Goal: Feedback & Contribution: Submit feedback/report problem

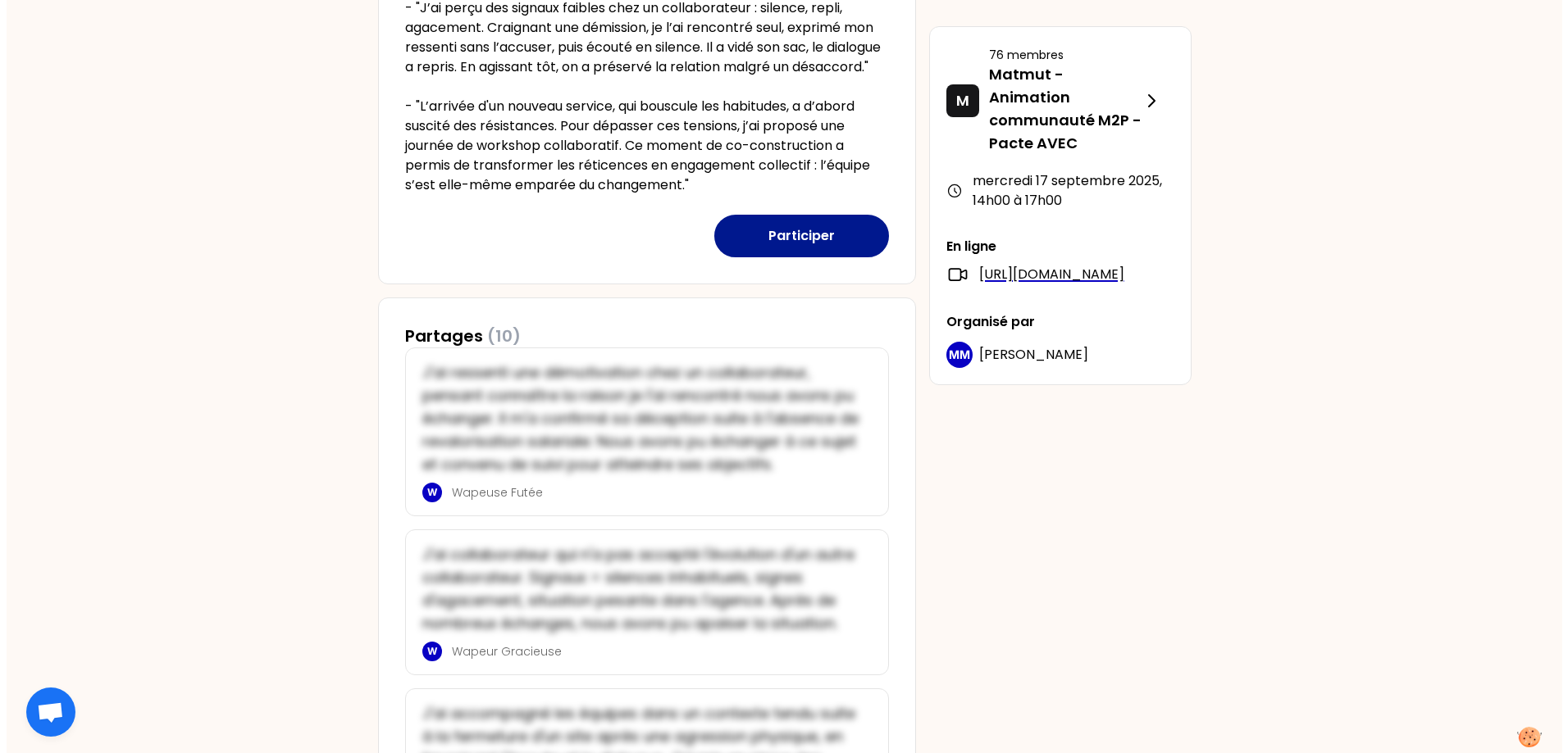
scroll to position [446, 0]
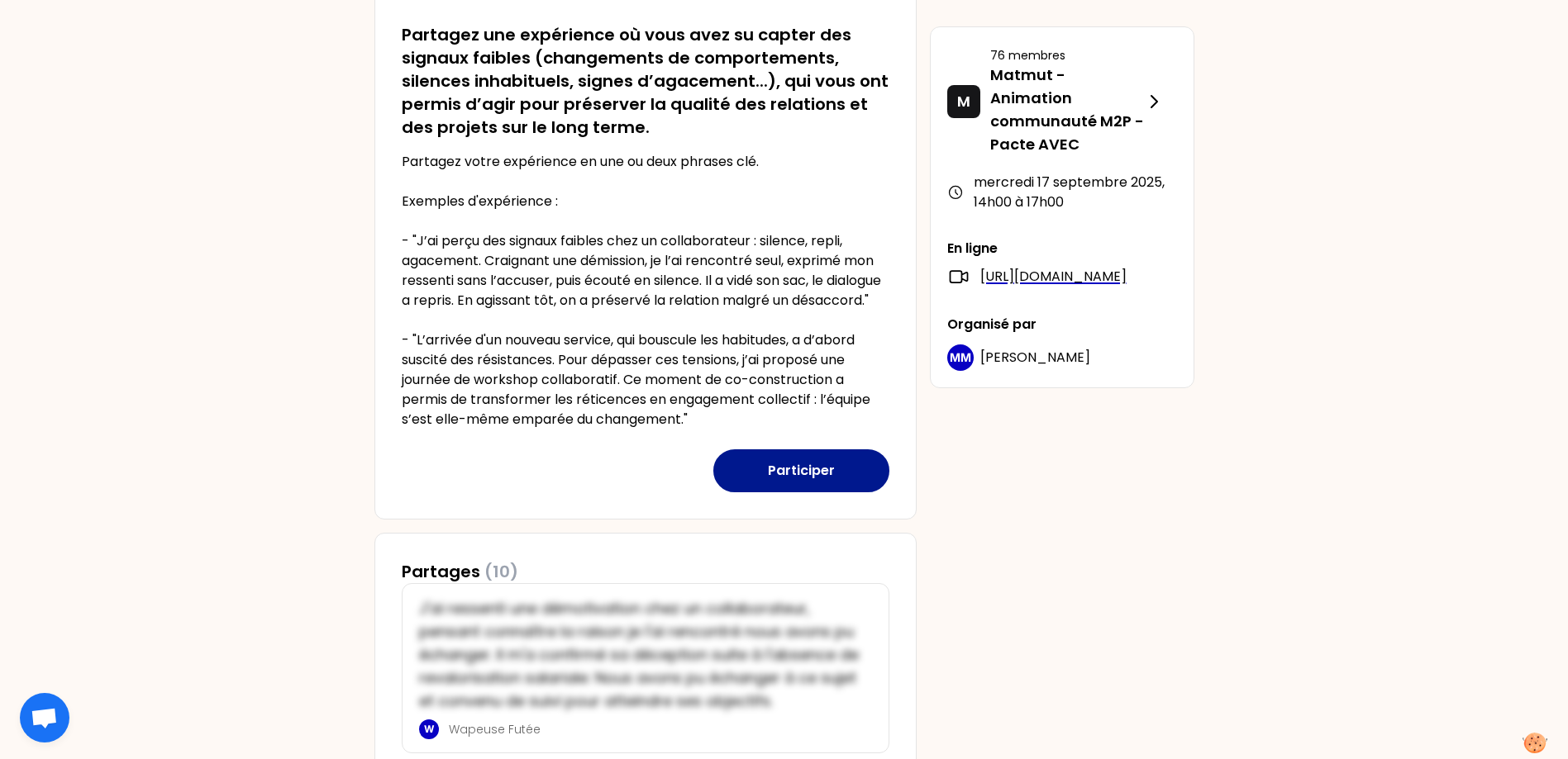
click at [792, 490] on button "Participer" at bounding box center [801, 471] width 176 height 43
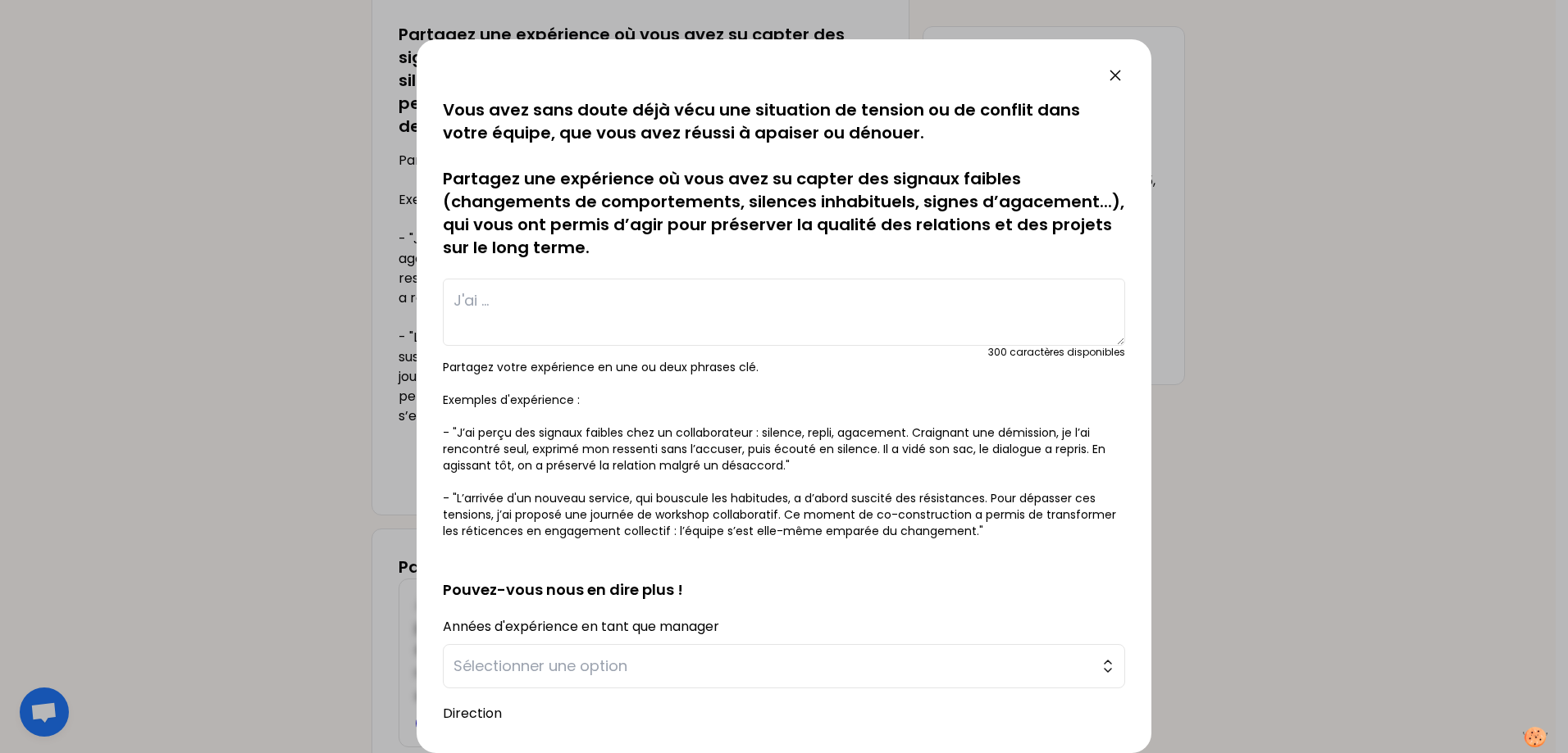
click at [581, 315] on textarea at bounding box center [784, 312] width 683 height 67
type textarea "S"
type textarea "H"
click at [765, 300] on textarea "J'ai accueilli une nouvelle collaboratrice sute à un chengement d'équipe." at bounding box center [784, 312] width 683 height 67
click at [849, 303] on textarea "J'ai accueilli une nouvelle collaboratrice suite à un chengement d'équipe." at bounding box center [784, 312] width 683 height 67
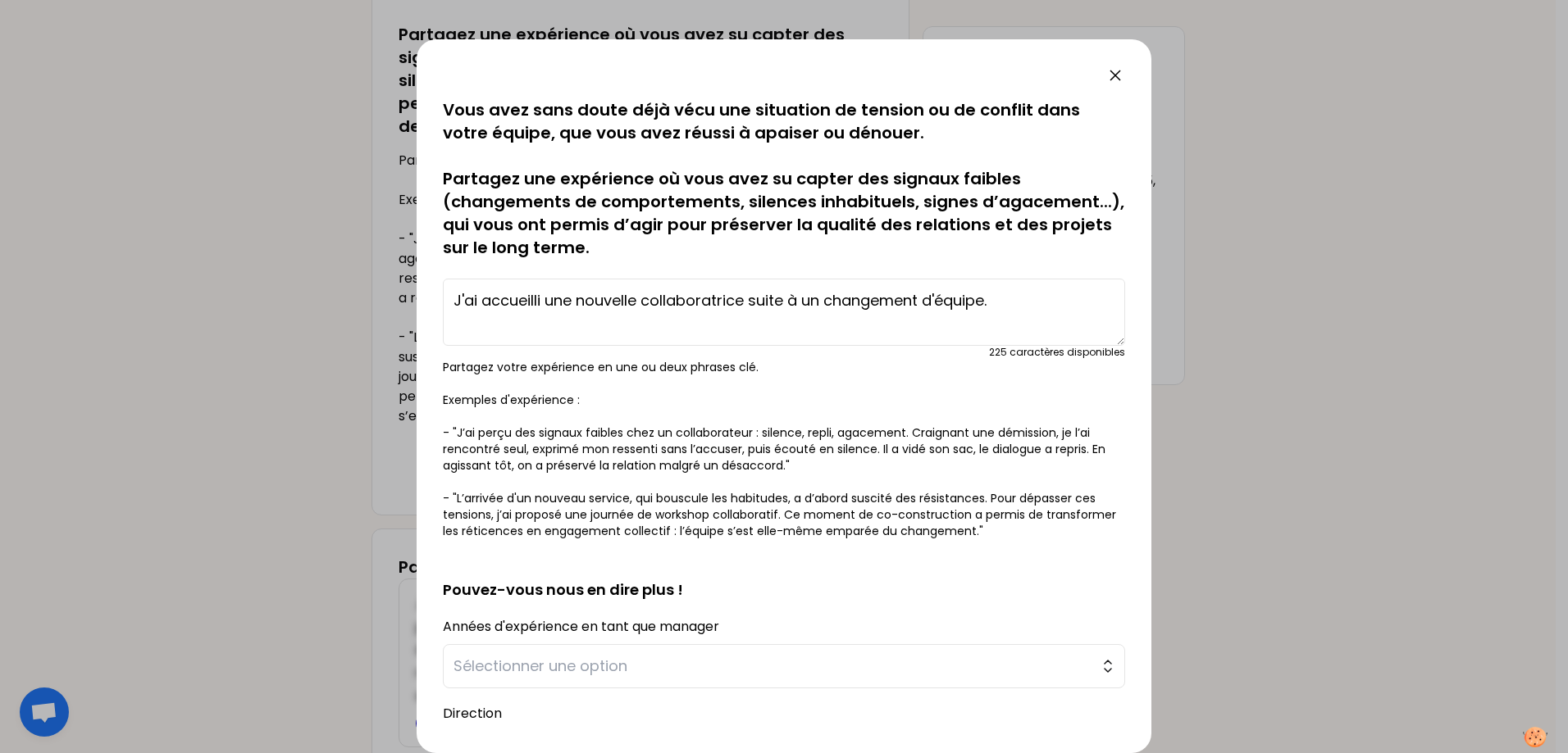
click at [1007, 296] on textarea "J'ai accueilli une nouvelle collaboratrice suite à un changement d'équipe." at bounding box center [784, 312] width 683 height 67
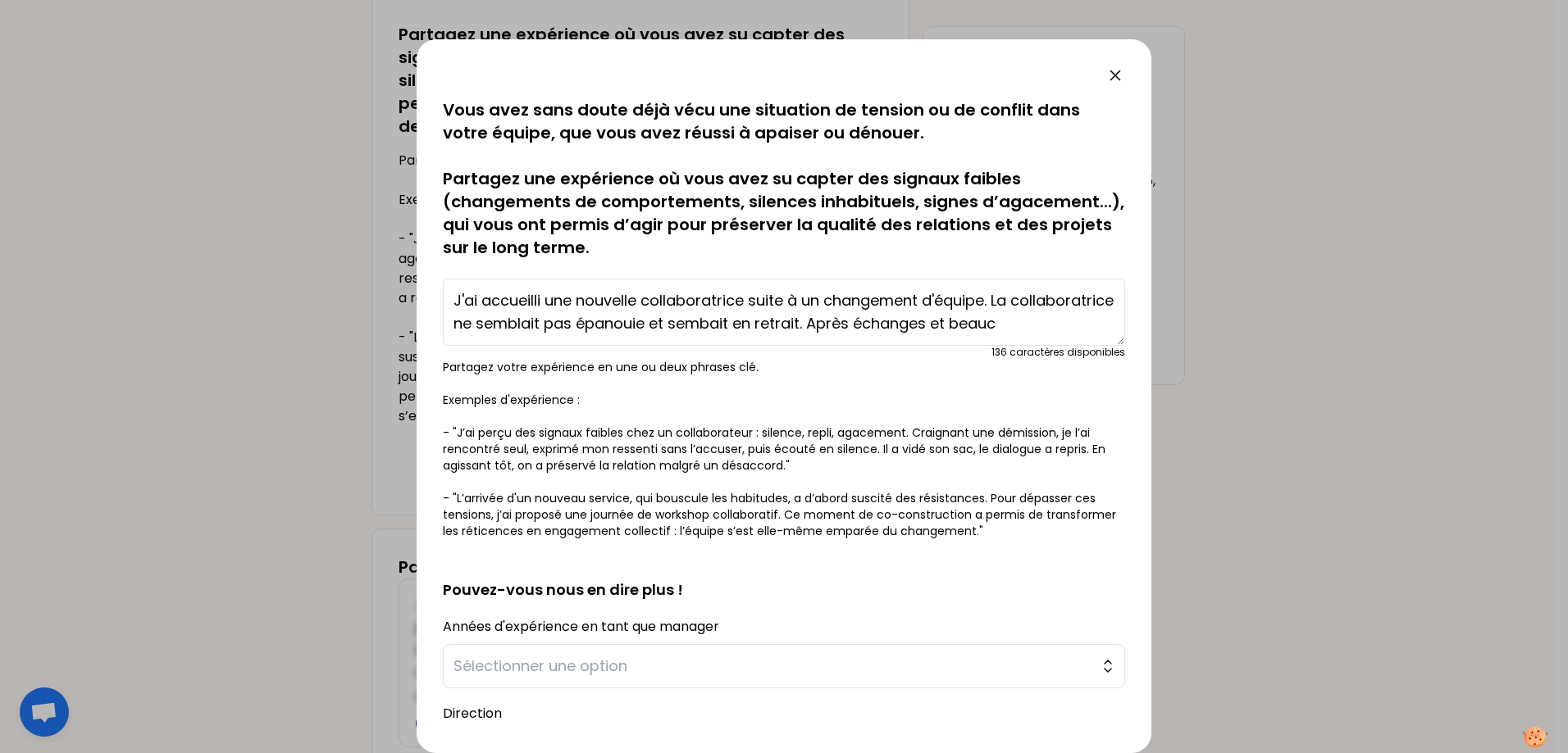
scroll to position [11, 0]
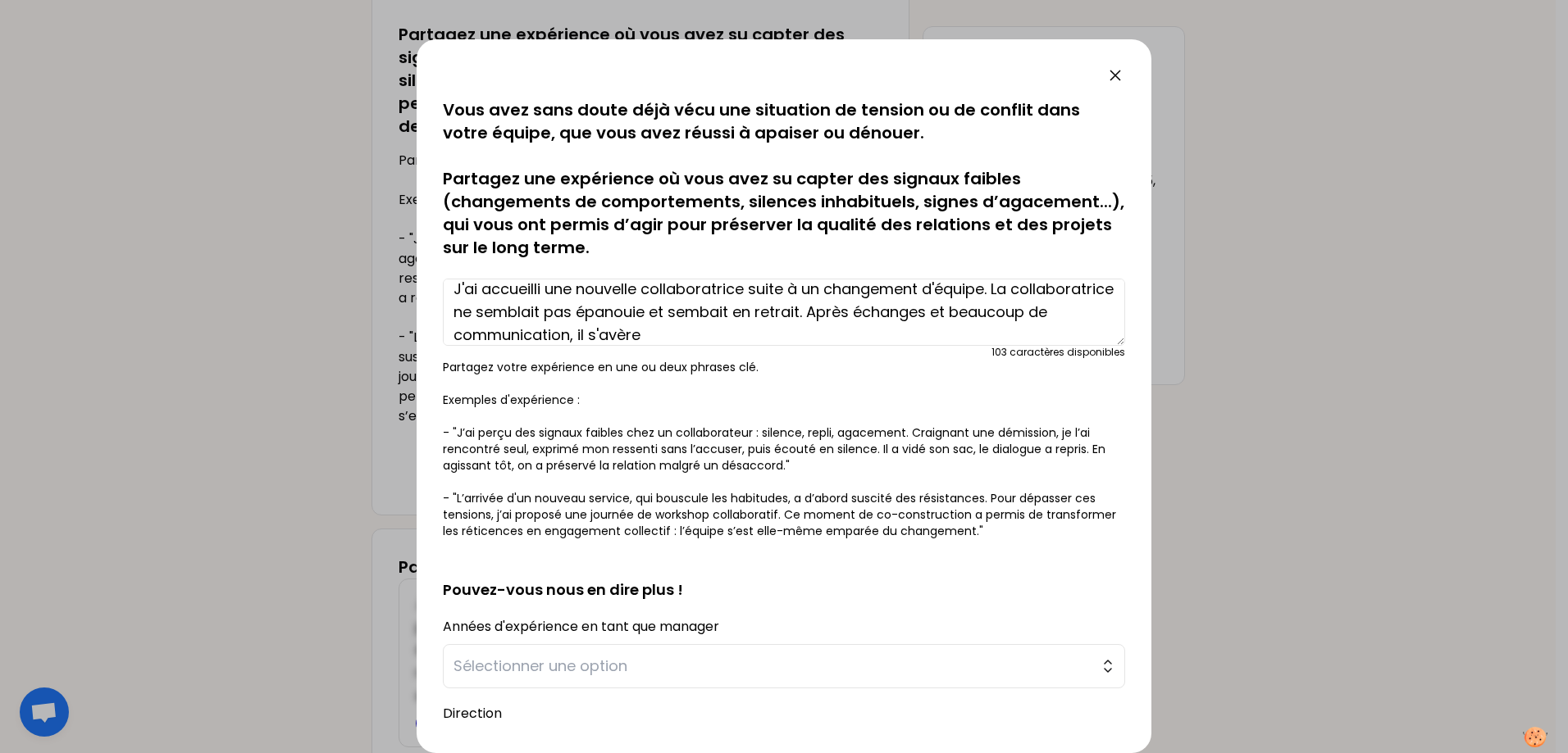
click at [827, 310] on textarea "J'ai accueilli une nouvelle collaboratrice suite à un changement d'équipe. La c…" at bounding box center [784, 312] width 683 height 67
click at [824, 312] on textarea "J'ai accueilli une nouvelle collaboratrice suite à un changement d'équipe. La c…" at bounding box center [784, 312] width 683 height 67
click at [817, 306] on textarea "J'ai accueilli une nouvelle collaboratrice suite à un changement d'équipe. La c…" at bounding box center [784, 312] width 683 height 67
click at [768, 335] on textarea "J'ai accueilli une nouvelle collaboratrice suite à un changement d'équipe. La c…" at bounding box center [784, 312] width 683 height 67
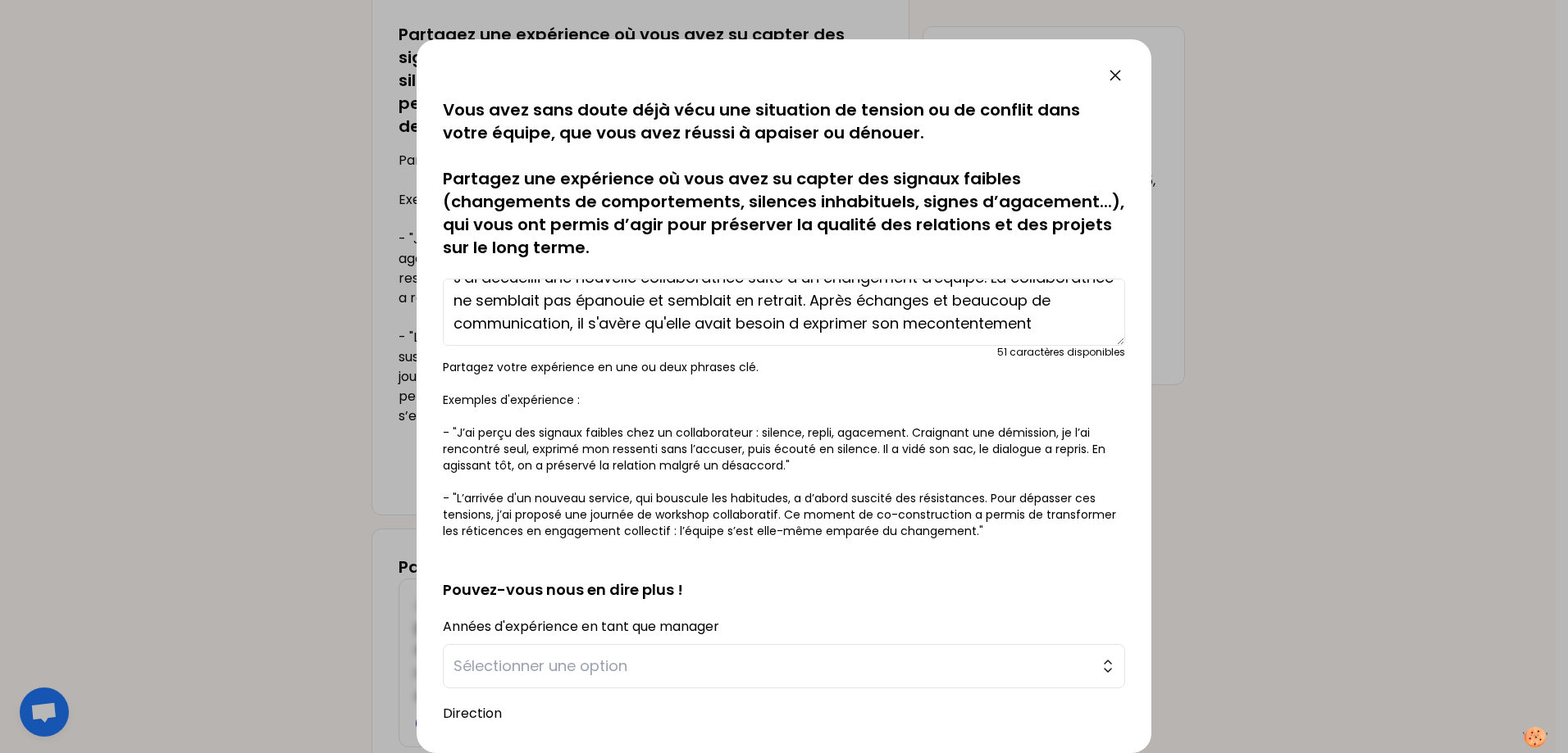
click at [547, 332] on textarea "J'ai accueilli une nouvelle collaboratrice suite à un changement d'équipe. La c…" at bounding box center [784, 312] width 683 height 67
click at [632, 333] on textarea "J'ai accueilli une nouvelle collaboratrice suite à un changement d'équipe. La c…" at bounding box center [784, 312] width 683 height 67
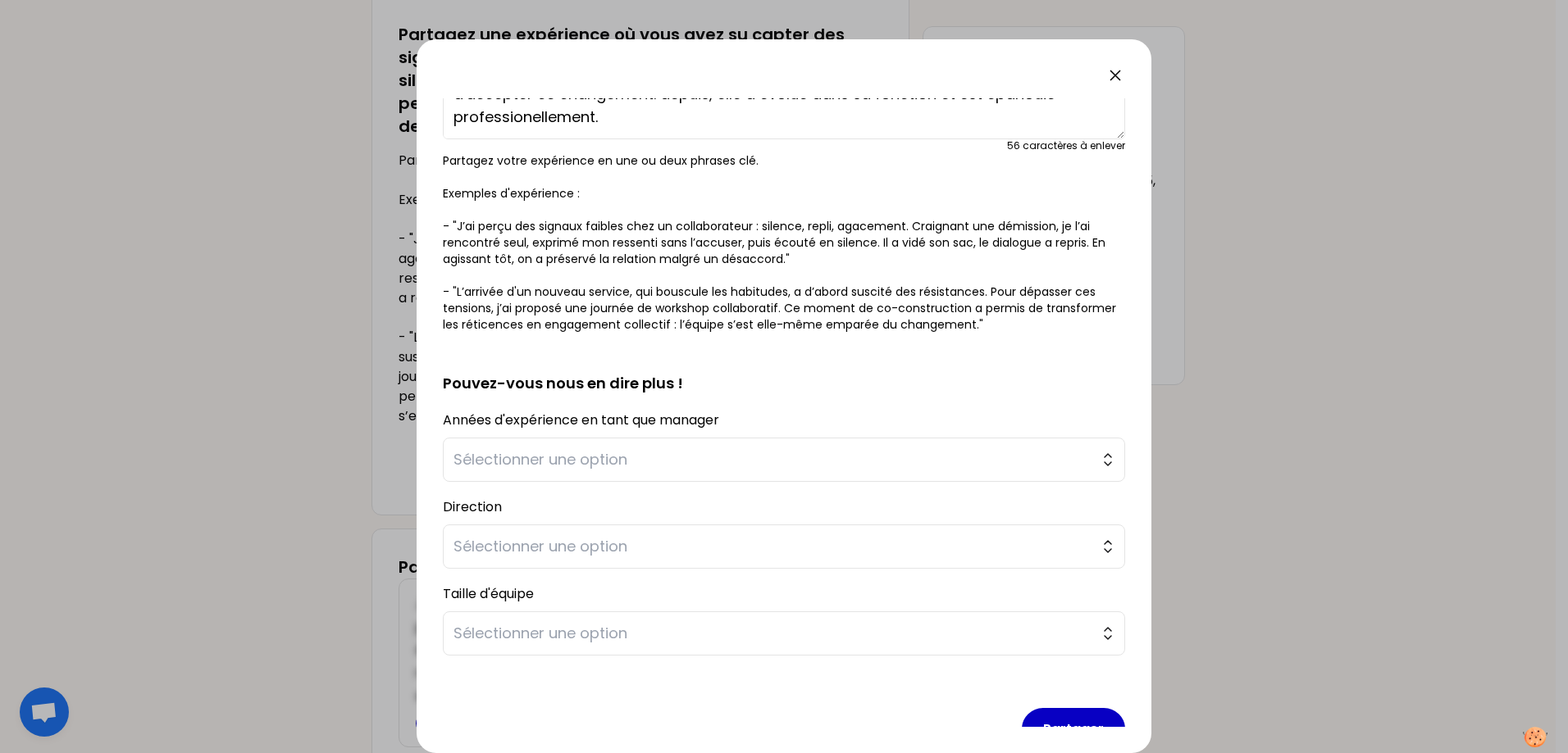
scroll to position [244, 0]
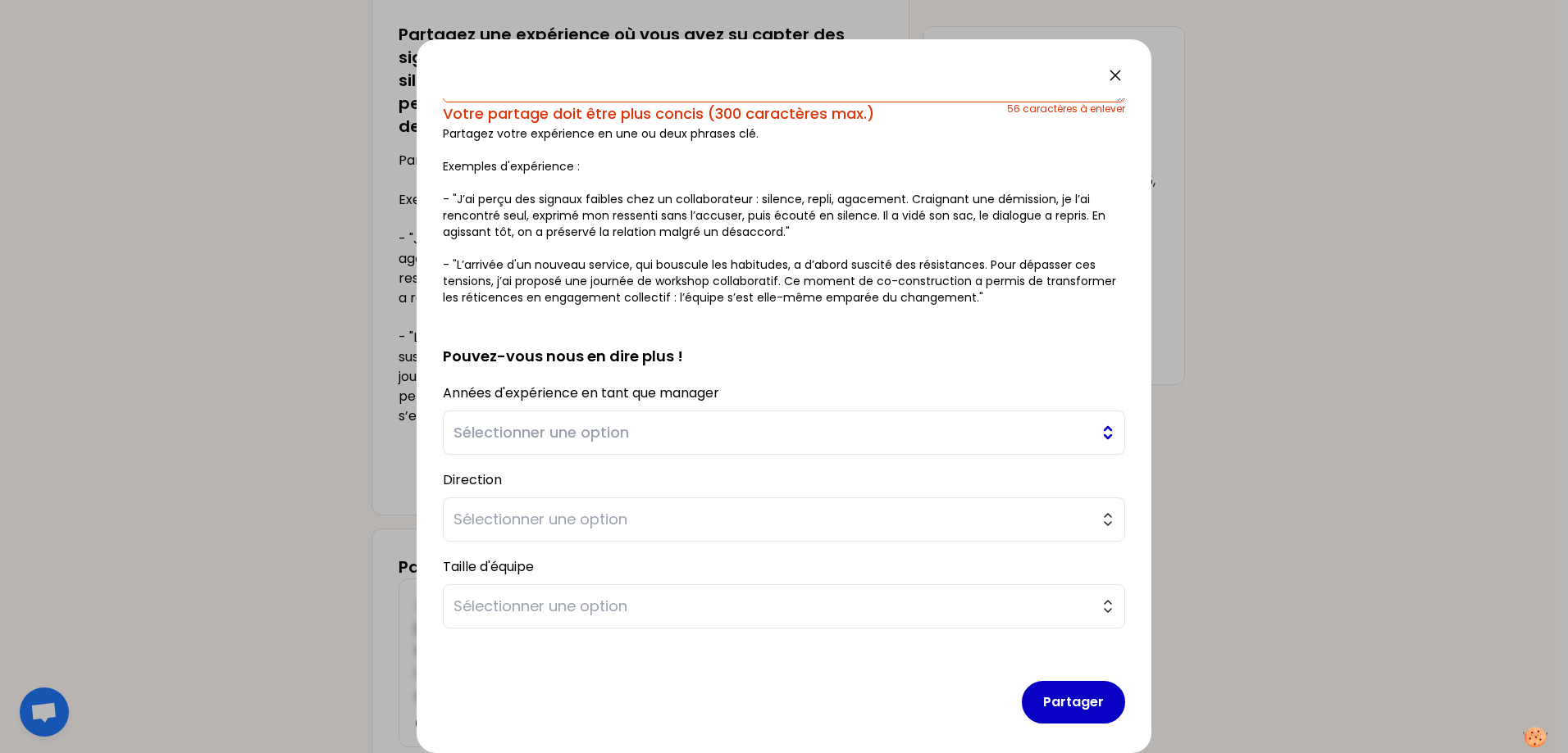
click at [754, 417] on button "Sélectionner une option" at bounding box center [784, 432] width 683 height 44
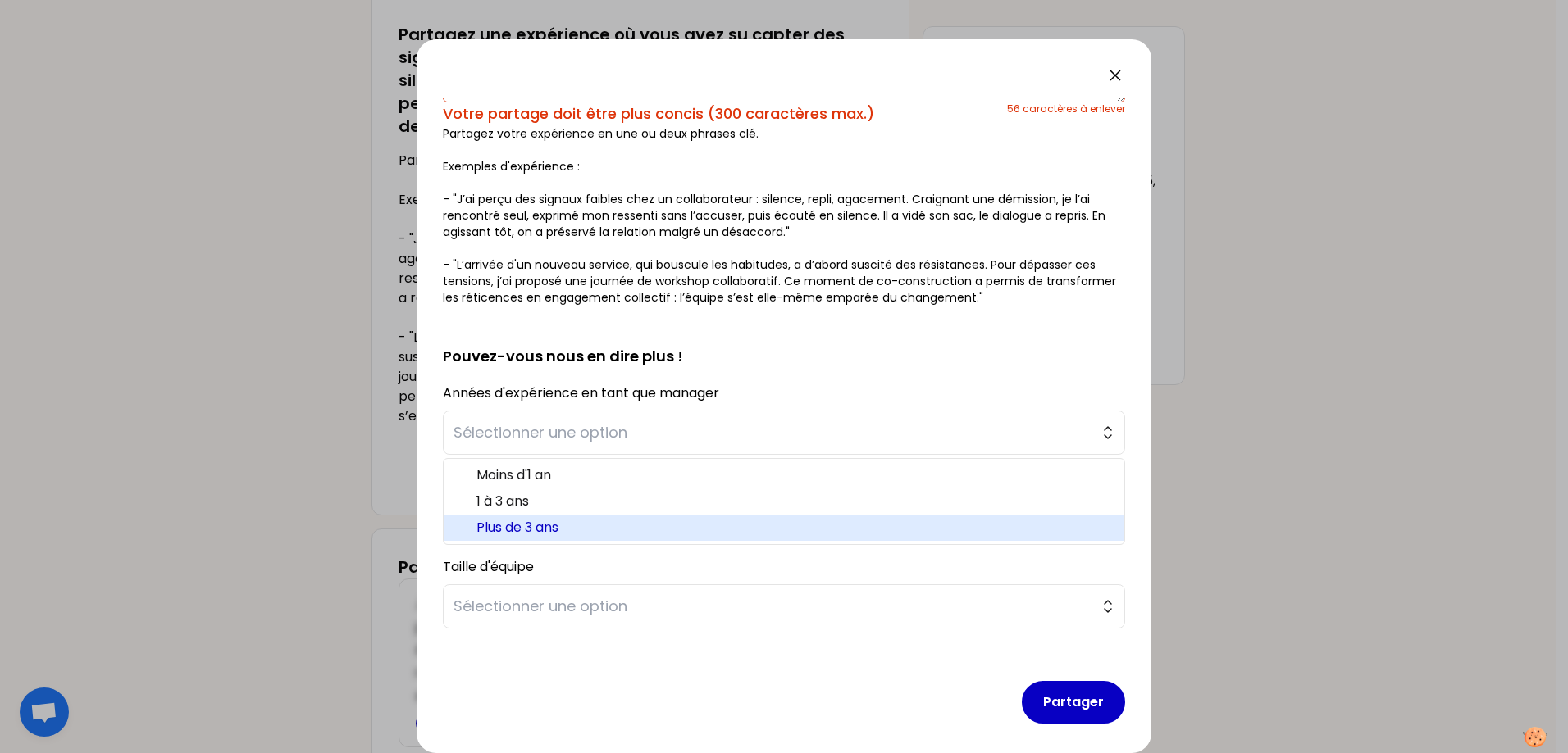
click at [627, 523] on span "Plus de 3 ans" at bounding box center [794, 527] width 635 height 20
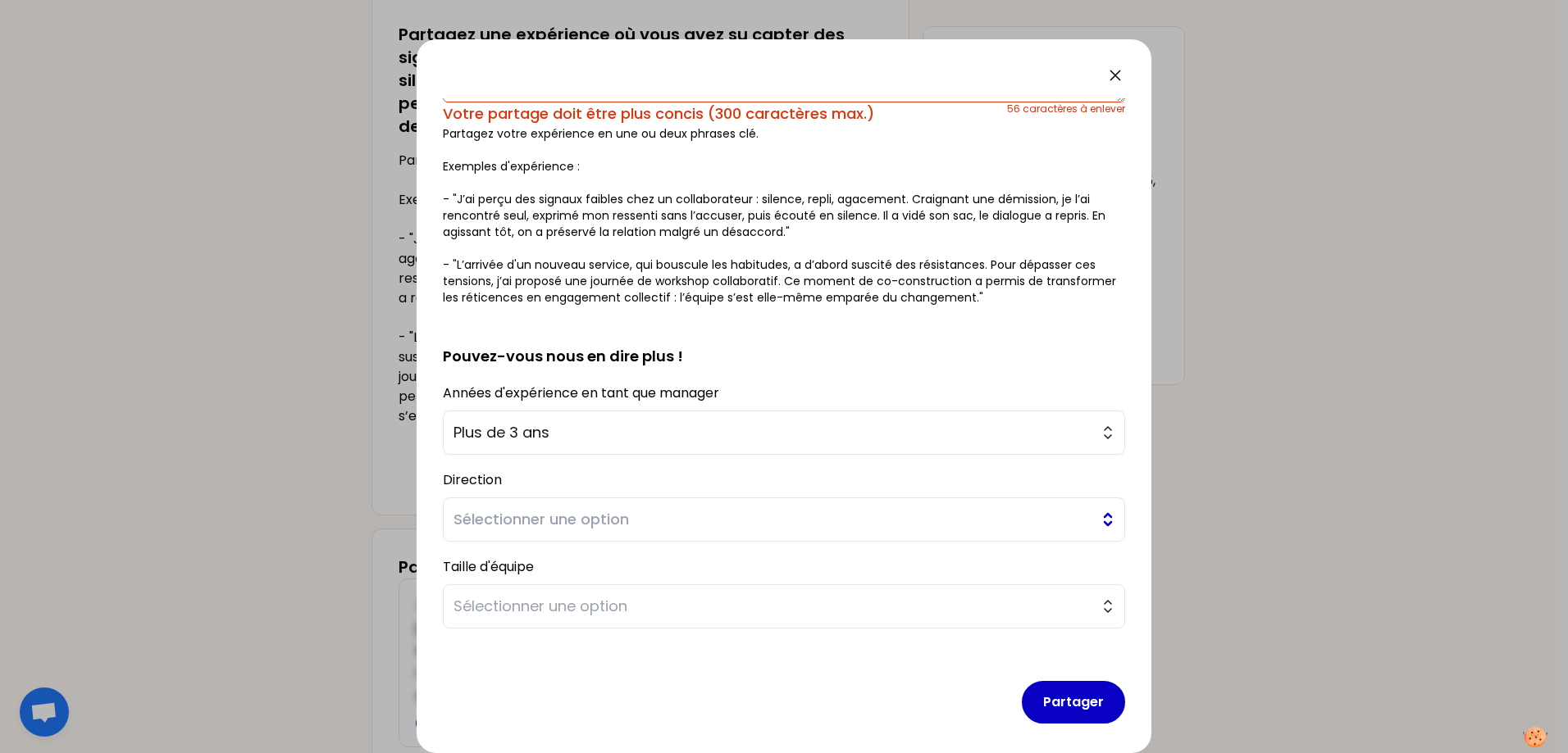
drag, startPoint x: 629, startPoint y: 515, endPoint x: 633, endPoint y: 524, distance: 9.8
click at [633, 524] on span "Sélectionner une option" at bounding box center [773, 520] width 639 height 23
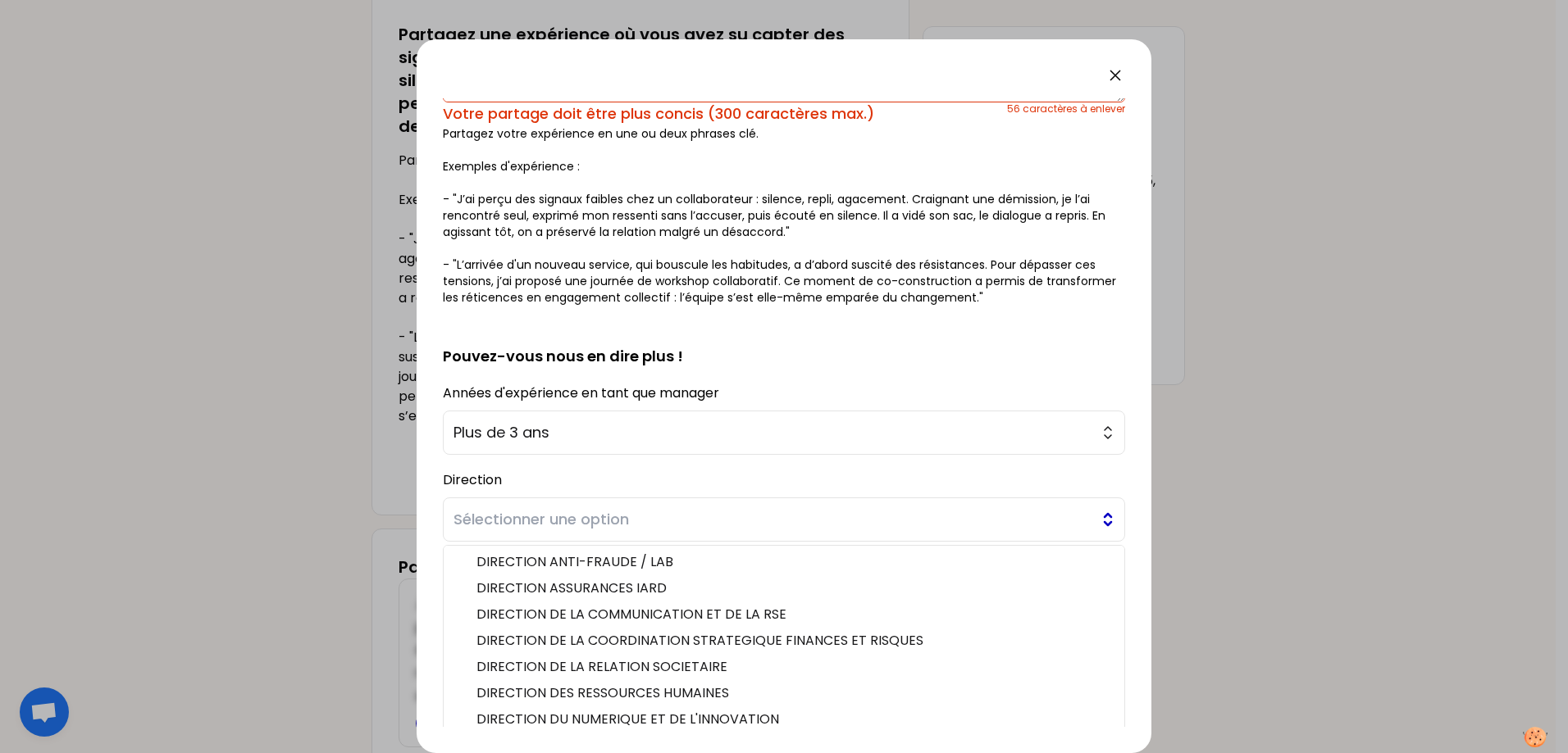
scroll to position [297, 0]
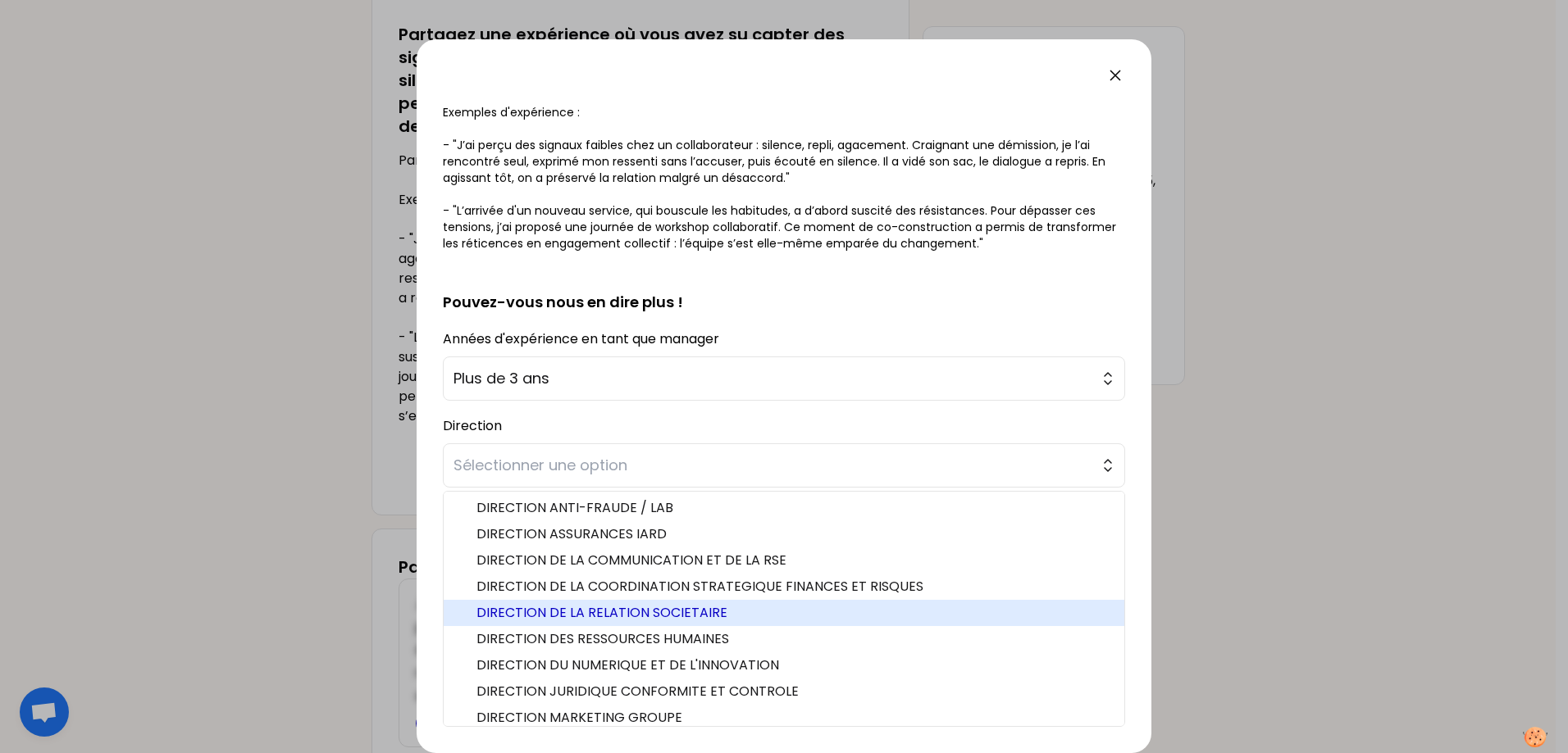
click at [738, 610] on span "DIRECTION DE LA RELATION SOCIETAIRE" at bounding box center [794, 613] width 635 height 20
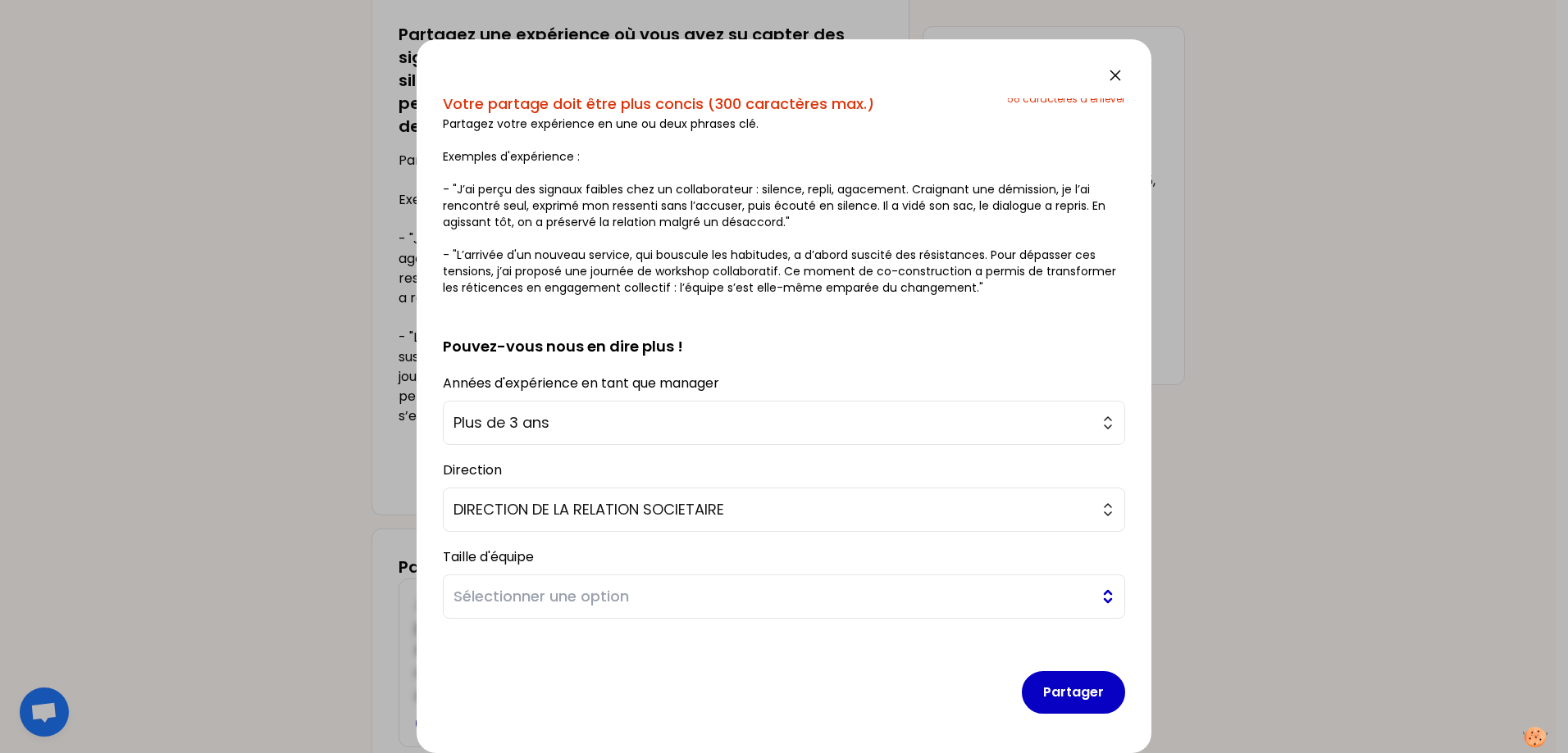
click at [752, 587] on span "Sélectionner une option" at bounding box center [773, 597] width 639 height 23
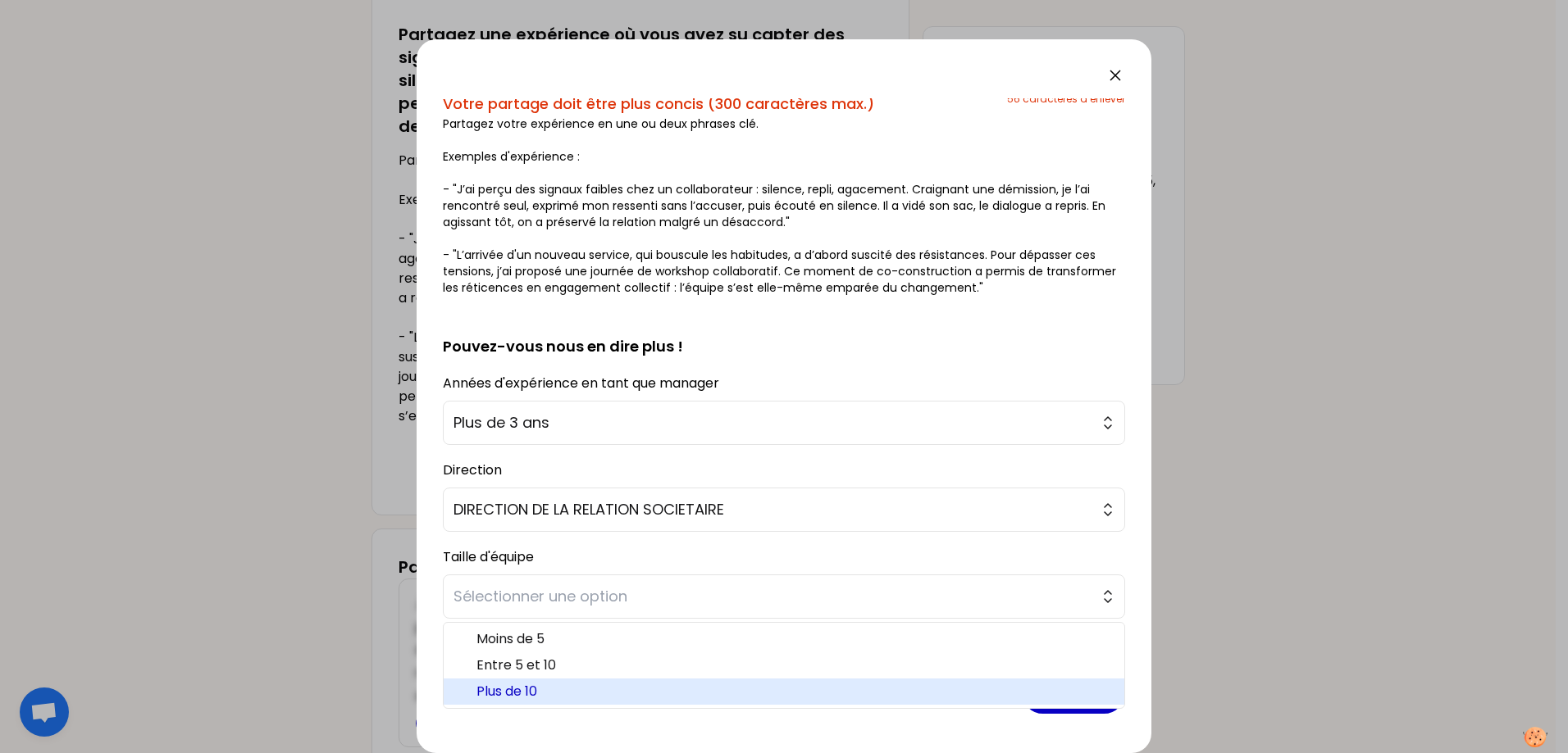
click at [674, 667] on span "Plus de 10" at bounding box center [794, 692] width 635 height 20
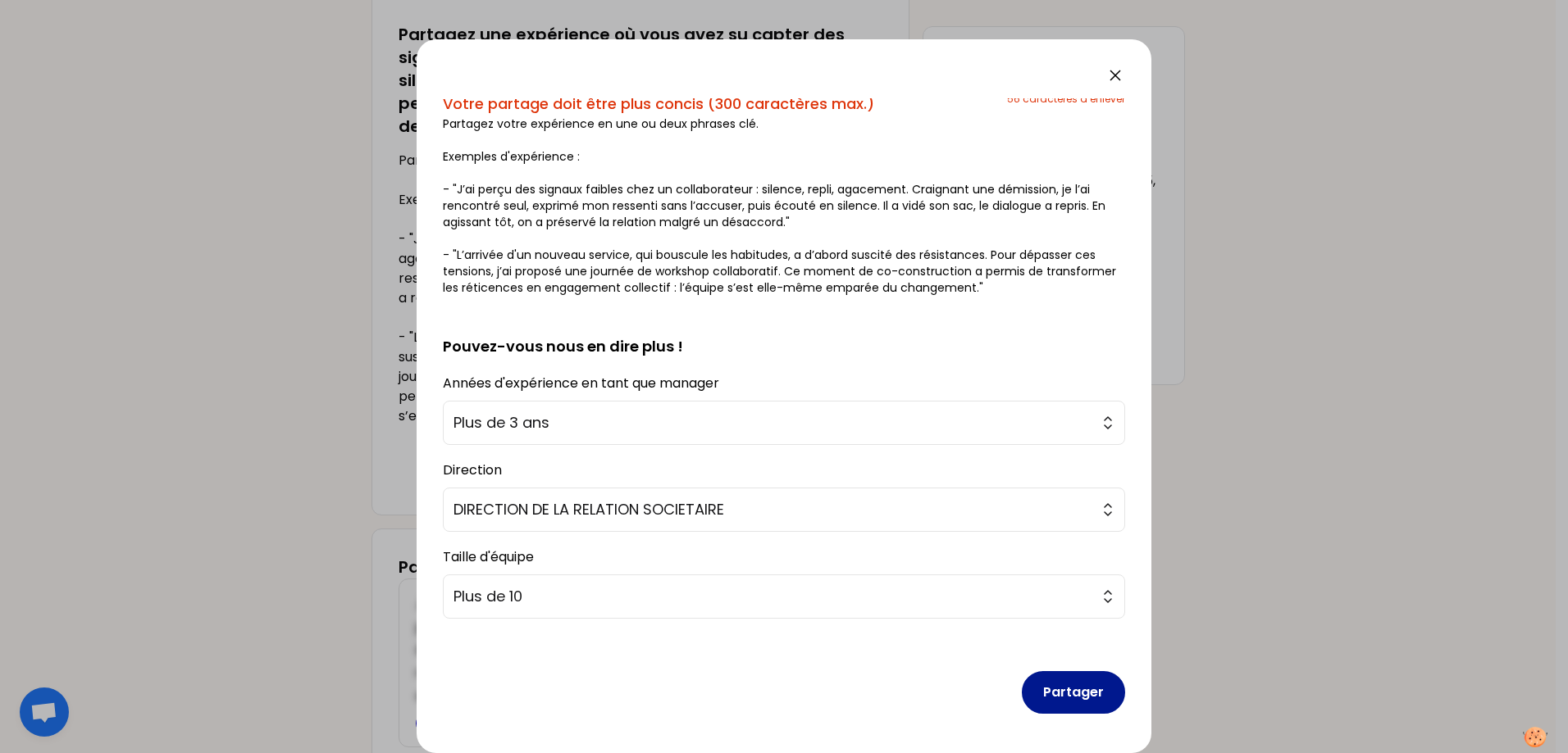
click at [1074, 667] on button "Partager" at bounding box center [1074, 692] width 104 height 42
click at [1073, 667] on button "Partager" at bounding box center [1074, 692] width 104 height 42
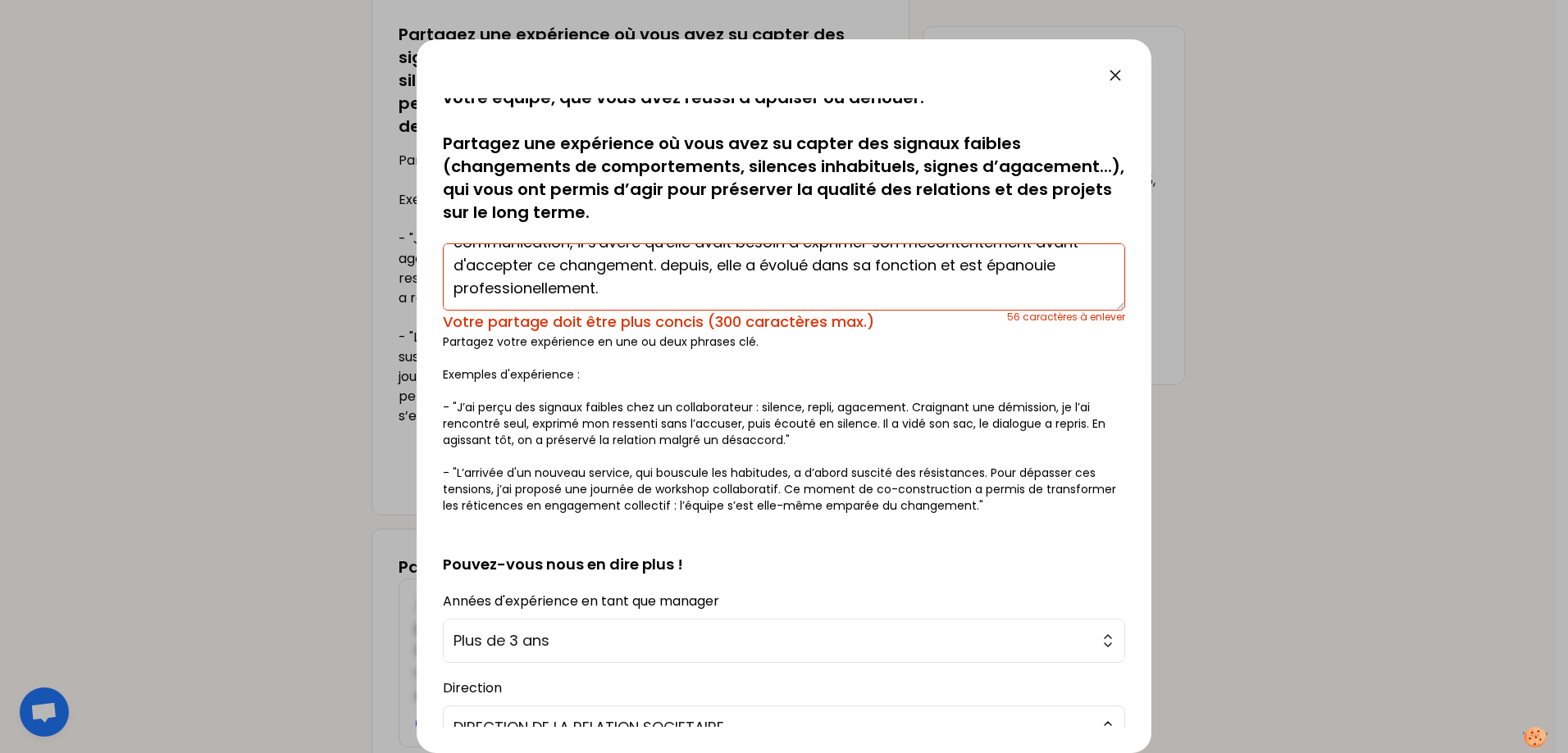
scroll to position [0, 0]
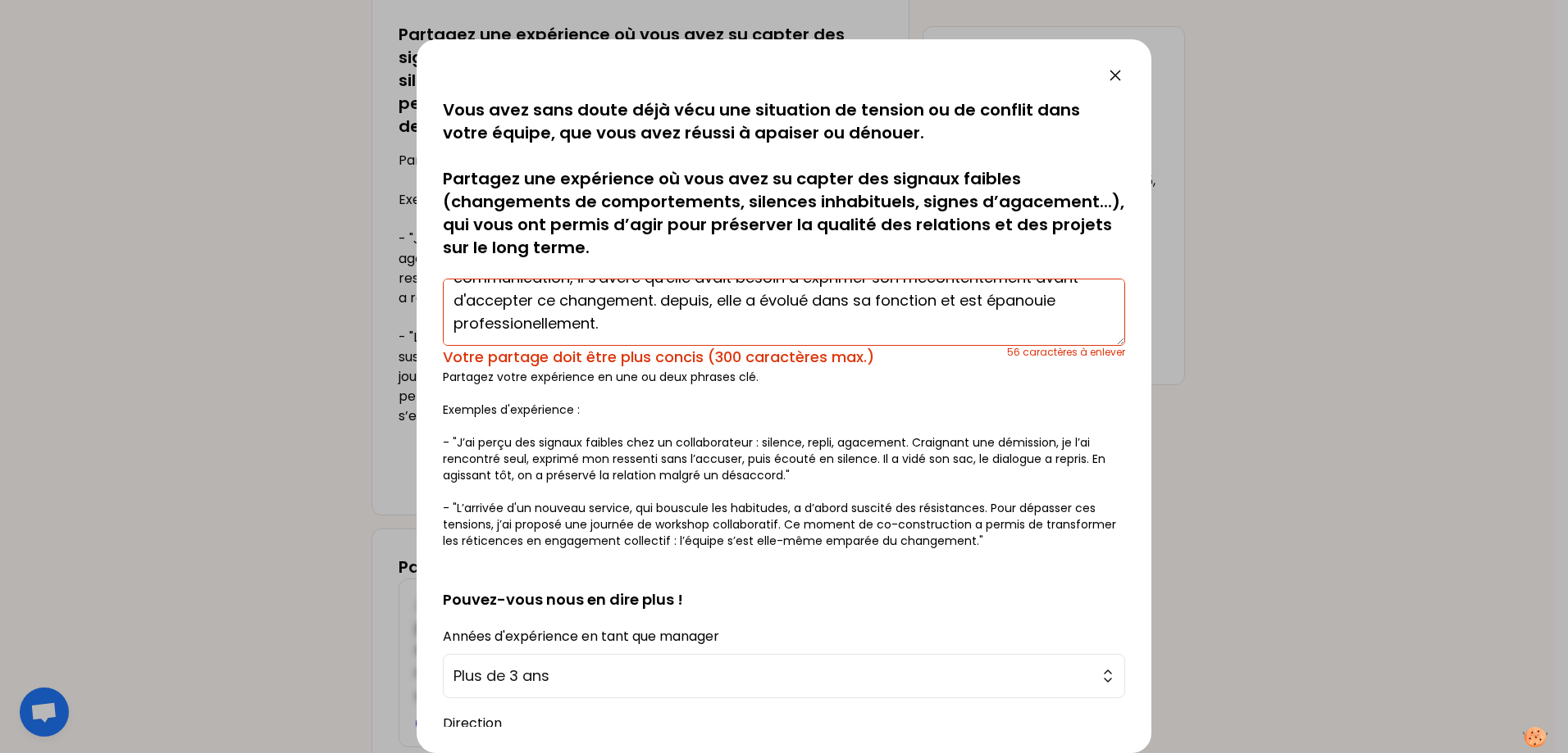
click at [728, 328] on textarea "J'ai accueilli une nouvelle collaboratrice suite à un changement d'équipe. La c…" at bounding box center [784, 312] width 683 height 67
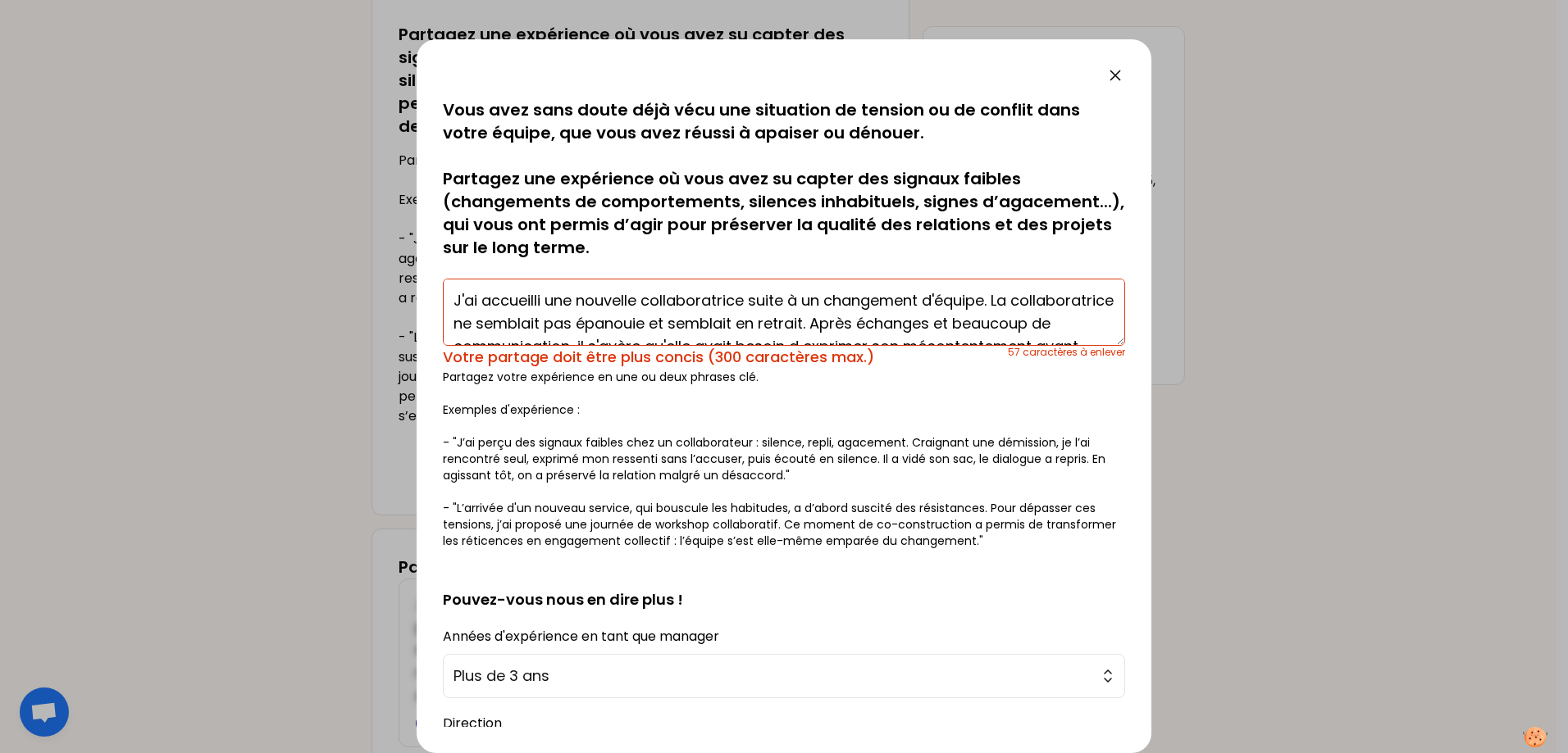
click at [1070, 320] on textarea "J'ai accueilli une nouvelle collaboratrice suite à un changement d'équipe. La c…" at bounding box center [784, 312] width 683 height 67
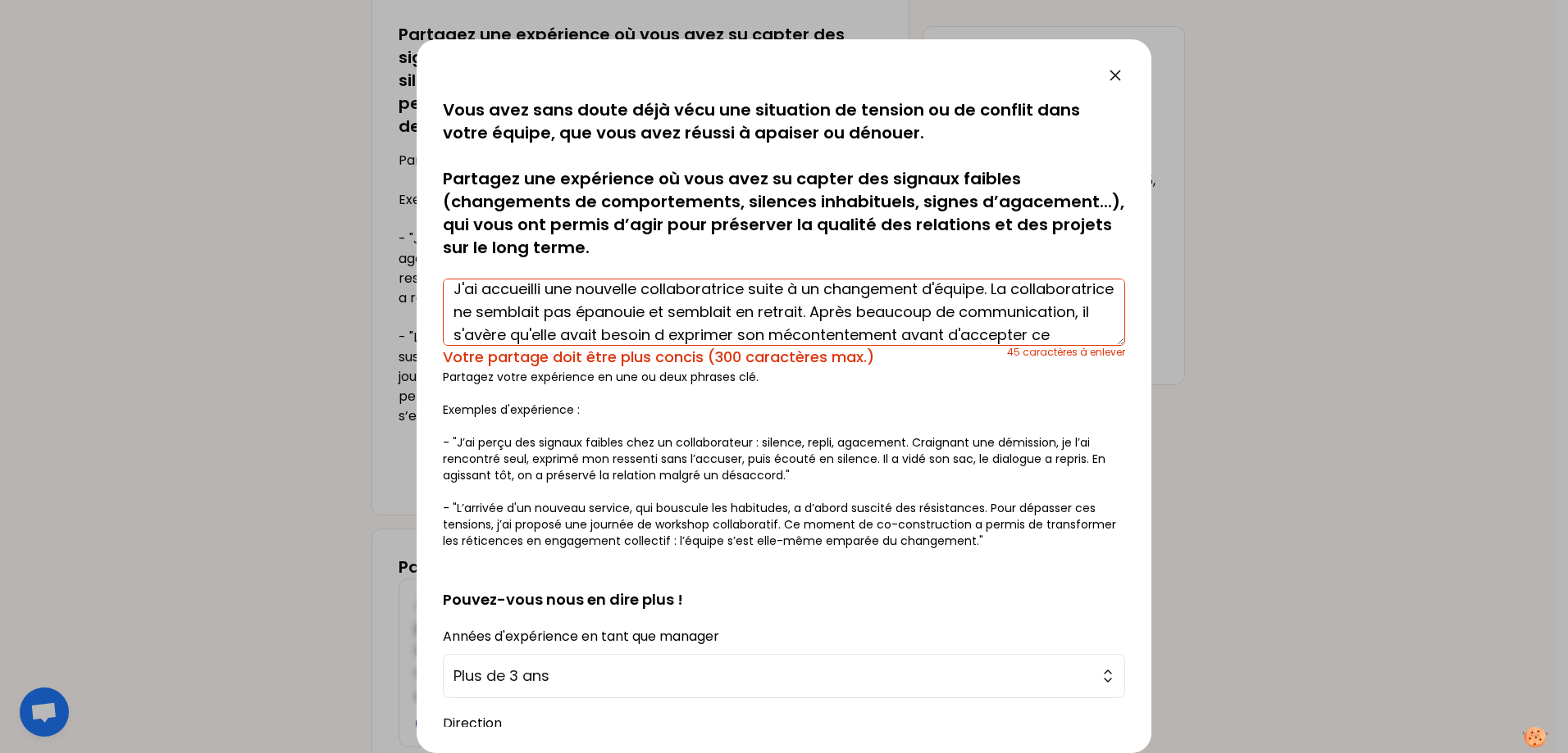
click at [942, 330] on textarea "J'ai accueilli une nouvelle collaboratrice suite à un changement d'équipe. La c…" at bounding box center [784, 312] width 683 height 67
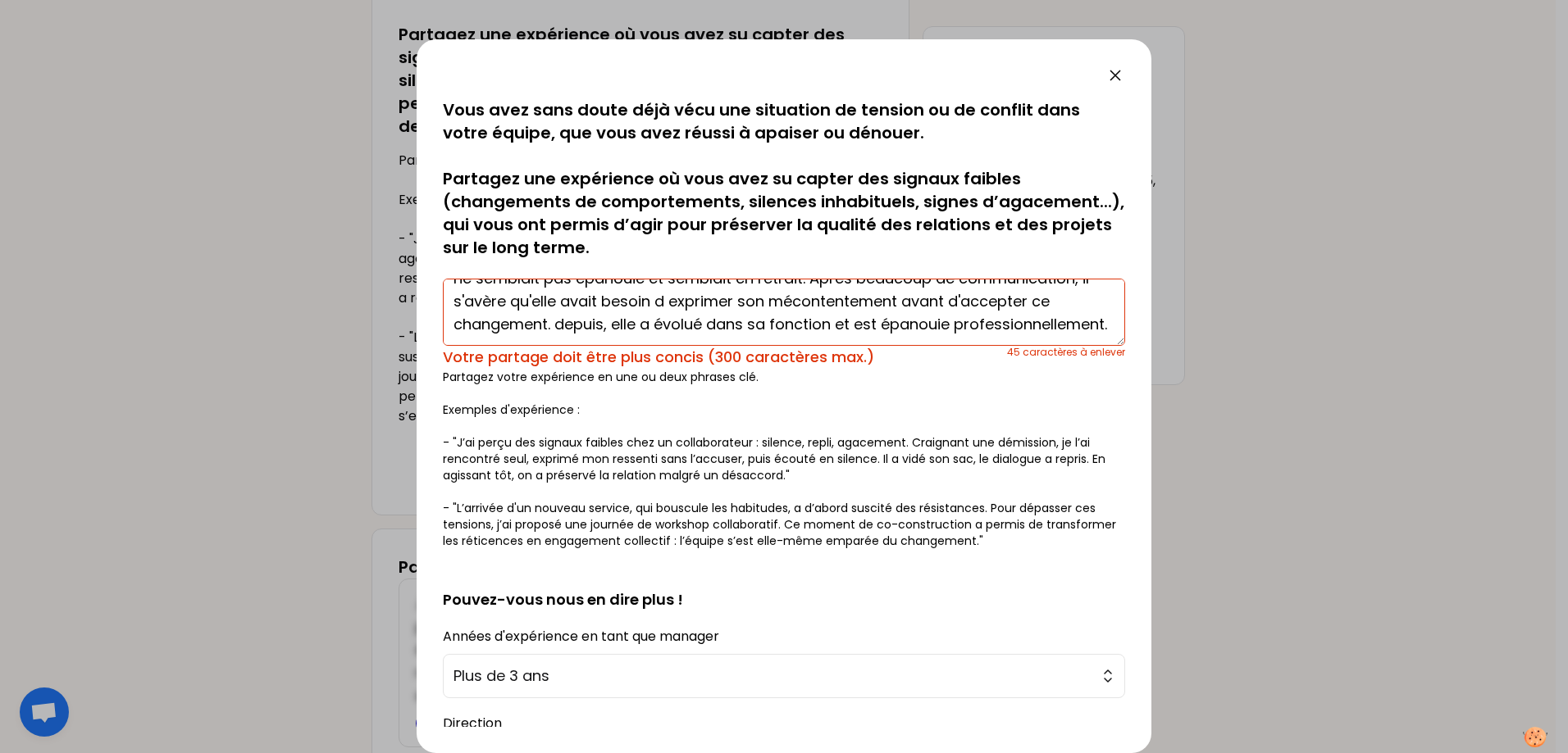
scroll to position [69, 0]
click at [784, 303] on textarea "J'ai accueilli une nouvelle collaboratrice suite à un changement d'équipe. La c…" at bounding box center [784, 312] width 683 height 67
drag, startPoint x: 607, startPoint y: 324, endPoint x: 438, endPoint y: 318, distance: 169.1
click at [438, 318] on div "sauvegardé Vous avez sans doute déjà vécu une situation de tension ou de confli…" at bounding box center [784, 396] width 735 height 714
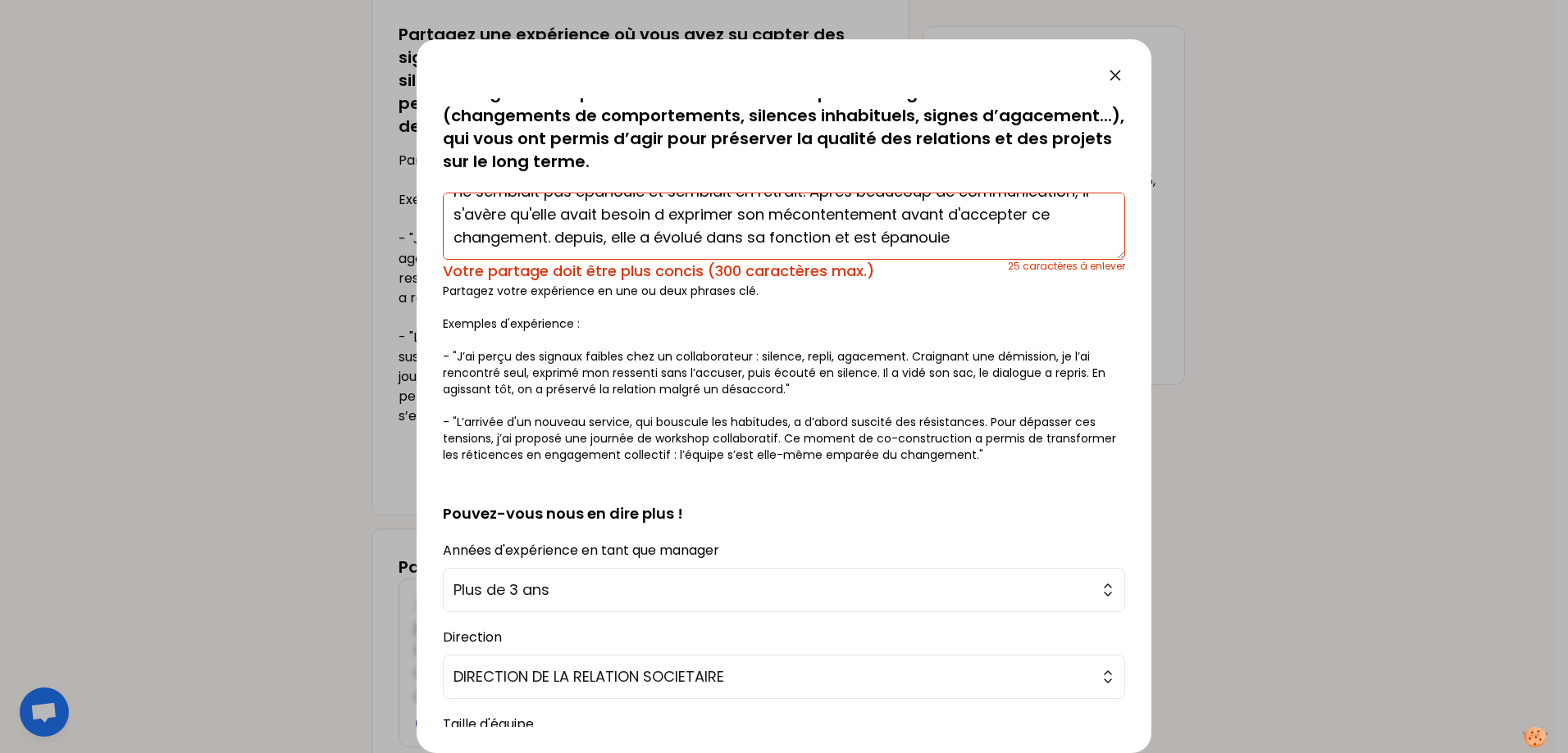
scroll to position [253, 0]
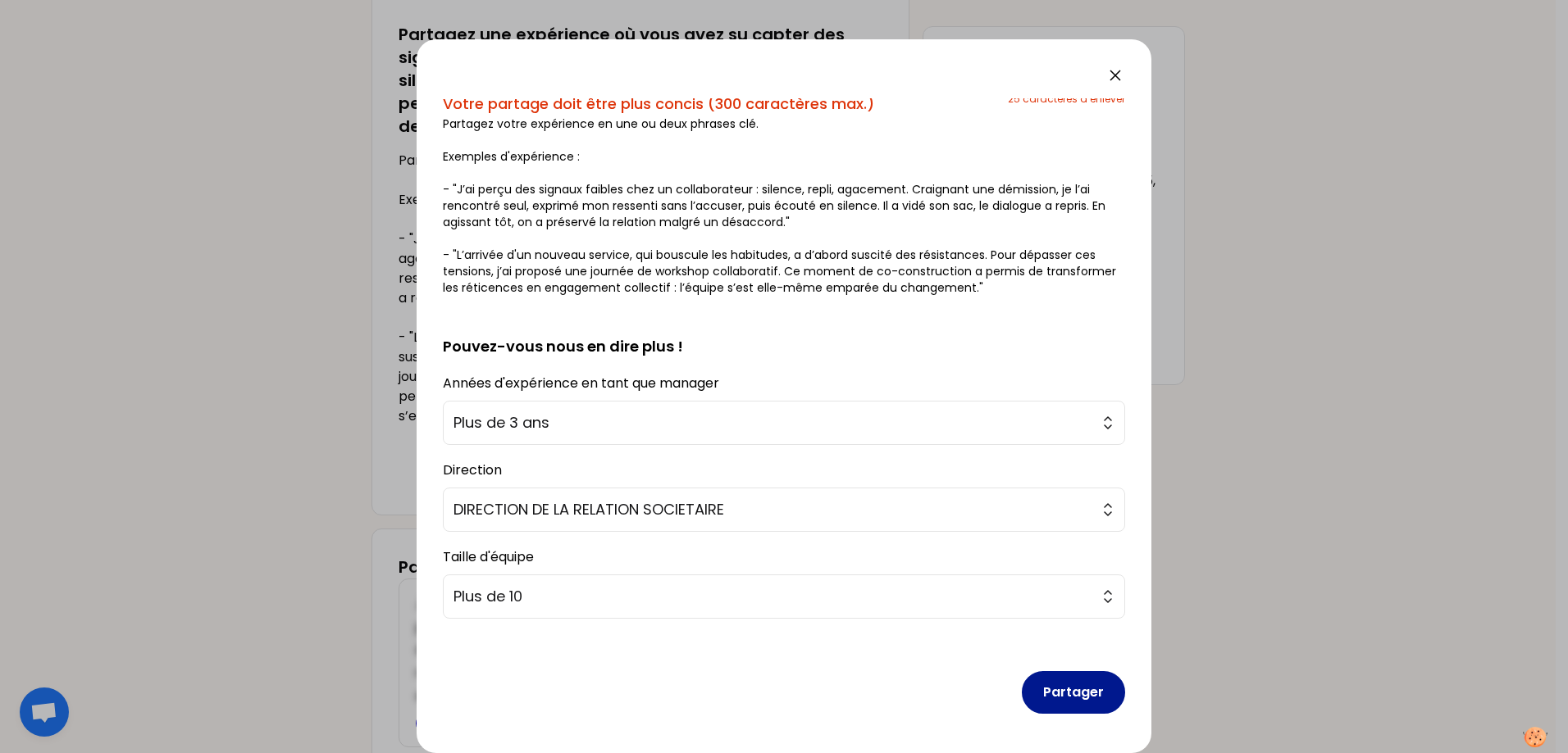
click at [1050, 667] on button "Partager" at bounding box center [1074, 692] width 104 height 42
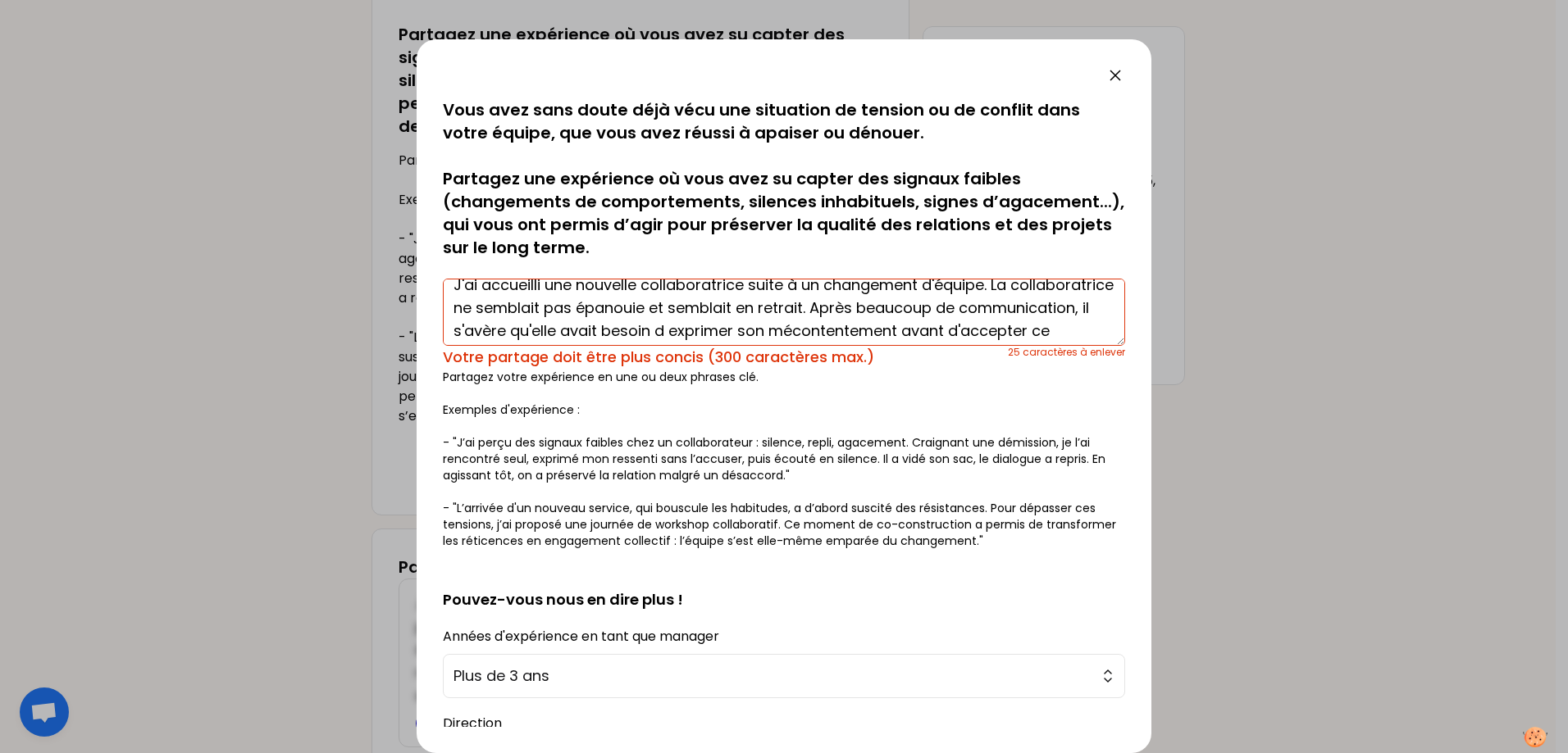
scroll to position [0, 0]
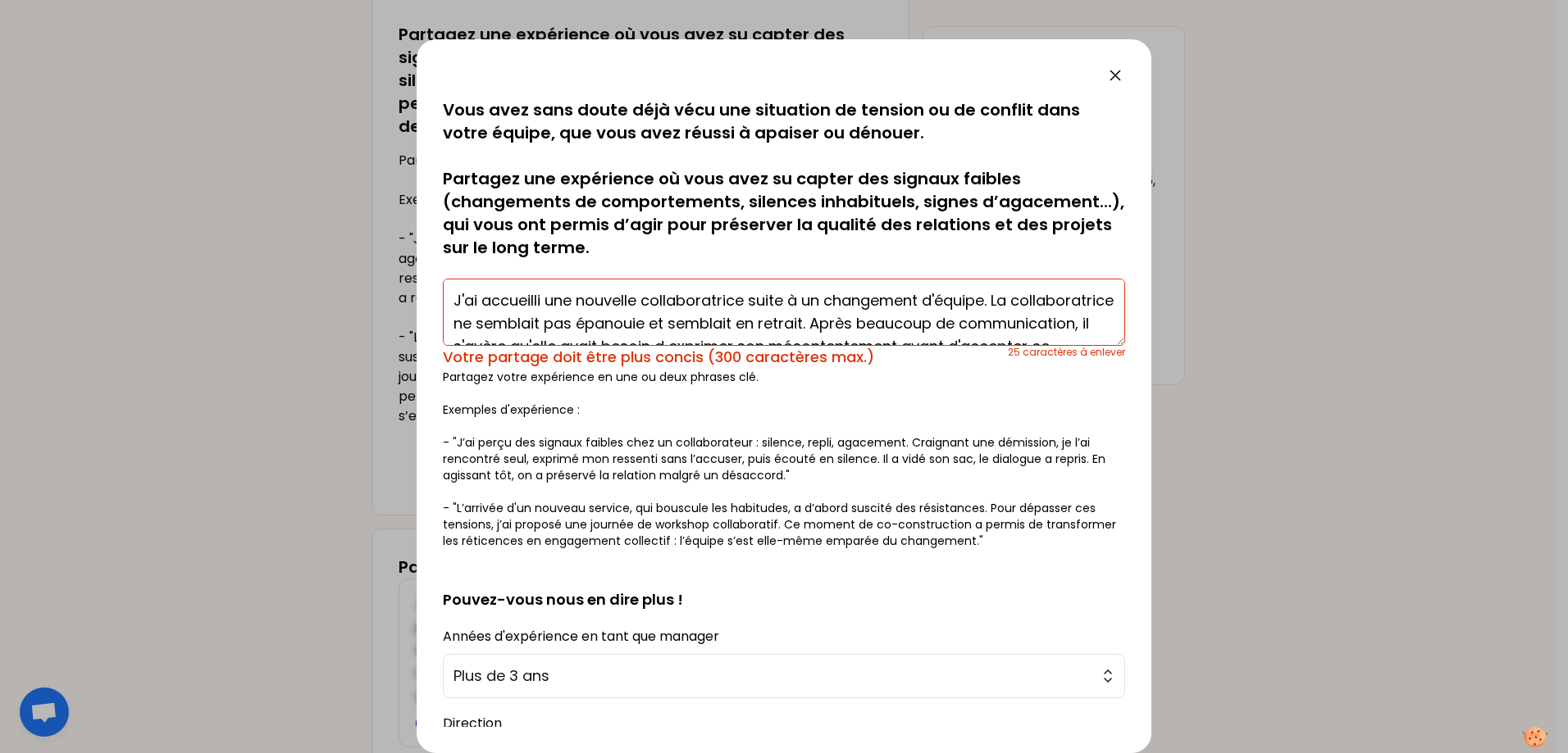
drag, startPoint x: 691, startPoint y: 296, endPoint x: 749, endPoint y: 297, distance: 58.0
click at [749, 297] on textarea "J'ai accueilli une nouvelle collaboratrice suite à un changement d'équipe. La c…" at bounding box center [784, 312] width 683 height 67
drag, startPoint x: 644, startPoint y: 324, endPoint x: 423, endPoint y: 325, distance: 221.0
click at [423, 325] on div "sauvegardé Vous avez sans doute déjà vécu une situation de tension ou de confli…" at bounding box center [784, 396] width 735 height 714
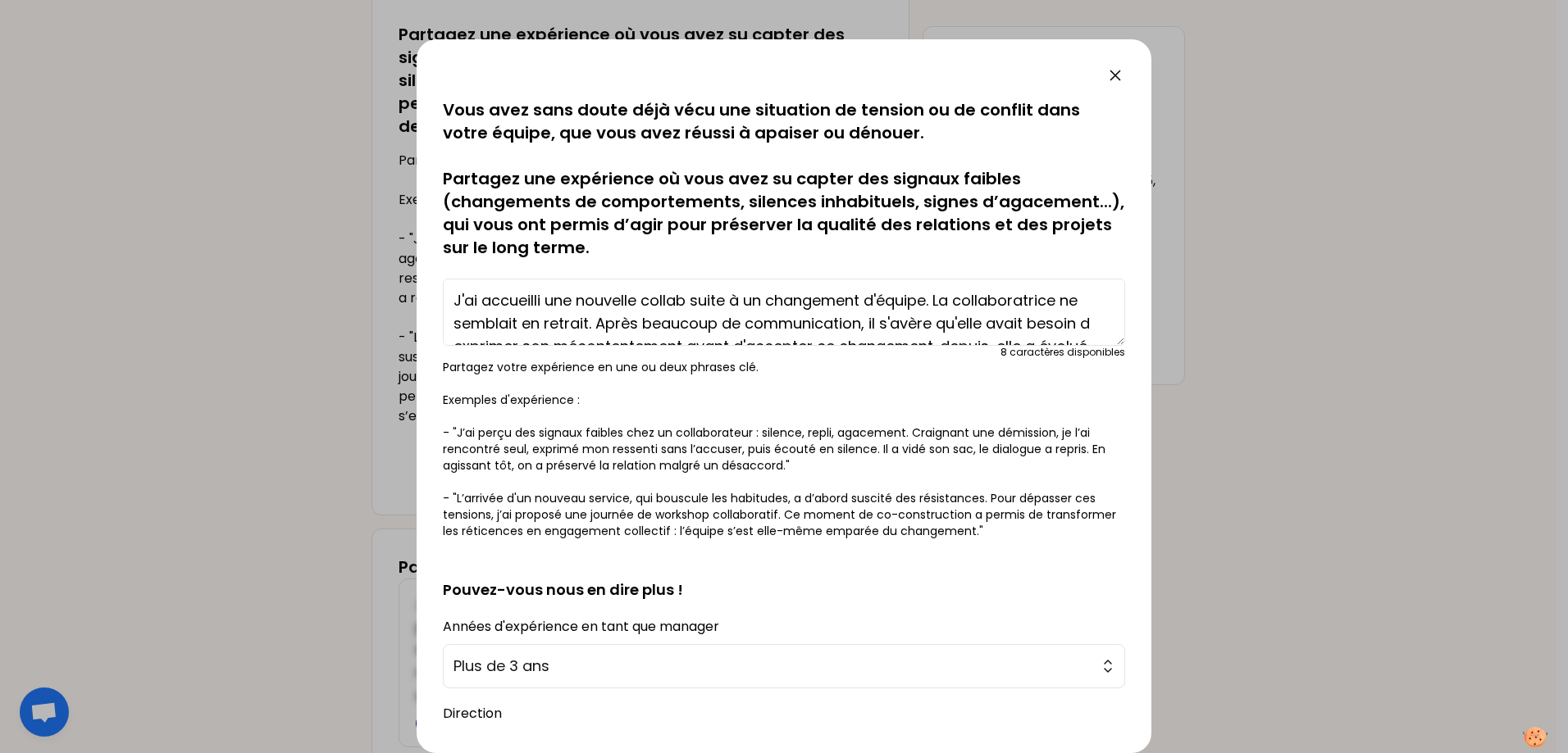
click at [1095, 291] on textarea "J'ai accueilli une nouvelle collab suite à un changement d'équipe. La collabora…" at bounding box center [784, 312] width 683 height 67
type textarea "J'ai accueilli une nouvelle collab suite à un changement d'équipe. La collabora…"
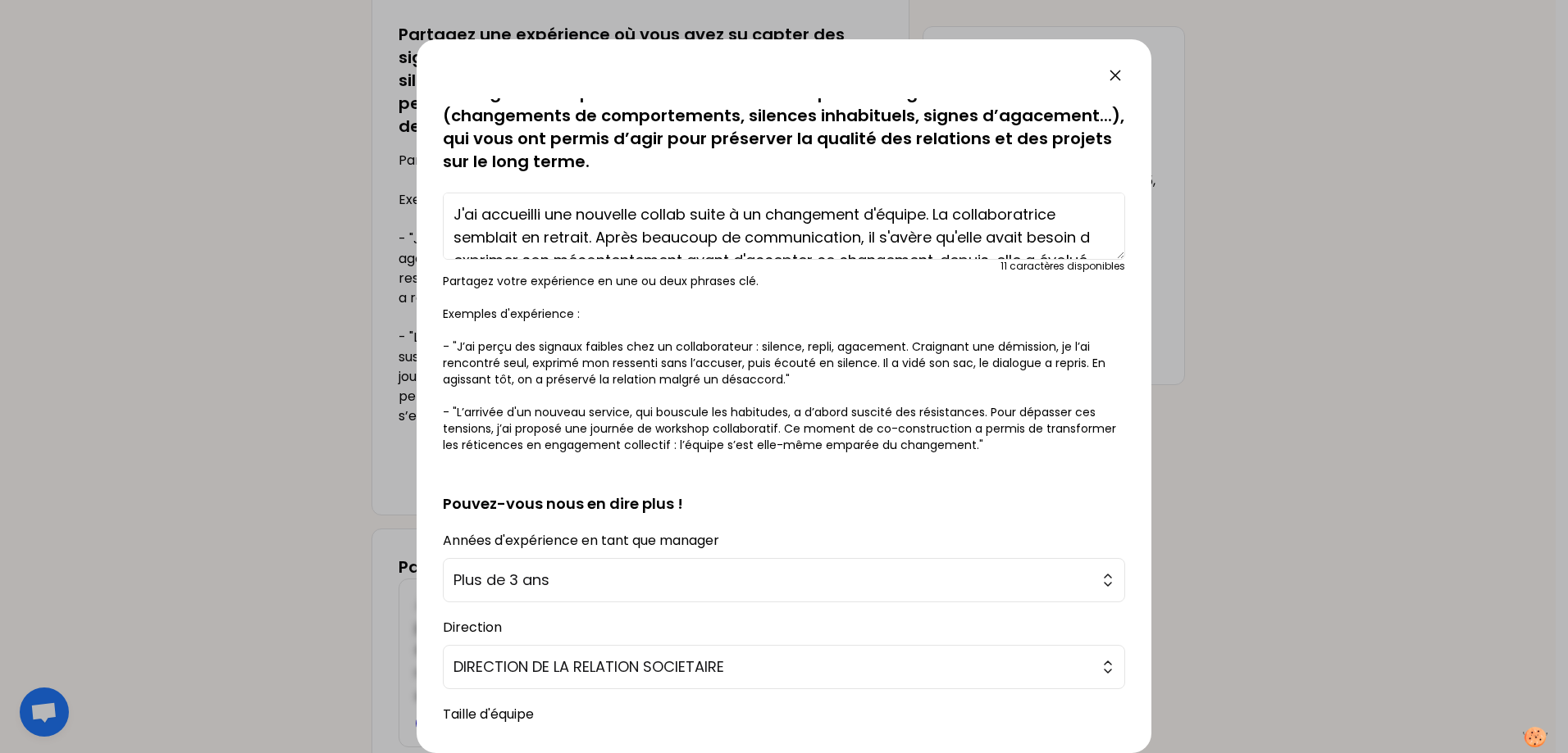
scroll to position [244, 0]
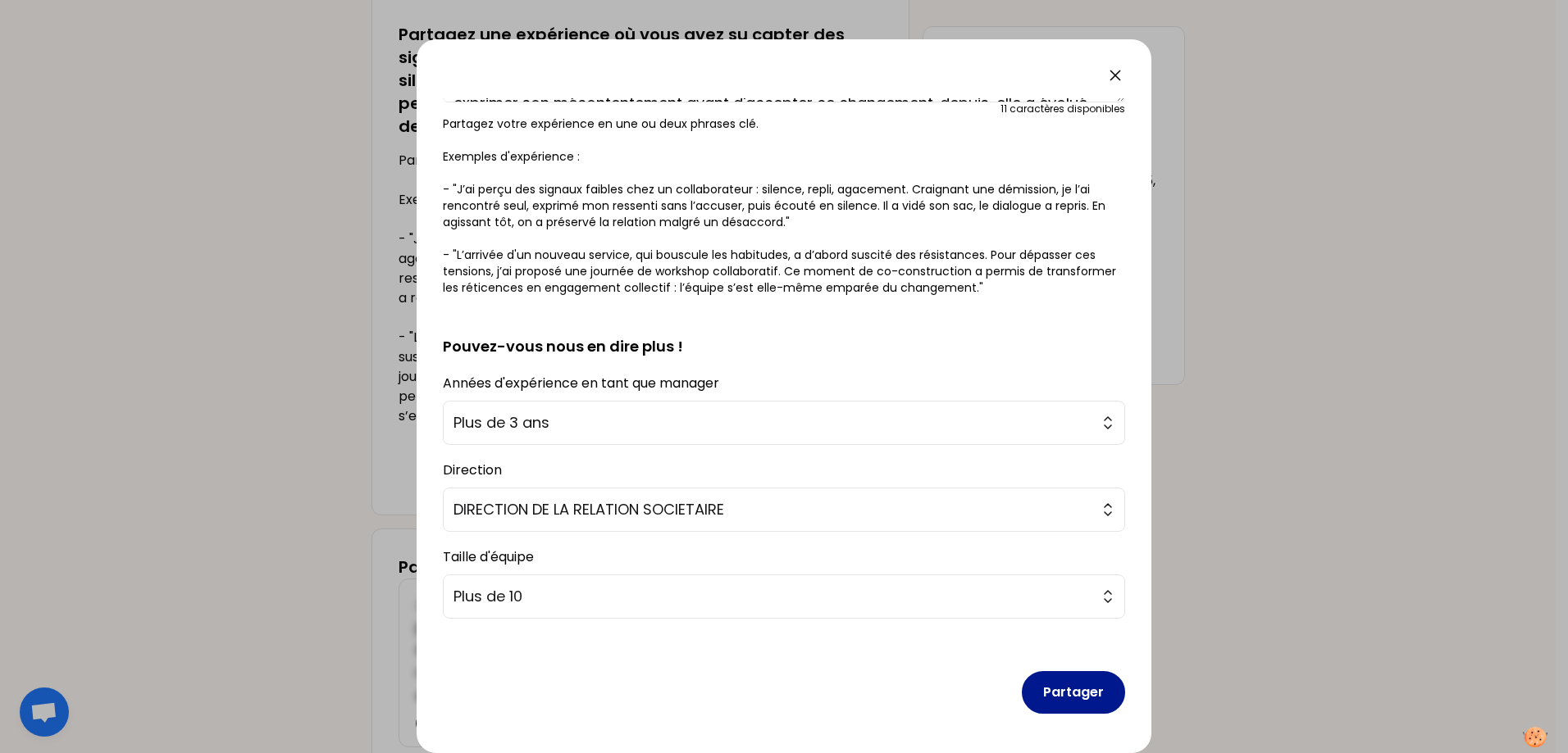
click at [1086, 667] on button "Partager" at bounding box center [1074, 692] width 104 height 42
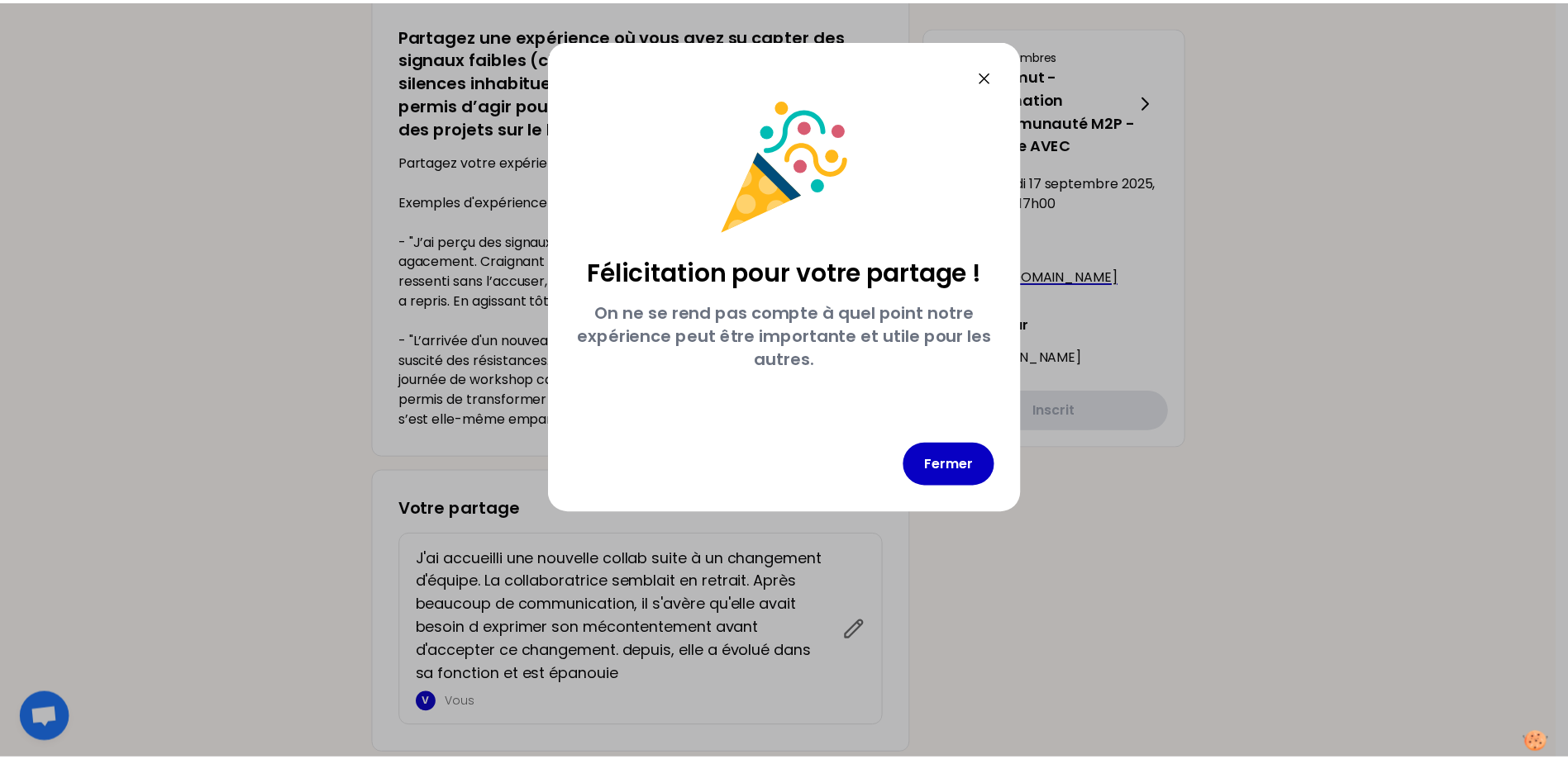
scroll to position [0, 0]
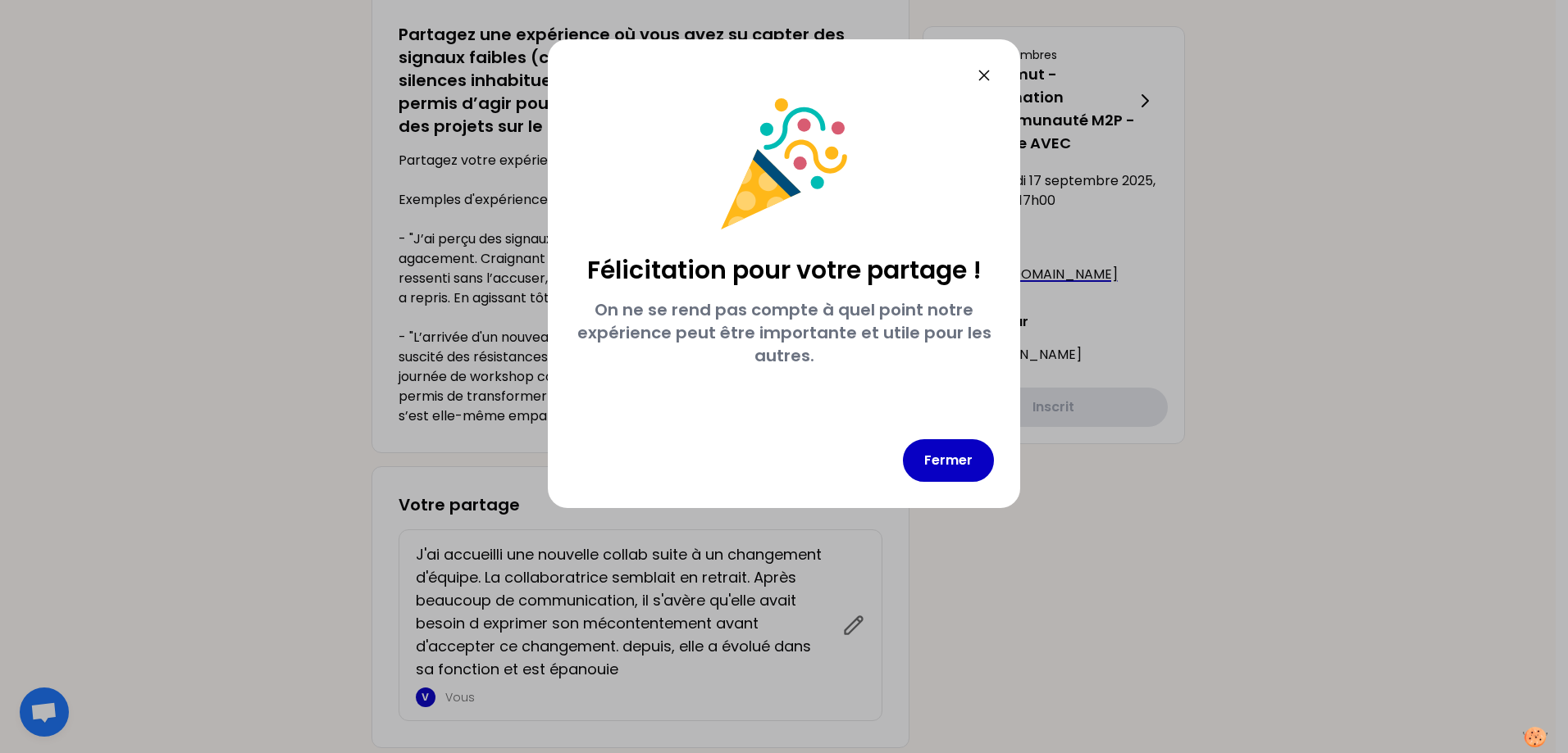
drag, startPoint x: 928, startPoint y: 455, endPoint x: 880, endPoint y: 398, distance: 74.5
click at [928, 456] on button "Fermer" at bounding box center [948, 460] width 91 height 42
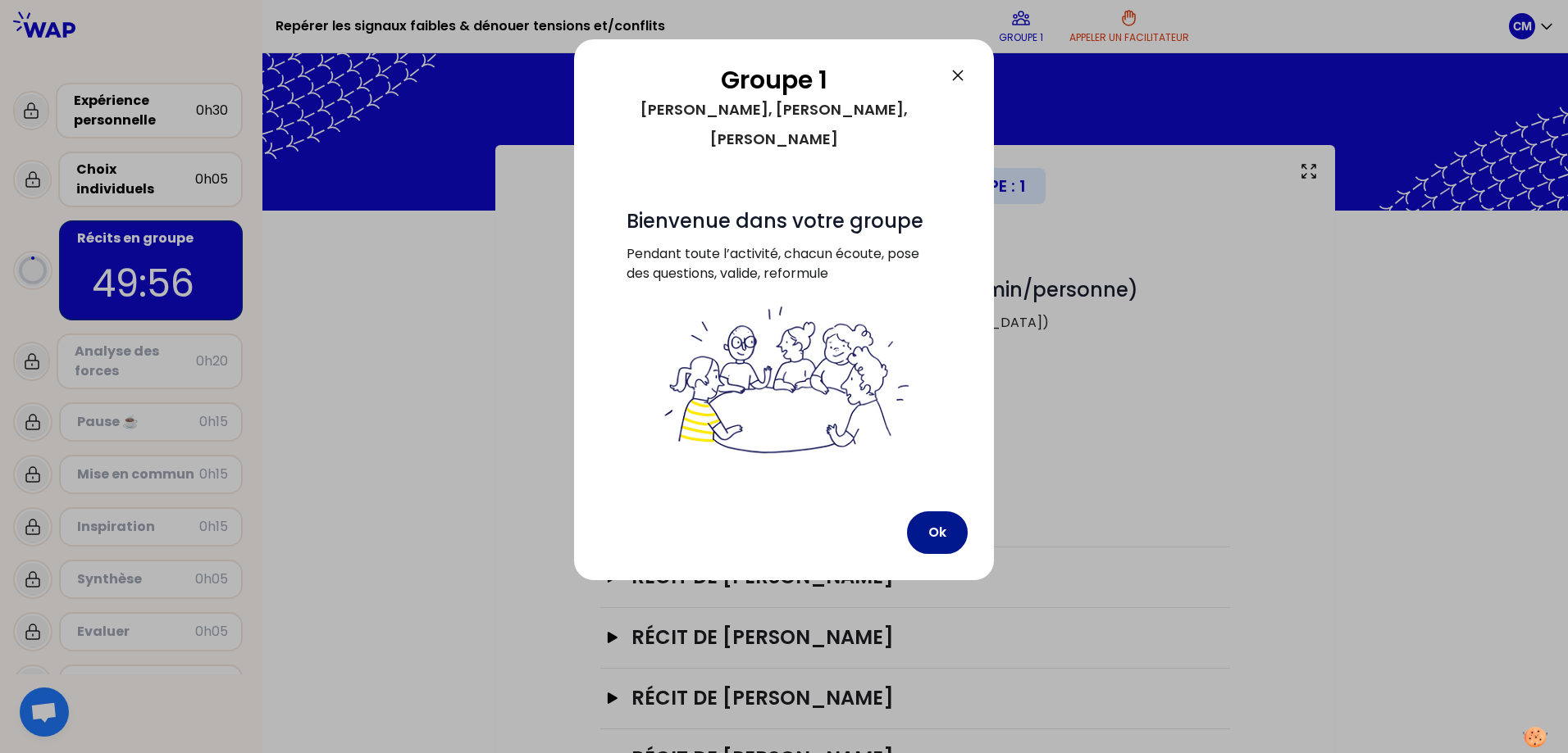
click at [955, 511] on button "Ok" at bounding box center [937, 532] width 60 height 42
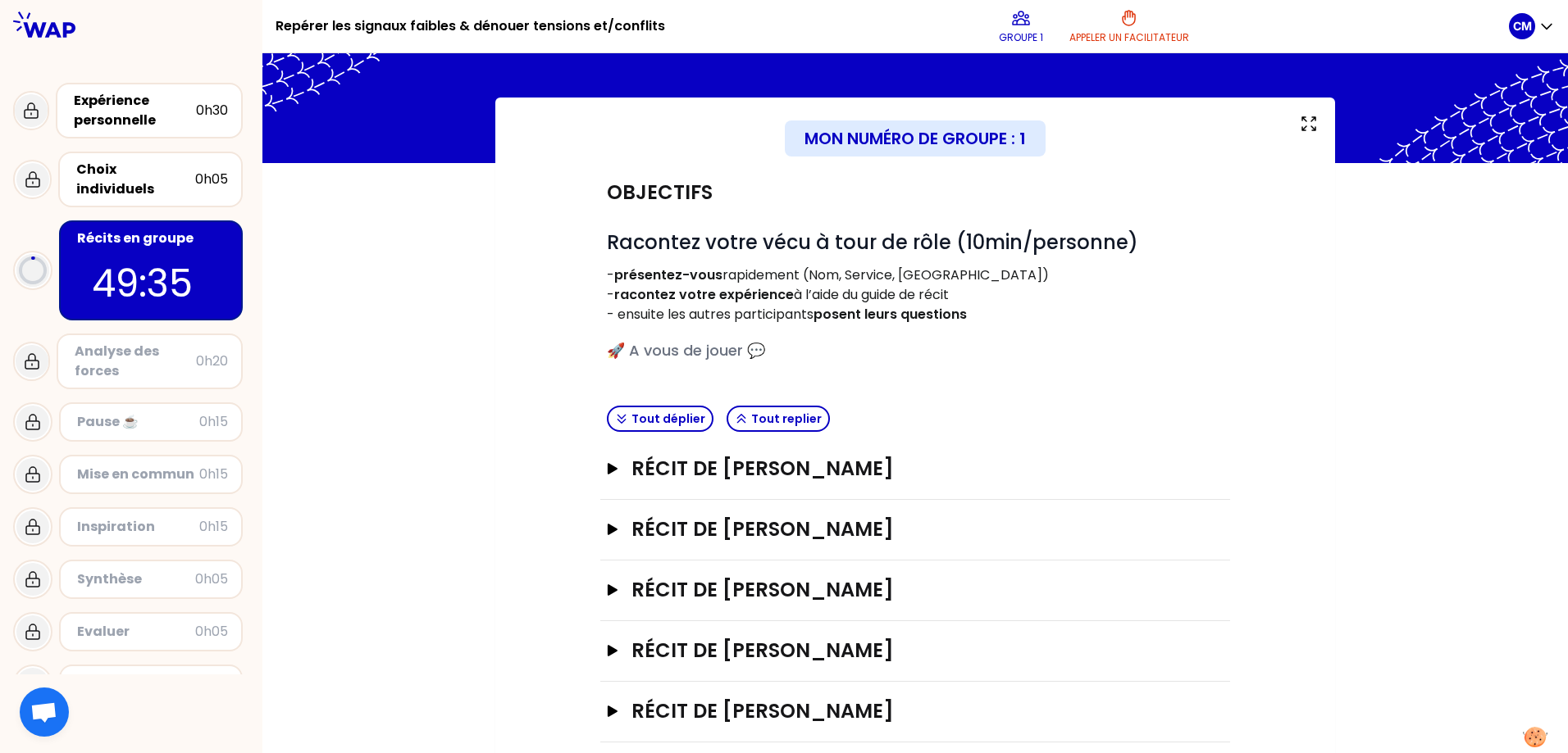
scroll to position [70, 0]
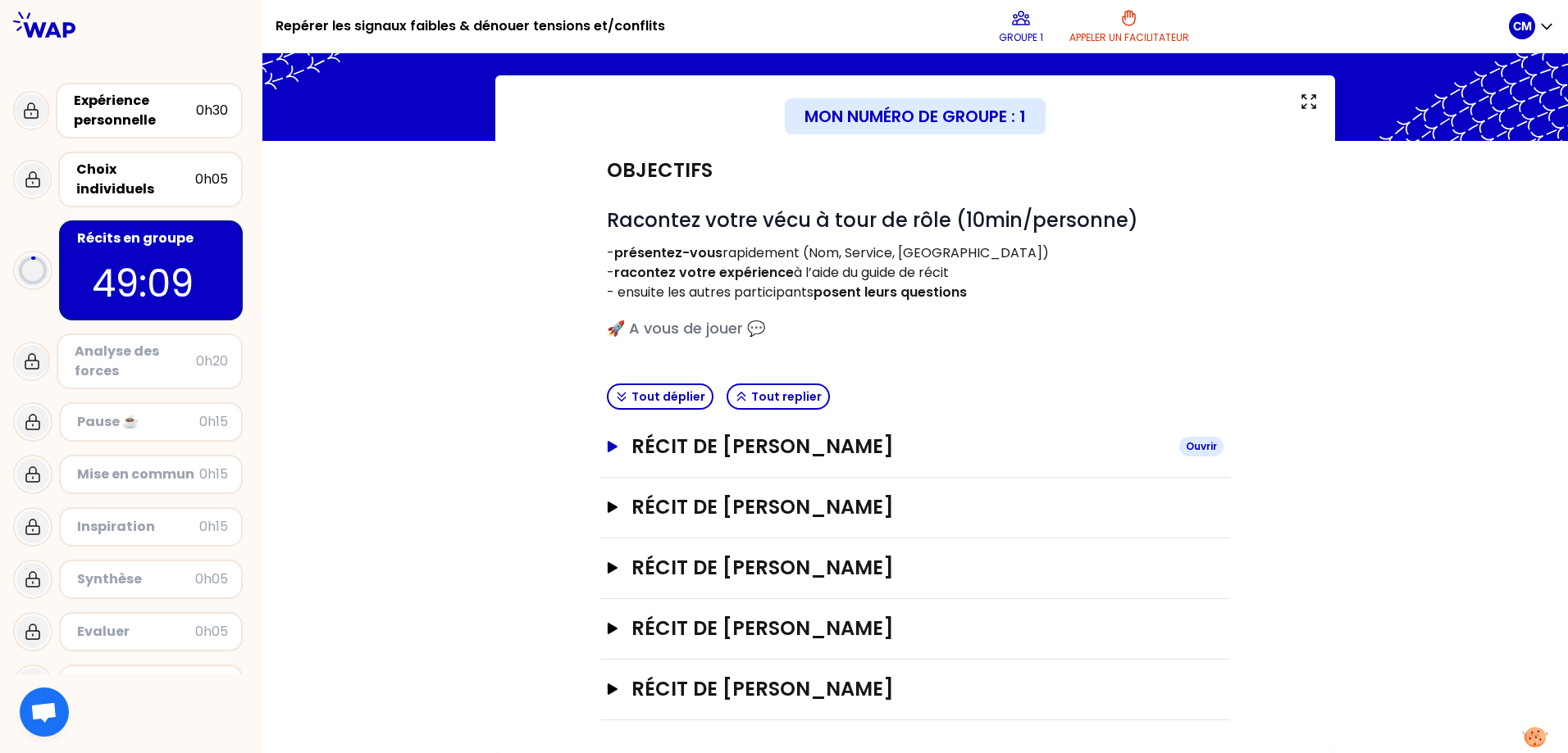
click at [614, 454] on button "Récit de [PERSON_NAME]" at bounding box center [914, 447] width 617 height 26
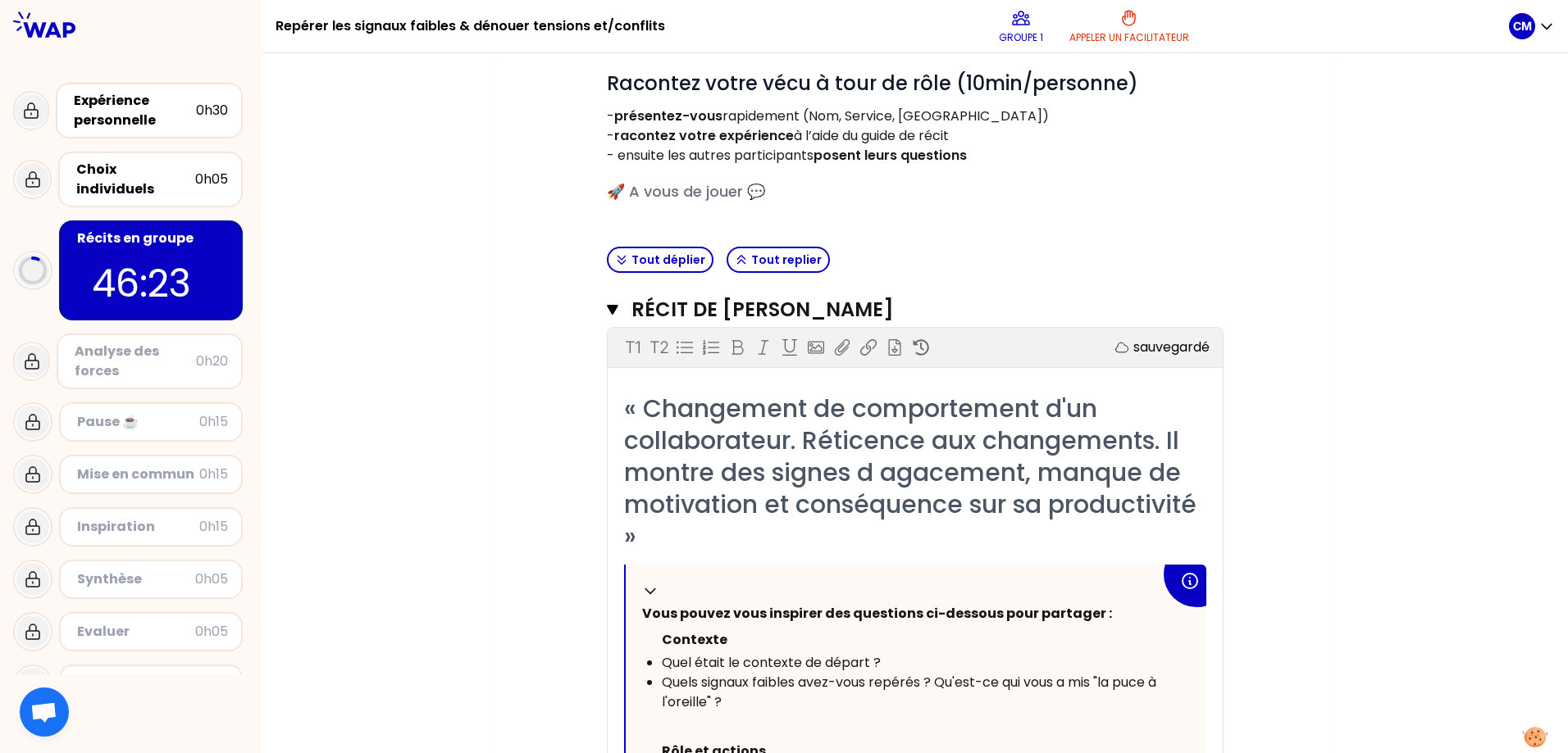
scroll to position [246, 0]
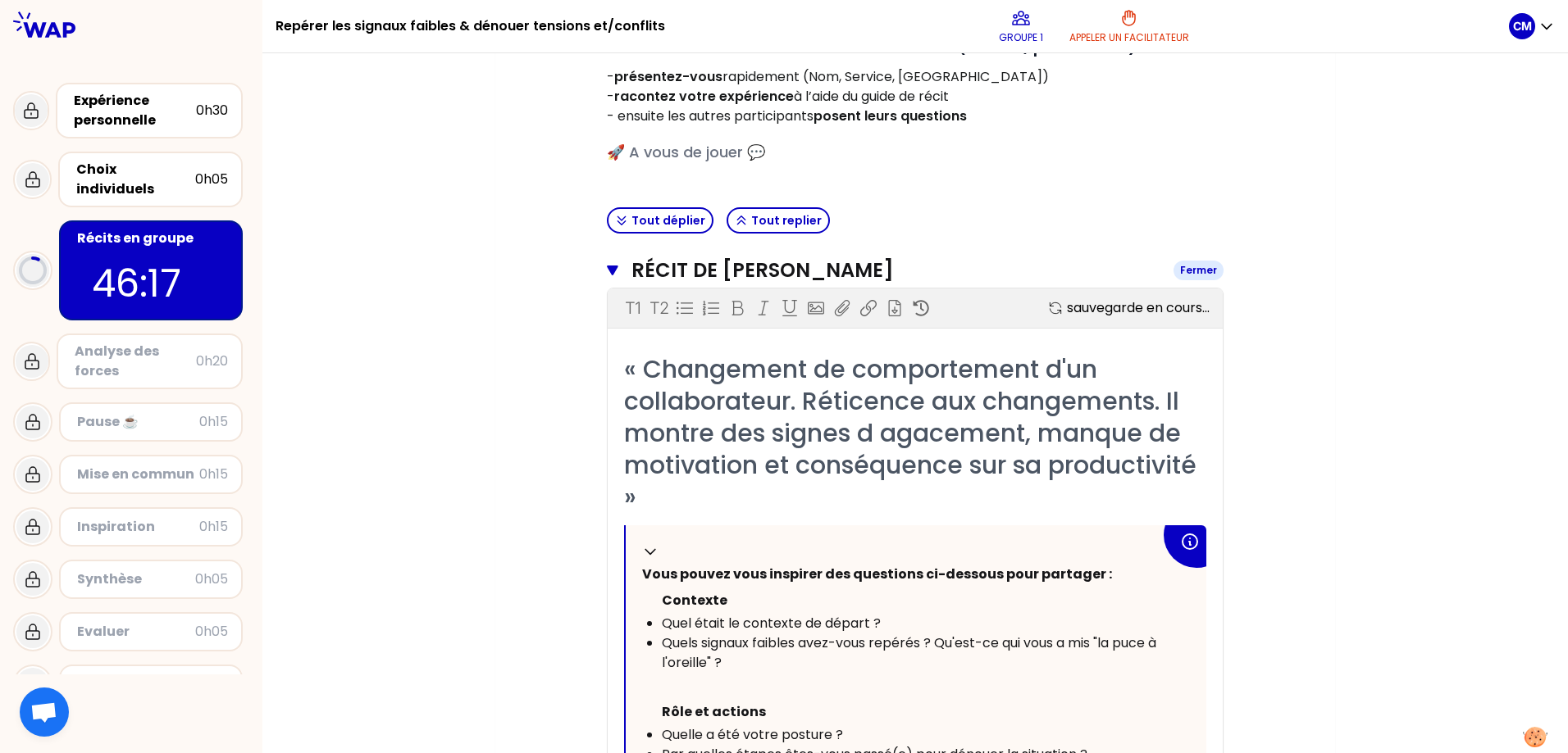
click at [613, 265] on icon "button" at bounding box center [611, 270] width 10 height 9
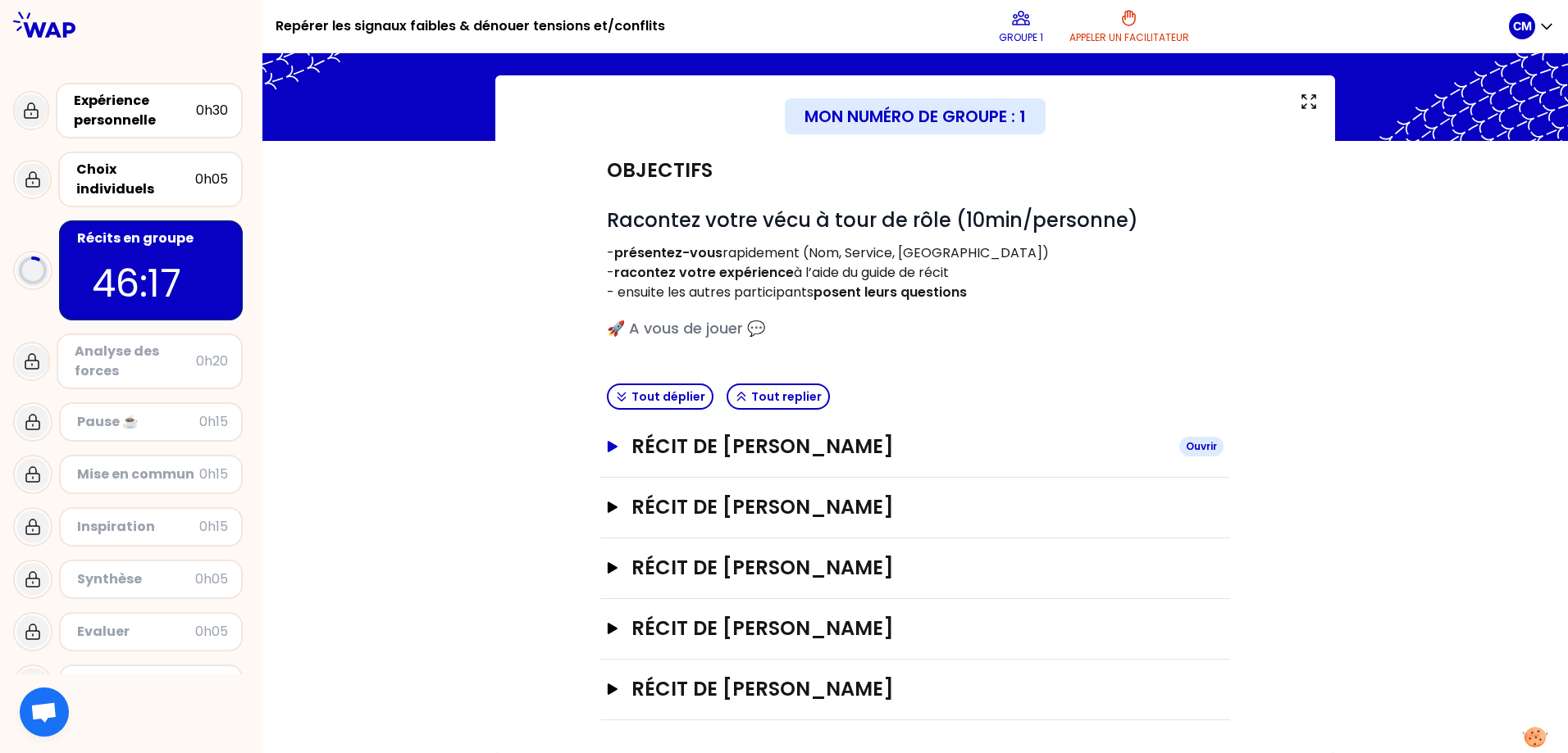
scroll to position [70, 0]
drag, startPoint x: 607, startPoint y: 569, endPoint x: 600, endPoint y: 571, distance: 7.3
click at [600, 569] on div "Récit de [PERSON_NAME]" at bounding box center [914, 569] width 630 height 60
drag, startPoint x: 611, startPoint y: 566, endPoint x: 615, endPoint y: 555, distance: 11.7
click at [611, 566] on icon "button" at bounding box center [612, 568] width 9 height 11
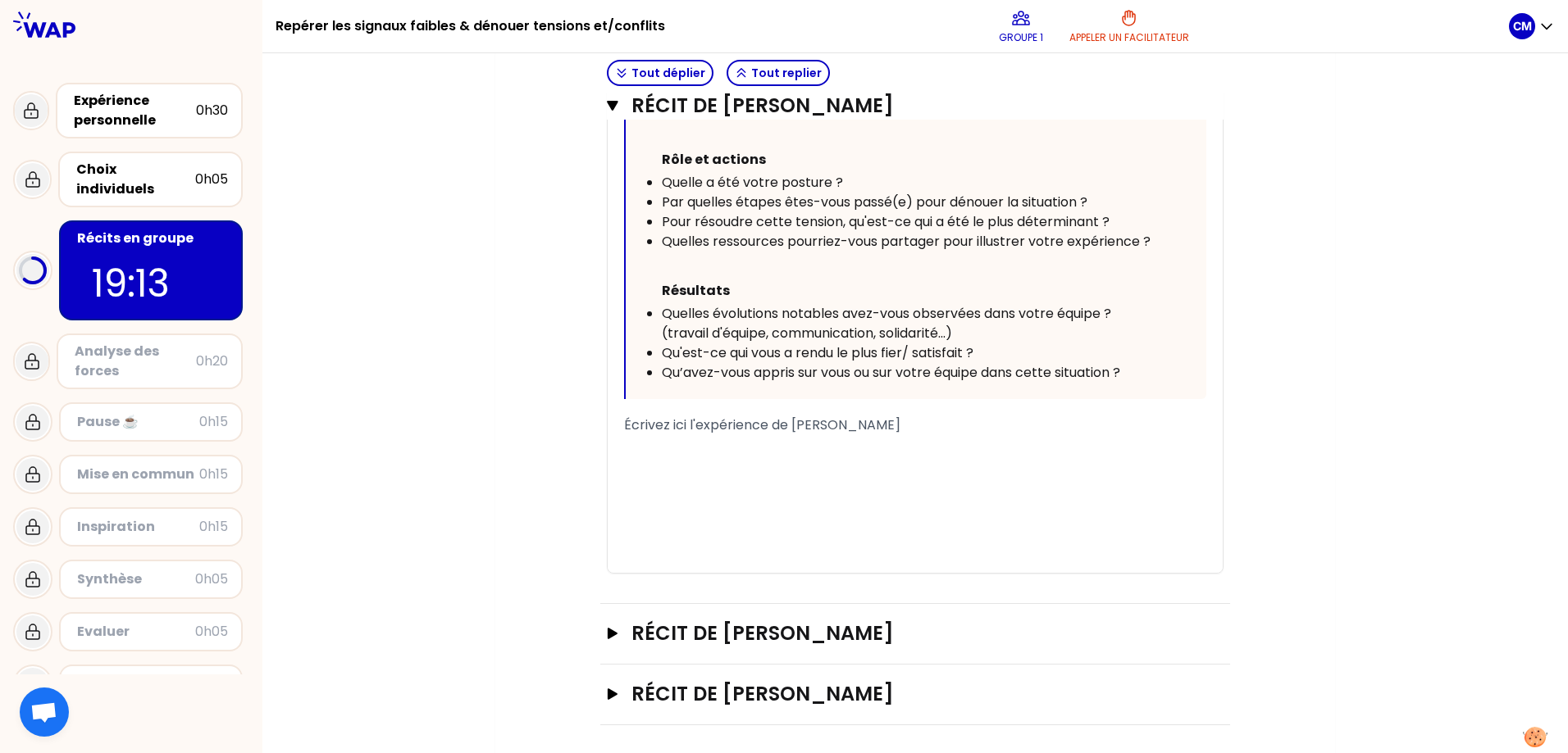
scroll to position [988, 0]
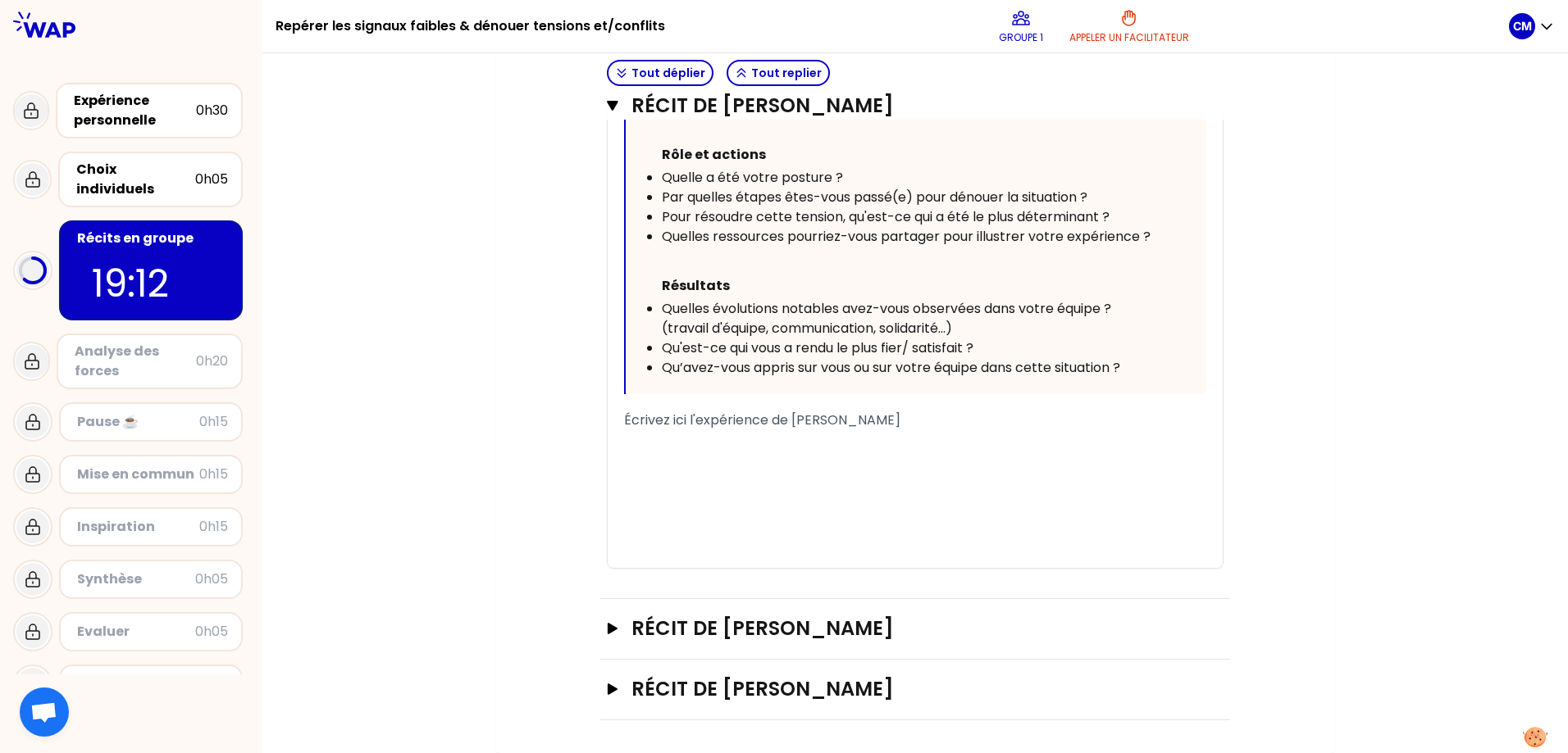
click at [729, 472] on div "﻿" at bounding box center [915, 479] width 582 height 20
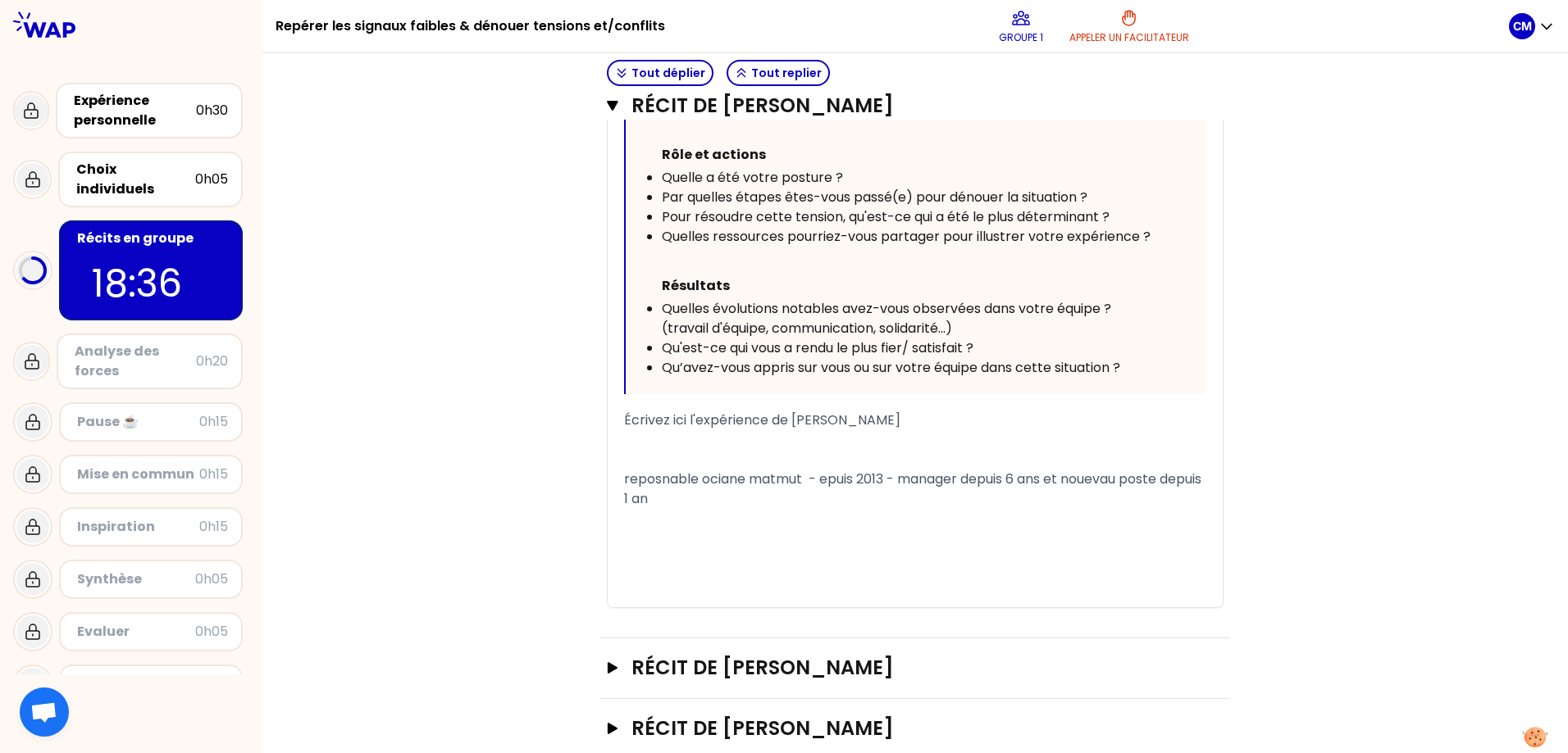
click at [1097, 481] on span "reposnable ociane matmut - epuis 2013 - manager depuis 6 ans et nouevau poste d…" at bounding box center [914, 489] width 581 height 39
click at [732, 514] on div "﻿" at bounding box center [915, 519] width 582 height 20
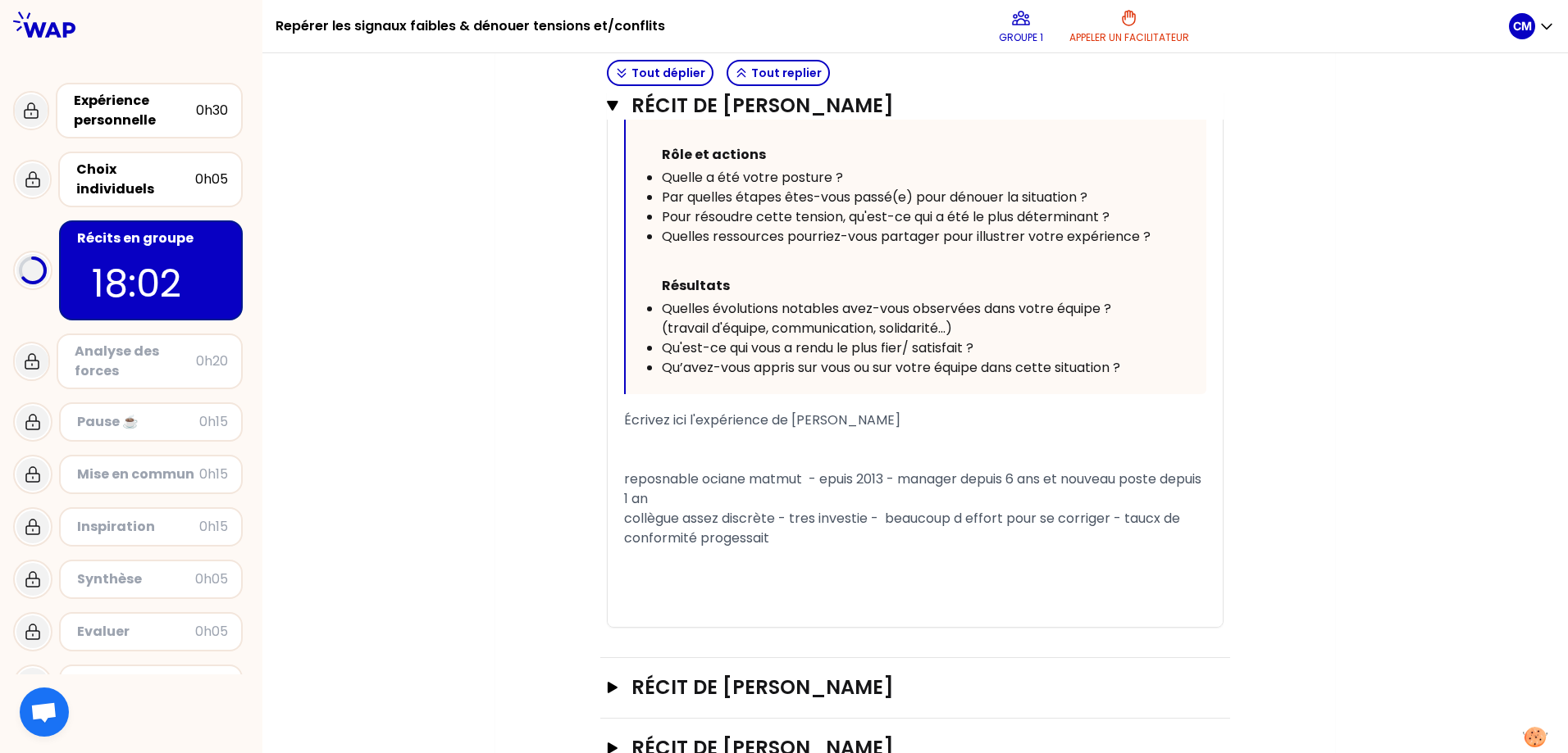
click at [729, 537] on span "collègue assez discrète - tres investie - beaucoup d effort pour se corriger - …" at bounding box center [904, 528] width 559 height 39
click at [780, 446] on div "﻿" at bounding box center [915, 440] width 582 height 20
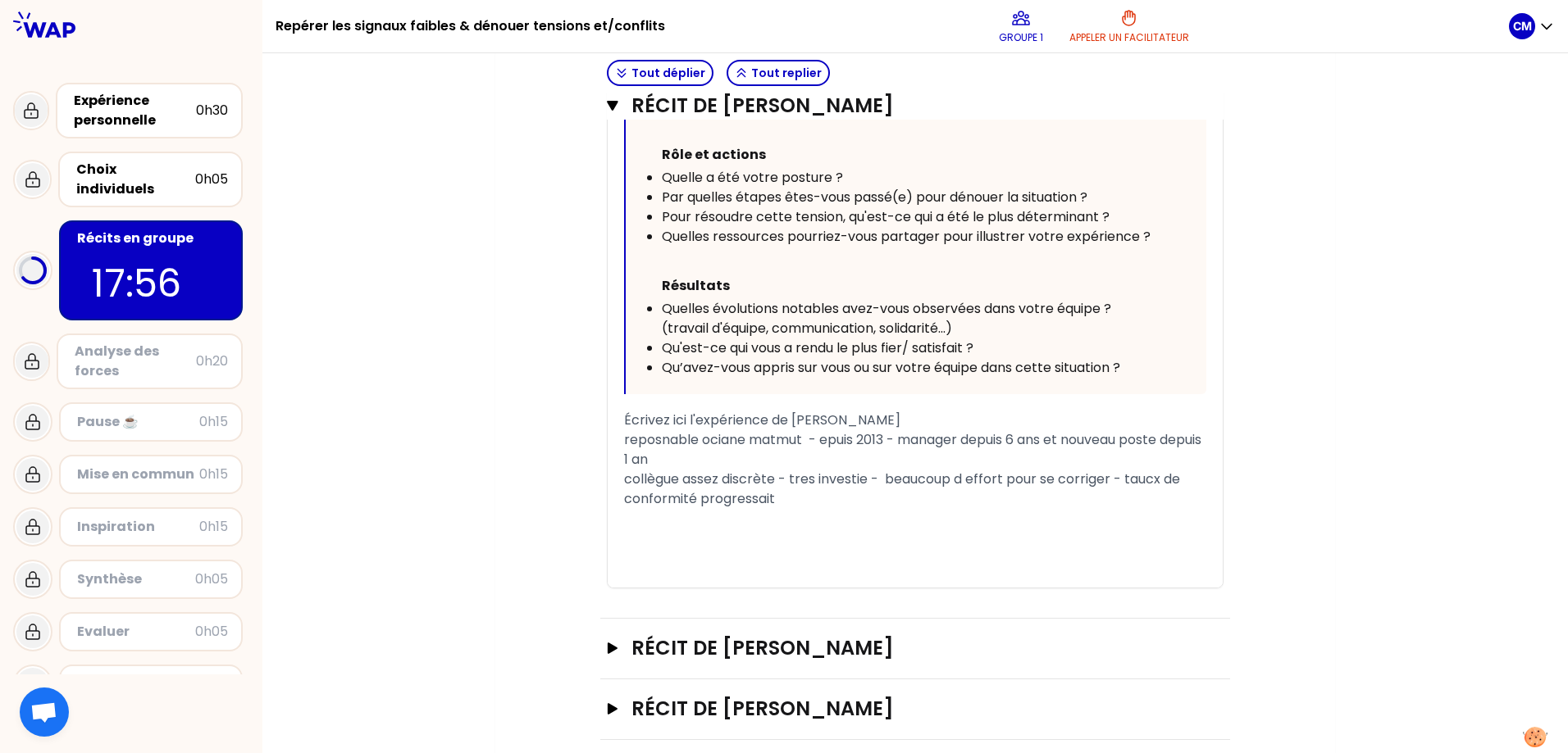
click at [664, 439] on span "reposnable ociane matmut - epuis 2013 - manager depuis 6 ans et nouveau poste d…" at bounding box center [914, 449] width 581 height 39
click at [668, 439] on span "reposnable ociane matmut - epuis 2013 - manager depuis 6 ans et nouveau poste d…" at bounding box center [914, 449] width 581 height 39
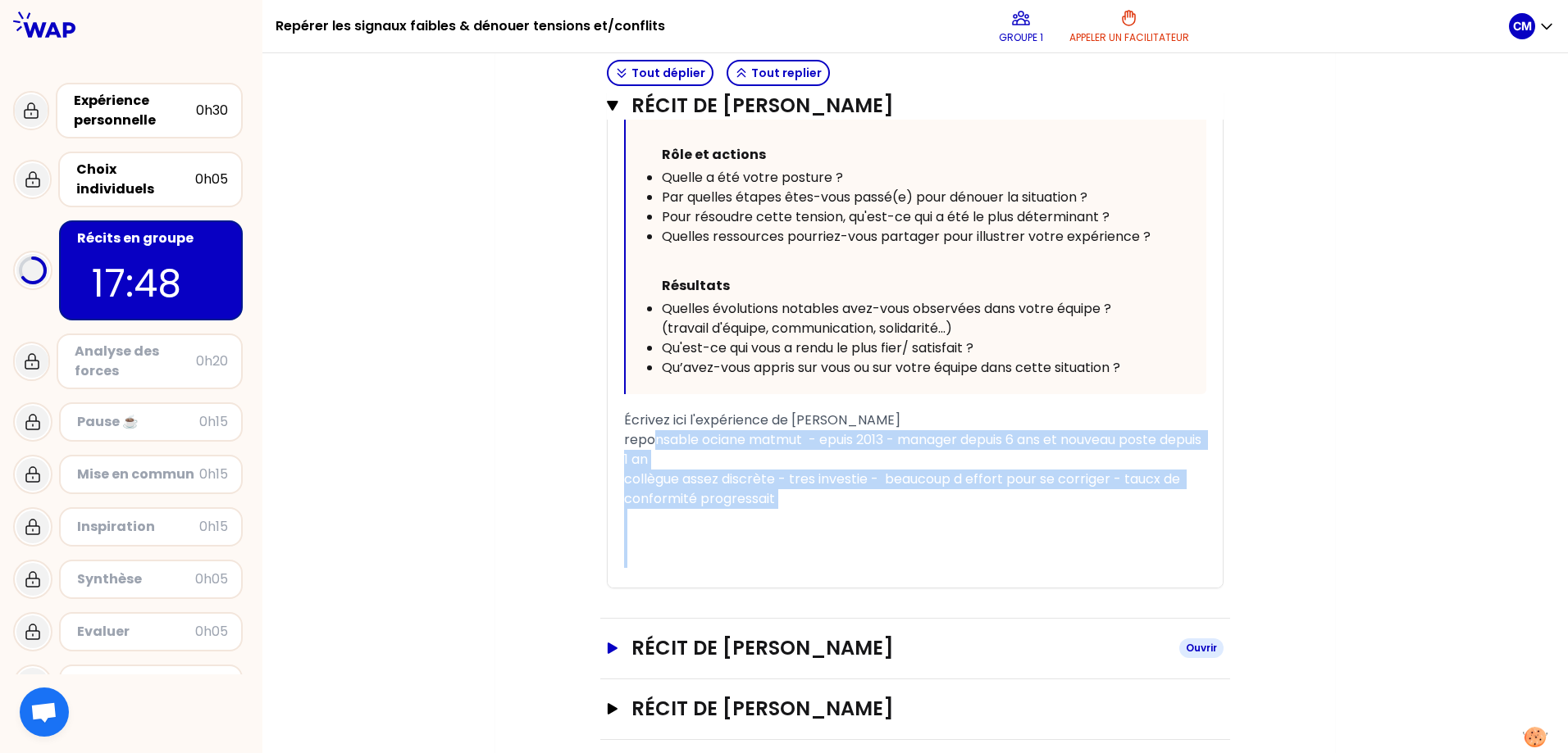
drag, startPoint x: 658, startPoint y: 435, endPoint x: 1180, endPoint y: 636, distance: 559.4
click at [1185, 640] on div "Tout déplier Tout replier Récit de [PERSON_NAME] [PERSON_NAME] de [PERSON_NAME]…" at bounding box center [914, 99] width 630 height 1282
click at [1032, 581] on div "﻿" at bounding box center [915, 577] width 582 height 20
click at [844, 556] on div "﻿" at bounding box center [915, 558] width 582 height 20
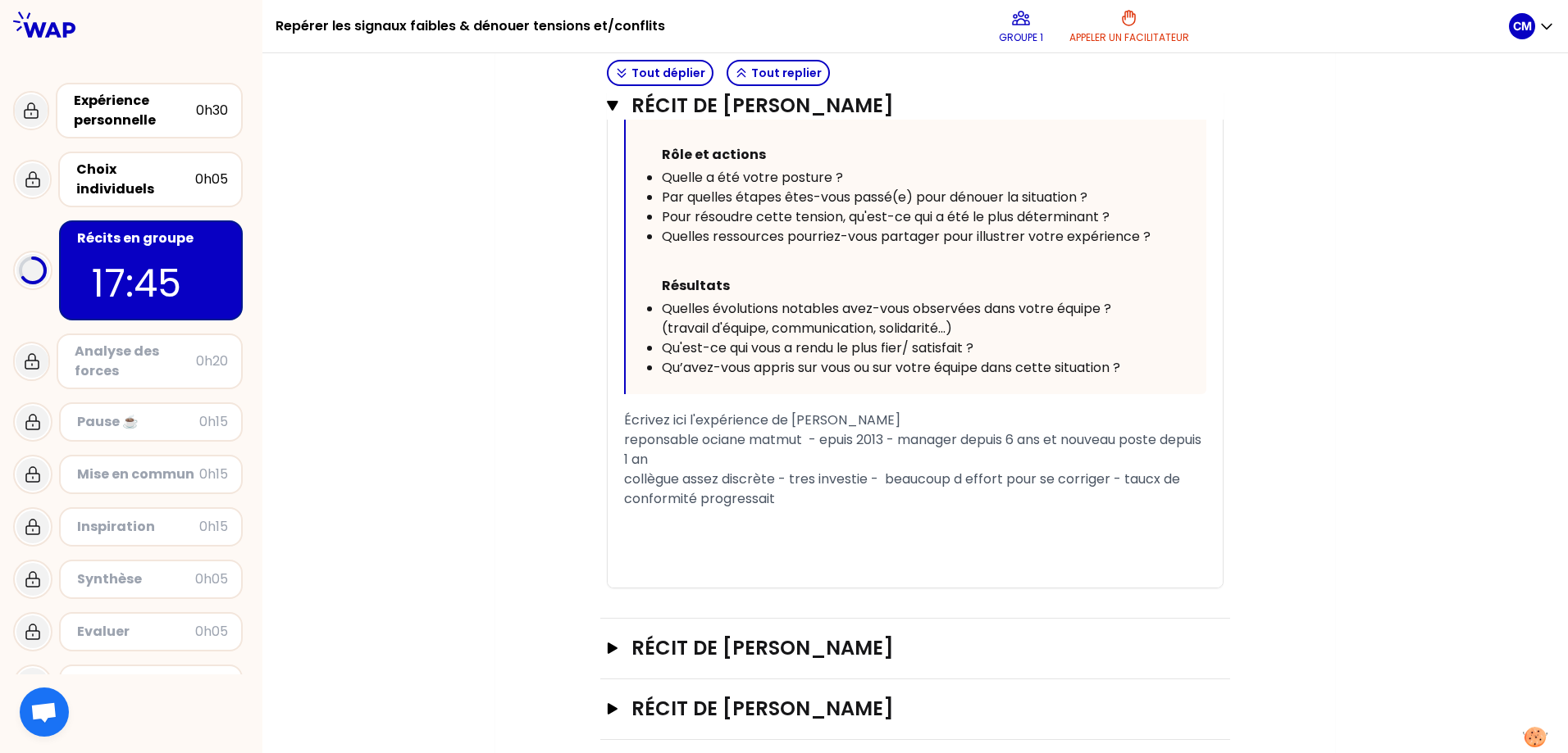
drag, startPoint x: 823, startPoint y: 439, endPoint x: 841, endPoint y: 438, distance: 18.0
click at [823, 438] on span "reponsable ociane matmut - epuis 2013 - manager depuis 6 ans et nouveau poste d…" at bounding box center [914, 449] width 581 height 39
click at [831, 500] on div "collègue assez discrète - tres investie - beaucoup d effort pour se corriger - …" at bounding box center [915, 489] width 582 height 40
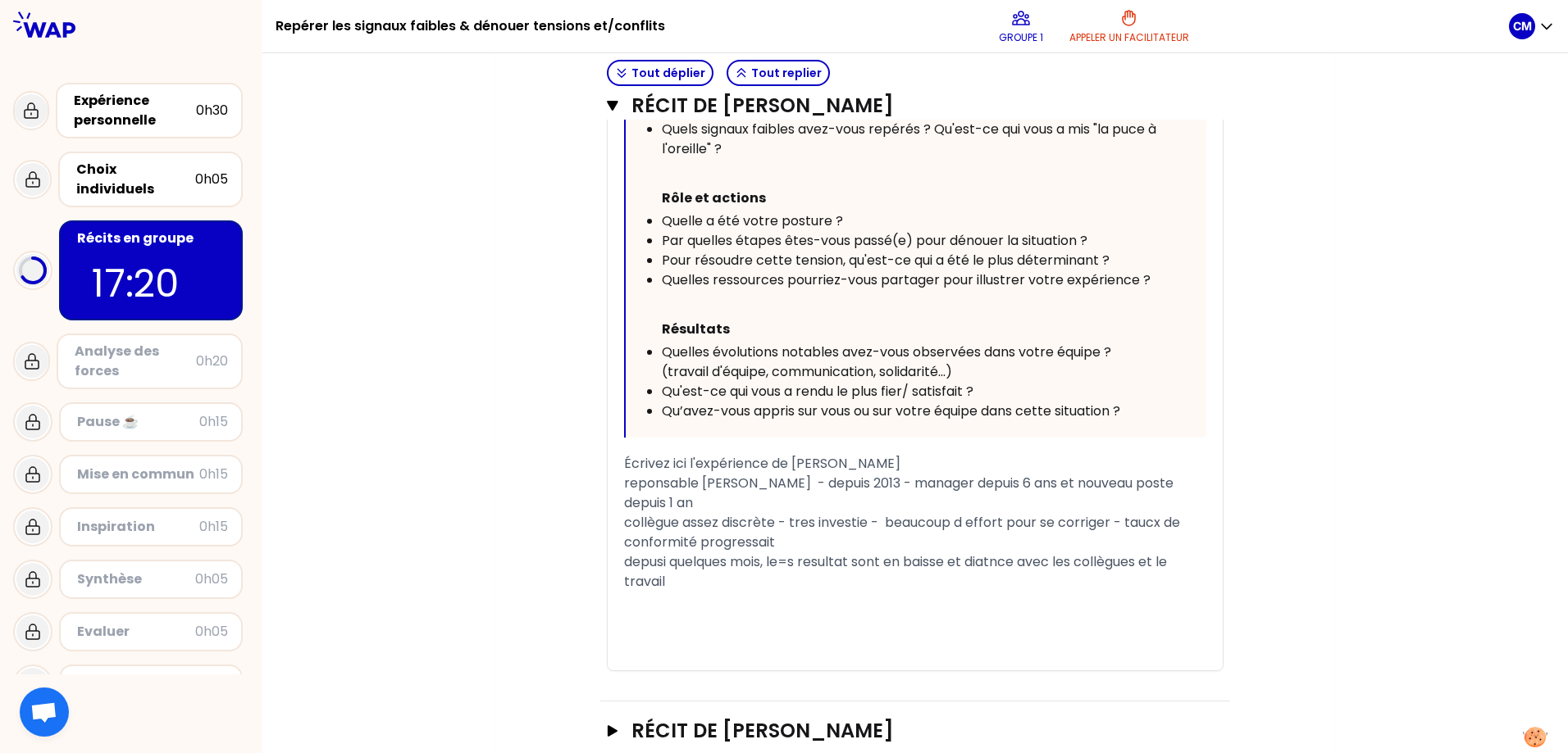
scroll to position [906, 0]
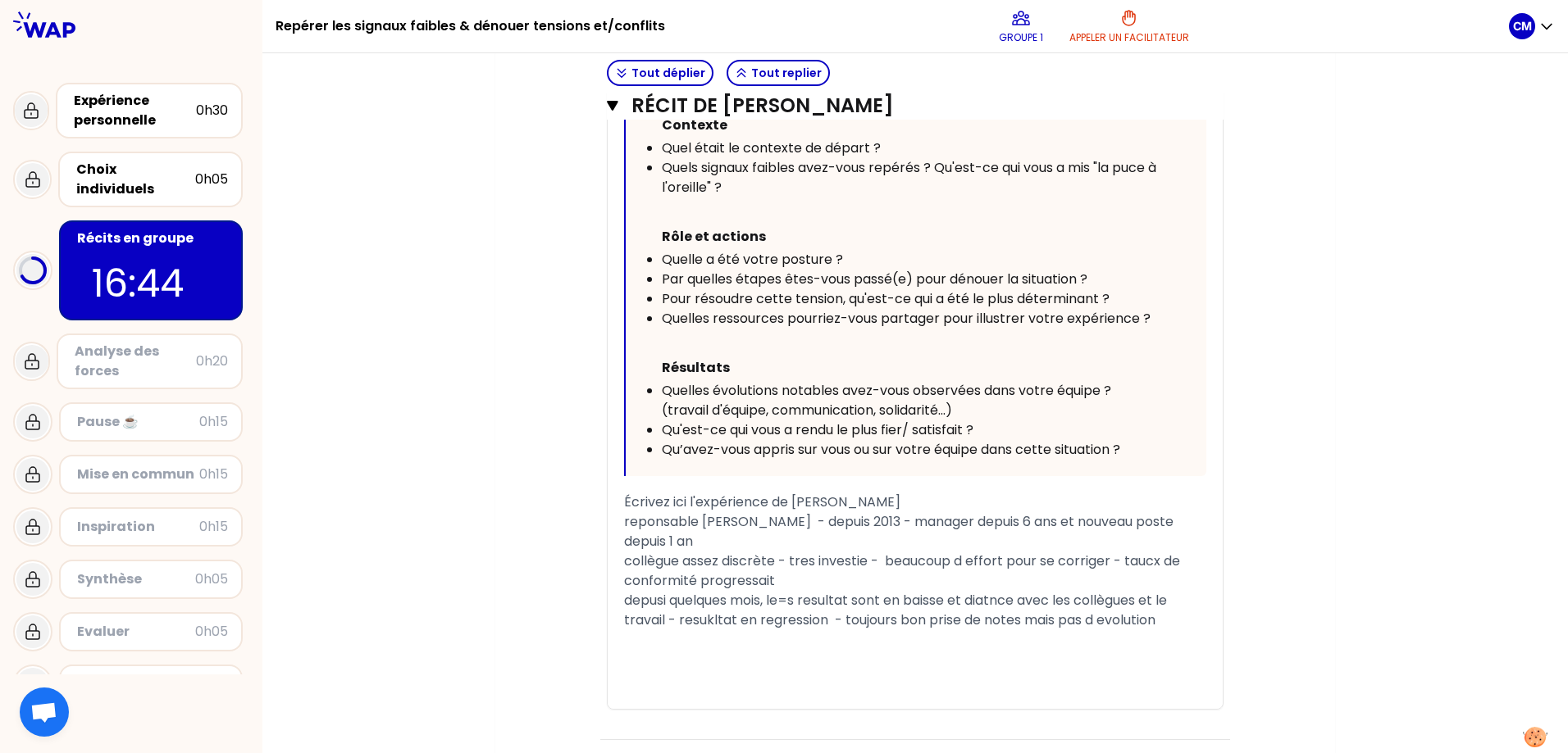
click at [1153, 562] on span "collègue assez discrète - tres investie - beaucoup d effort pour se corriger - …" at bounding box center [904, 570] width 559 height 39
click at [861, 571] on div "collègue assez discrète - tres investie - beaucoup d effort pour se corriger - …" at bounding box center [915, 571] width 582 height 40
click at [651, 604] on span "depusi quelques mois, le=s resultat sont en baisse et diatnce avec les collègue…" at bounding box center [897, 610] width 546 height 39
click at [645, 635] on div "﻿" at bounding box center [915, 640] width 582 height 20
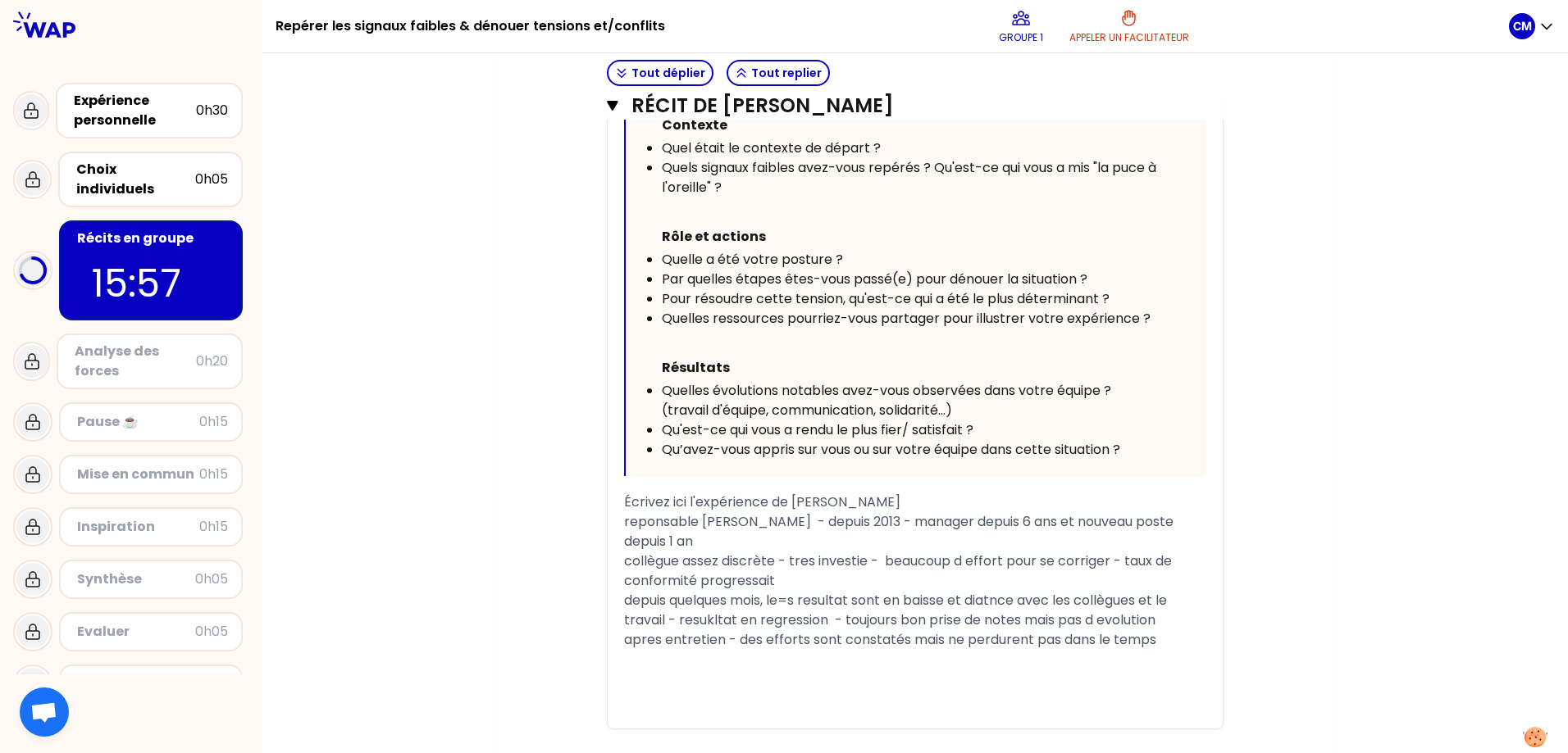
drag, startPoint x: 784, startPoint y: 602, endPoint x: 809, endPoint y: 600, distance: 25.1
click at [785, 601] on span "depuis quelques mois, le=s resultat sont en baisse et diatnce avec les collègue…" at bounding box center [897, 610] width 546 height 39
click at [982, 602] on span "depuis quelques mois, les resultat sont en baisse et diatnce avec les collègues…" at bounding box center [914, 610] width 581 height 39
click at [712, 616] on span "depuis quelques mois, les resultat sont en baisse et distance avec les collègue…" at bounding box center [896, 610] width 542 height 39
click at [731, 621] on span "depuis quelques mois, les resultat sont en baisse et distance avec les collègue…" at bounding box center [896, 610] width 542 height 39
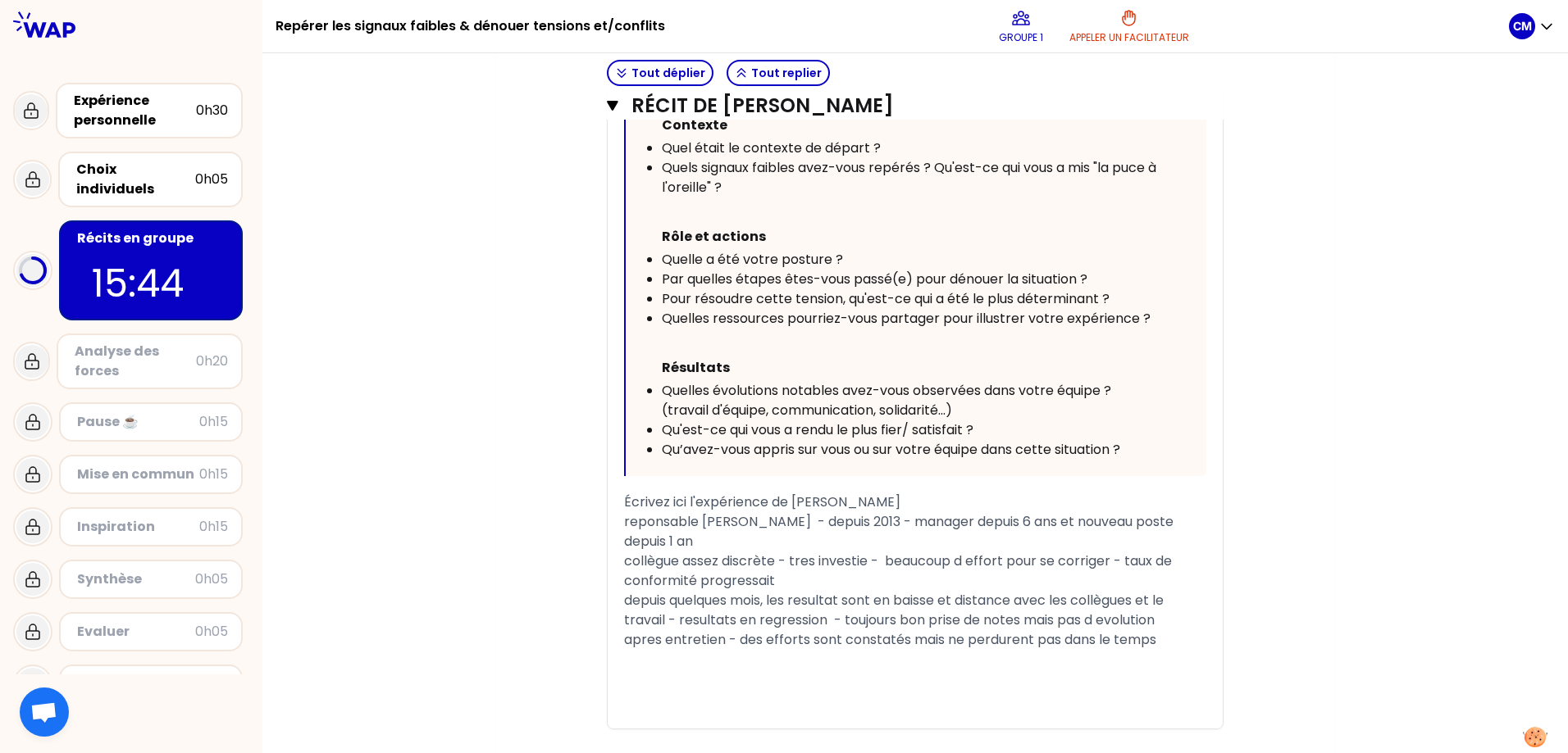
click at [754, 650] on div "﻿" at bounding box center [915, 660] width 582 height 20
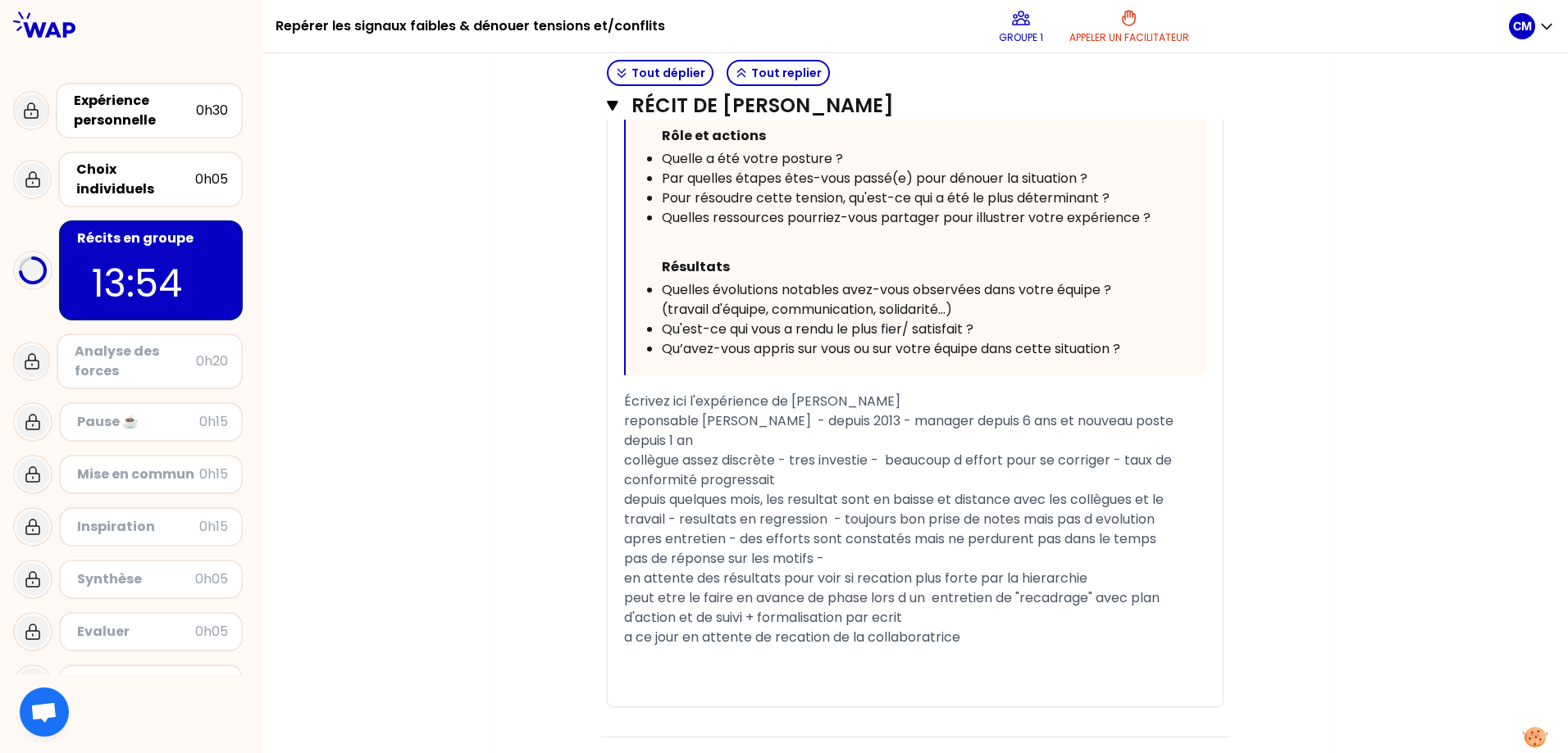
scroll to position [1070, 0]
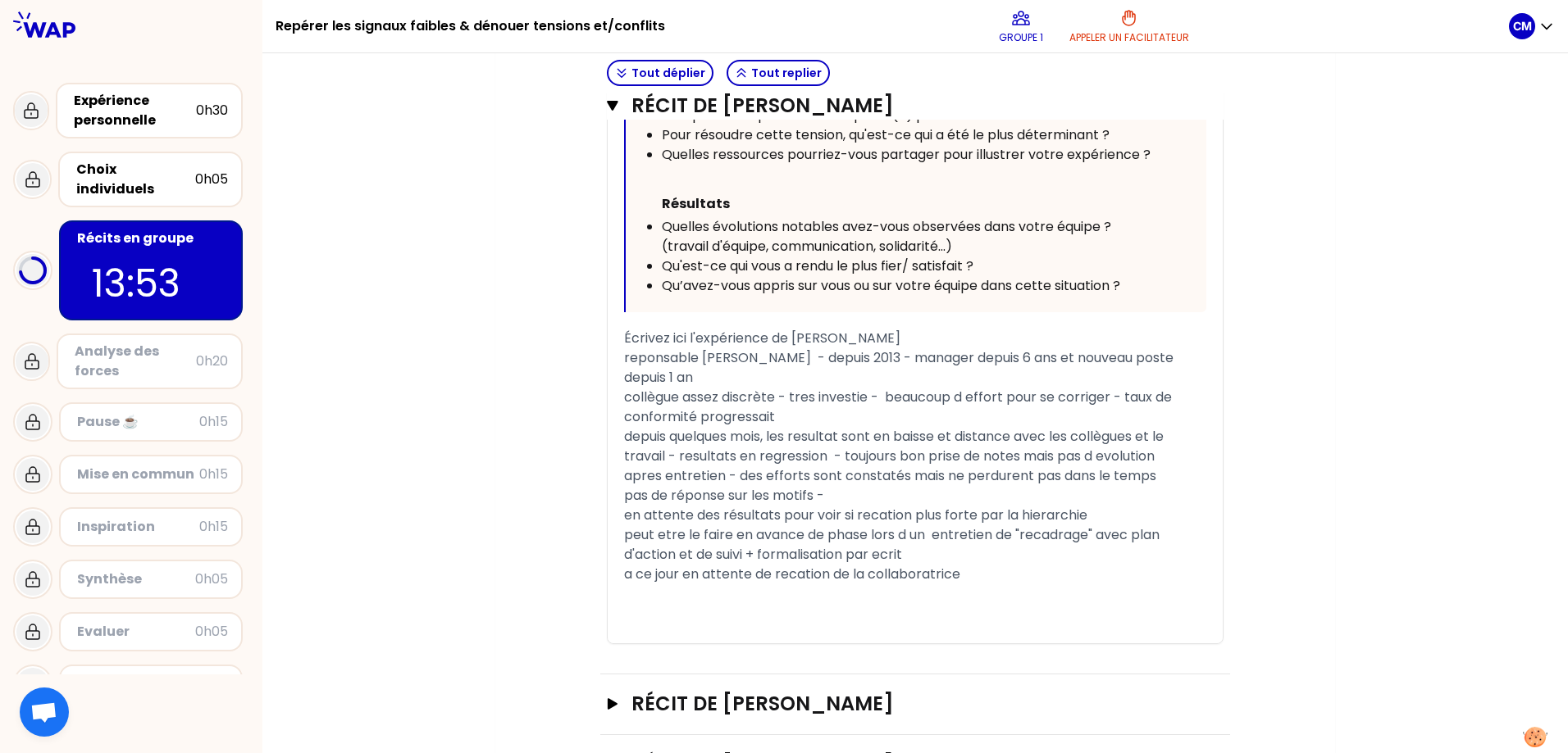
drag, startPoint x: 625, startPoint y: 577, endPoint x: 636, endPoint y: 569, distance: 13.6
click at [625, 575] on span "a ce jour en attente de recation de la collaboratrice" at bounding box center [792, 574] width 336 height 19
click at [797, 579] on span "à ce jour en attente de recation de la collaboratrice" at bounding box center [792, 574] width 336 height 19
click at [918, 630] on div "﻿" at bounding box center [915, 633] width 582 height 20
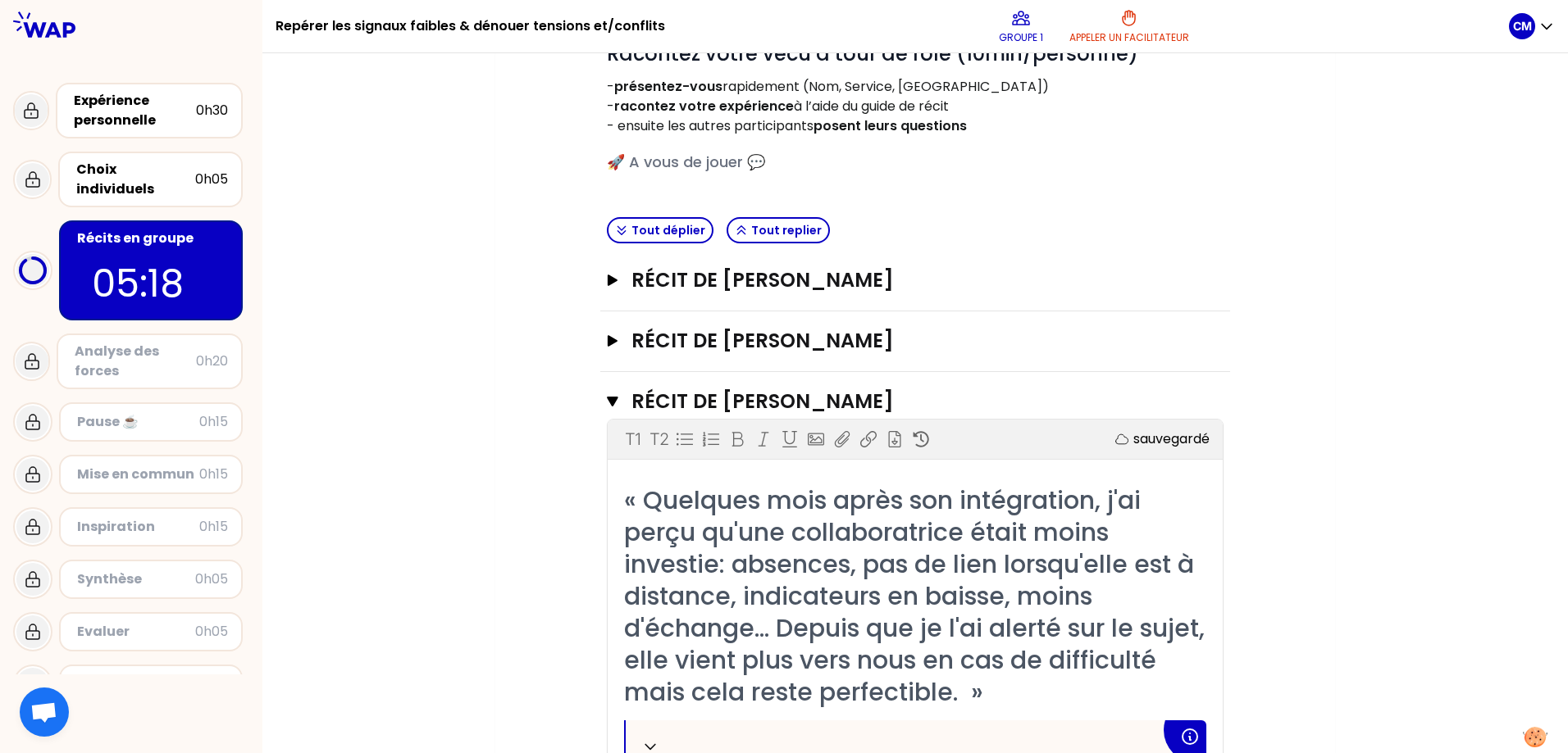
scroll to position [246, 0]
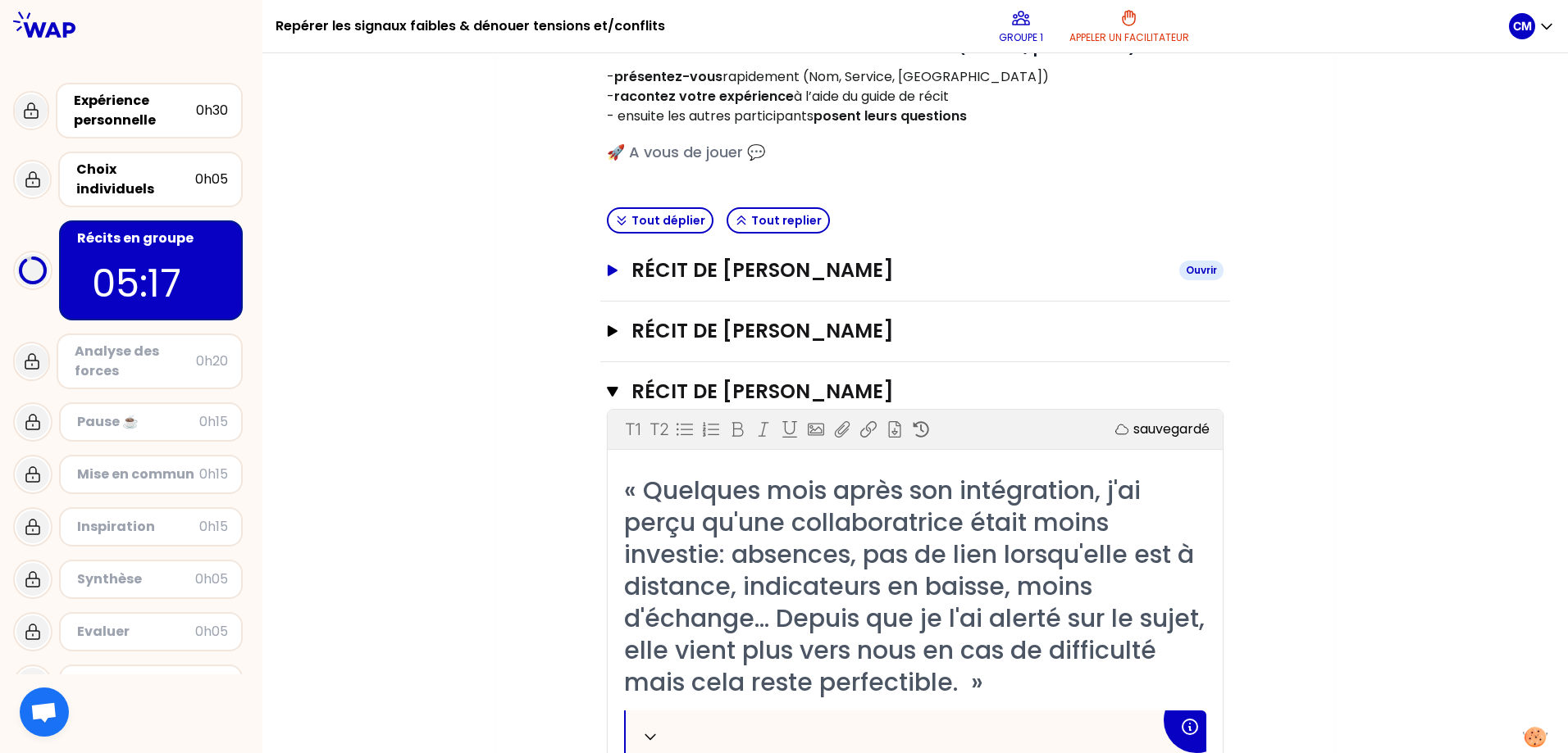
click at [615, 272] on icon "button" at bounding box center [612, 270] width 9 height 11
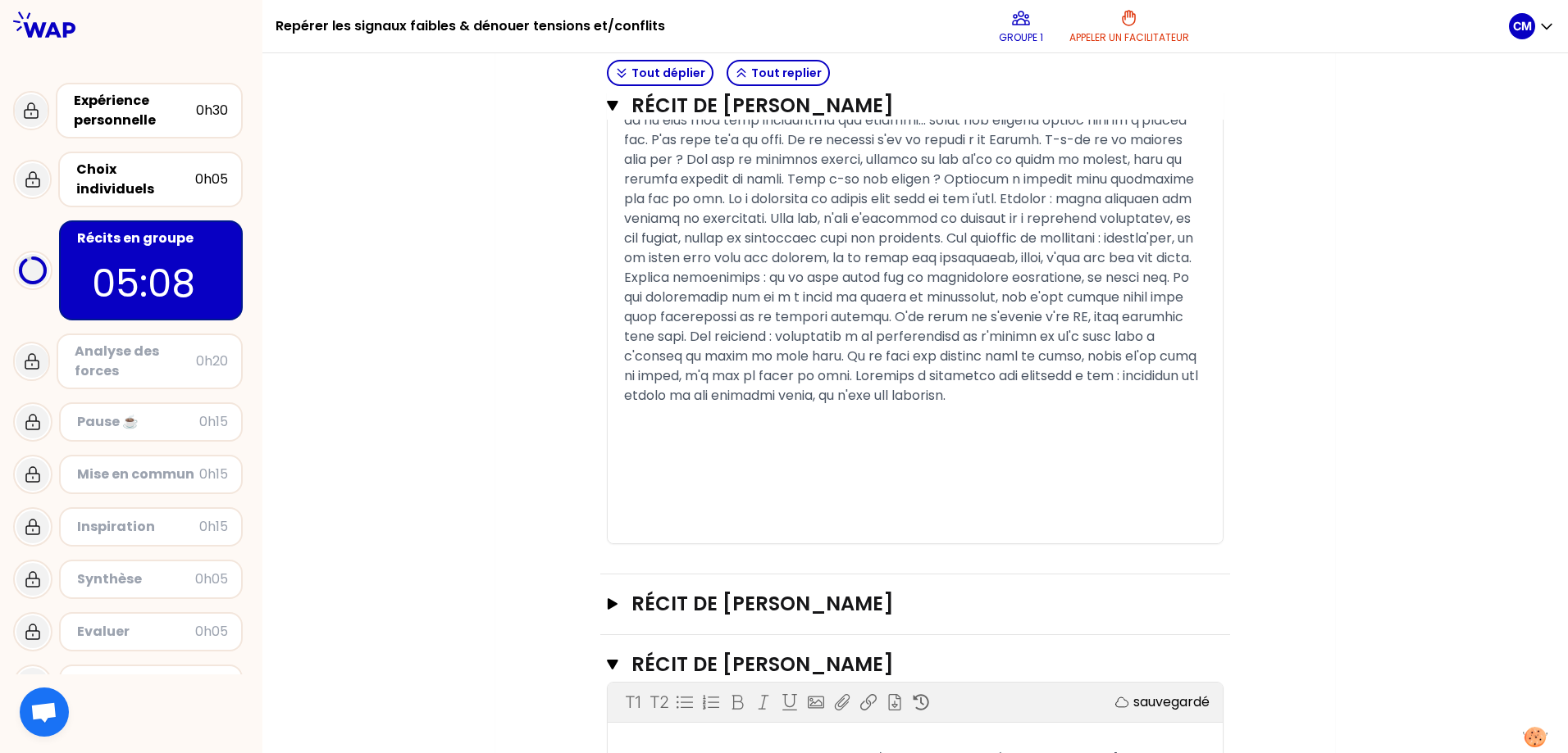
scroll to position [1229, 0]
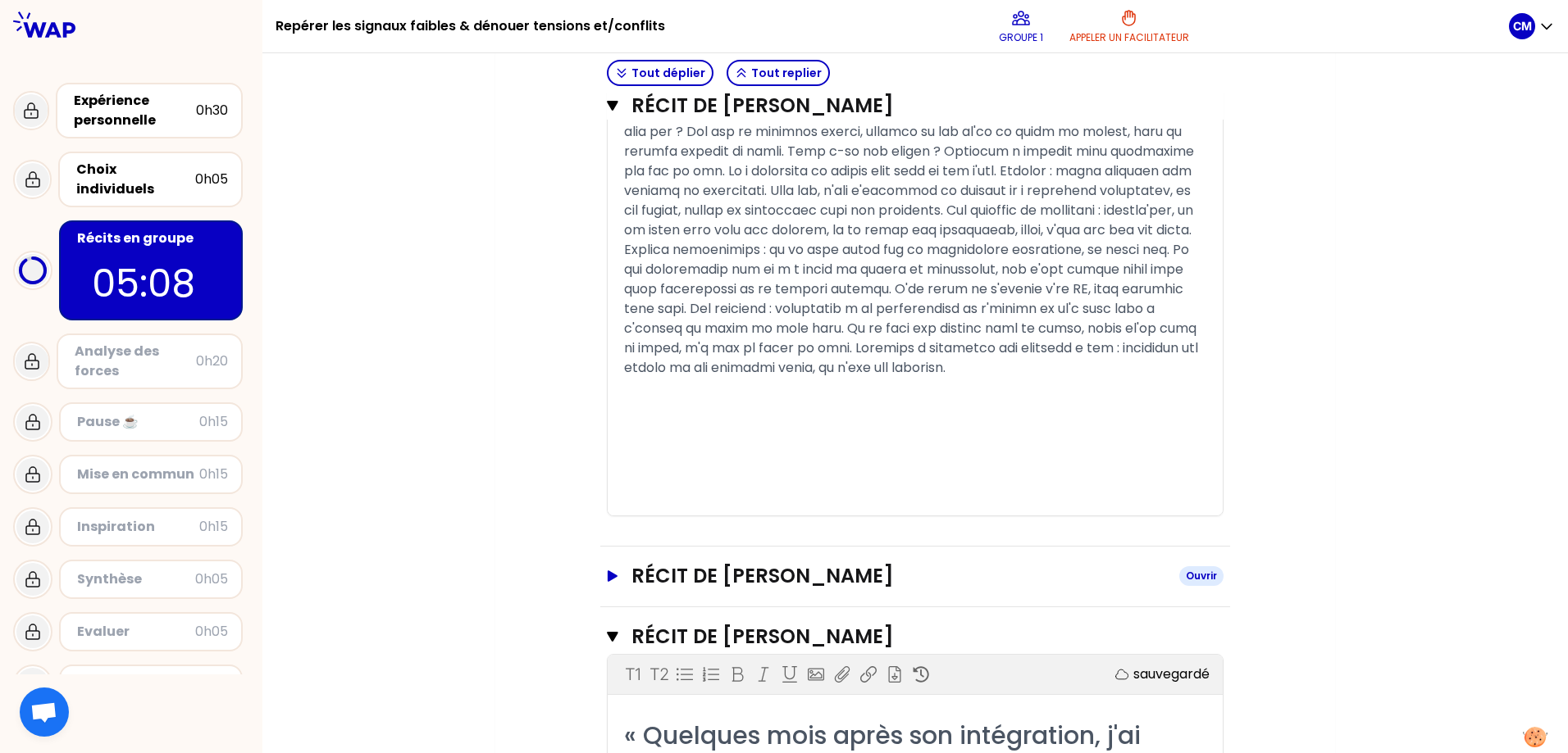
click at [613, 568] on button "Récit de [PERSON_NAME] Ouvrir" at bounding box center [914, 576] width 617 height 26
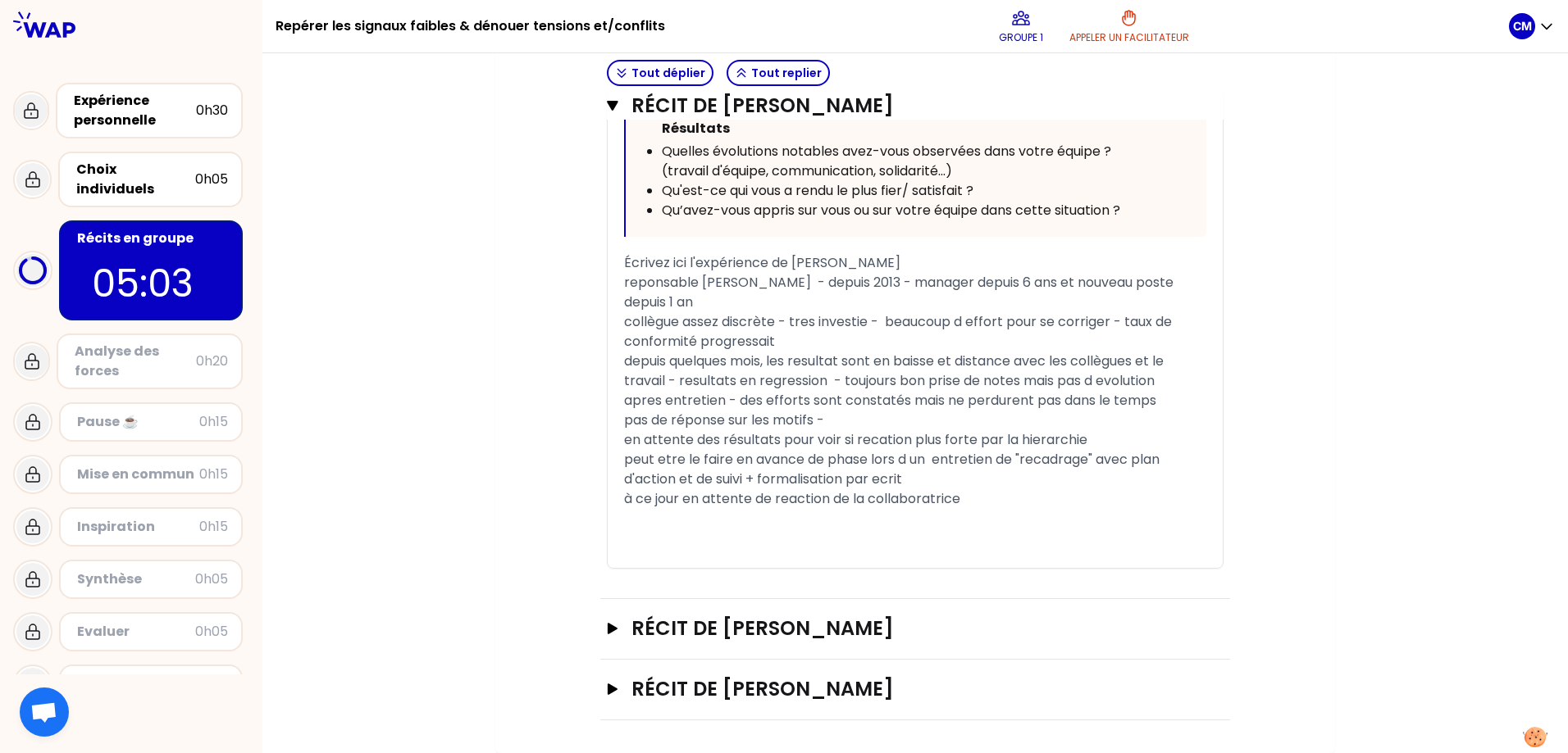
scroll to position [3667, 0]
click at [618, 667] on icon "button" at bounding box center [612, 689] width 9 height 11
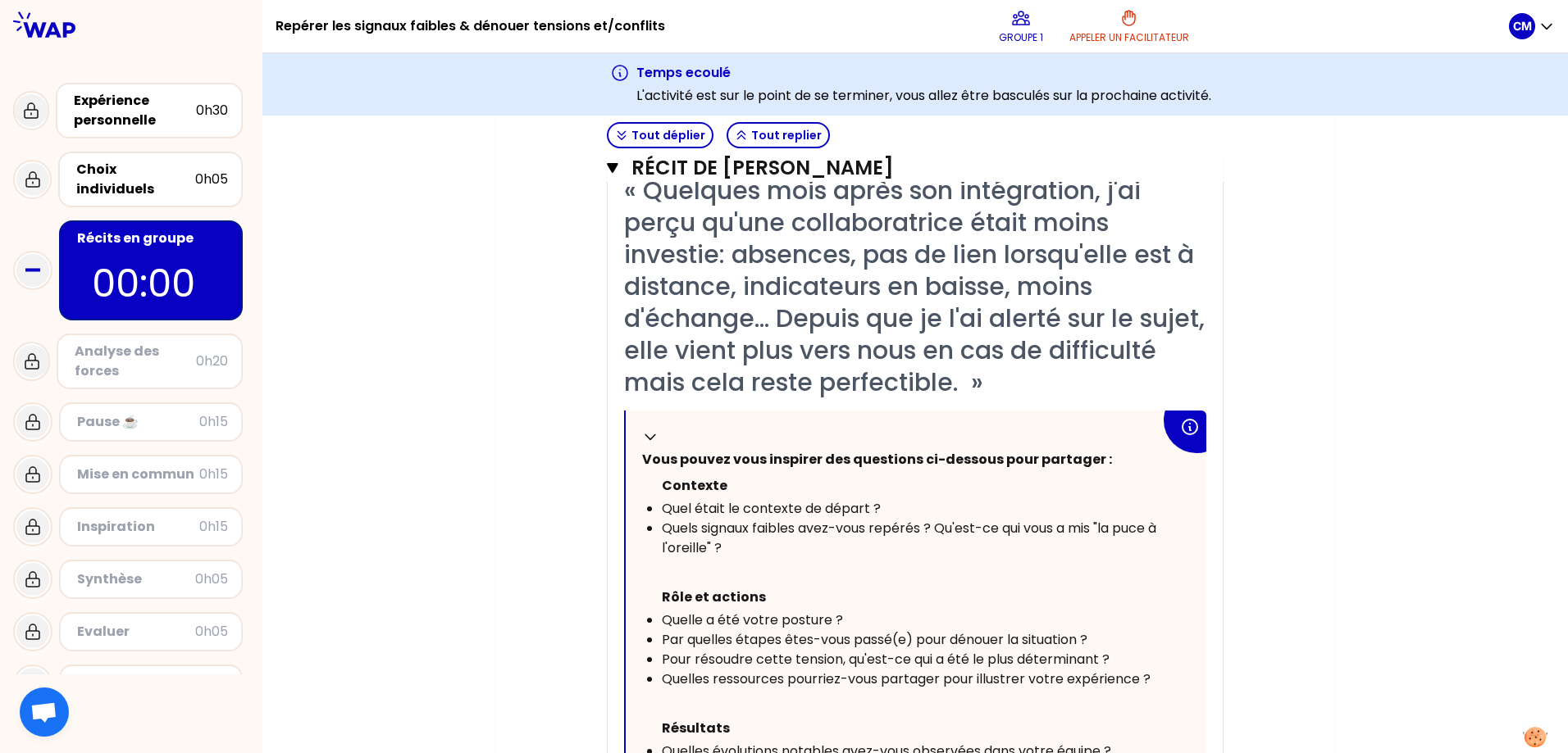
scroll to position [21, 0]
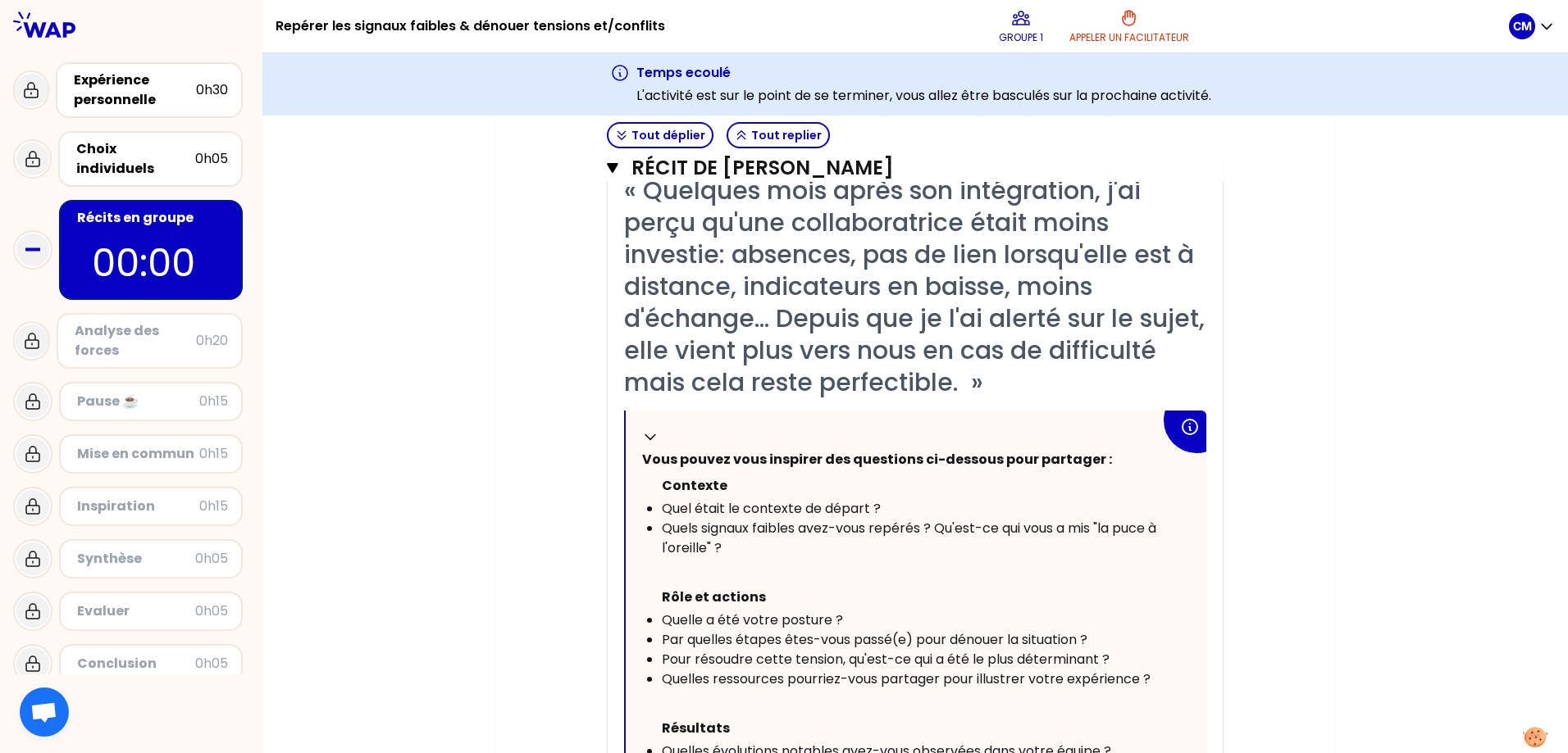
click at [166, 329] on div "Analyse des forces" at bounding box center [135, 341] width 121 height 40
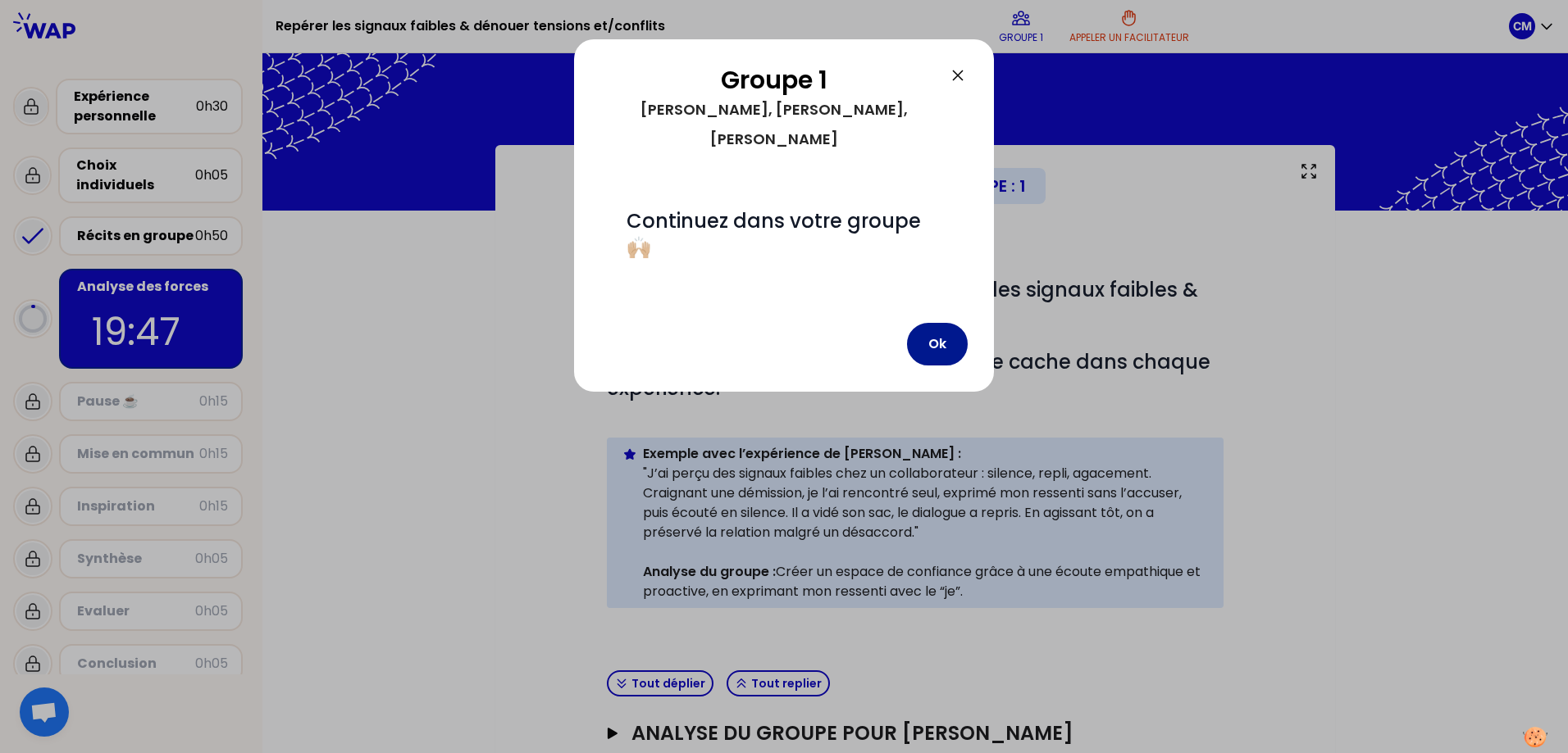
click at [949, 323] on button "Ok" at bounding box center [937, 344] width 60 height 42
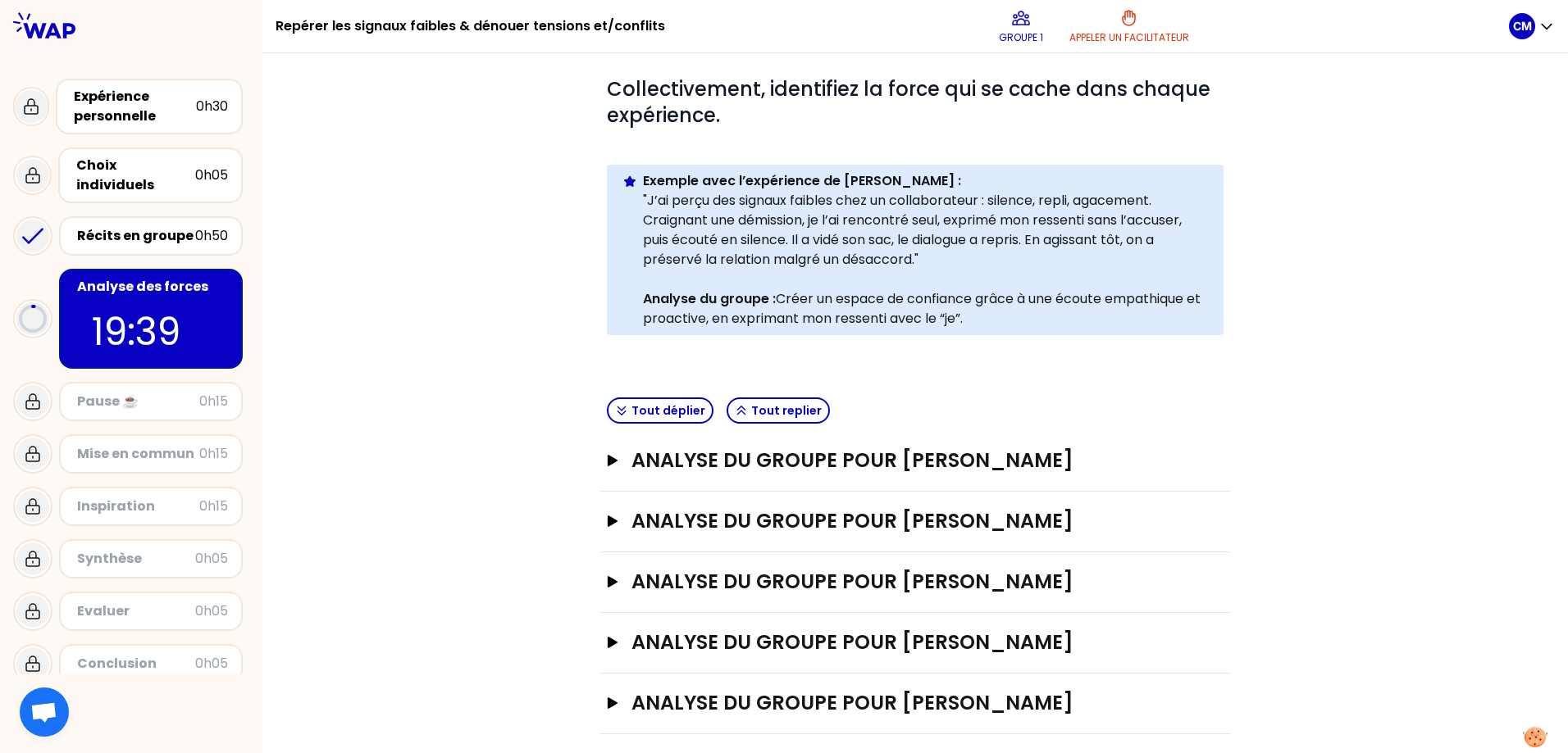
scroll to position [287, 0]
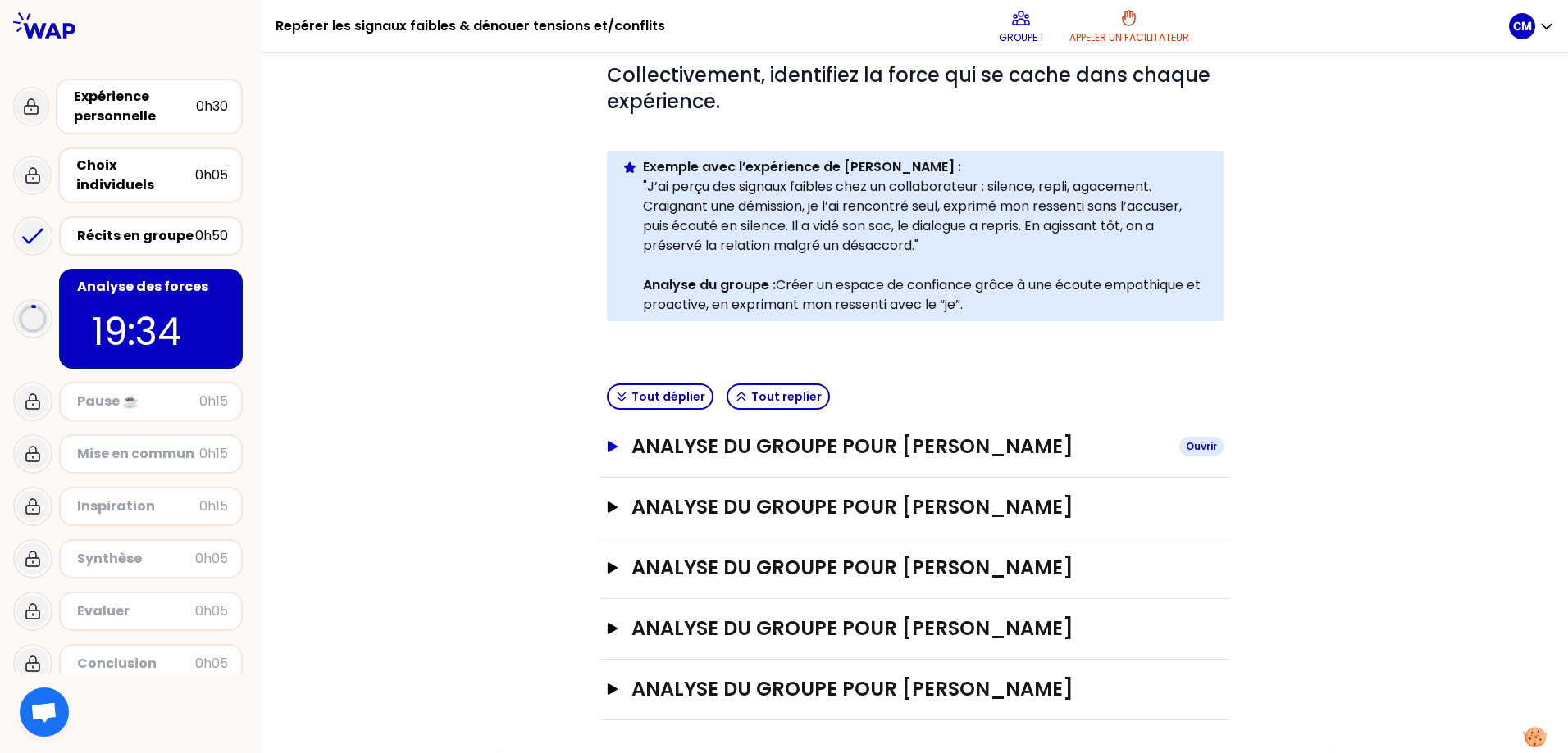
click at [615, 442] on icon "button" at bounding box center [613, 447] width 13 height 11
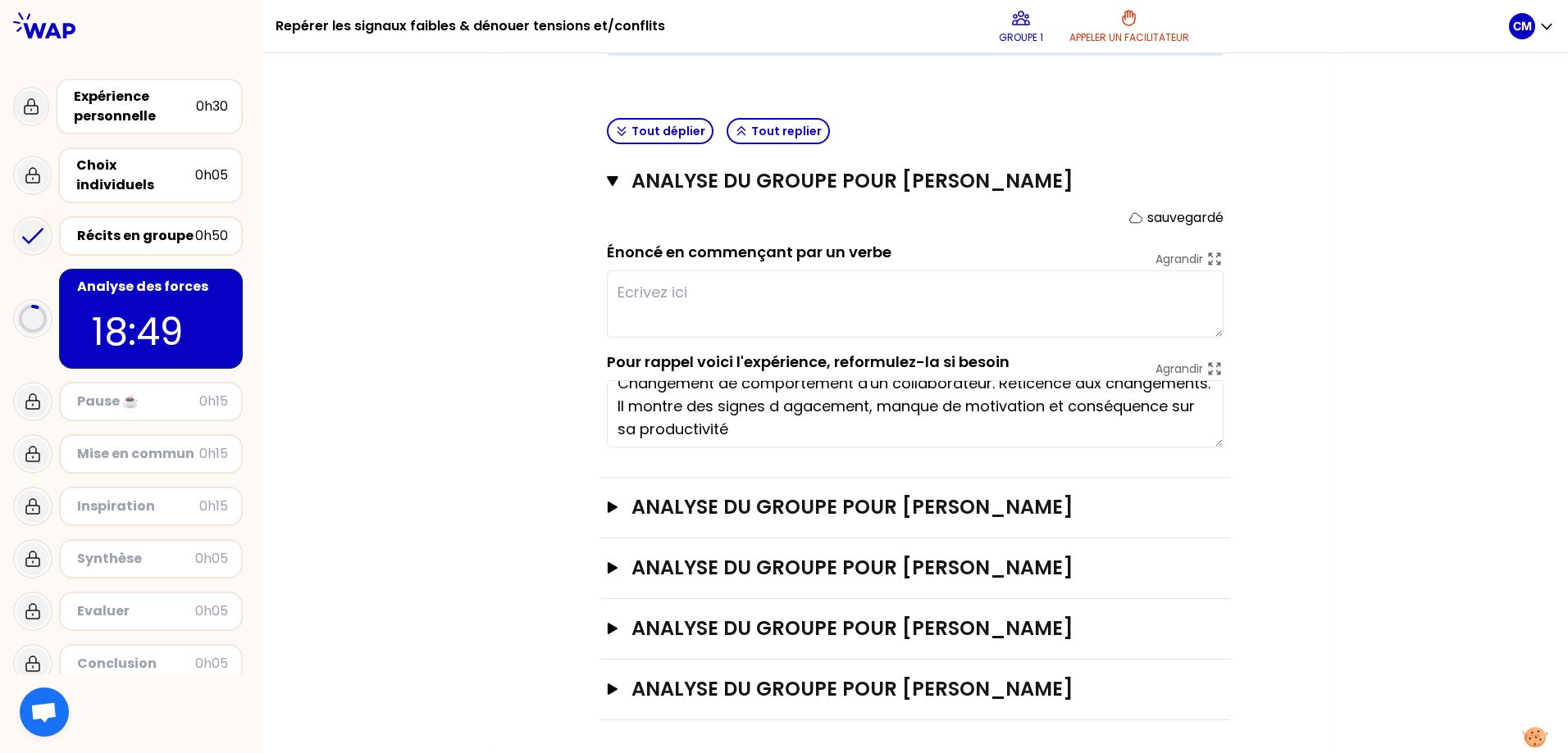
scroll to position [23, 0]
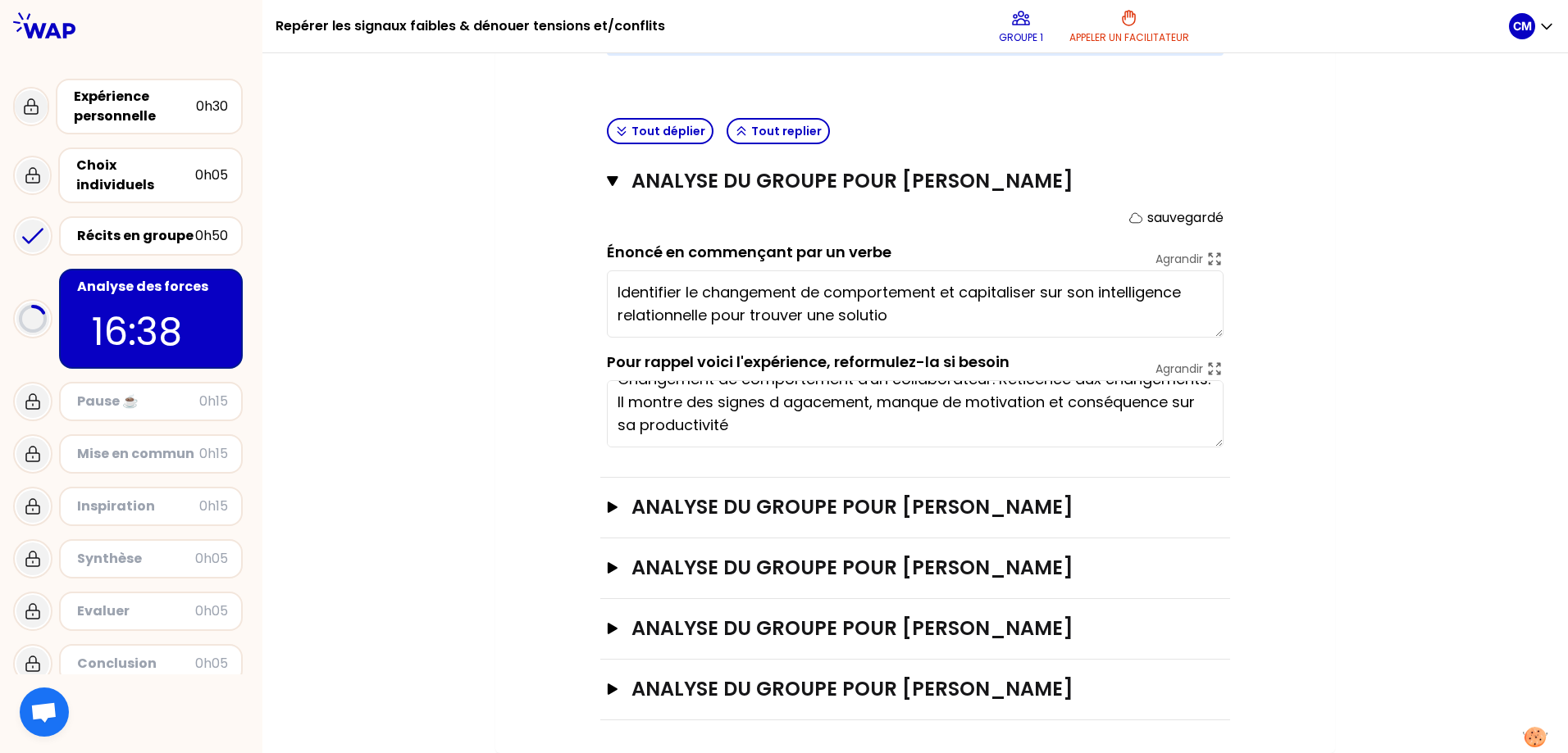
type textarea "Identifier le changement de comportement et capitaliser sur son intelligence re…"
click at [607, 510] on icon "button" at bounding box center [612, 507] width 9 height 11
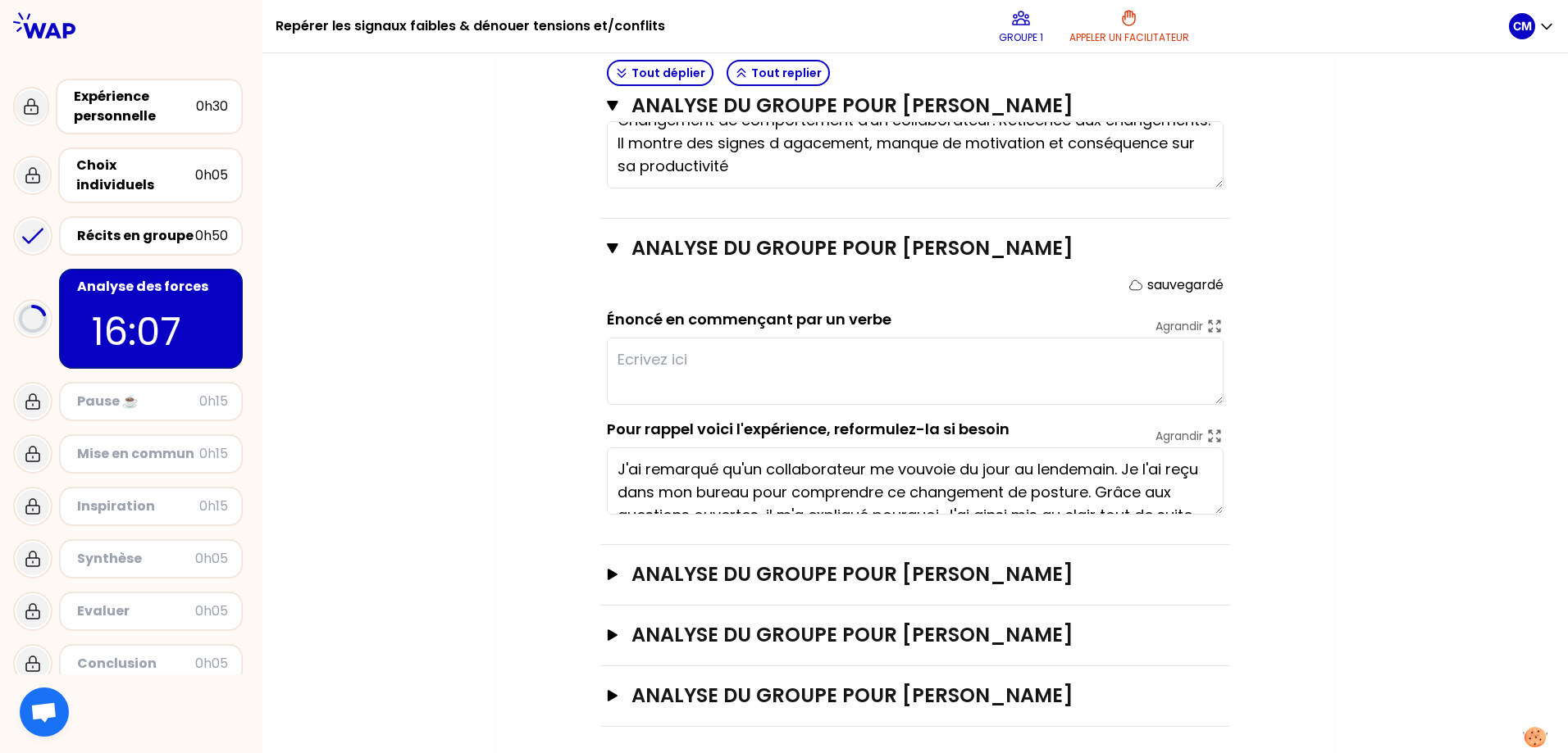
scroll to position [818, 0]
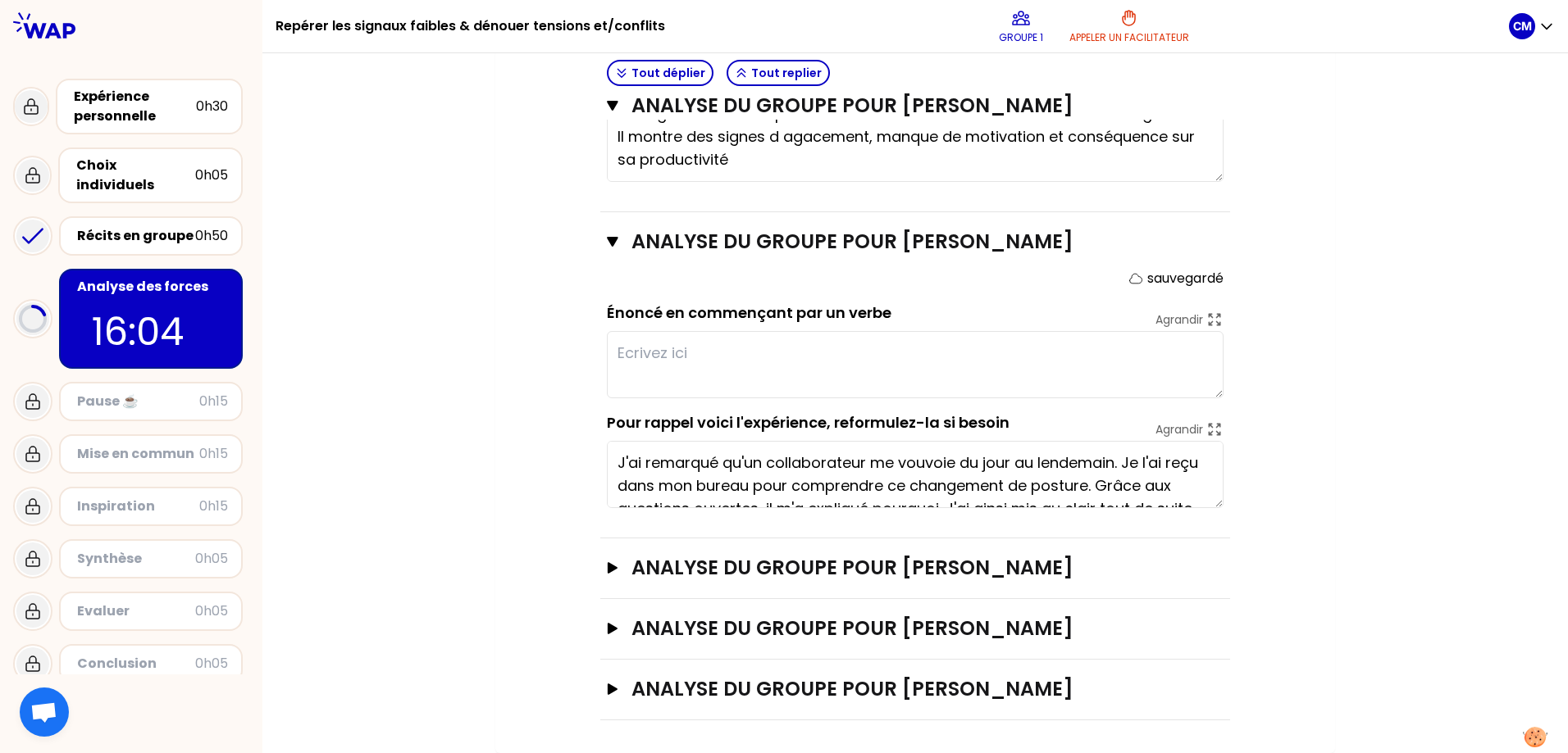
click at [674, 349] on textarea at bounding box center [914, 364] width 617 height 67
type textarea "Identifier le ch"
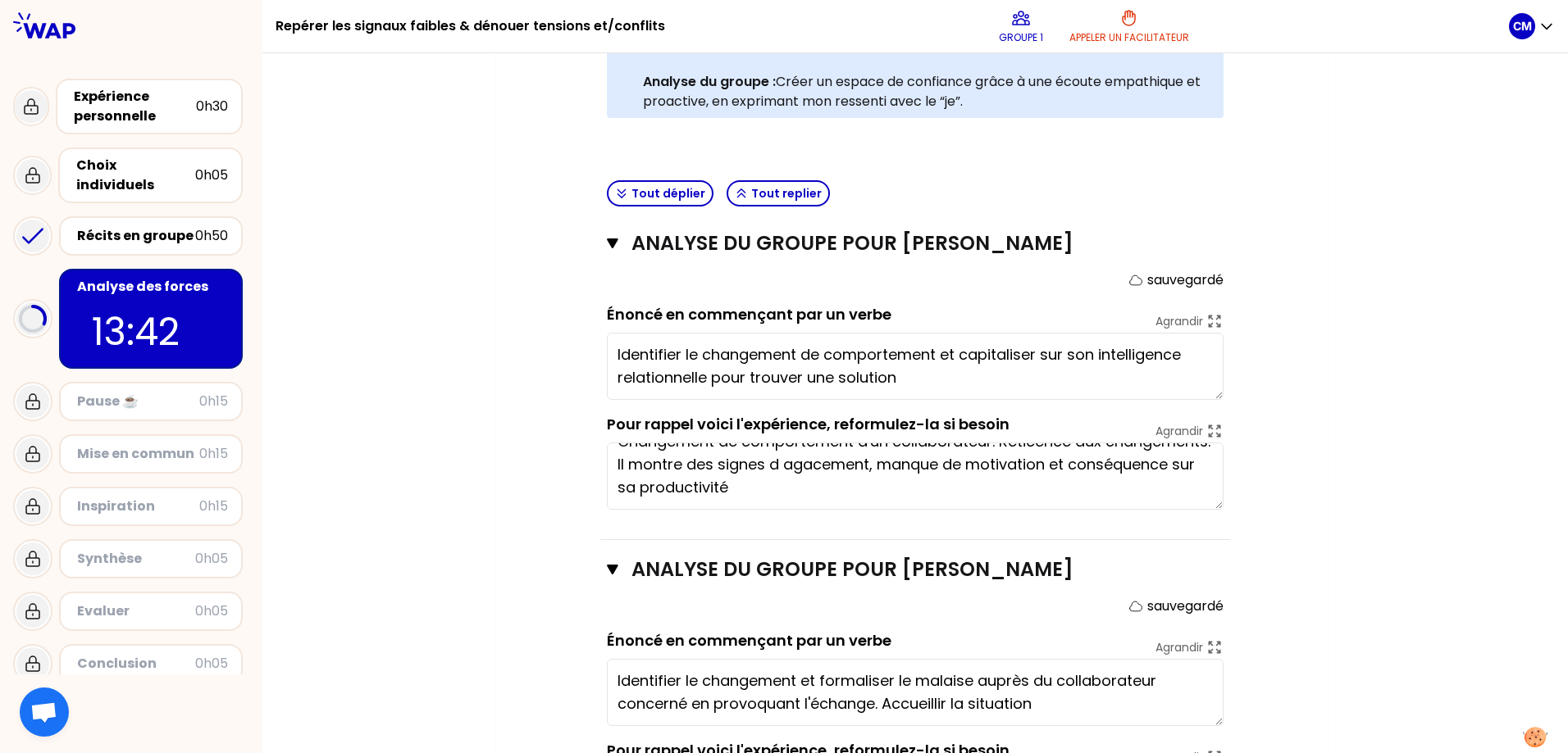
scroll to position [572, 0]
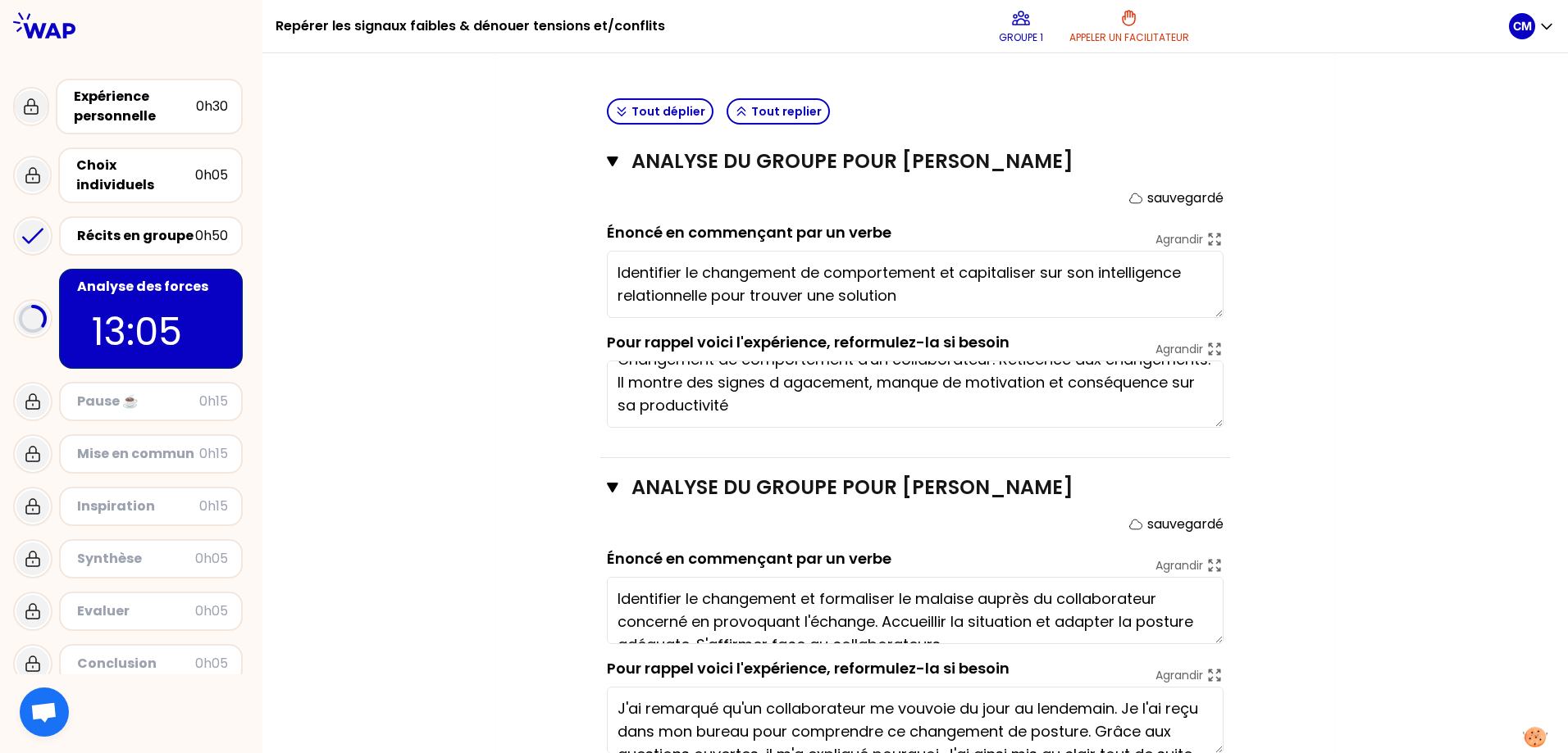
type textarea "Identifier le changement et formaliser le malaise auprès du collaborateur conce…"
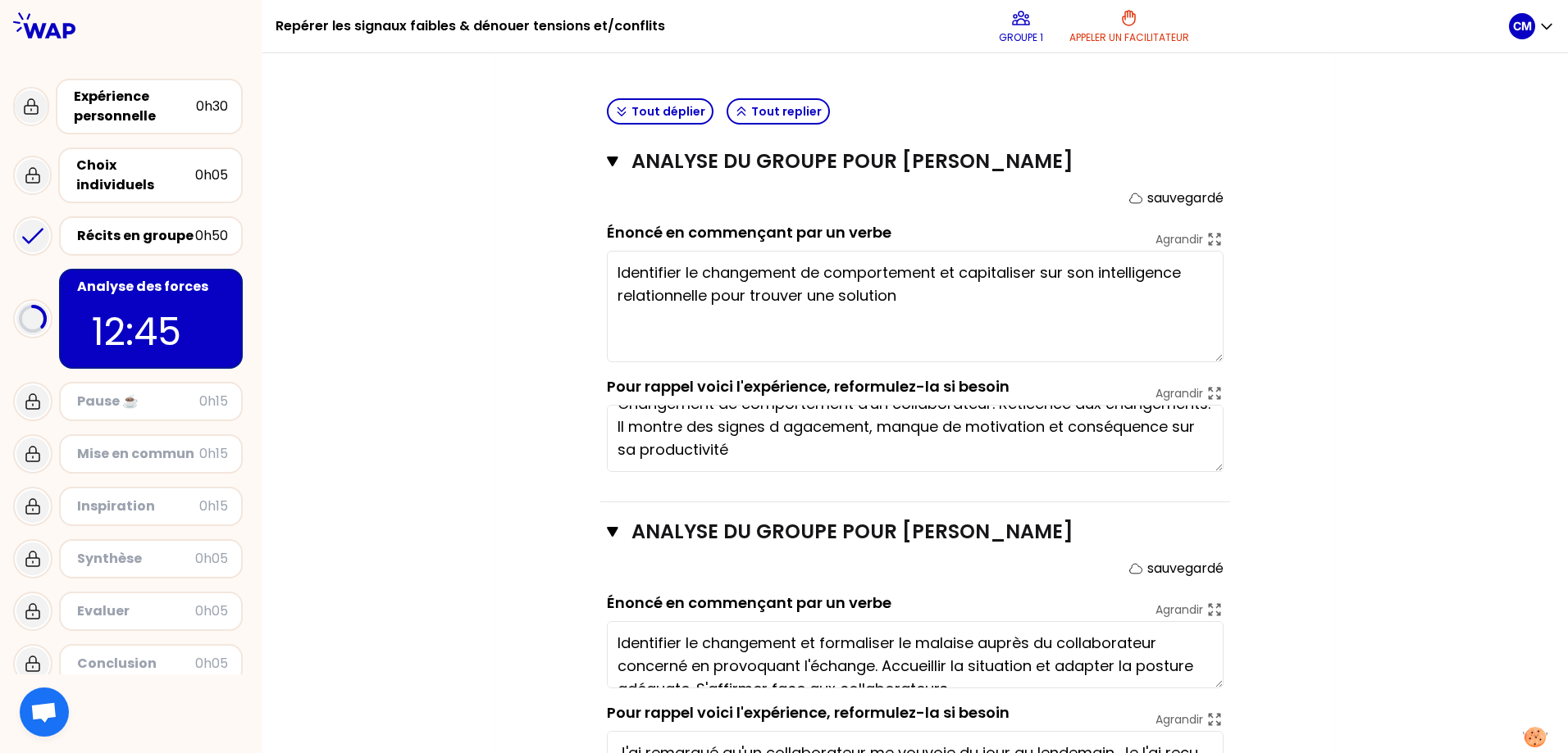
drag, startPoint x: 1216, startPoint y: 312, endPoint x: 1220, endPoint y: 356, distance: 44.2
click at [1220, 356] on textarea "Identifier le changement de comportement et capitaliser sur son intelligence re…" at bounding box center [914, 306] width 617 height 111
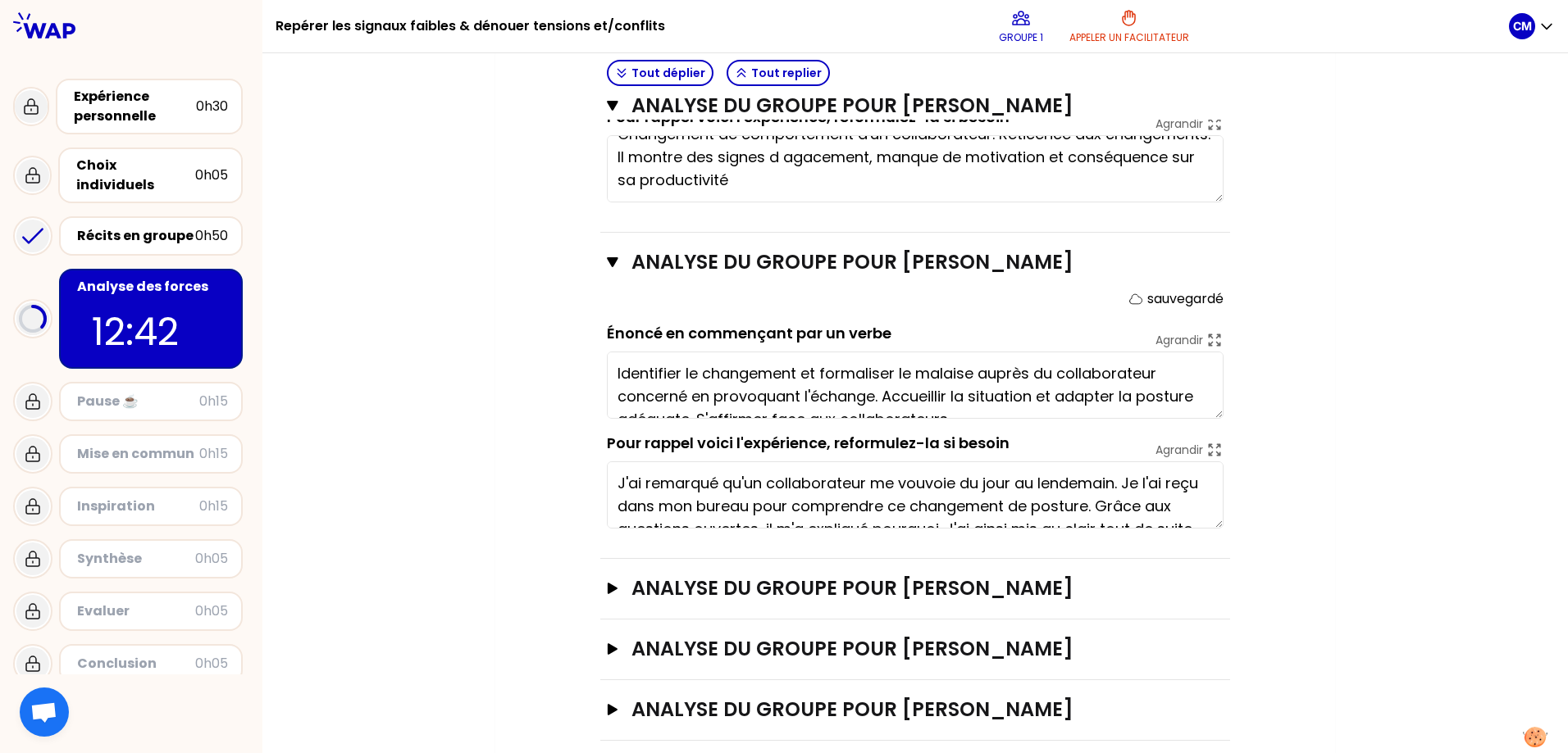
scroll to position [862, 0]
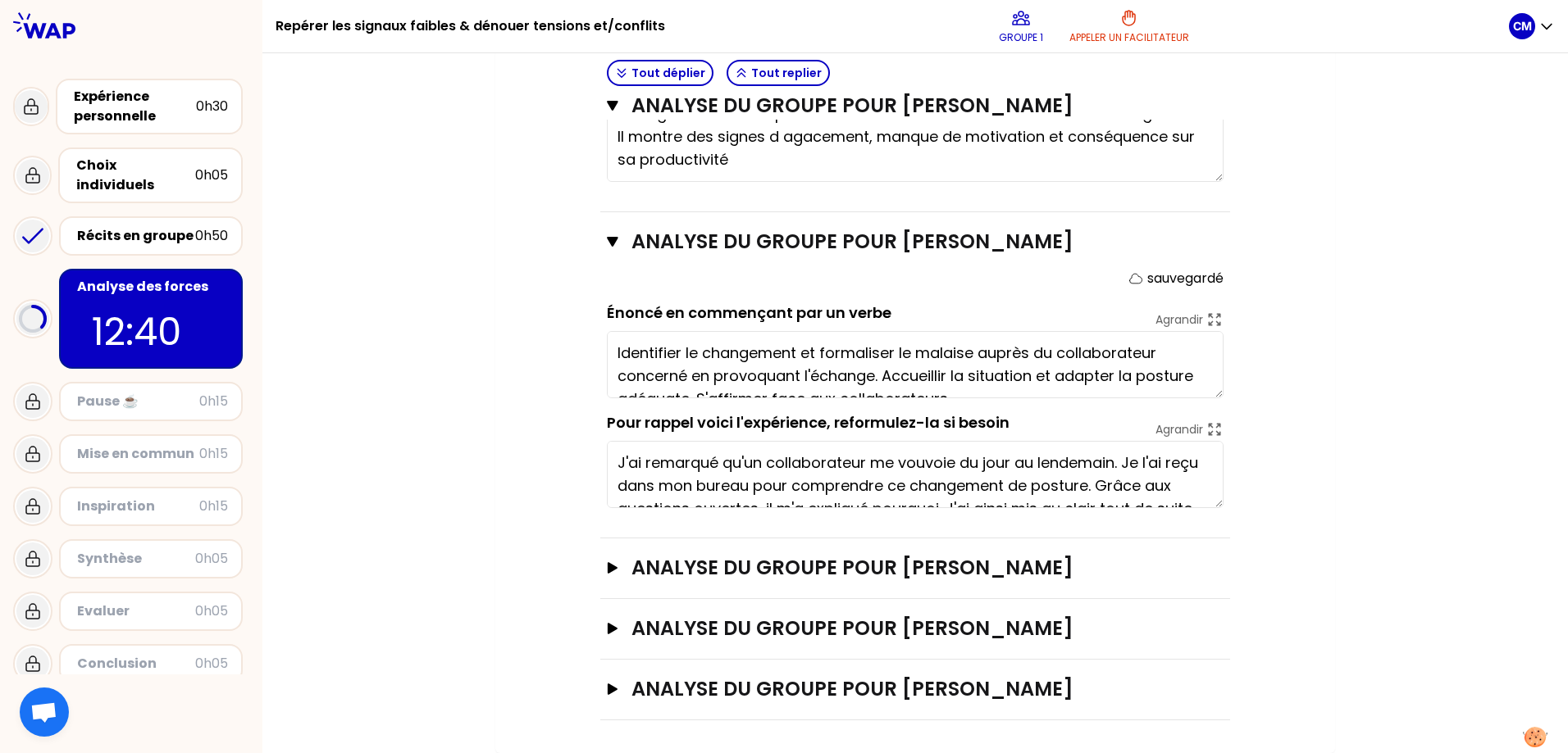
drag, startPoint x: 1209, startPoint y: 394, endPoint x: 1209, endPoint y: 409, distance: 15.0
click at [1209, 409] on form "sauvegardé Énoncé en commençant par un verbe Agrandir Identifier le changement …" at bounding box center [914, 389] width 617 height 239
click at [612, 568] on icon "button" at bounding box center [612, 568] width 9 height 11
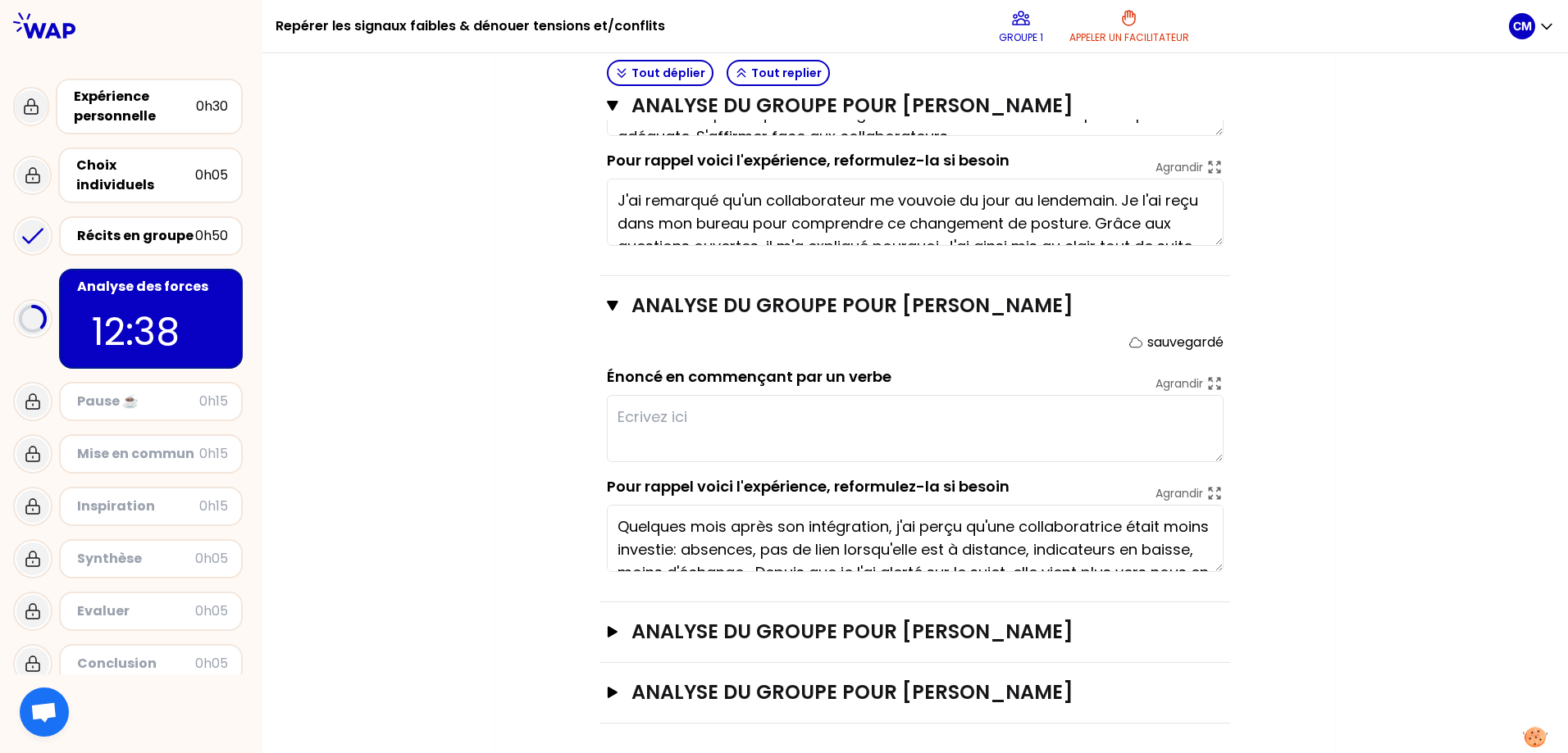
scroll to position [1128, 0]
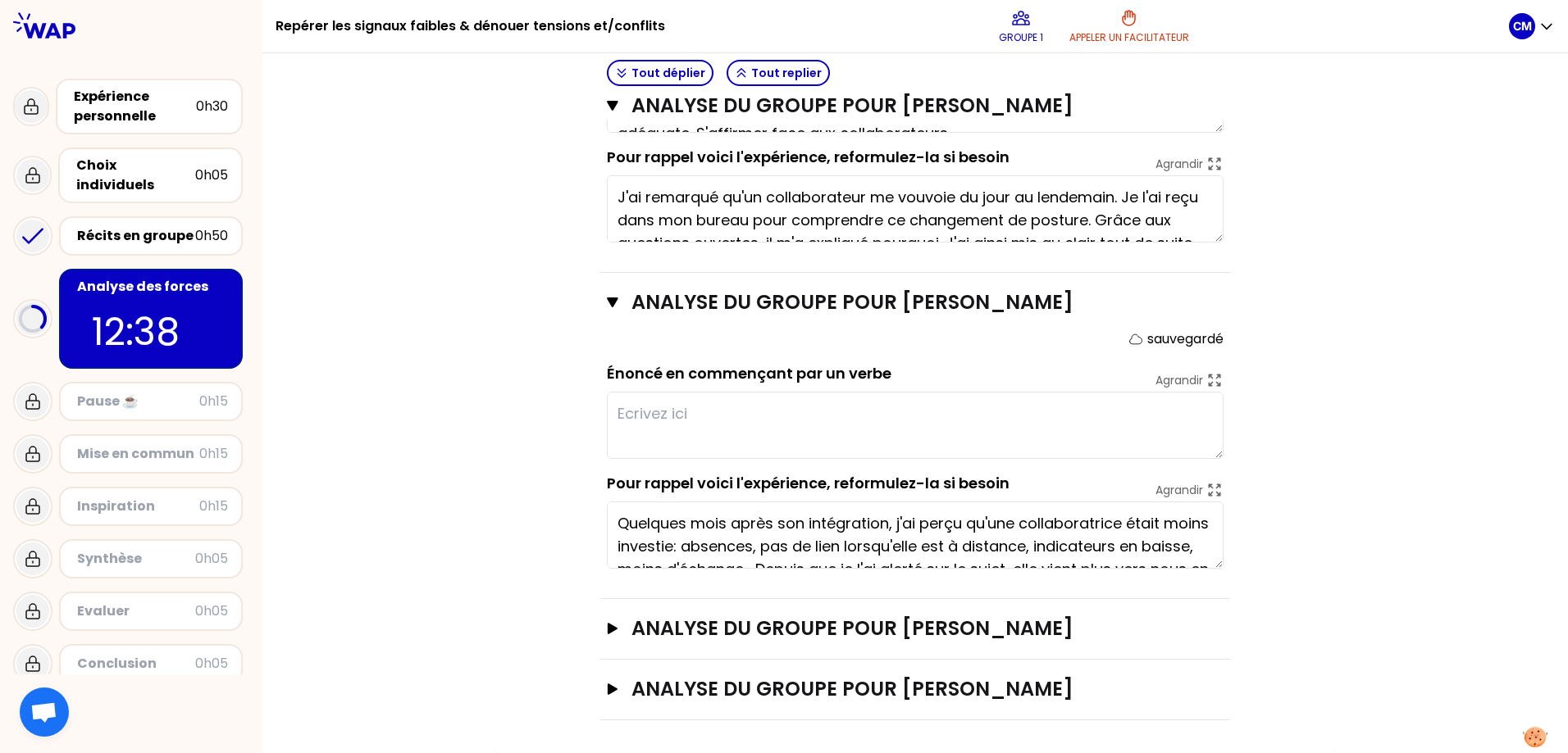
click at [718, 413] on textarea at bounding box center [914, 425] width 617 height 67
click at [711, 418] on textarea at bounding box center [914, 425] width 617 height 67
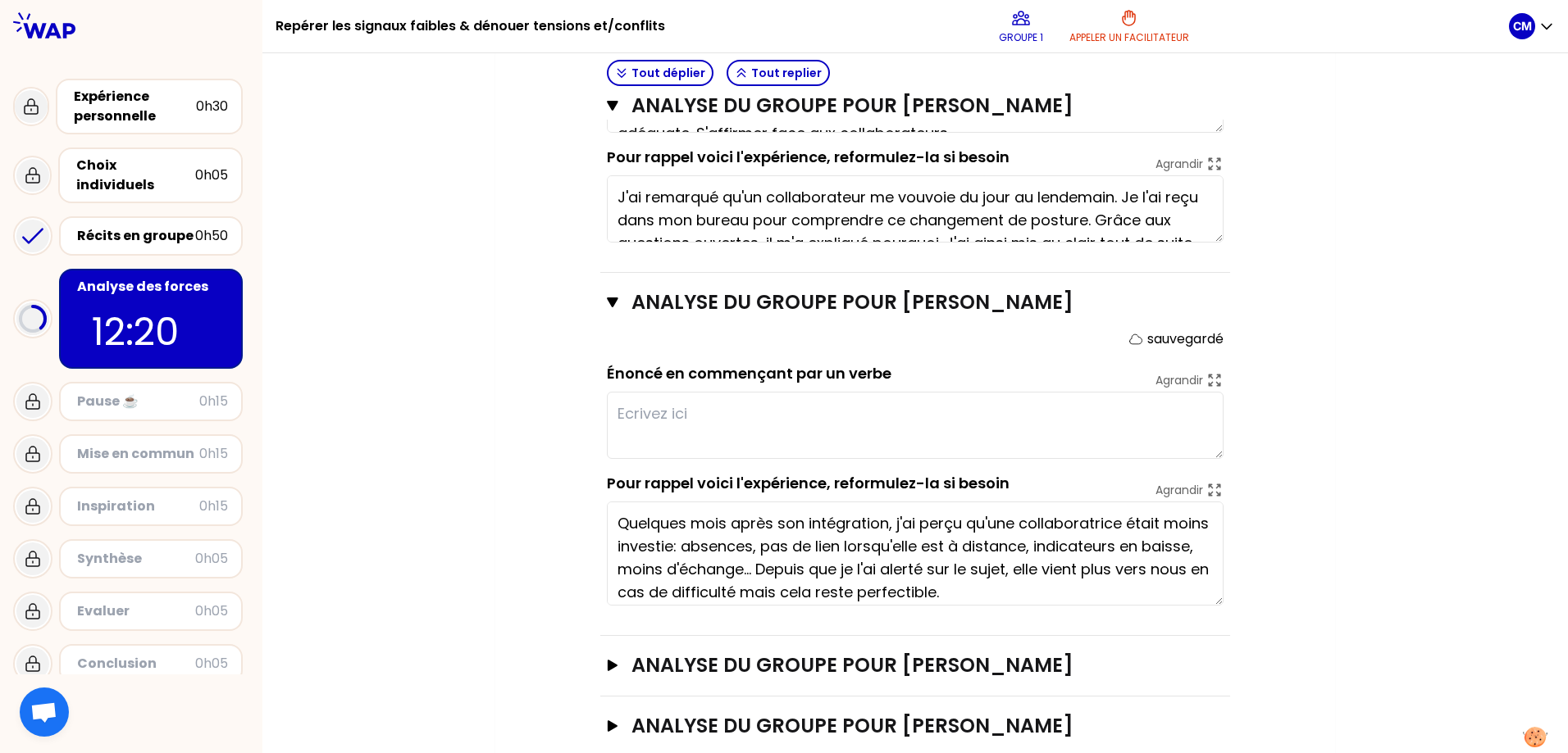
drag, startPoint x: 1213, startPoint y: 567, endPoint x: 1214, endPoint y: 603, distance: 36.0
click at [1214, 603] on textarea "Quelques mois après son intégration, j'ai perçu qu'une collaboratrice était moi…" at bounding box center [914, 553] width 617 height 104
click at [881, 431] on textarea at bounding box center [914, 425] width 617 height 67
click at [810, 396] on textarea at bounding box center [914, 425] width 617 height 67
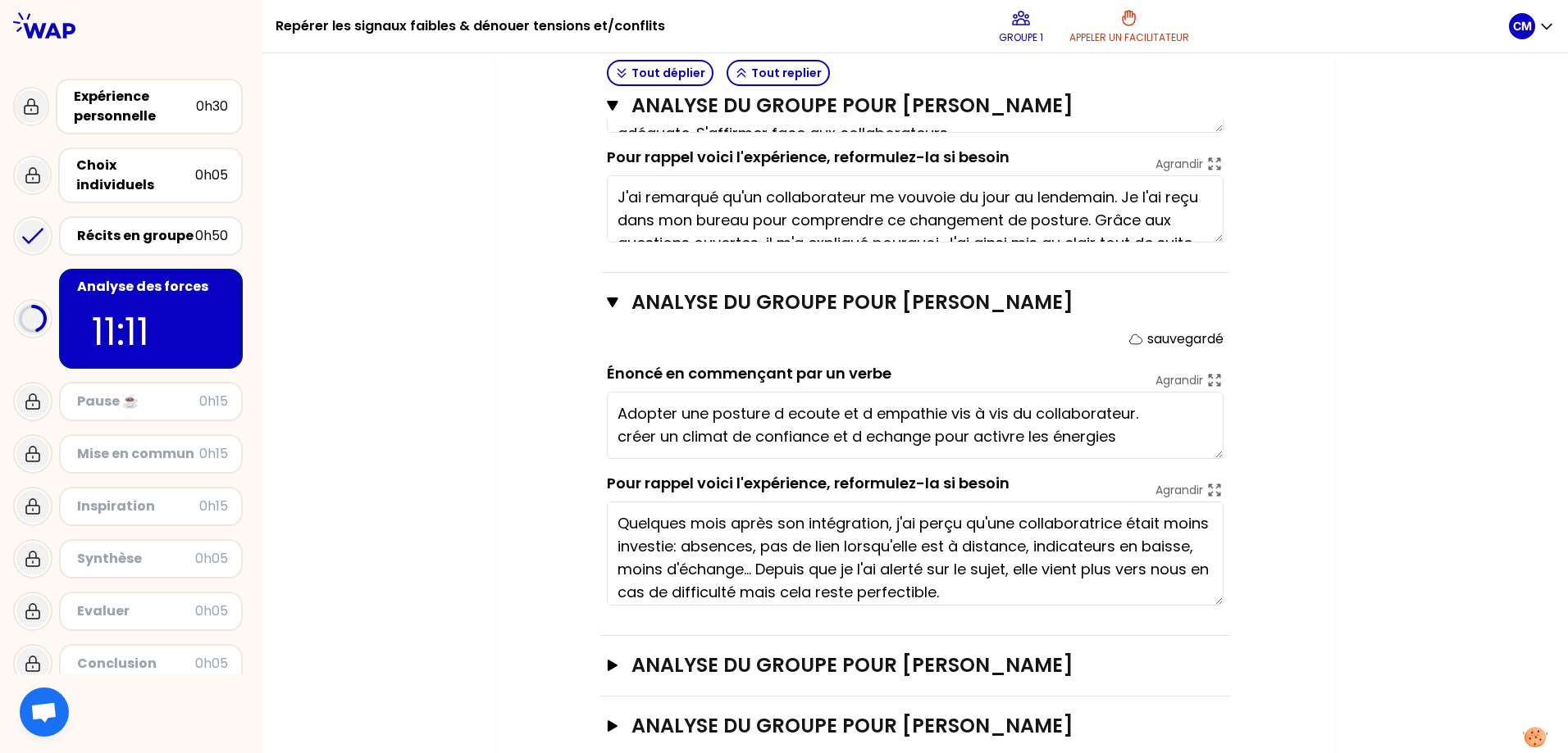
click at [805, 409] on textarea "Adopter une posture d ecoute et d empathie vis à vis du collaborateur. créer un…" at bounding box center [914, 425] width 617 height 67
click at [797, 412] on textarea "Adopter une posture d ecoute et d empathie vis à vis du collaborateur. créer un…" at bounding box center [914, 425] width 617 height 67
click at [868, 436] on textarea "Adopter une posture d'écoute et d empathie vis à vis du collaborateur. créer un…" at bounding box center [914, 425] width 617 height 67
click at [877, 436] on textarea "Adopter une posture d'écoute et d empathie vis à vis du collaborateur. créer un…" at bounding box center [914, 425] width 617 height 67
click at [1006, 435] on textarea "Adopter une posture d'écoute et d empathie vis à vis du collaborateur. créer un…" at bounding box center [914, 425] width 617 height 67
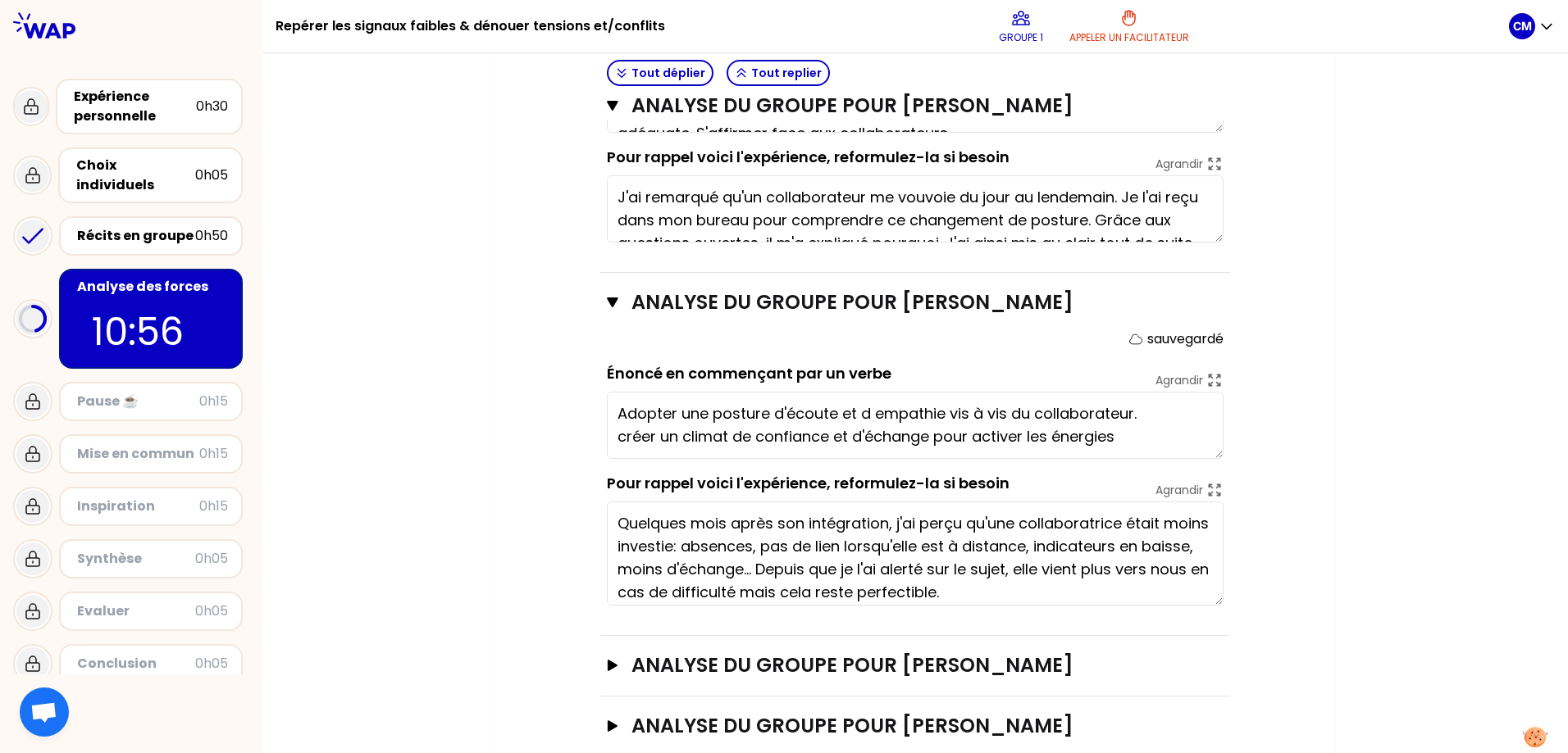
click at [1107, 439] on textarea "Adopter une posture d'écoute et d empathie vis à vis du collaborateur. créer un…" at bounding box center [914, 425] width 617 height 67
click at [1127, 428] on textarea "Adopter une posture d'écoute et d empathie vis à vis du collaborateur. créer un…" at bounding box center [914, 425] width 617 height 67
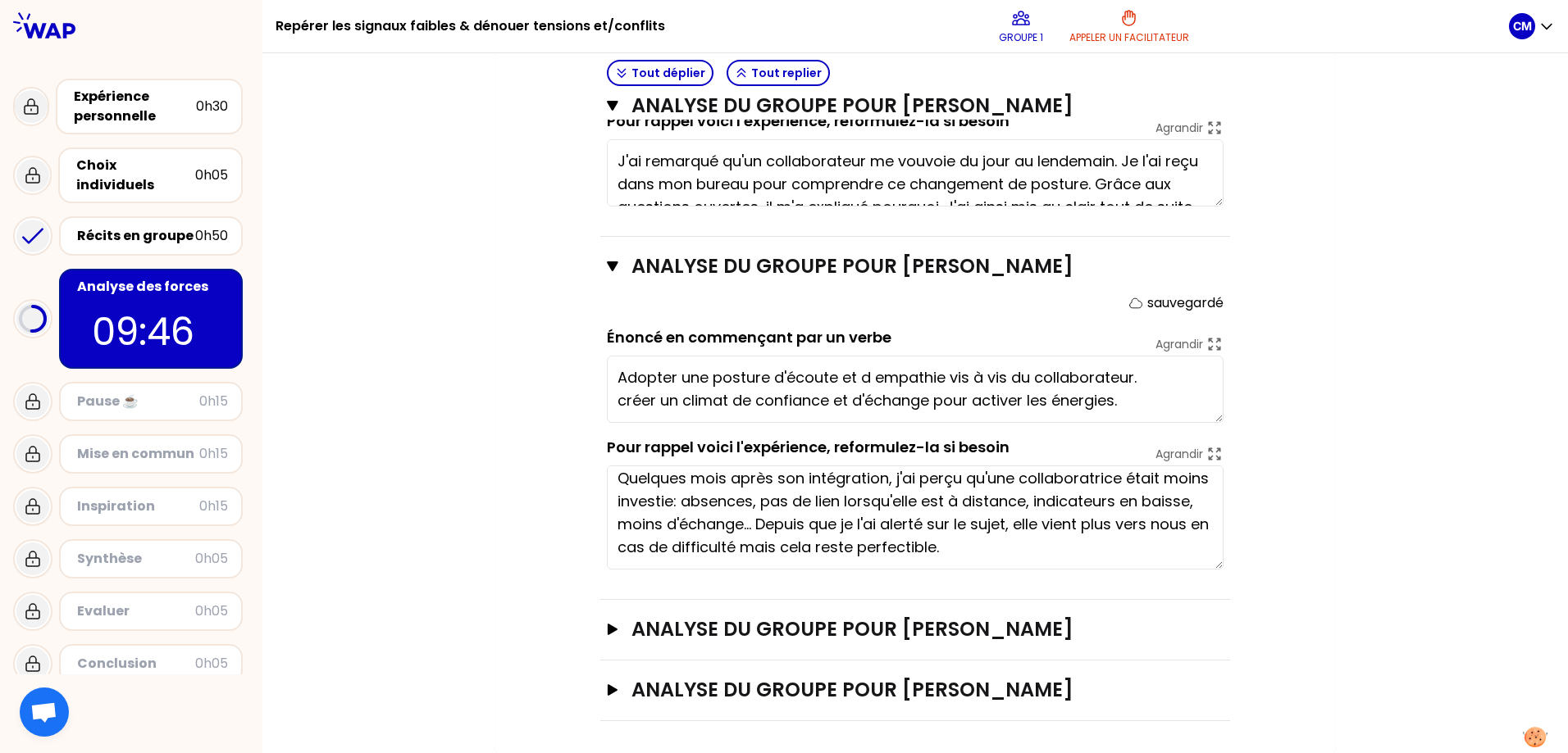
scroll to position [1164, 0]
type textarea "Adopter une posture d'écoute et d empathie vis à vis du collaborateur. créer un…"
click at [617, 634] on button "ANALYSE DU GROUPE POUR [PERSON_NAME]" at bounding box center [914, 629] width 617 height 26
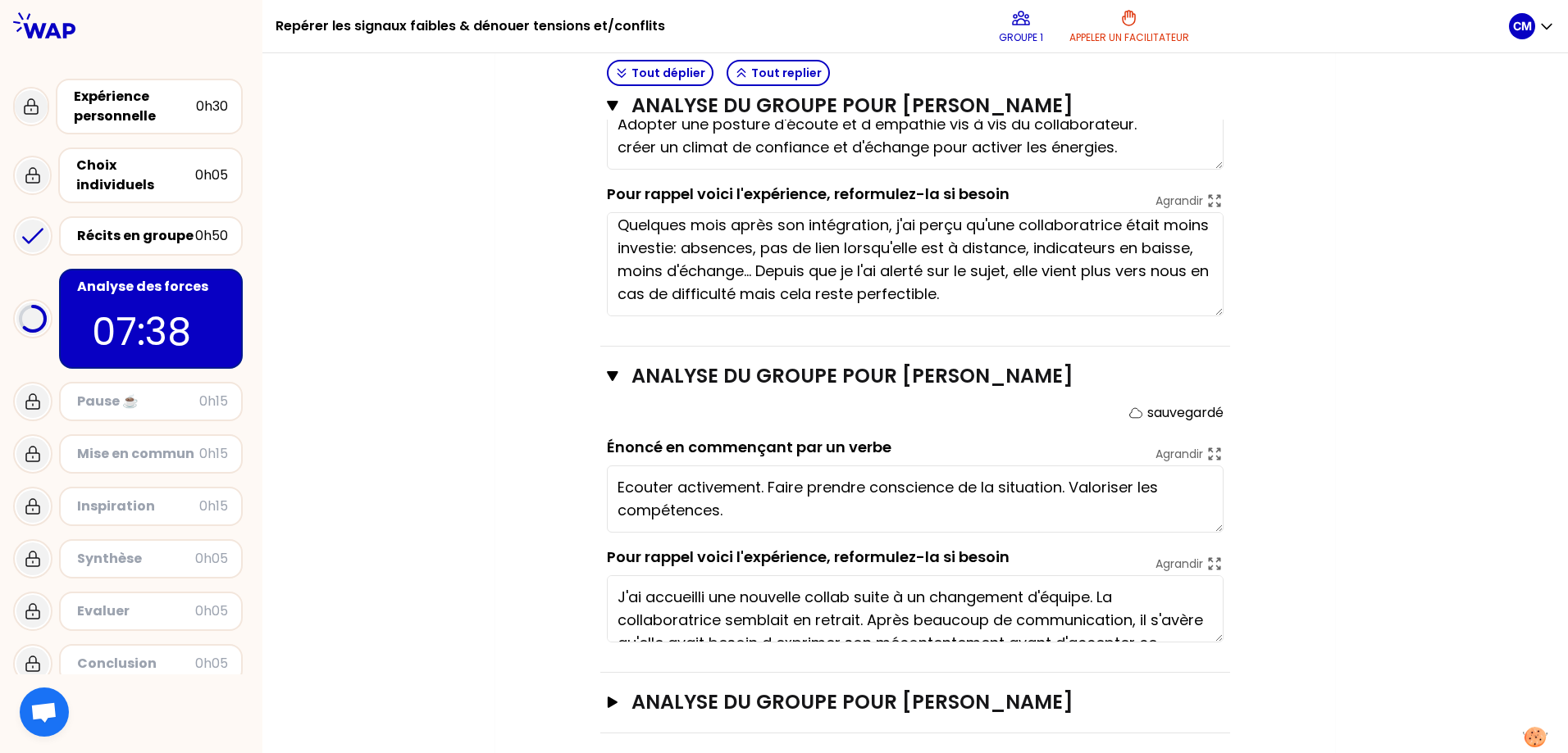
scroll to position [1431, 0]
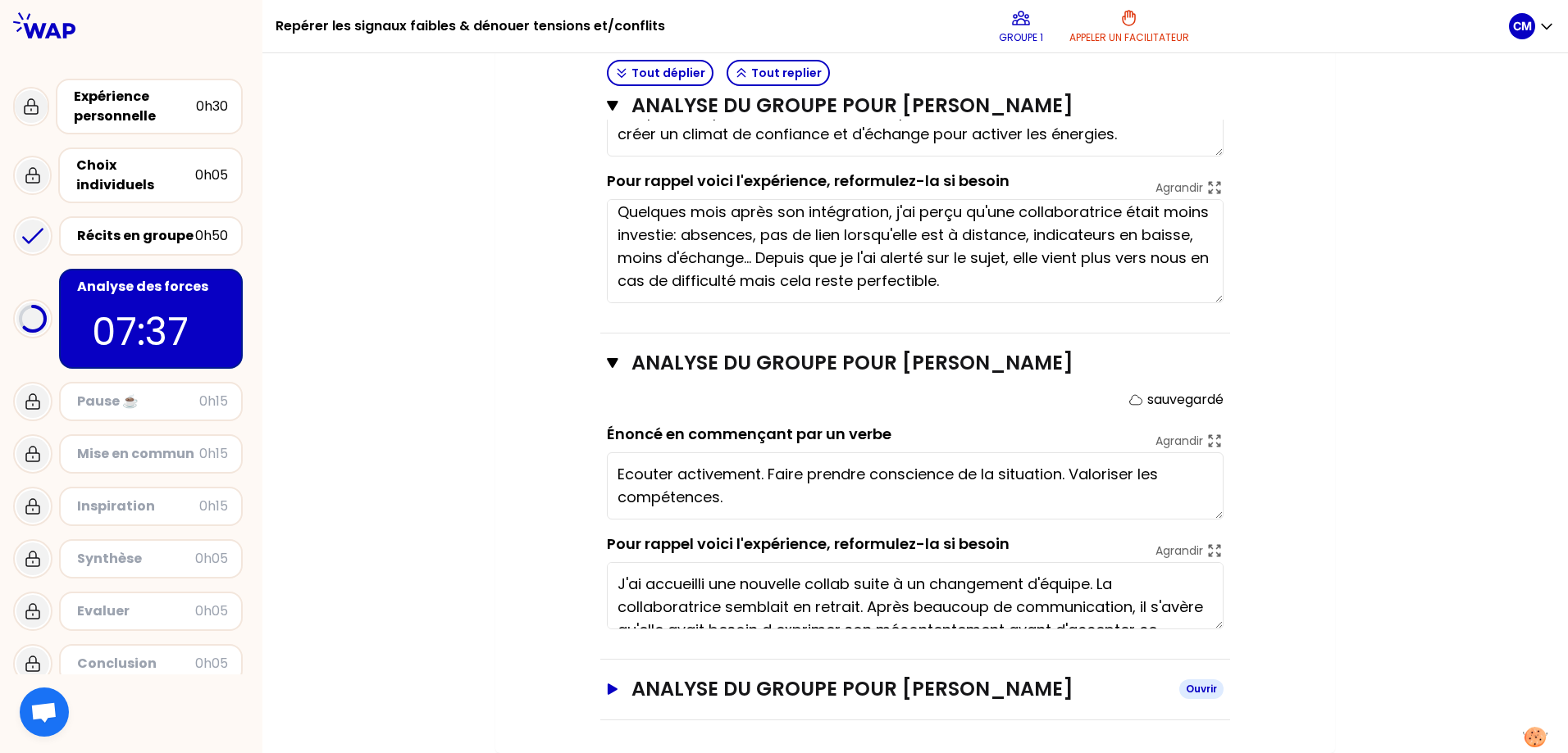
click at [618, 667] on icon "button" at bounding box center [613, 689] width 13 height 11
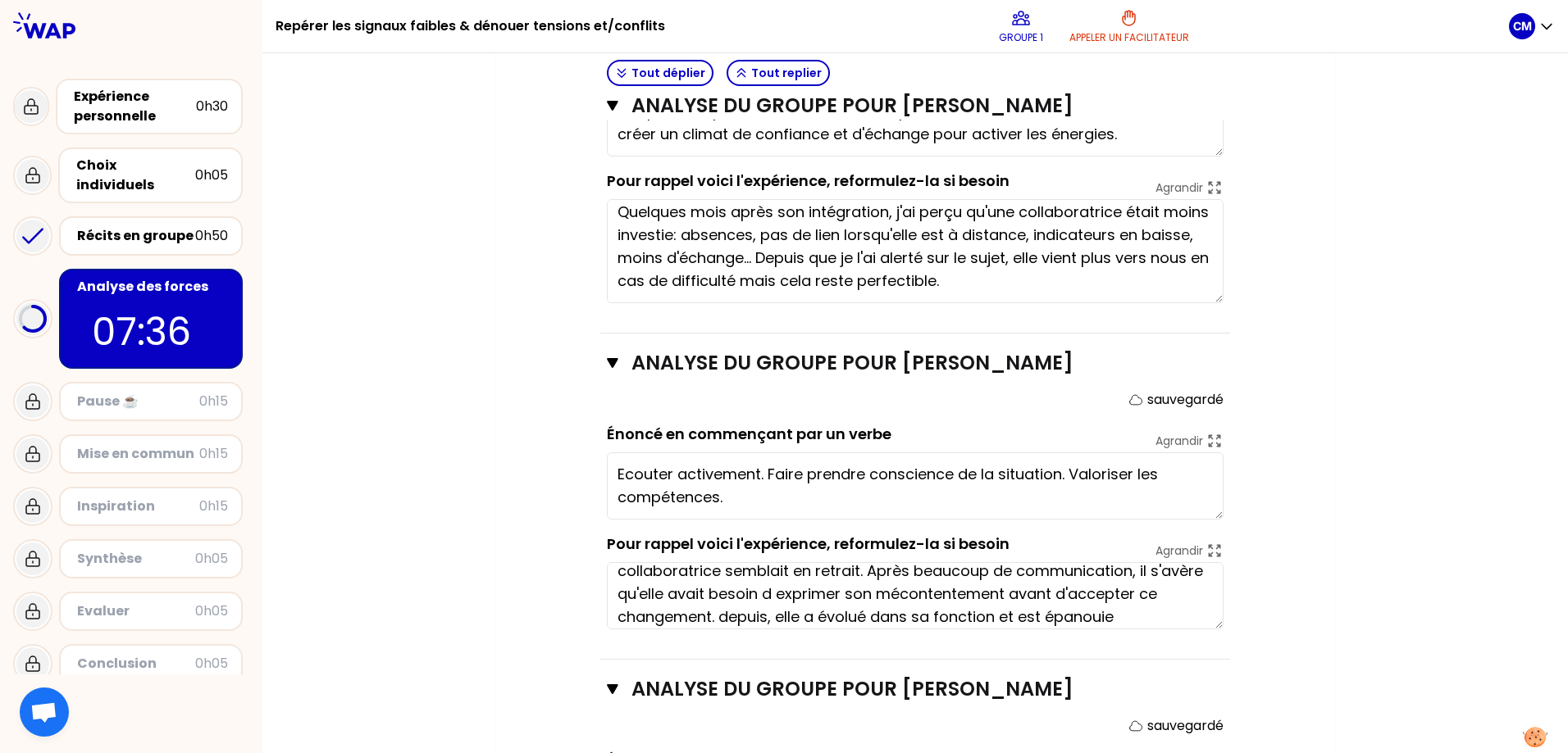
scroll to position [46, 0]
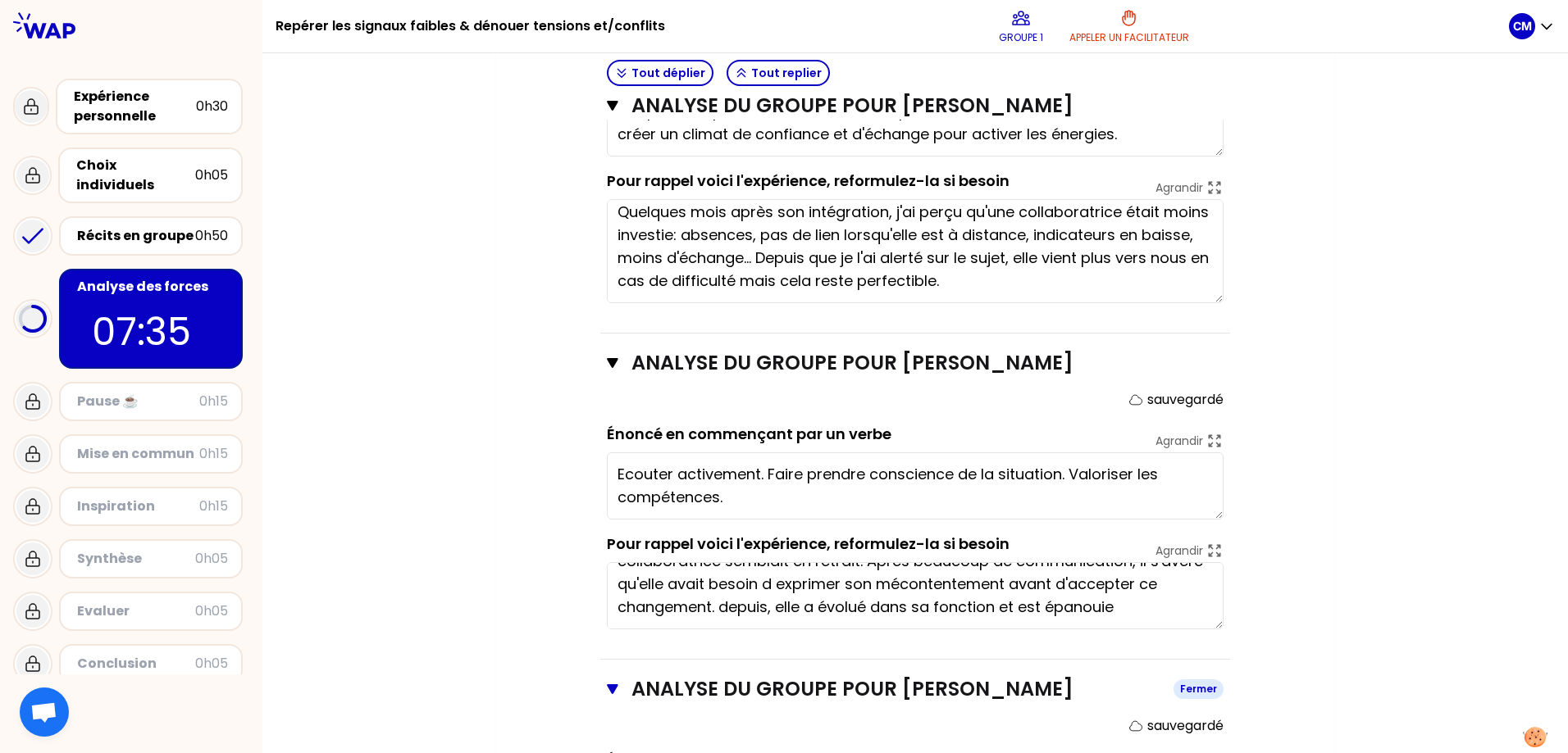
click at [615, 667] on icon "button" at bounding box center [612, 689] width 11 height 13
click at [613, 667] on icon "button" at bounding box center [612, 689] width 9 height 11
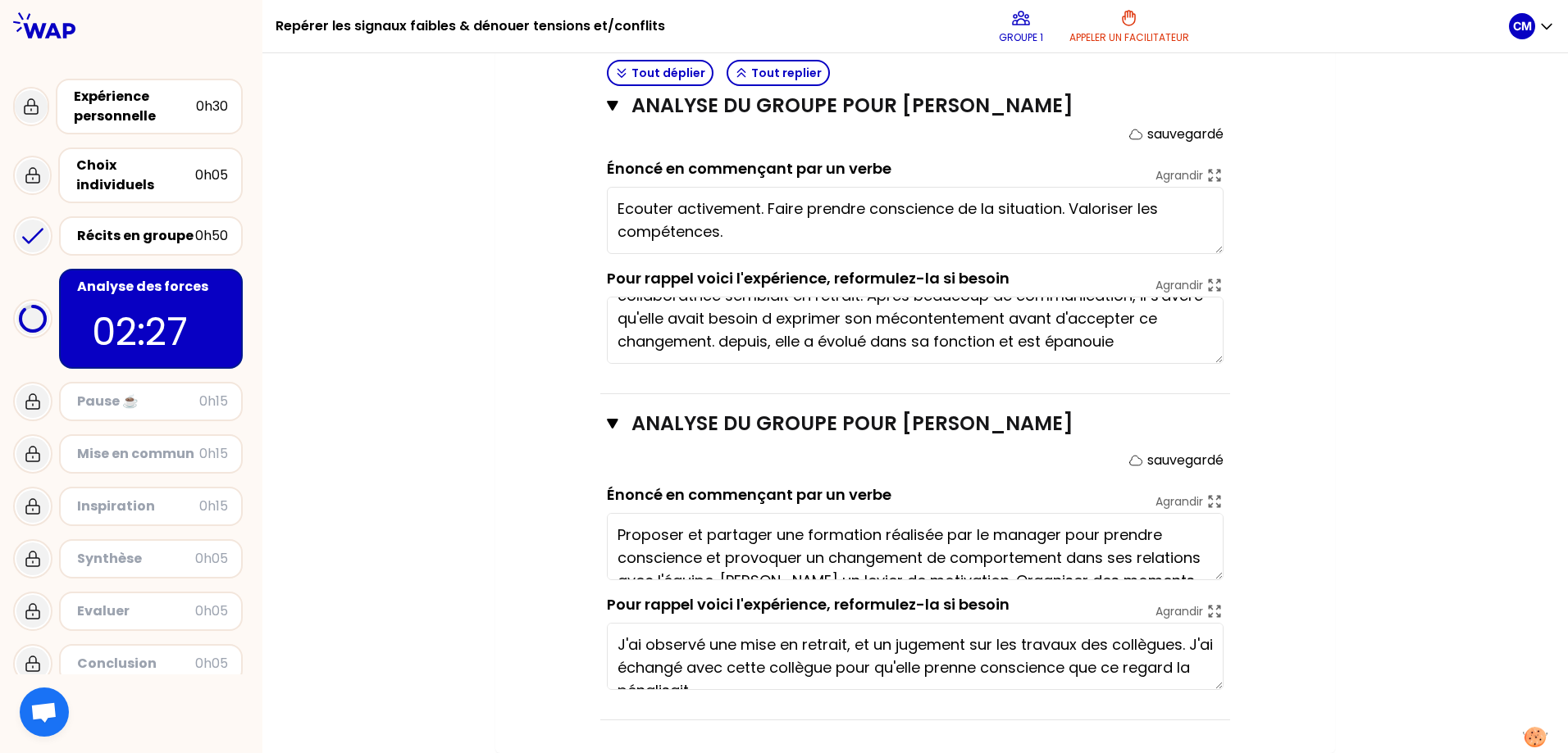
type textarea "Proposer et partager une formation réalisée par le manager pour prendre conscie…"
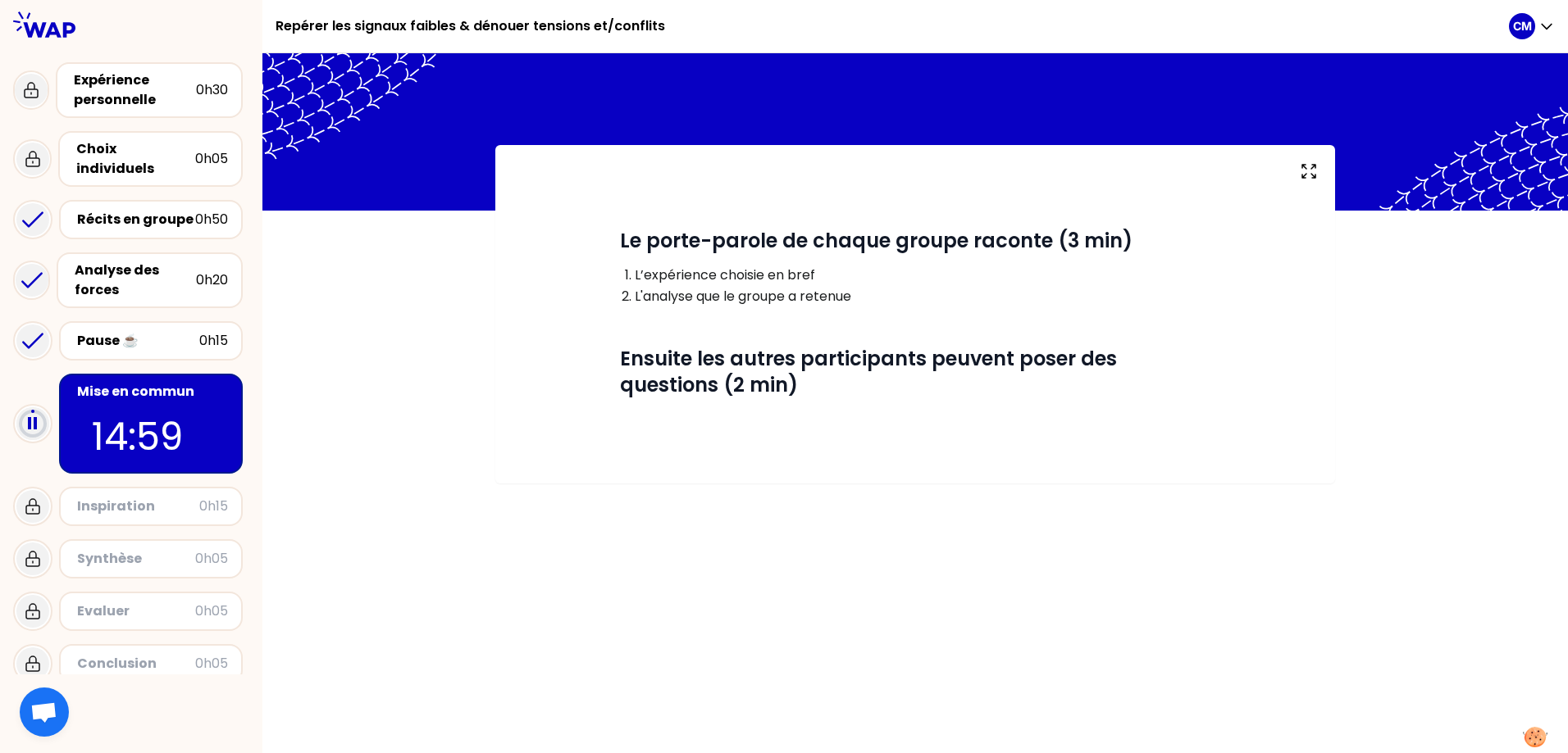
click at [556, 463] on div "# Le porte-parole de chaque groupe raconte (3 min) L’expérience choisie en bref…" at bounding box center [915, 314] width 840 height 339
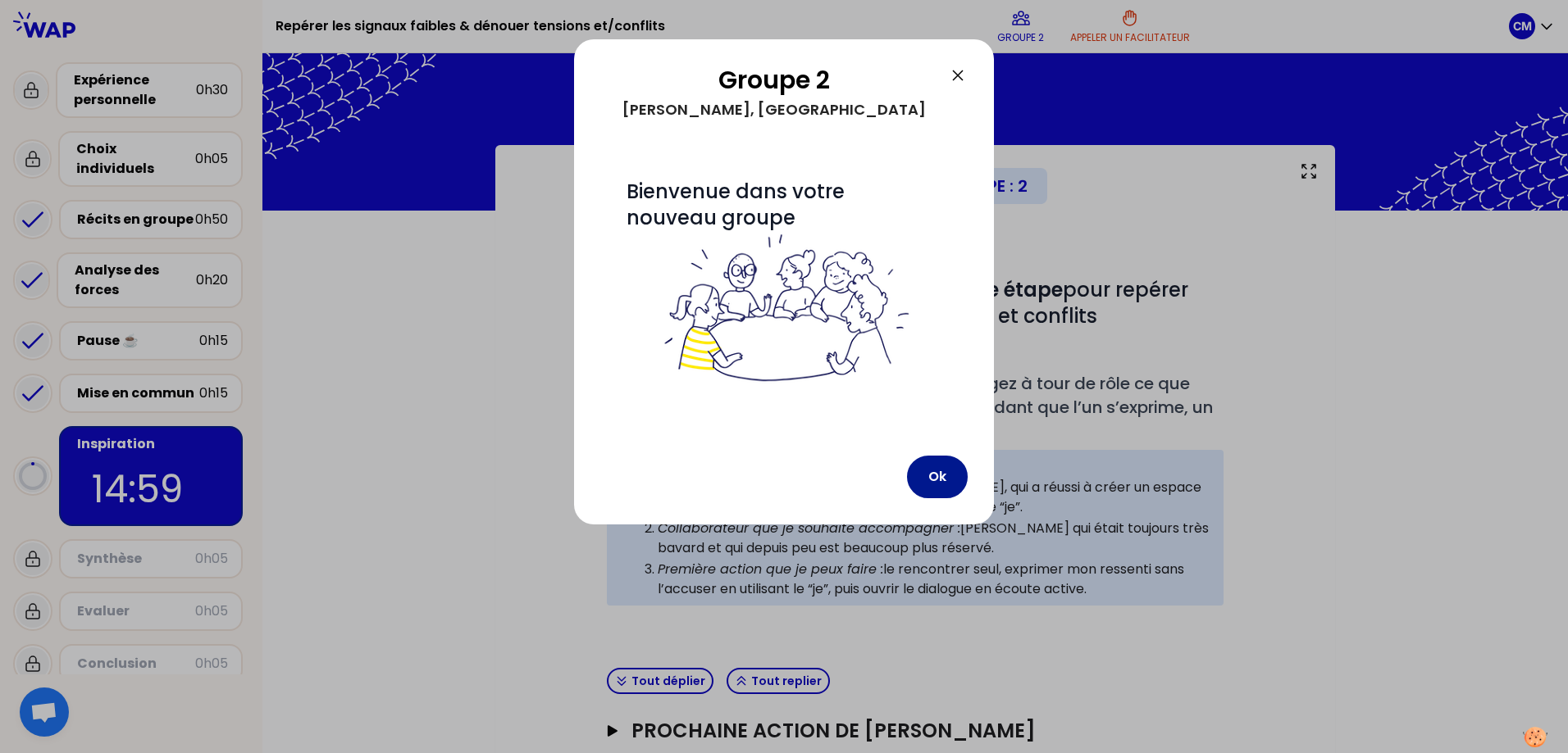
click at [933, 473] on button "Ok" at bounding box center [937, 476] width 60 height 42
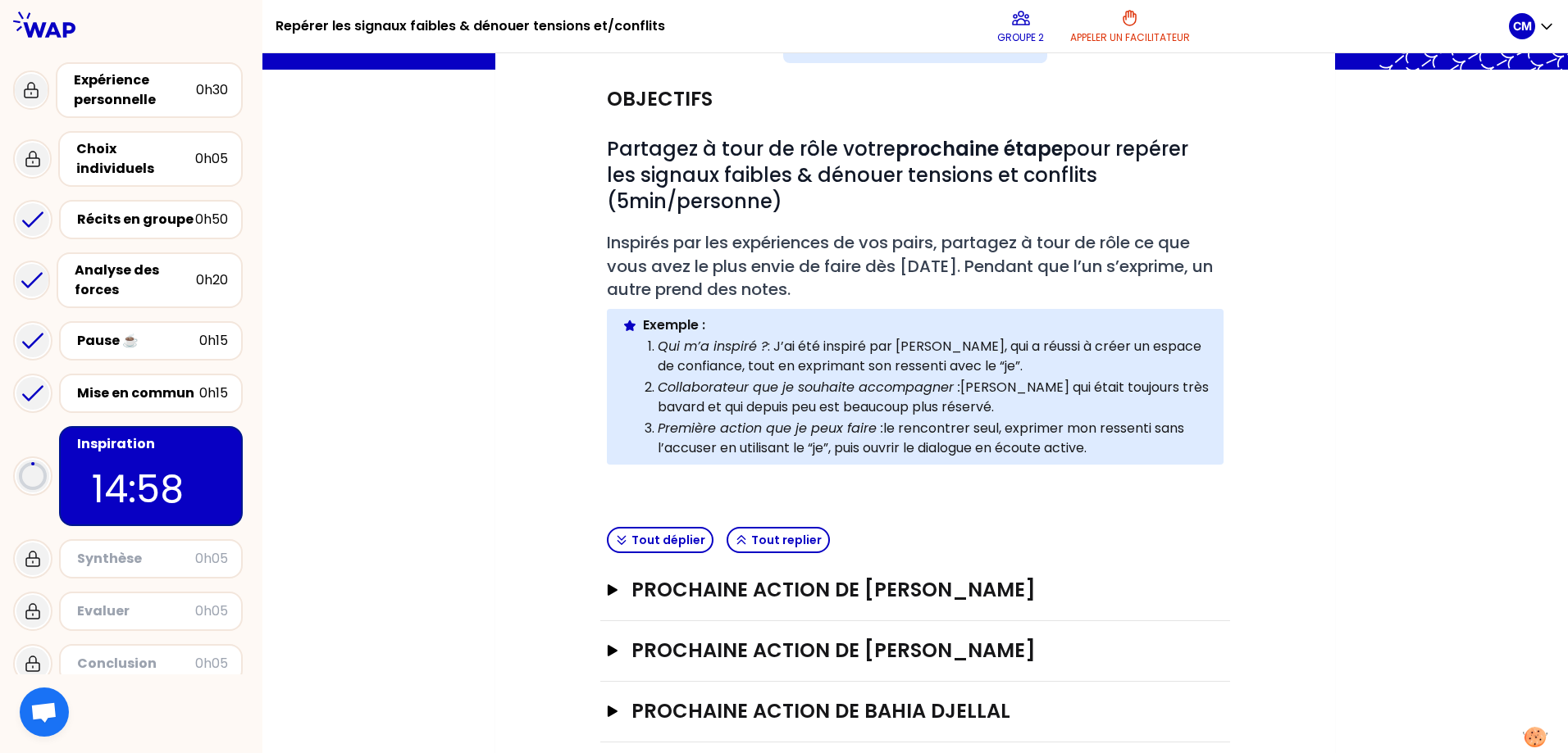
scroll to position [163, 0]
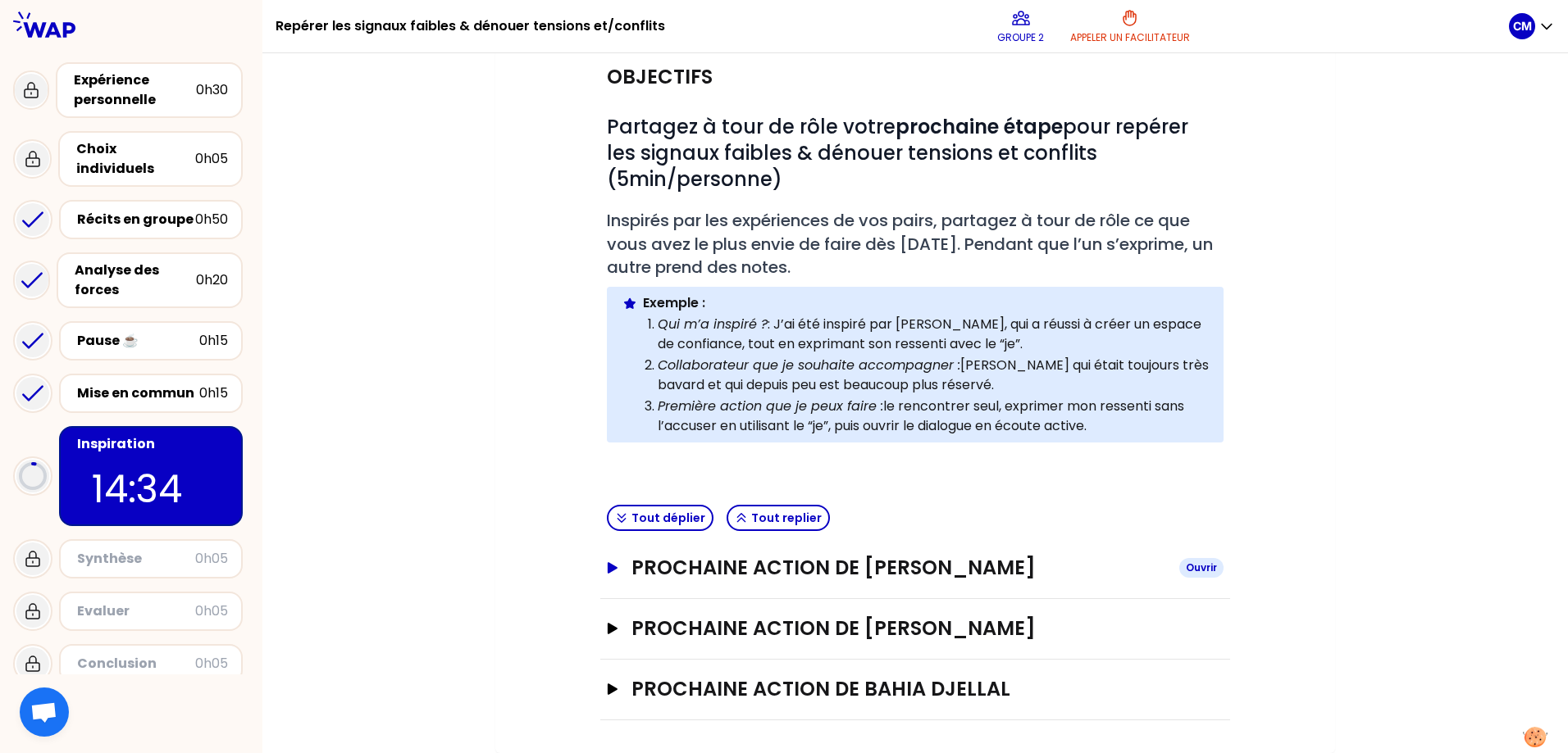
click at [613, 574] on button "Prochaine action de [PERSON_NAME]" at bounding box center [914, 569] width 617 height 26
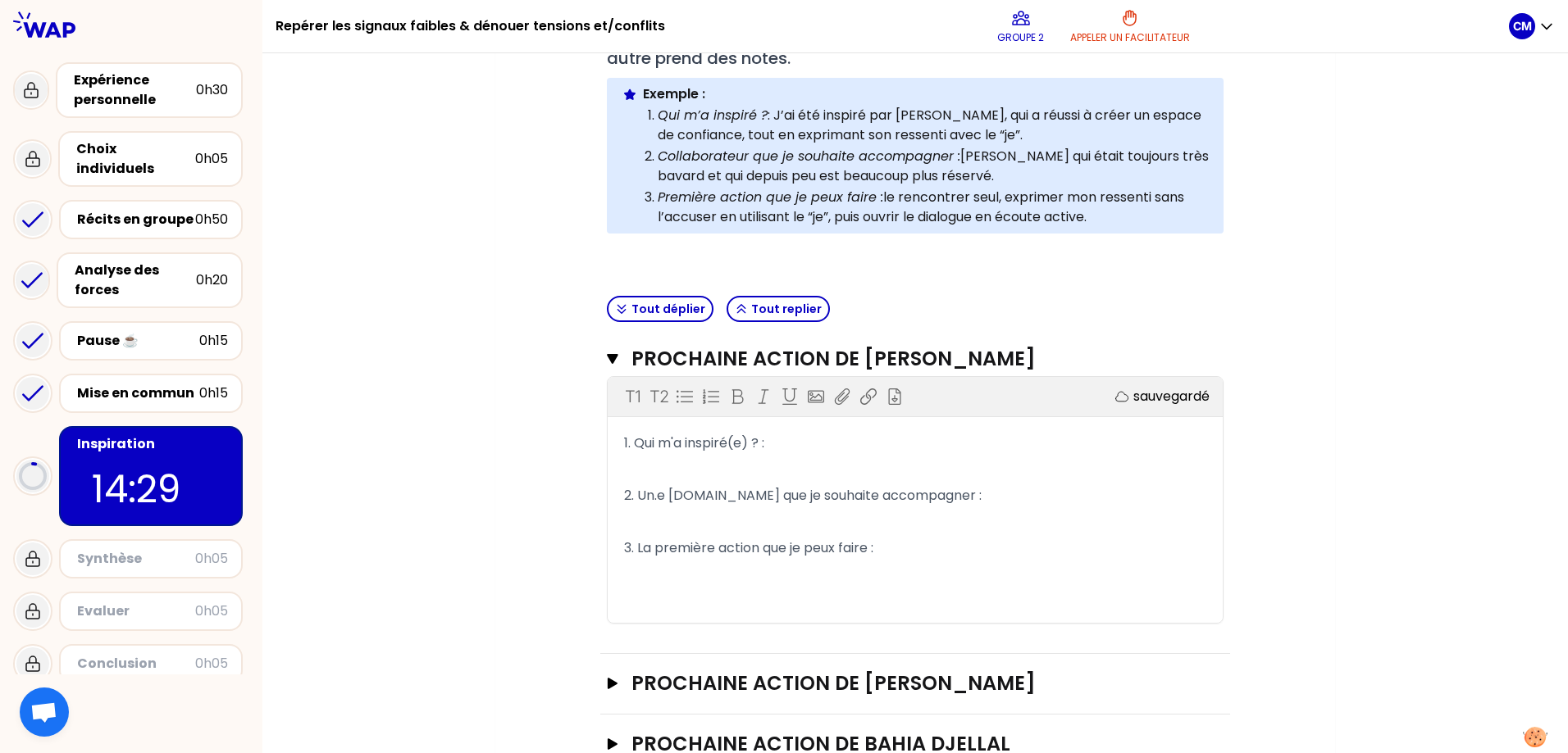
scroll to position [409, 0]
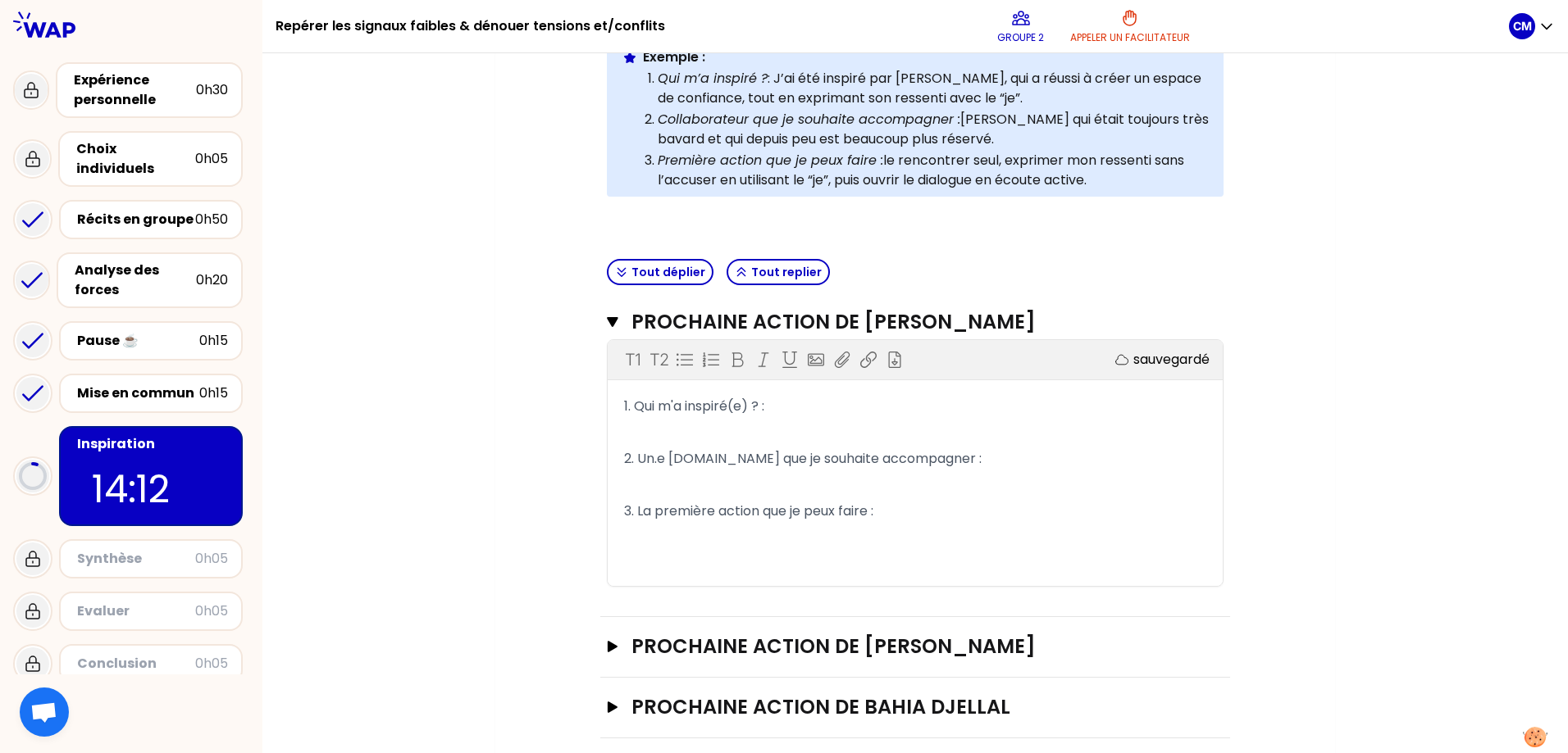
click at [777, 409] on p "1. Qui m'a inspiré(e) ? :" at bounding box center [915, 407] width 582 height 26
click at [776, 408] on p "1. Qui m'a inspiré(e) ? :" at bounding box center [915, 407] width 582 height 26
click at [774, 408] on span "1. Qui m'a inspiré(e) ? : partage par les valeurs" at bounding box center [773, 406] width 298 height 19
drag, startPoint x: 808, startPoint y: 406, endPoint x: 994, endPoint y: 408, distance: 186.0
click at [994, 408] on p "1. Qui m'a inspiré(e) ? : [PERSON_NAME] partage par les valeurs" at bounding box center [915, 407] width 582 height 26
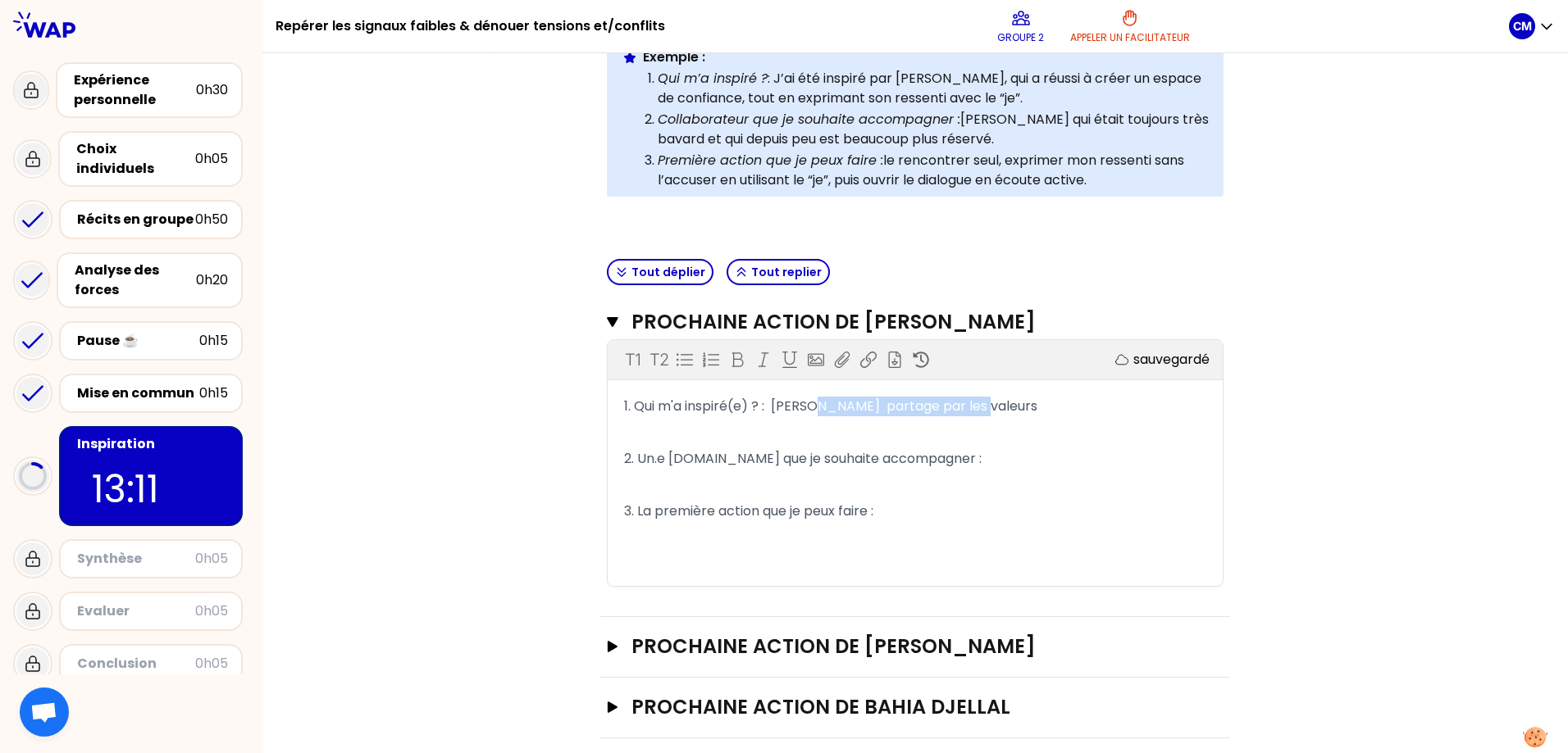
copy span "partage par les valeurs"
click at [1006, 458] on p "2. Un.e [DOMAIN_NAME] que je souhaite accompagner :" at bounding box center [915, 459] width 582 height 26
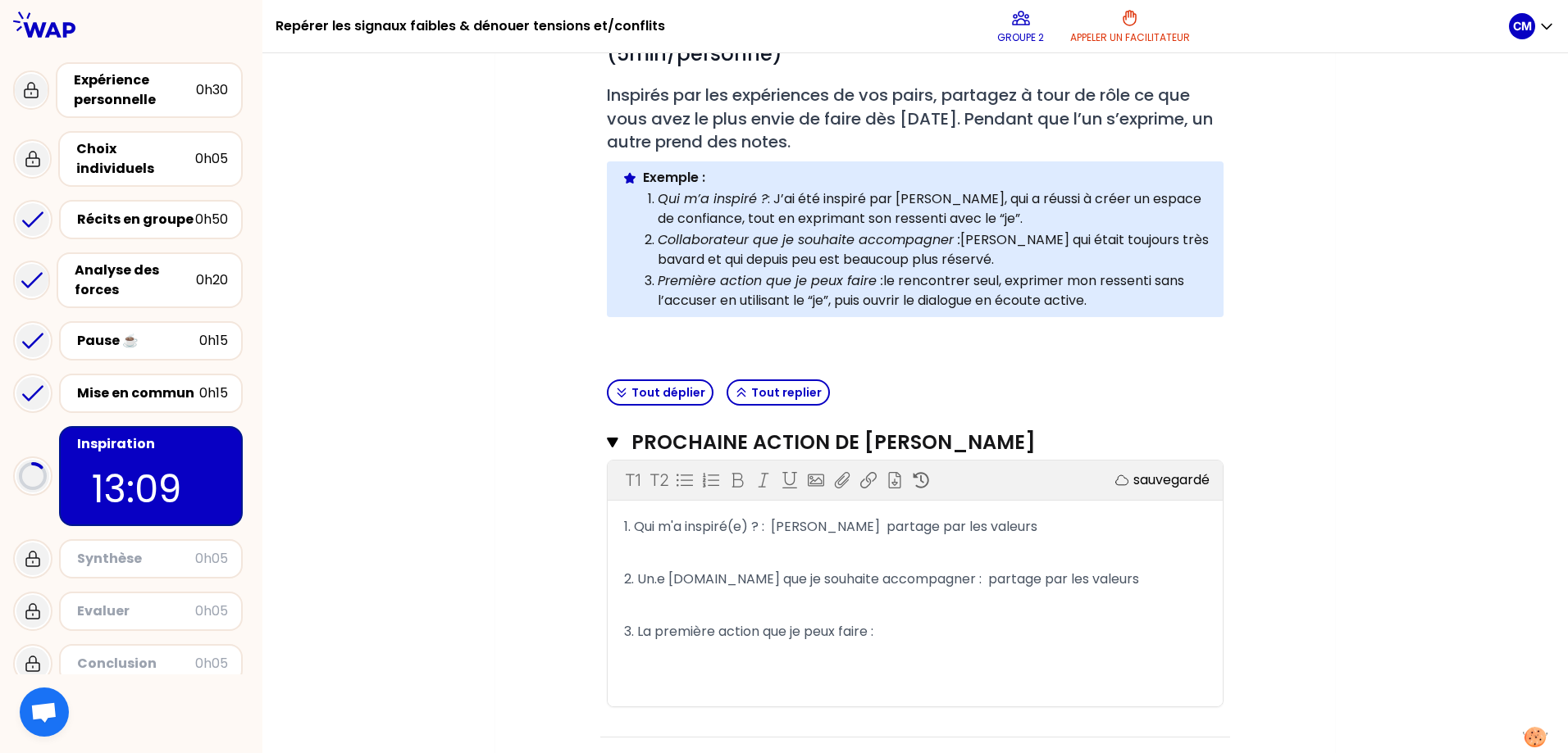
scroll to position [431, 0]
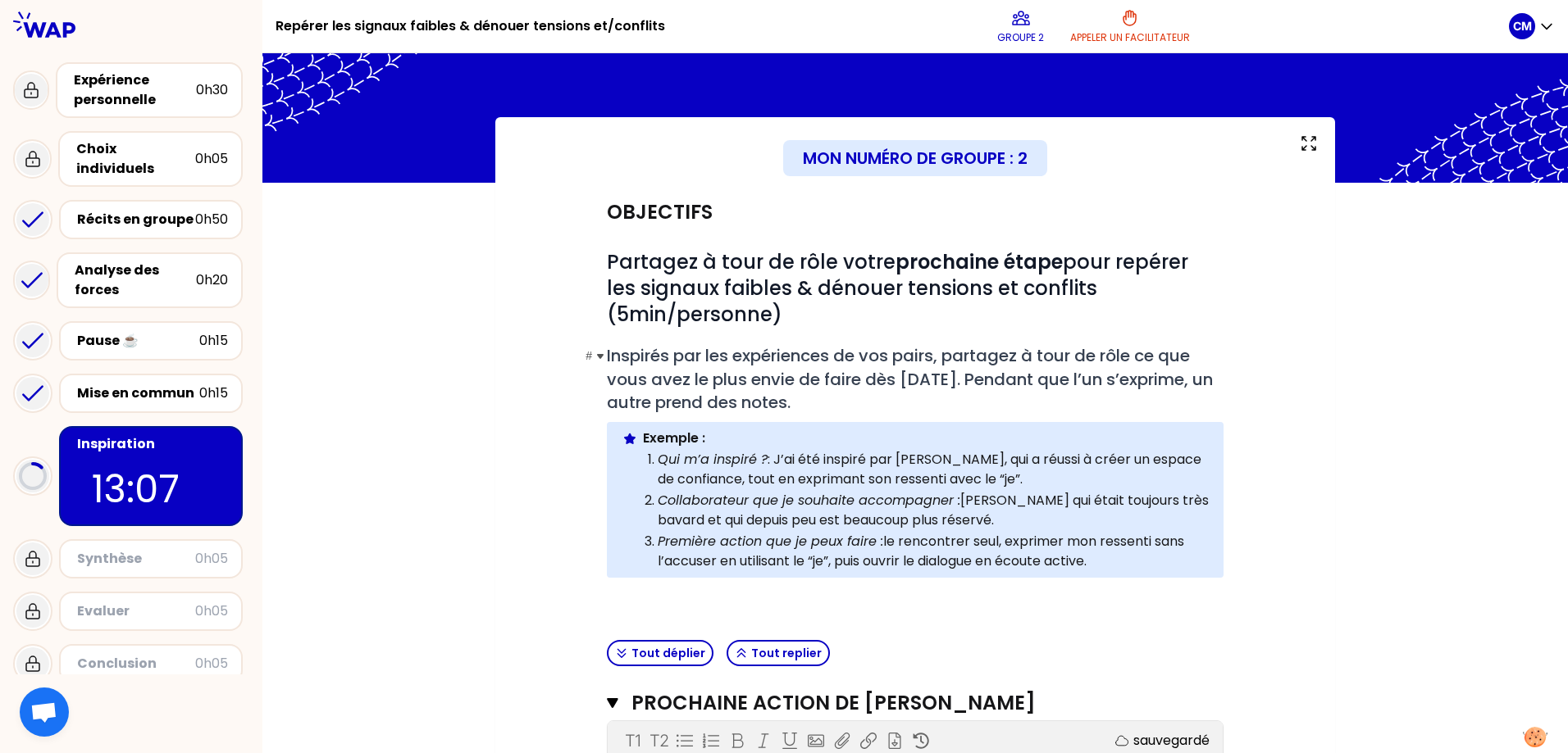
click at [954, 384] on span "Inspirés par les expériences de vos pairs, partagez à tour de rôle ce que vous …" at bounding box center [912, 379] width 610 height 70
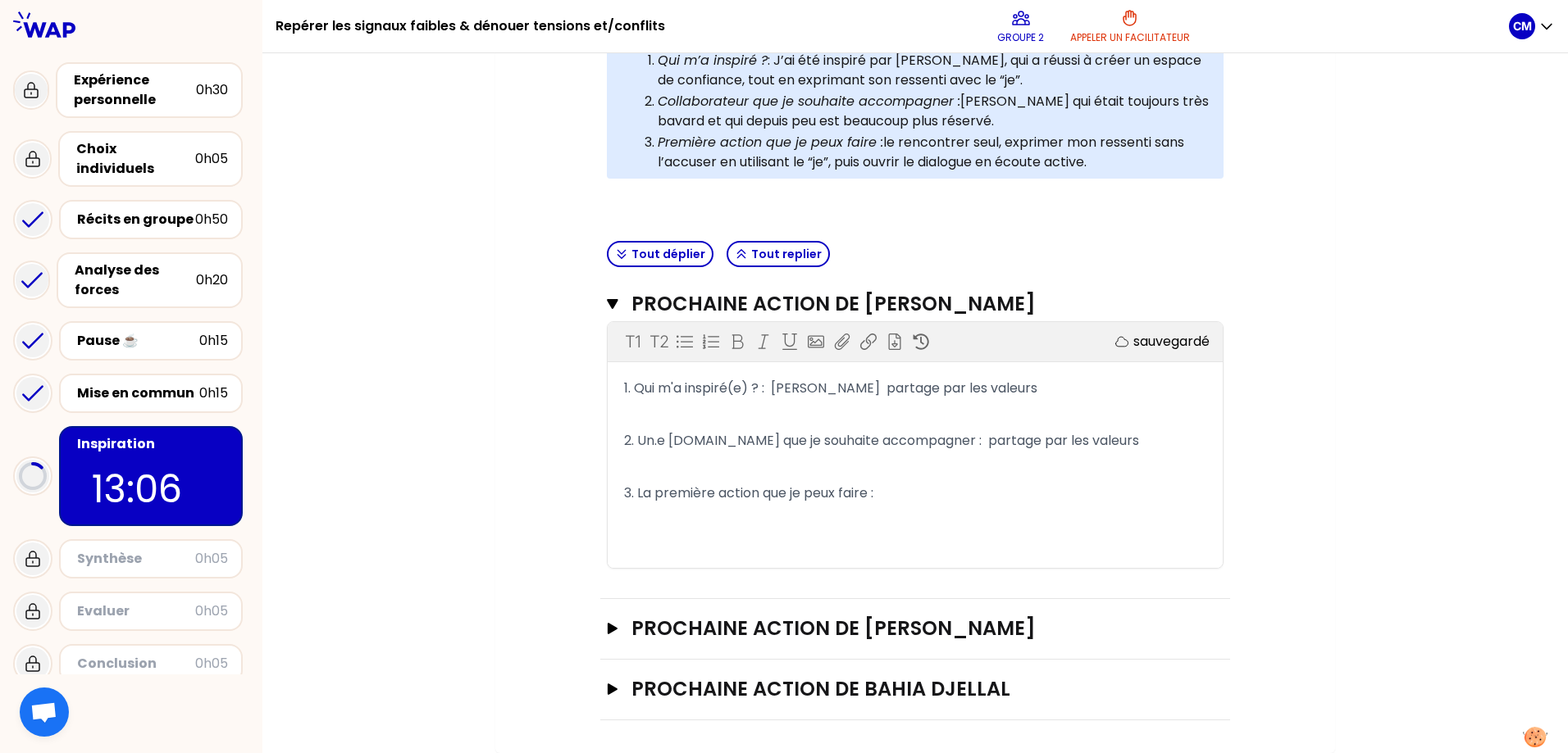
click at [960, 388] on span "1. Qui m'a inspiré(e) ? : [PERSON_NAME] partage par les valeurs" at bounding box center [831, 388] width 413 height 19
click at [1167, 440] on p "2. Un.e [DOMAIN_NAME] que je souhaite accompagner : partage par les valeurs" at bounding box center [915, 441] width 582 height 26
click at [996, 431] on span "2. Un.e [DOMAIN_NAME] que je souhaite accompagner : partage par les valeurs" at bounding box center [881, 441] width 515 height 19
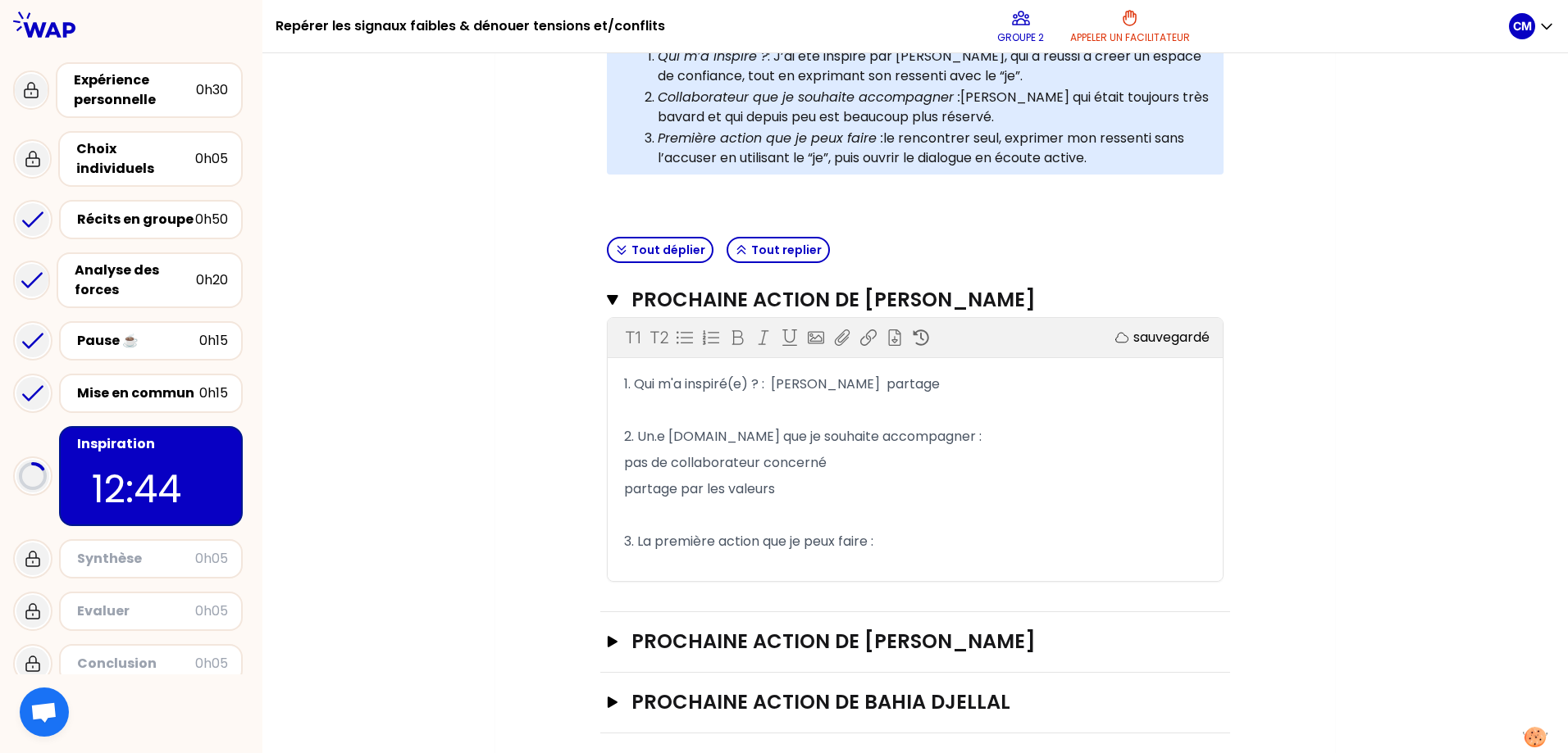
click at [929, 376] on p "1. Qui m'a inspiré(e) ? : [PERSON_NAME] partage" at bounding box center [915, 384] width 582 height 26
click at [844, 380] on span "1. Qui m'a inspiré(e) ? : [PERSON_NAME] partage partage par les valeurs" at bounding box center [863, 384] width 477 height 19
click at [625, 490] on div "1. Qui m'a inspiré(e) ? : [PERSON_NAME] partage par les valeurs ﻿ 2. Un.e [DOMA…" at bounding box center [914, 475] width 615 height 210
drag, startPoint x: 628, startPoint y: 490, endPoint x: 801, endPoint y: 492, distance: 173.0
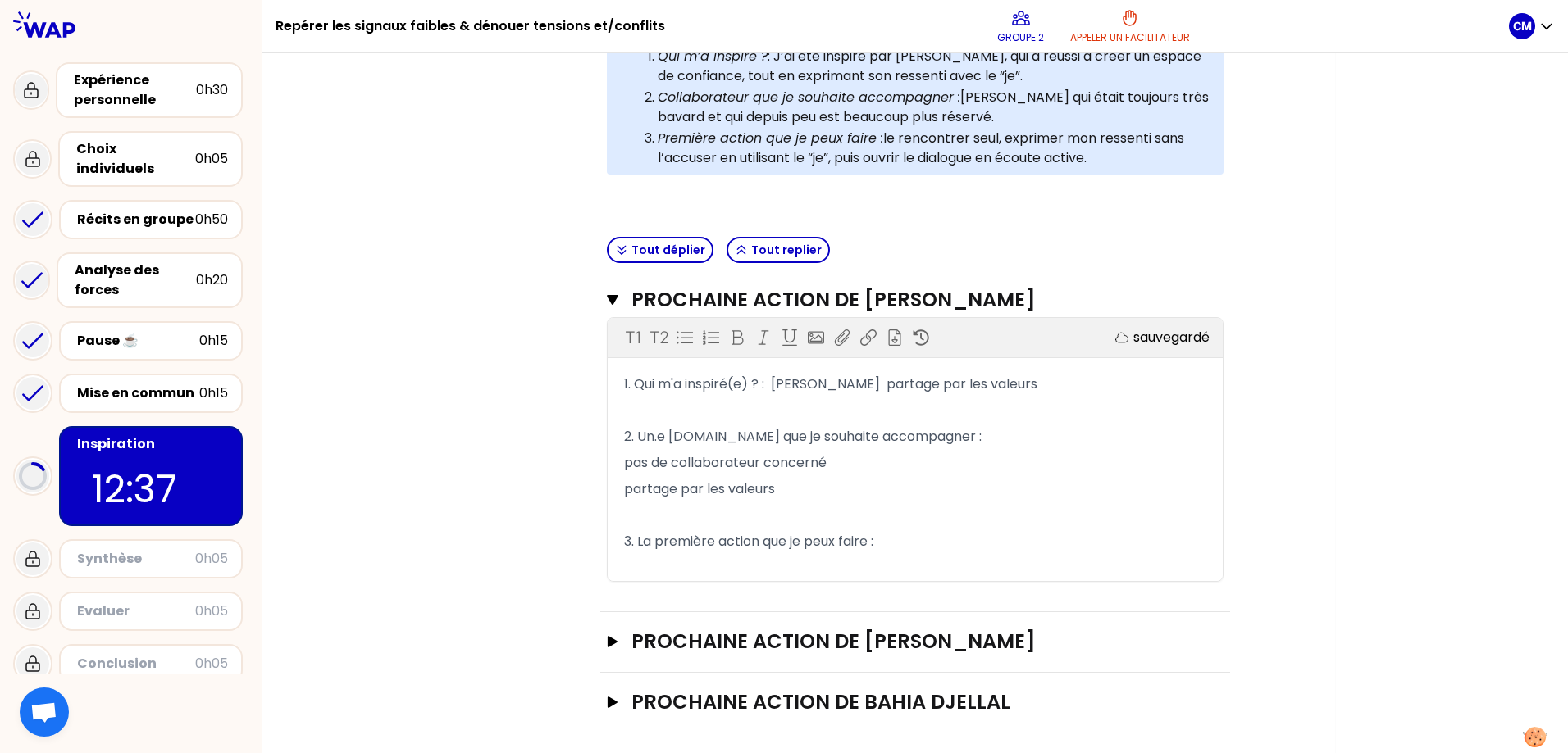
click at [801, 492] on p "partage par les valeurs" at bounding box center [915, 489] width 582 height 26
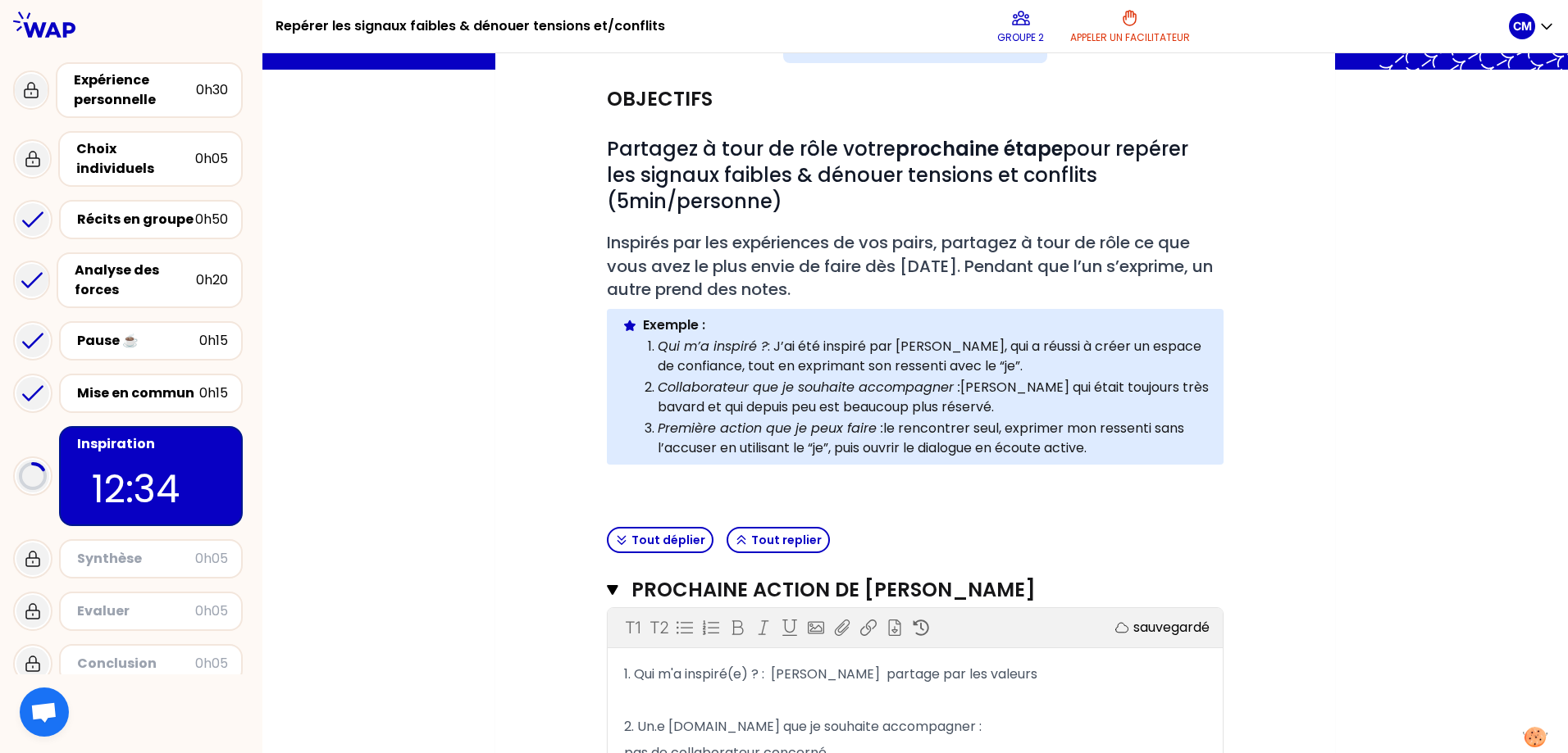
scroll to position [323, 0]
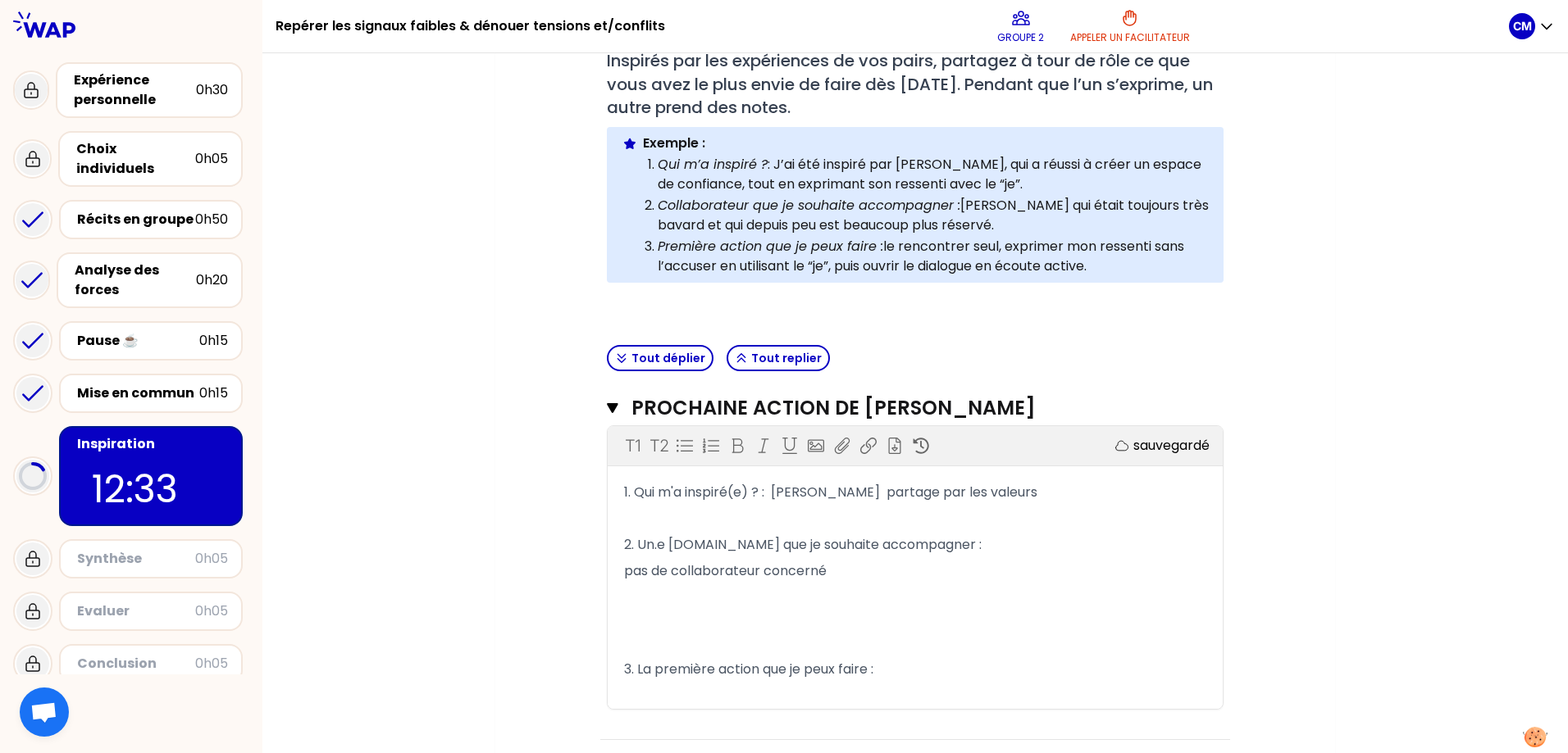
click at [872, 596] on p at bounding box center [915, 607] width 582 height 46
click at [955, 667] on p "3. La première action que je peux faire :" at bounding box center [915, 670] width 582 height 26
click at [724, 609] on p at bounding box center [915, 607] width 582 height 46
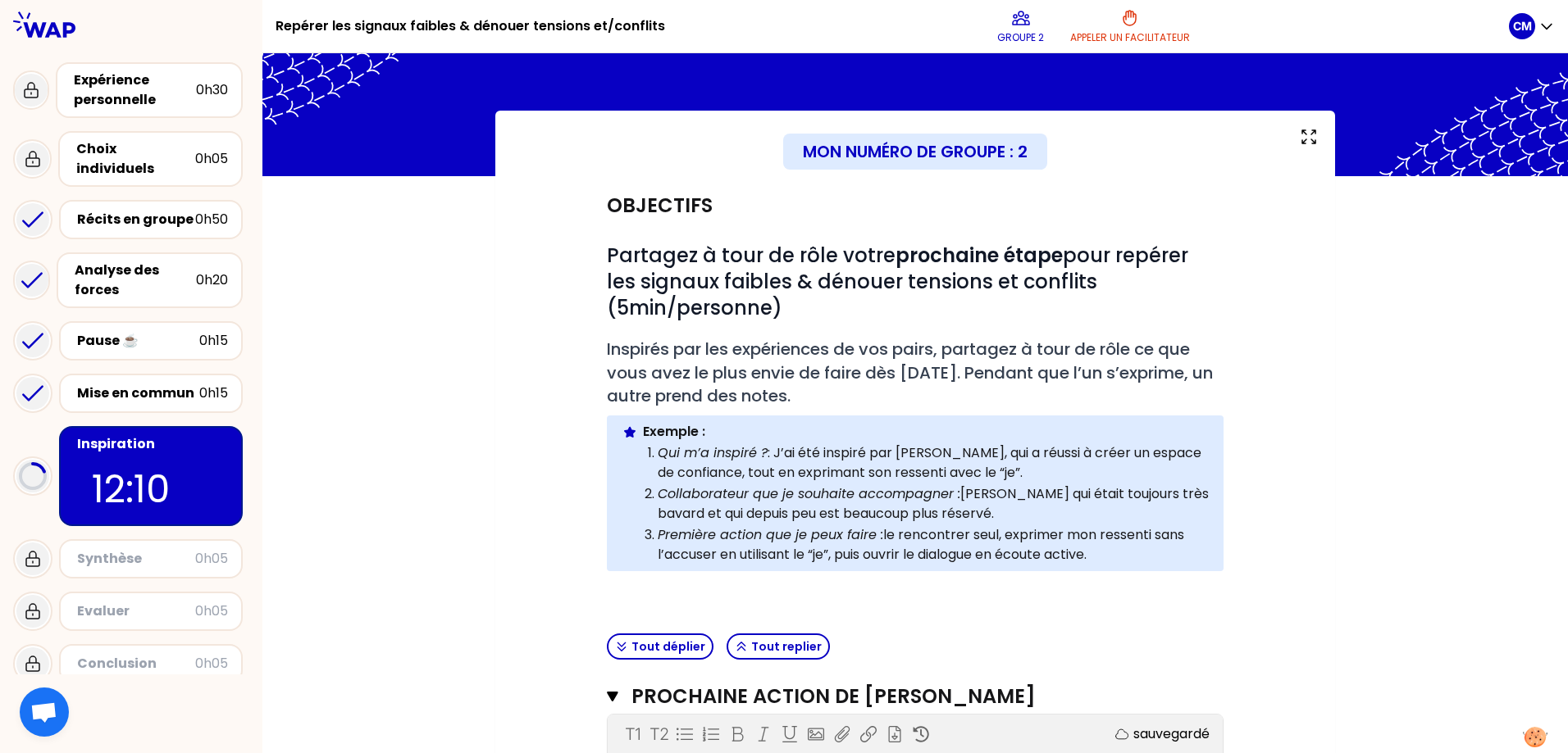
click at [638, 480] on ol "Qui m’a inspiré ? : J’ai été inspiré par [PERSON_NAME], qui a réussi à créer un…" at bounding box center [915, 503] width 588 height 123
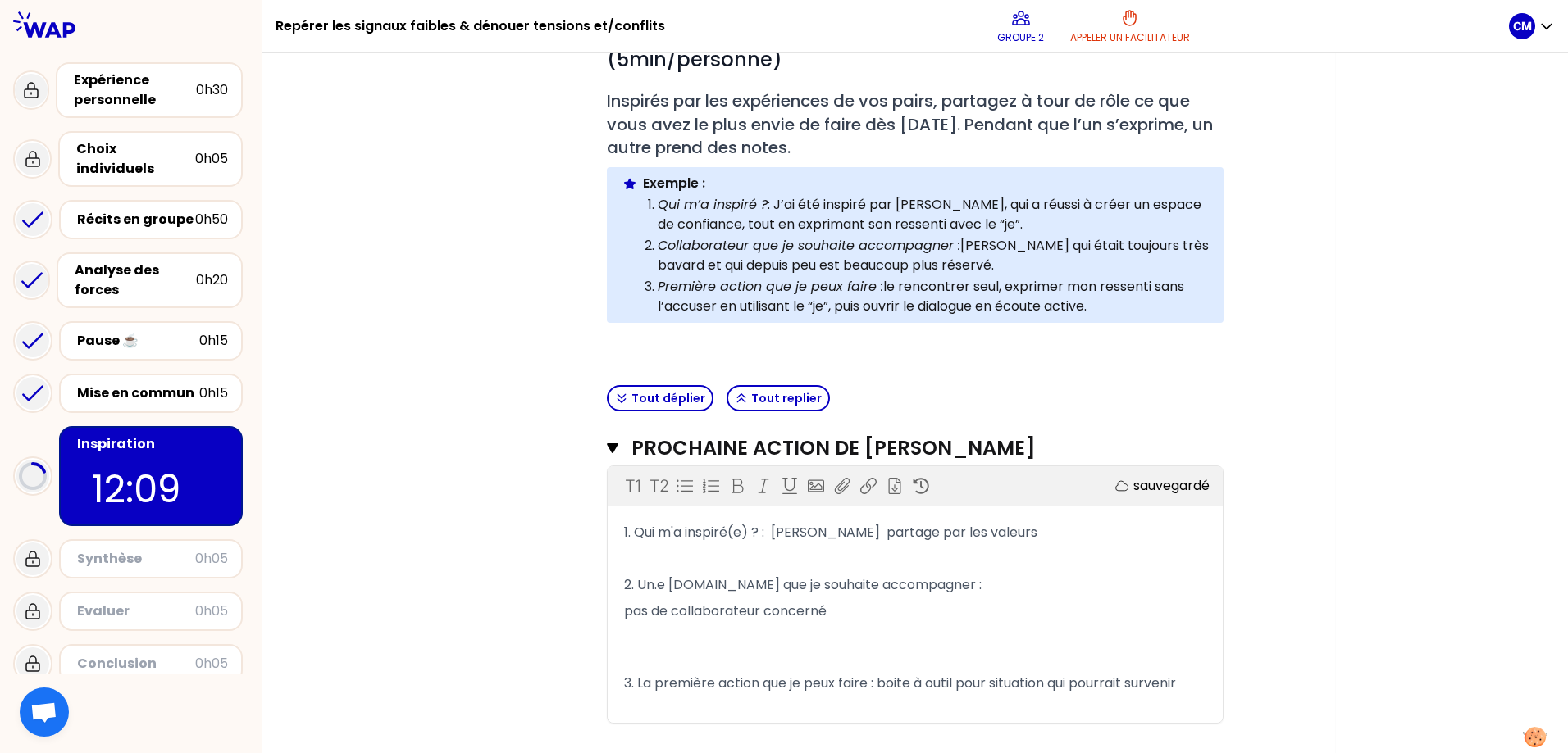
scroll to position [438, 0]
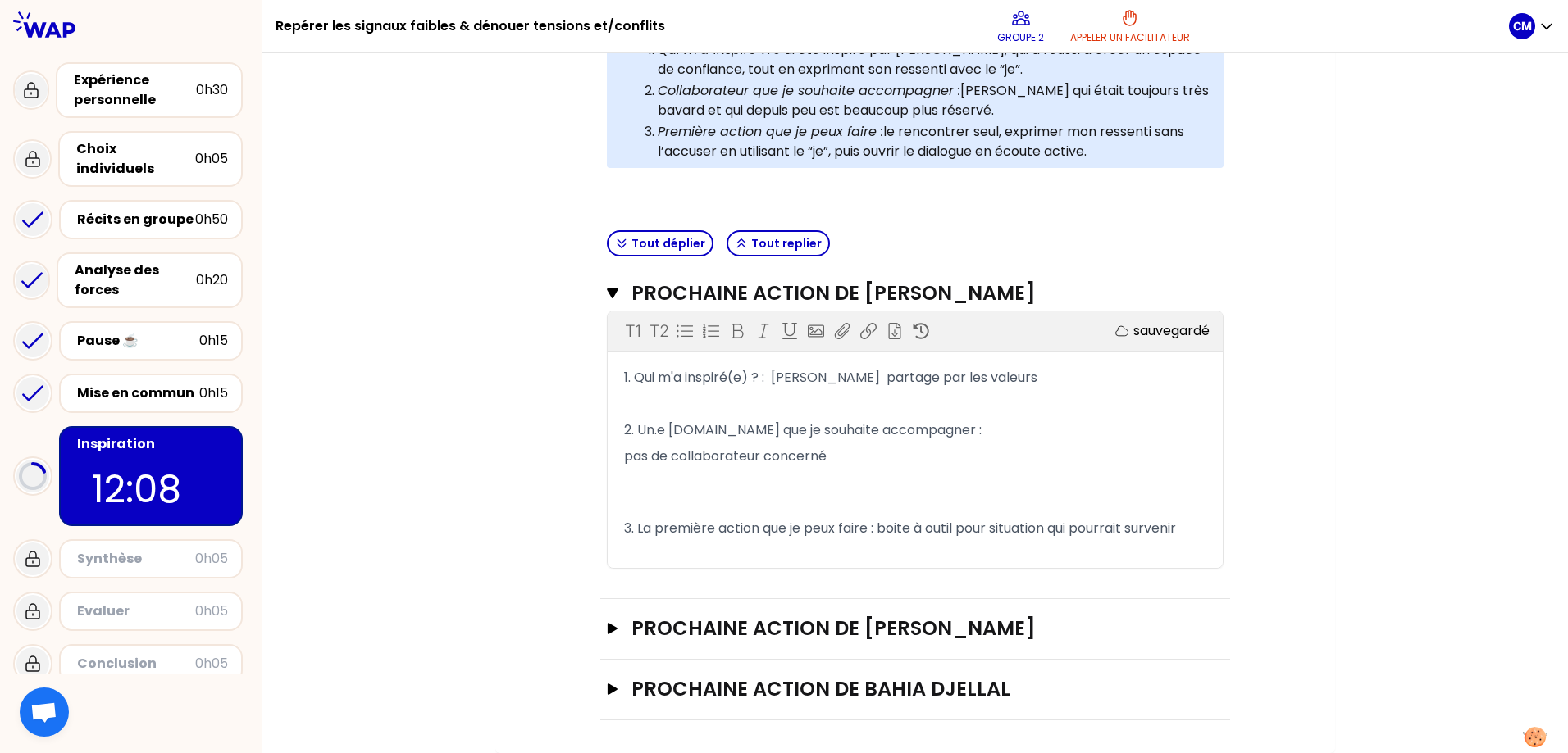
click at [850, 456] on p "pas de collaborateur concerné" at bounding box center [915, 457] width 582 height 26
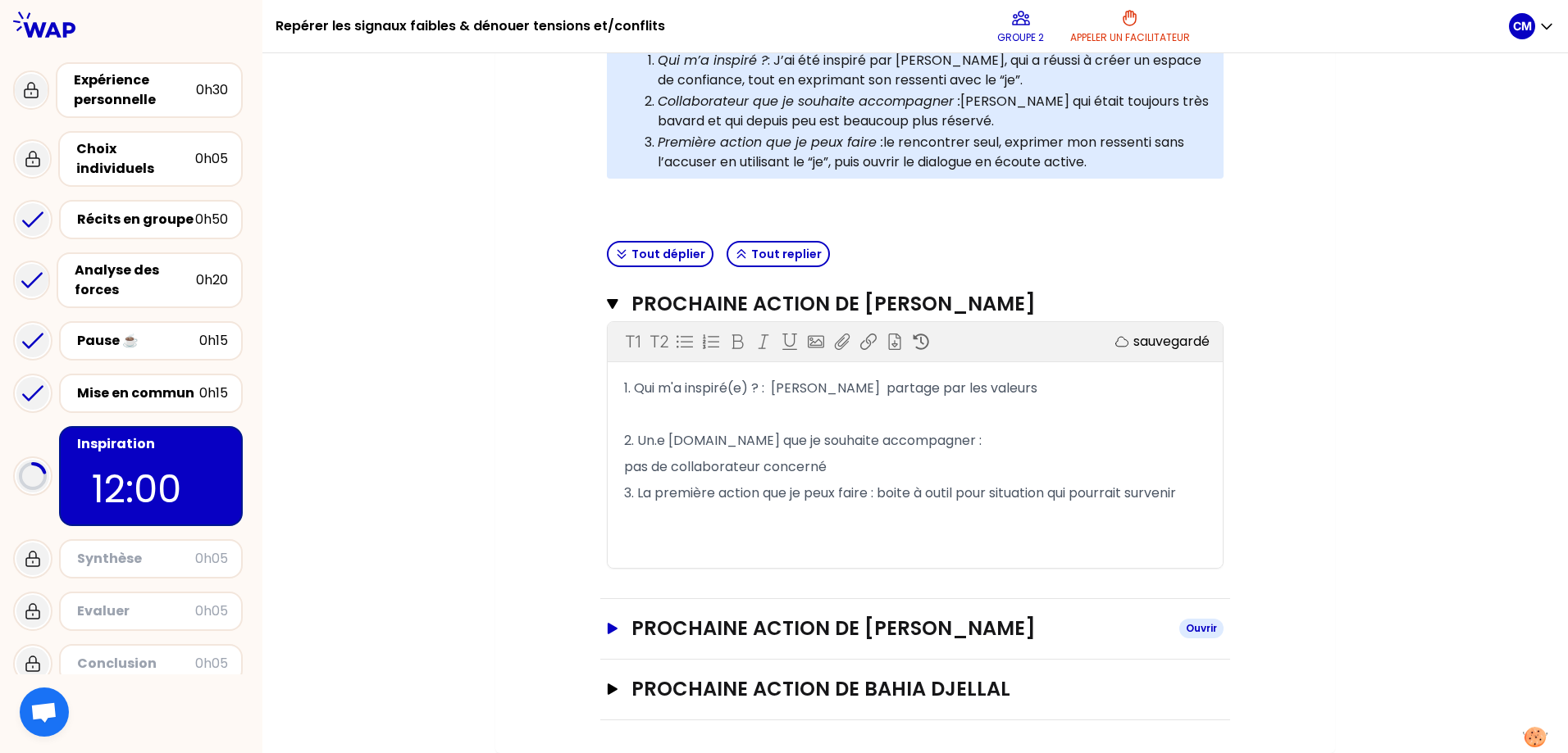
click at [619, 633] on button "Prochaine action de [PERSON_NAME]" at bounding box center [914, 629] width 617 height 26
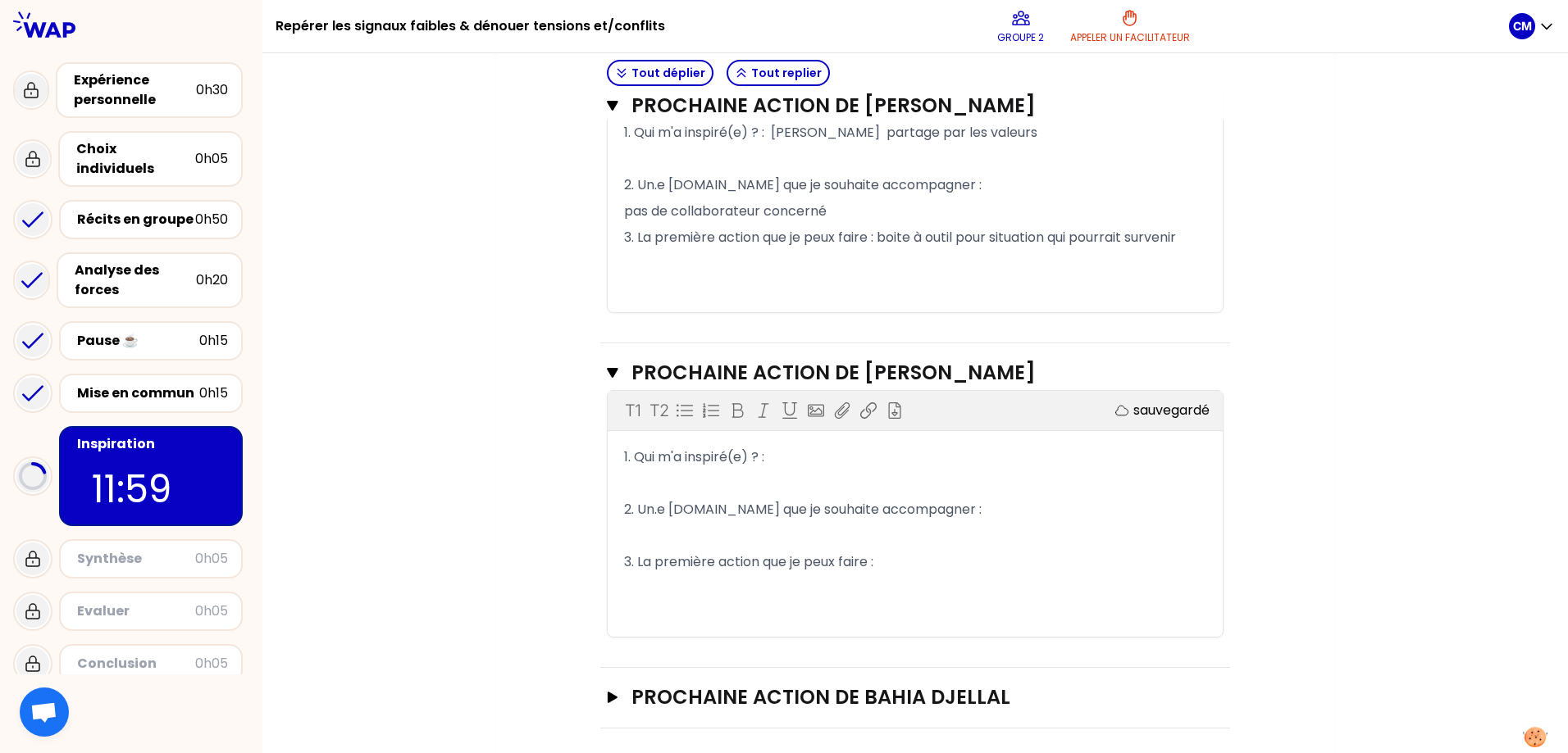
scroll to position [691, 0]
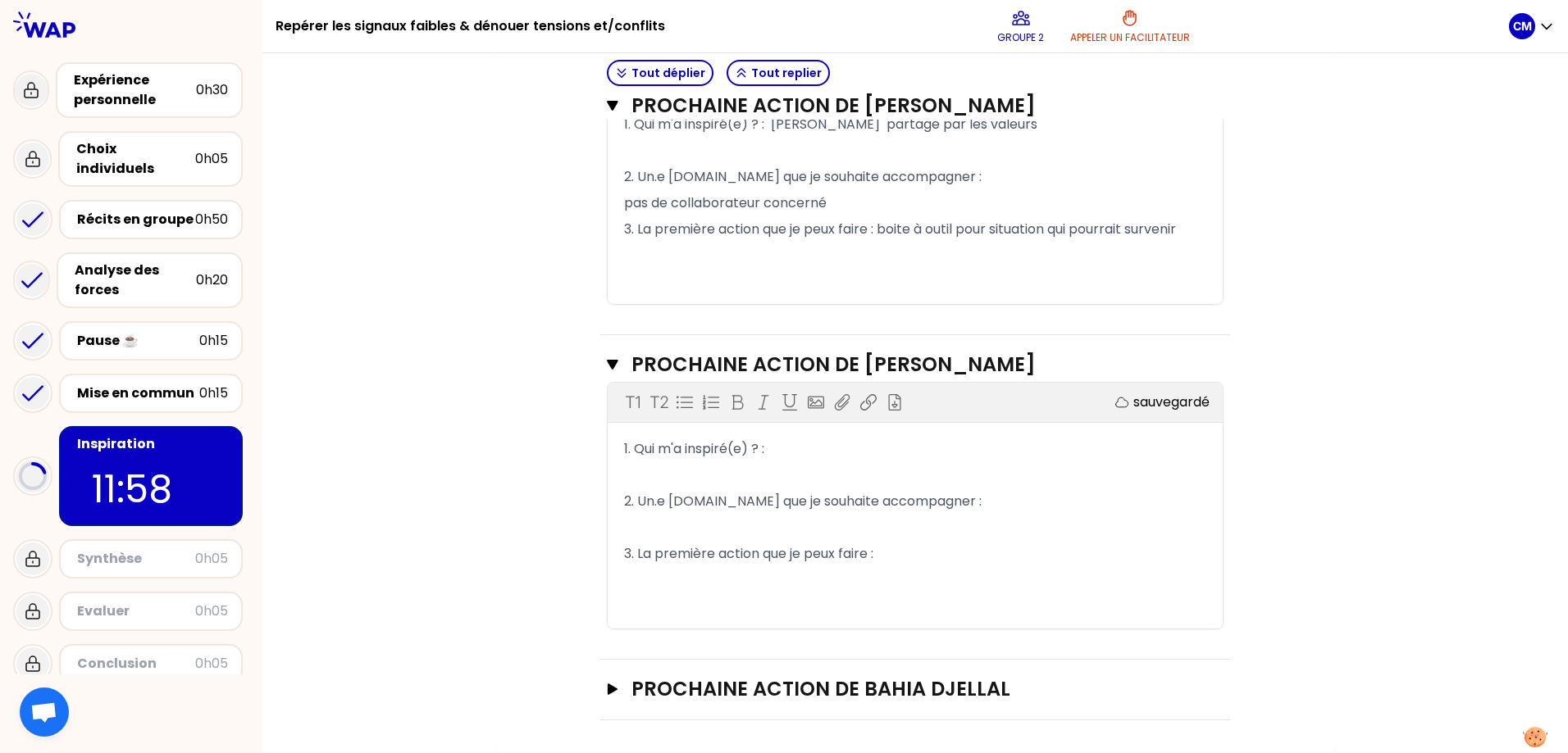
click at [817, 457] on p "1. Qui m'a inspiré(e) ? :" at bounding box center [915, 449] width 582 height 26
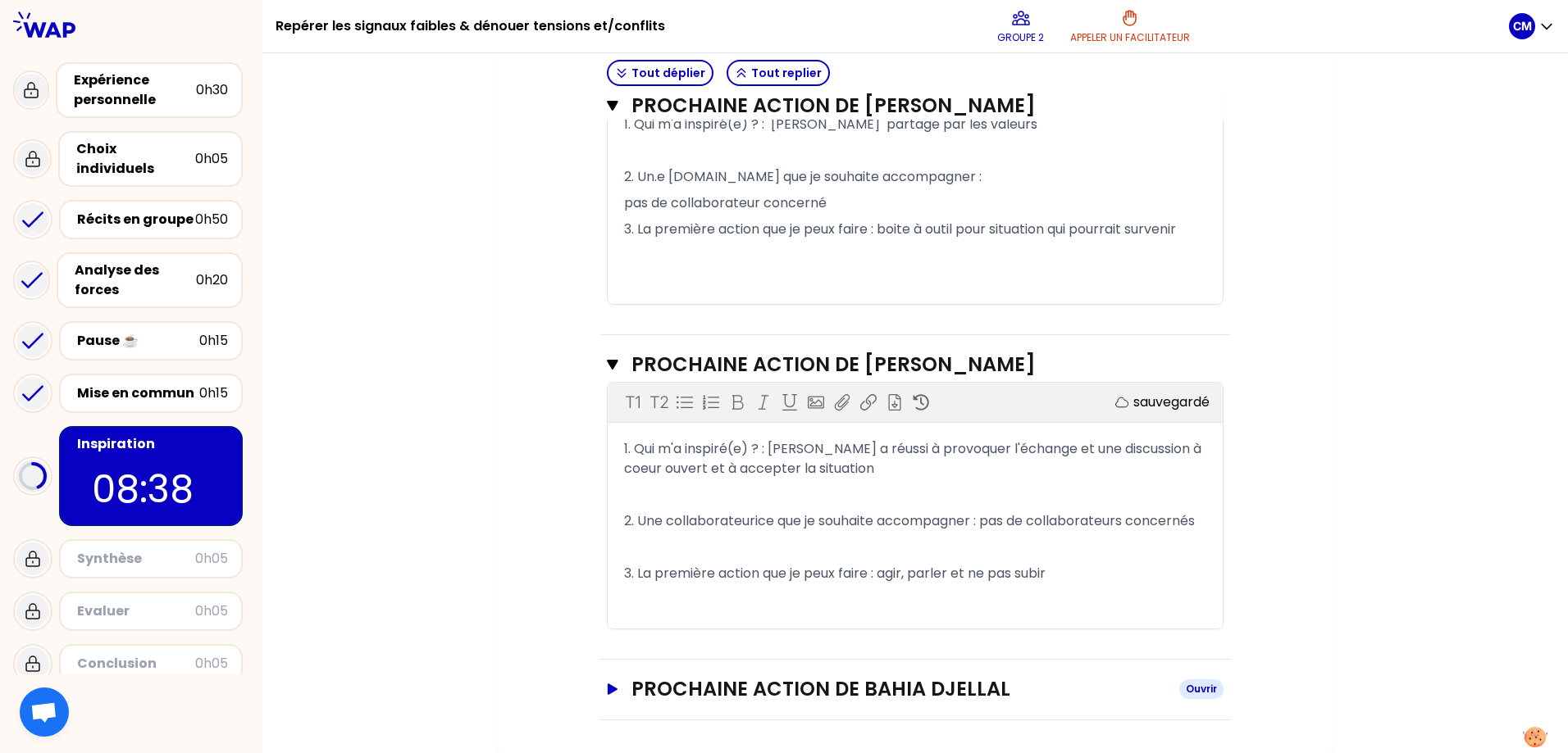
click at [617, 667] on icon "button" at bounding box center [612, 689] width 9 height 11
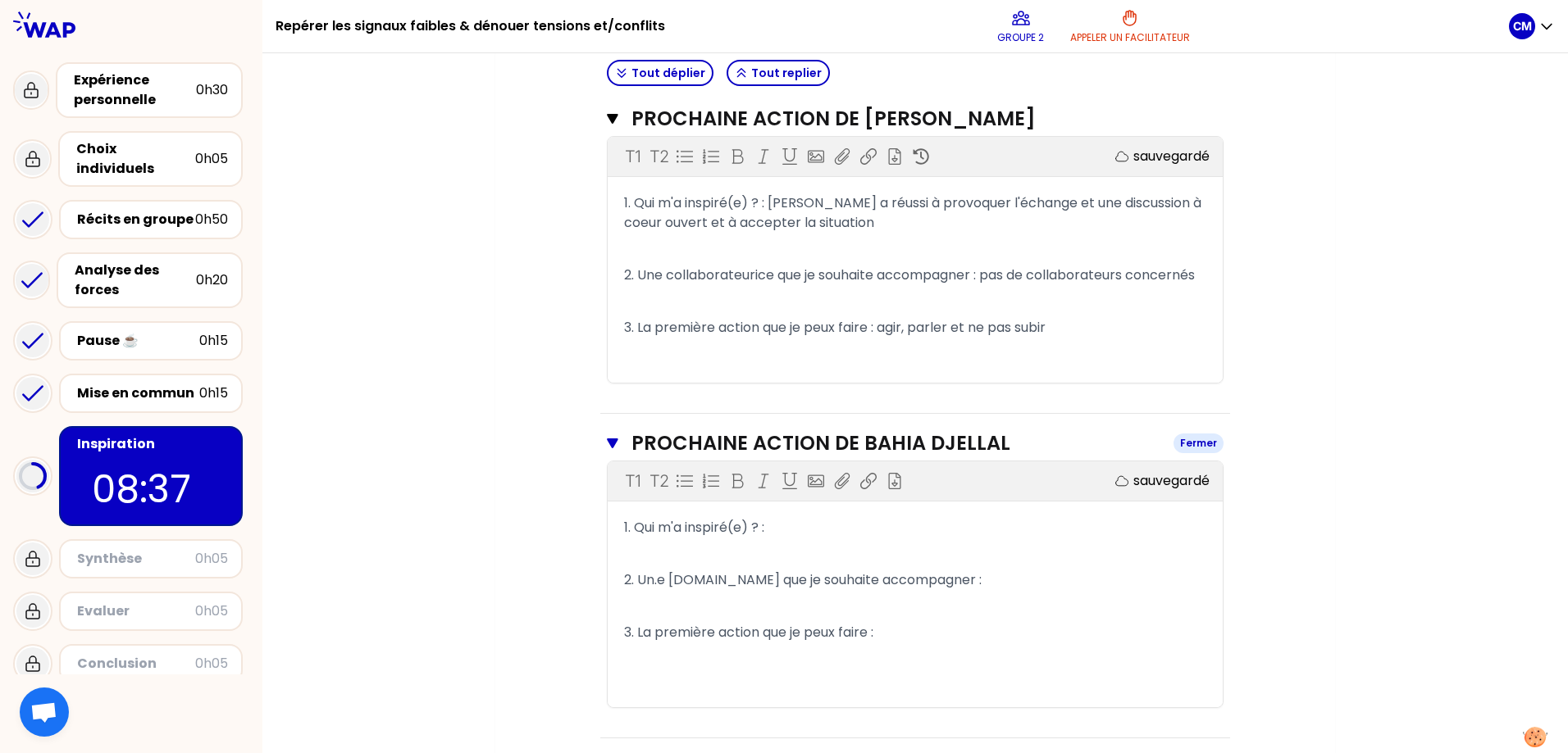
scroll to position [955, 0]
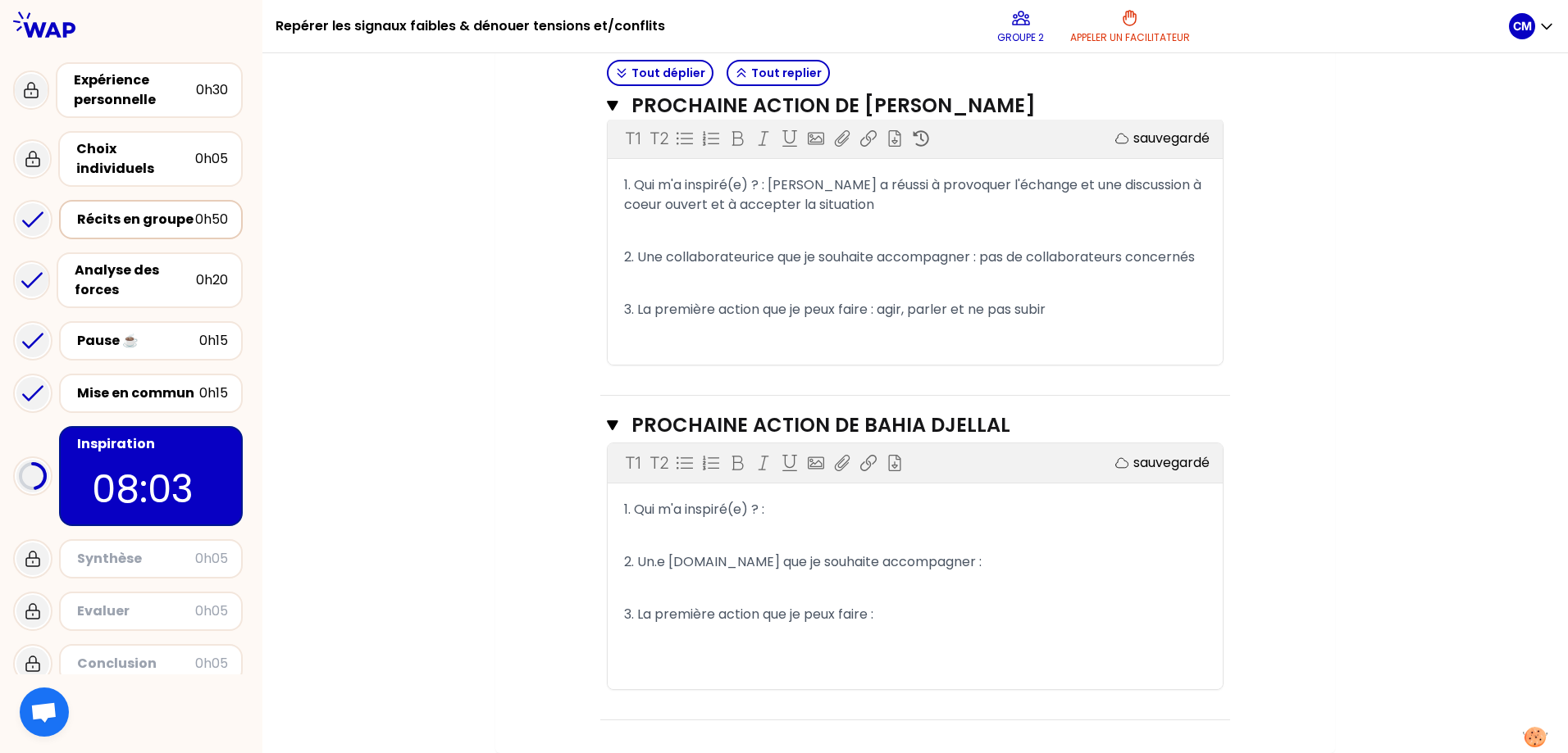
click at [137, 210] on div "Récits en groupe" at bounding box center [136, 219] width 118 height 20
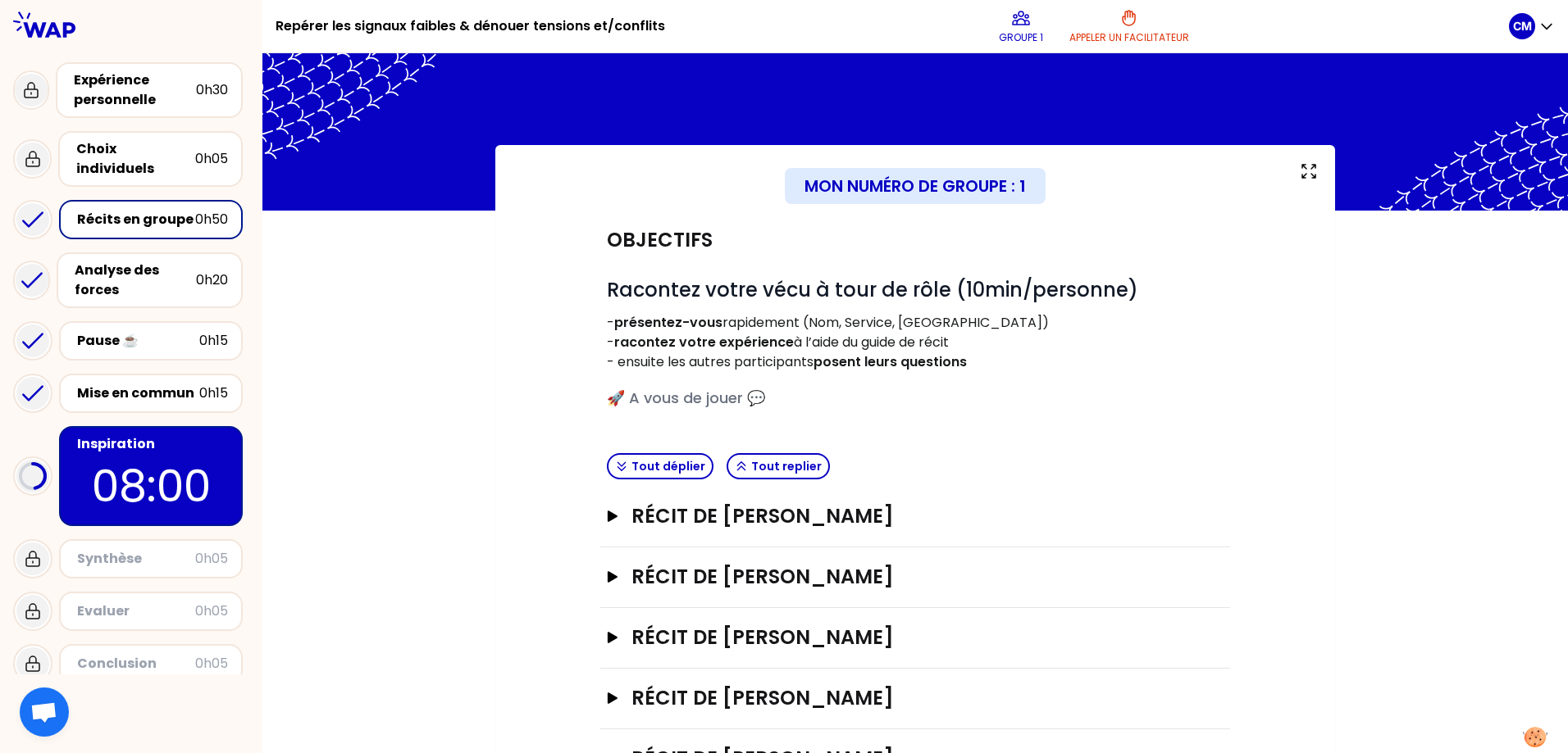
scroll to position [70, 0]
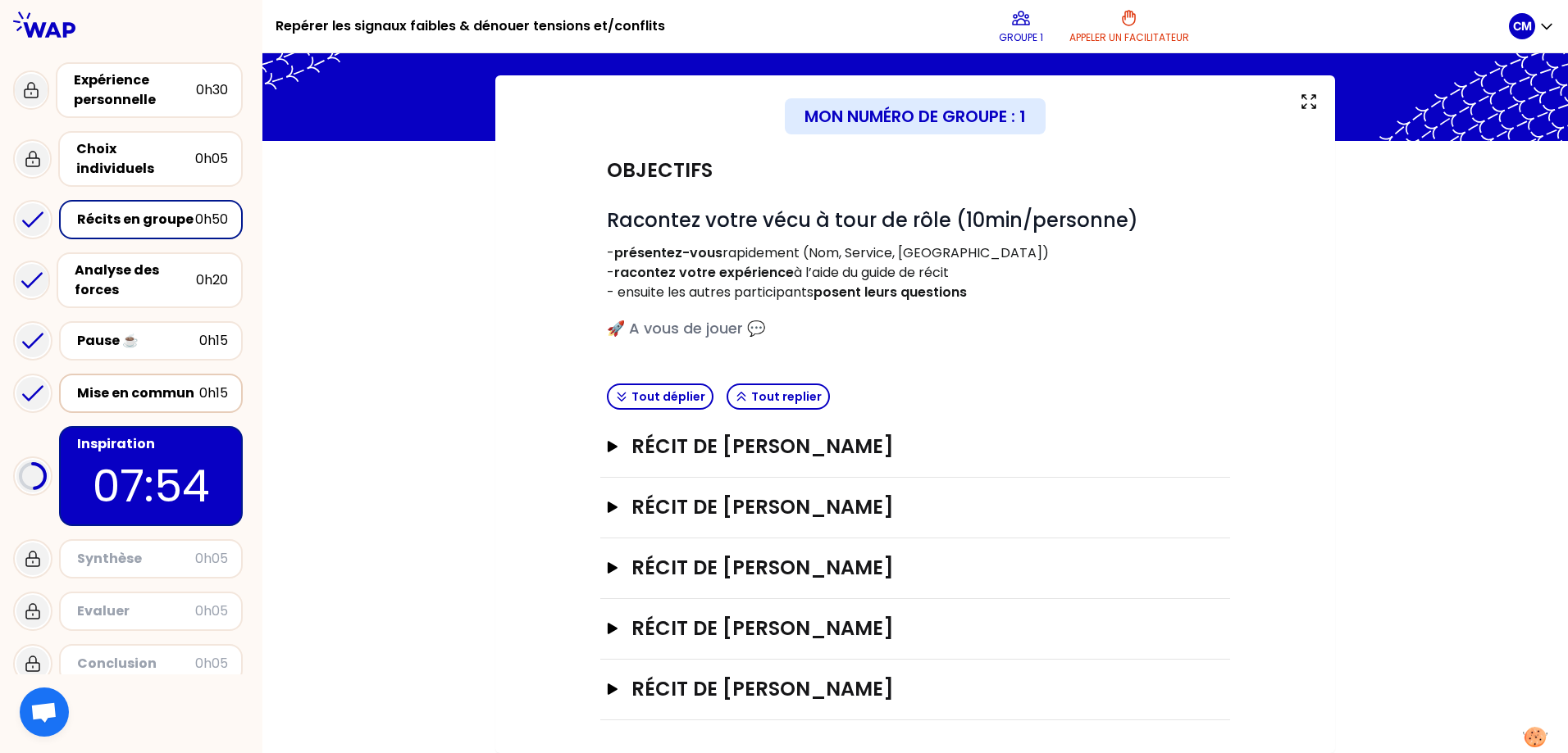
click at [132, 384] on div "Mise en commun" at bounding box center [138, 393] width 122 height 20
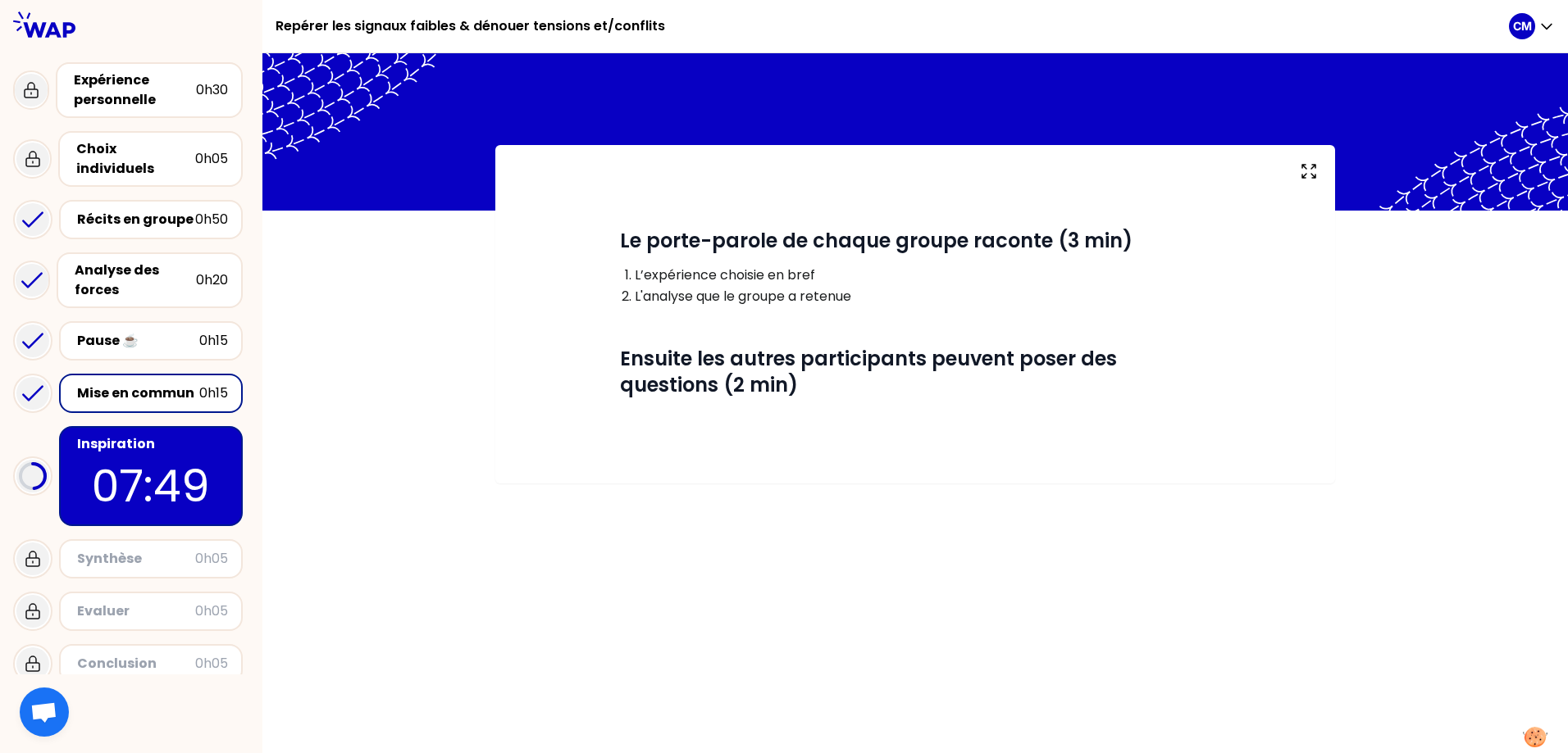
click at [69, 504] on div "Inspiration 07:49" at bounding box center [151, 476] width 184 height 100
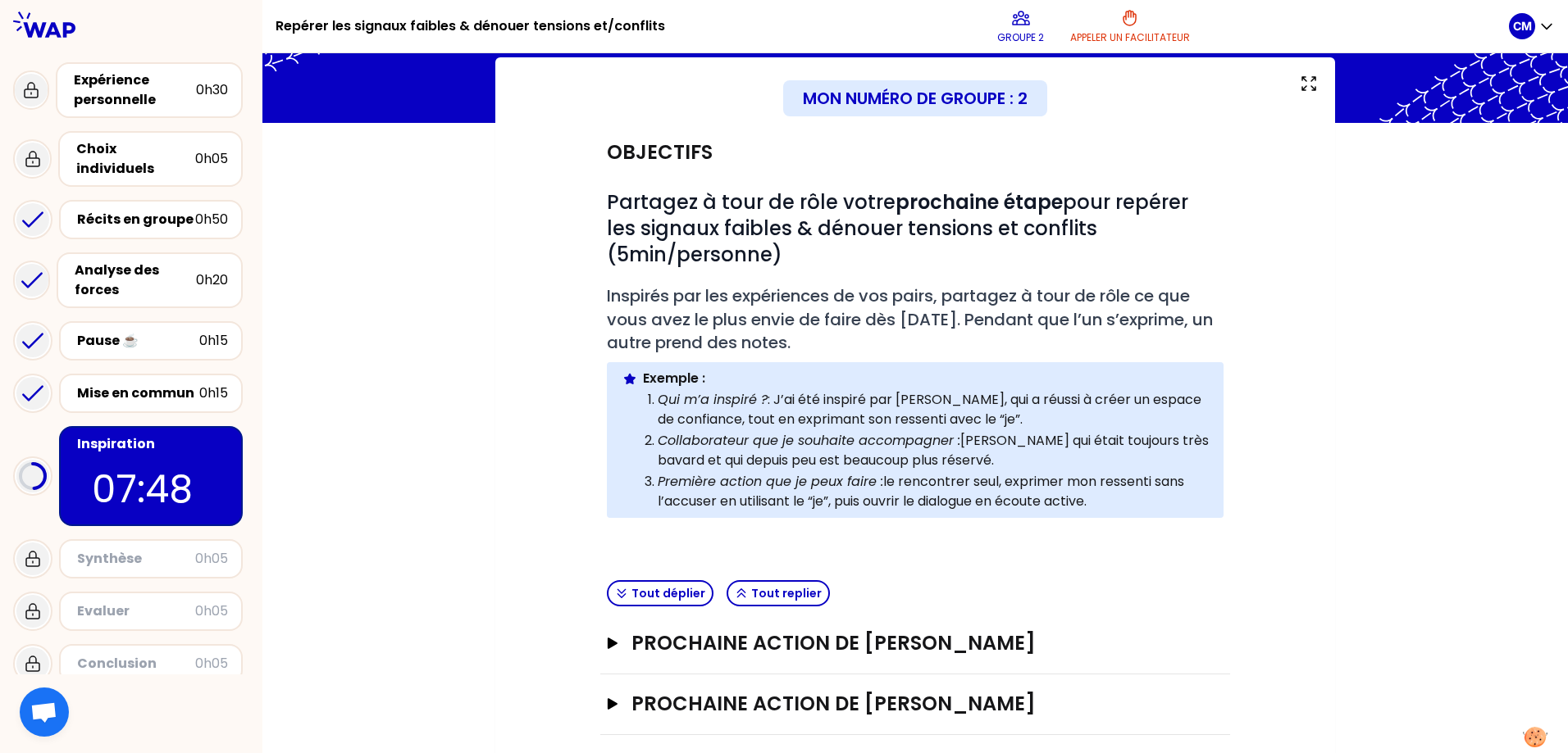
scroll to position [163, 0]
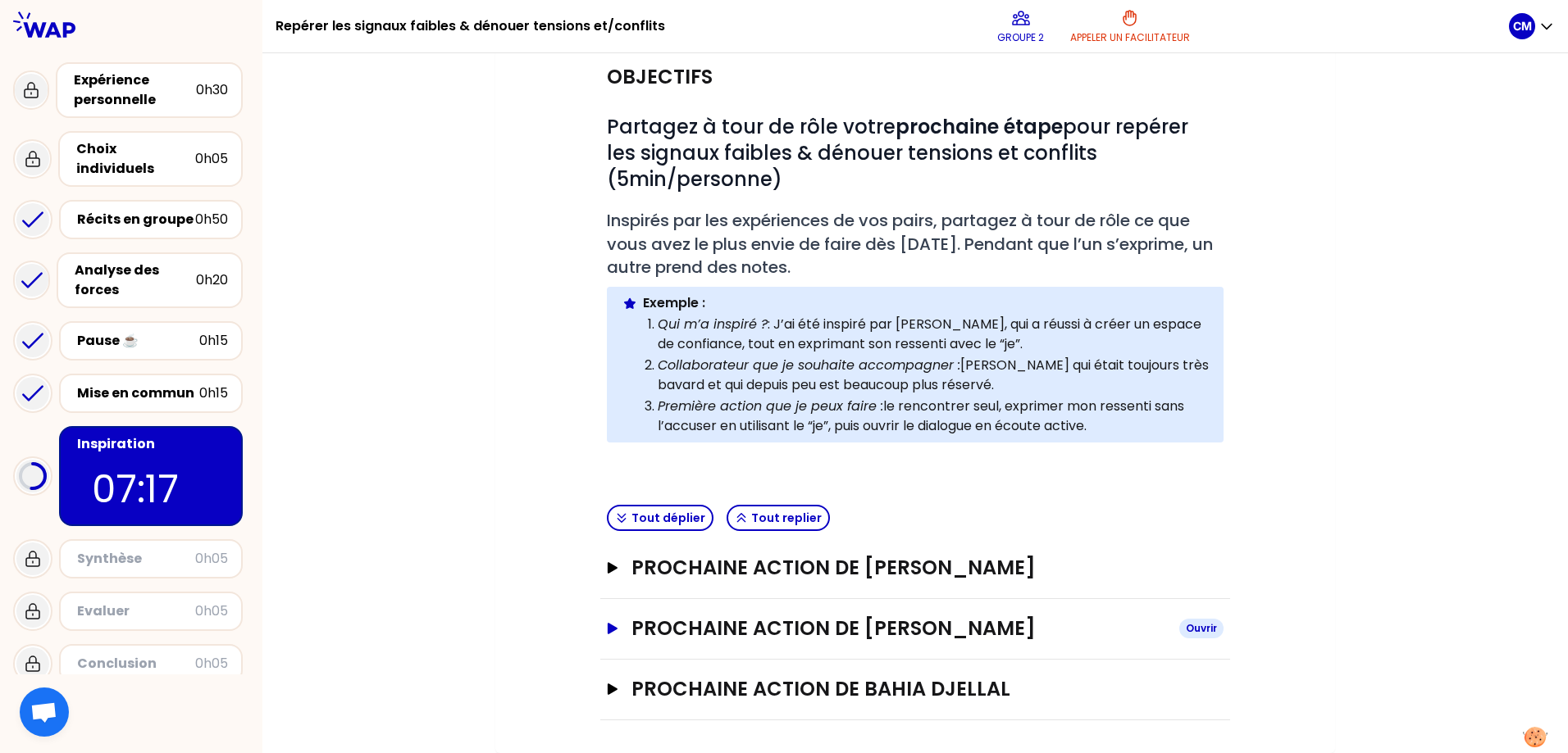
click at [614, 623] on icon "button" at bounding box center [613, 629] width 13 height 11
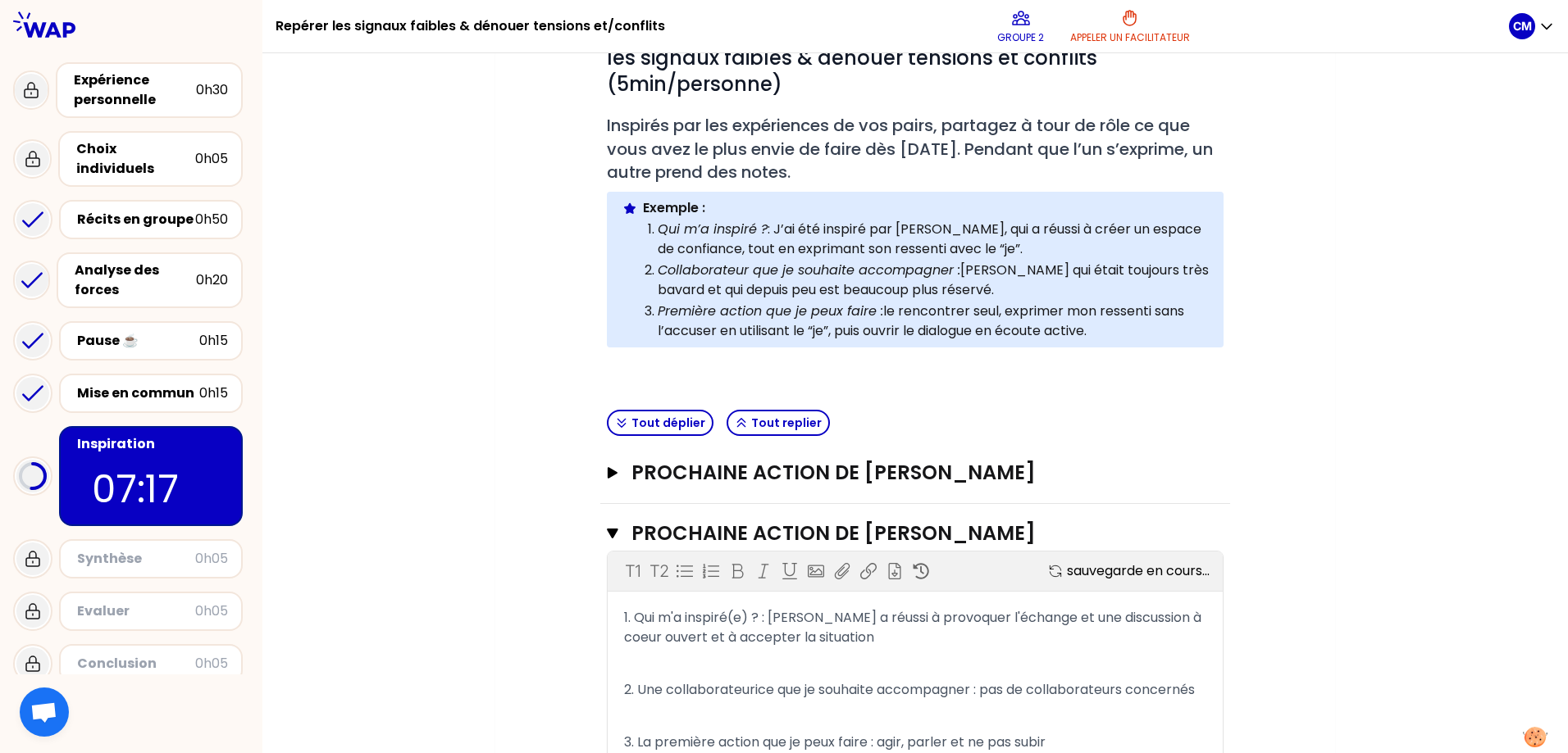
scroll to position [427, 0]
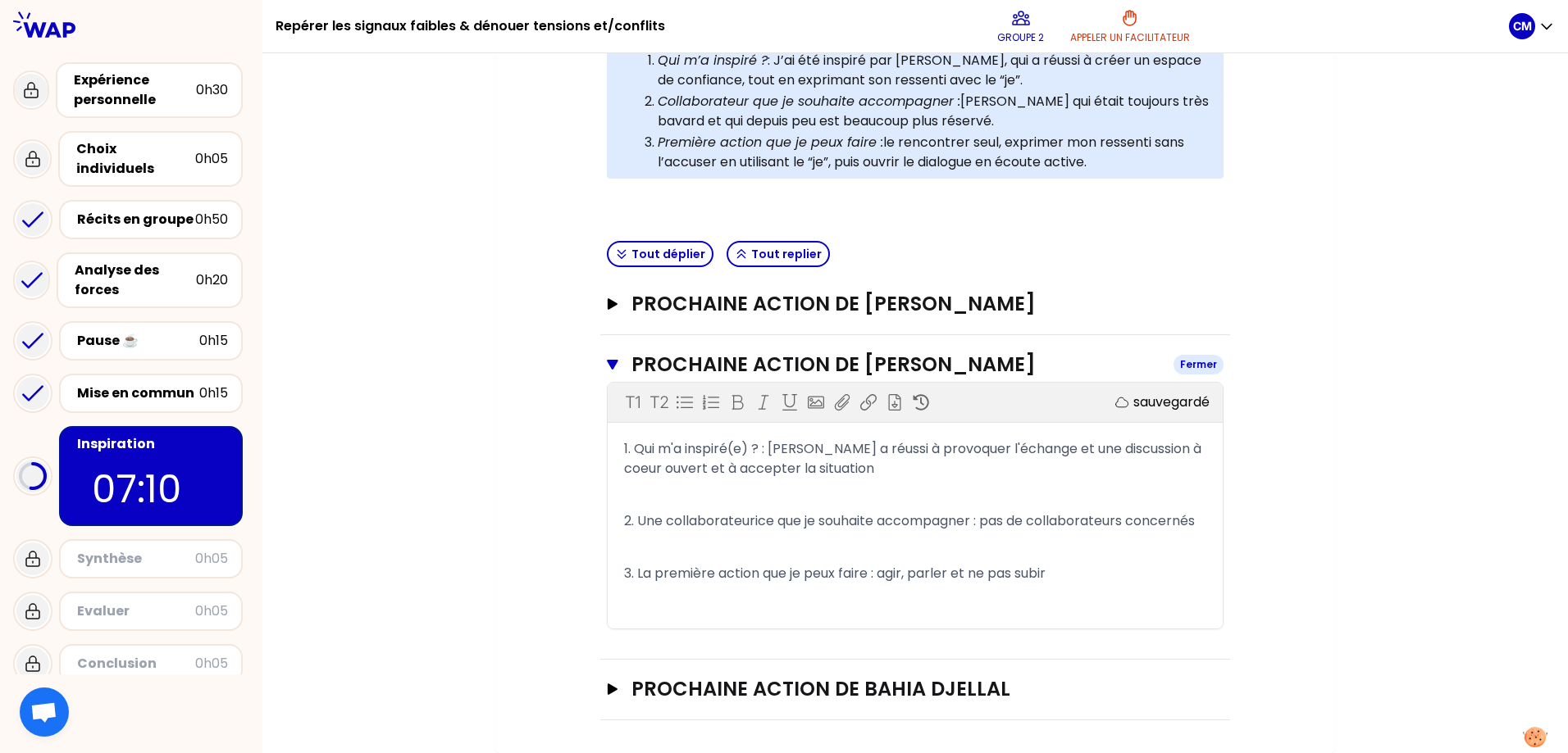
click at [607, 364] on icon "button" at bounding box center [612, 365] width 11 height 13
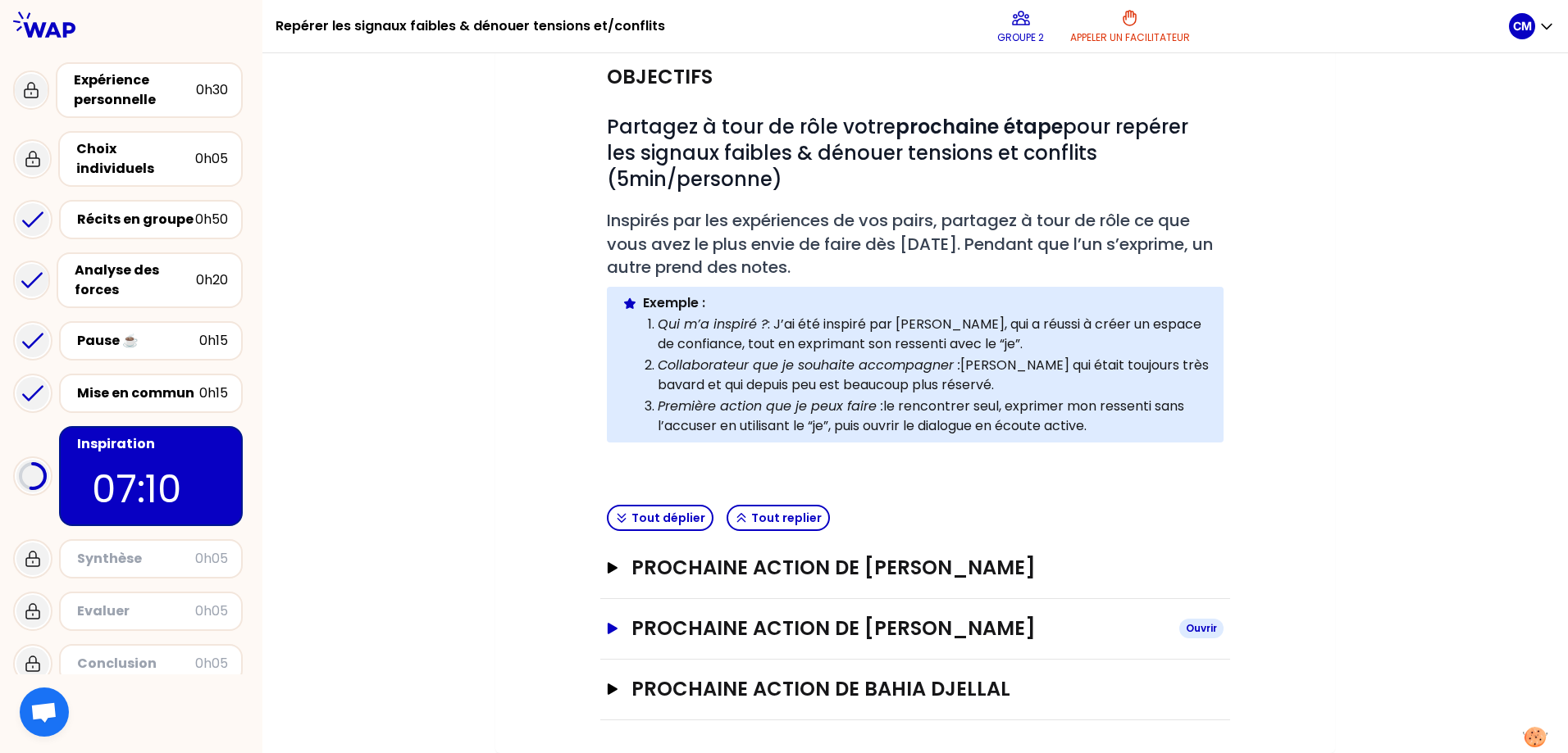
scroll to position [163, 0]
click at [609, 667] on icon "button" at bounding box center [612, 689] width 9 height 11
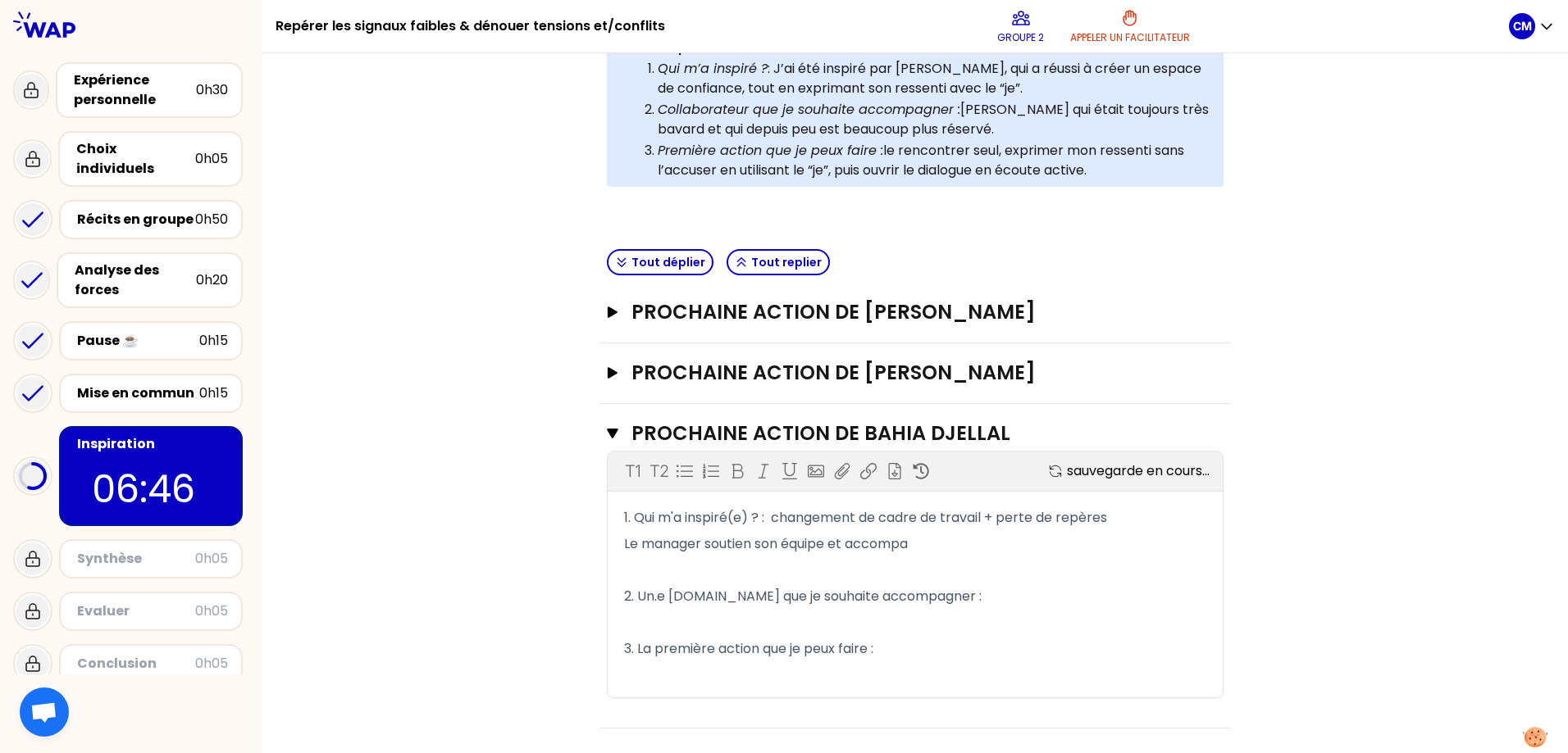
scroll to position [427, 0]
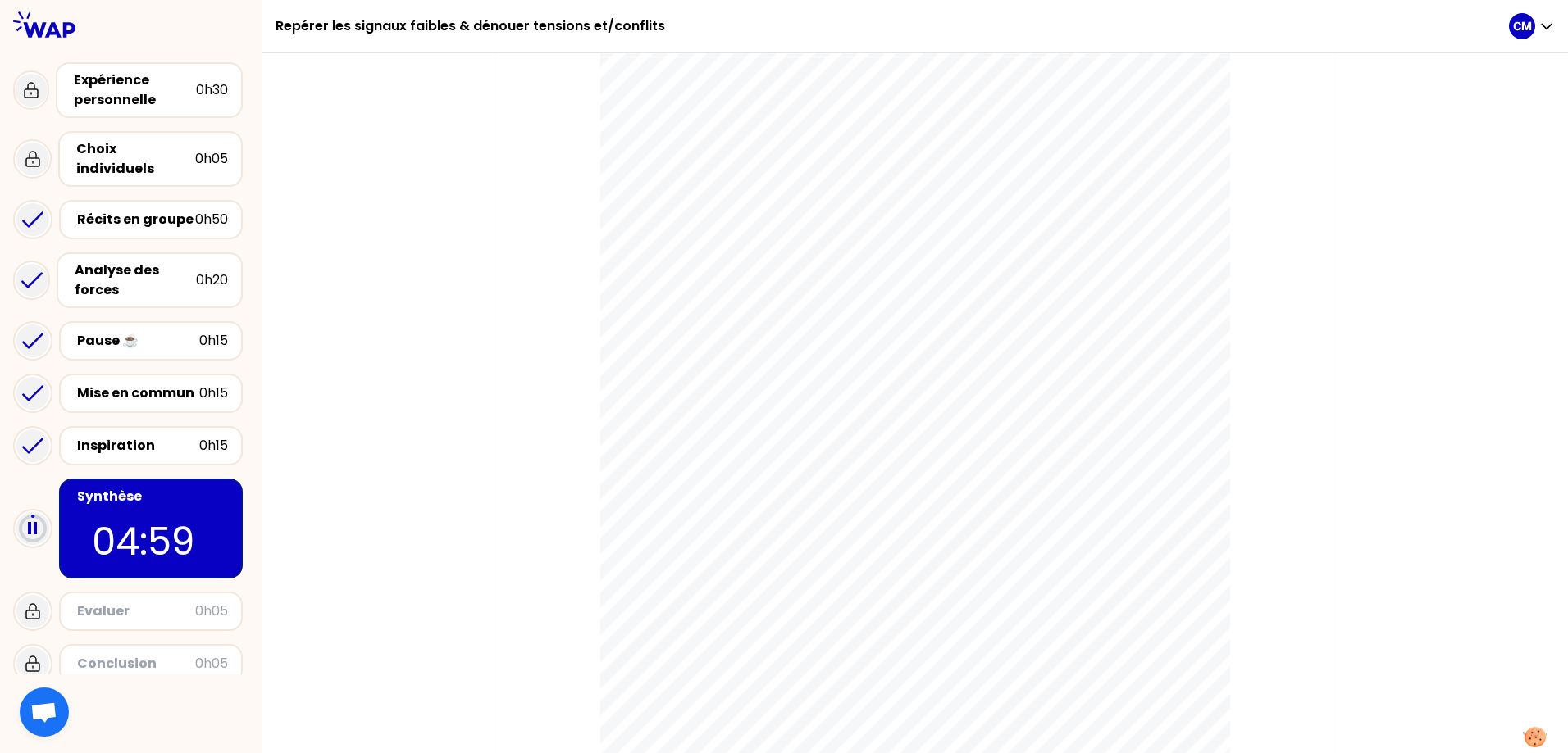
scroll to position [328, 0]
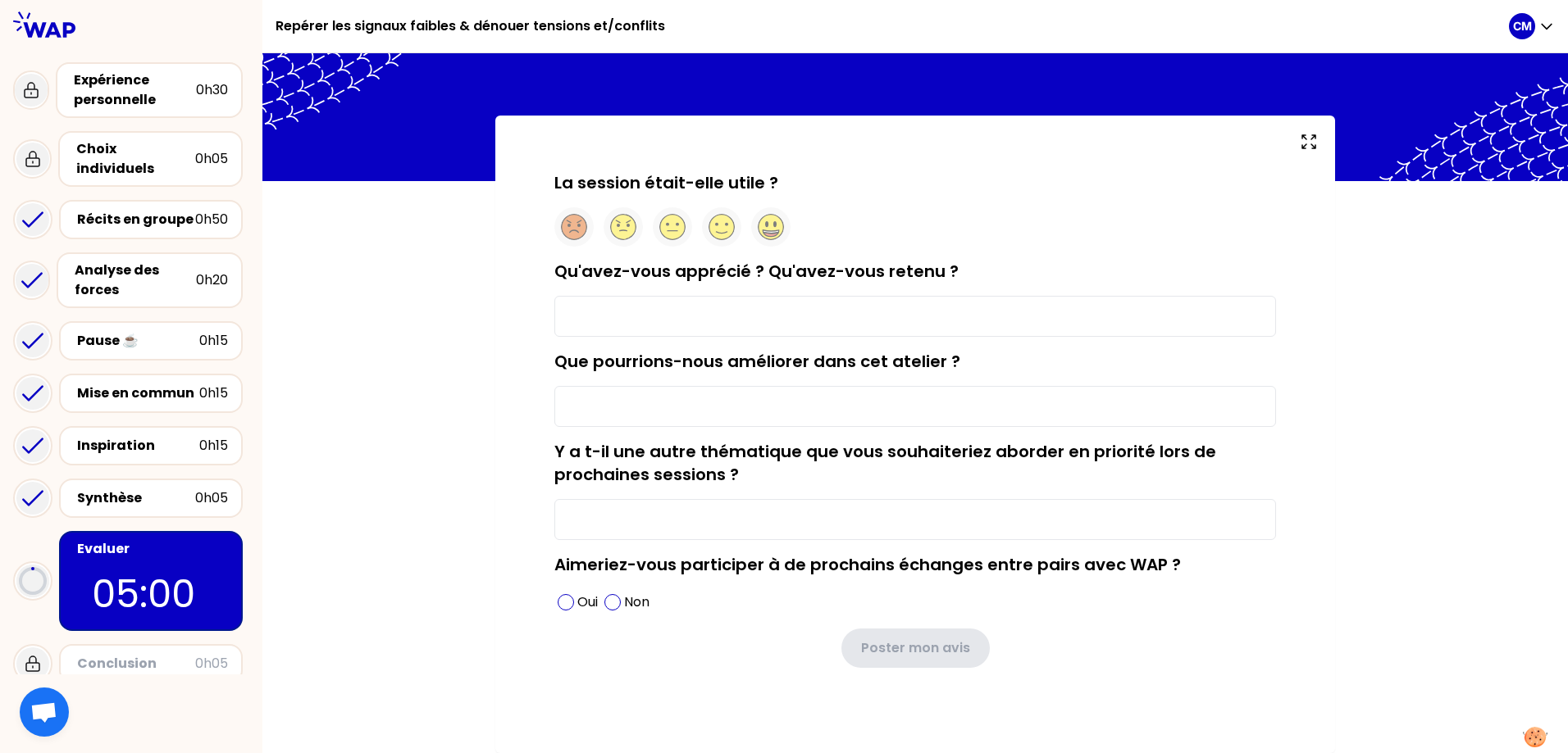
scroll to position [29, 0]
click at [604, 307] on input "Qu'avez-vous apprécié ? Qu'avez-vous retenu ?" at bounding box center [915, 316] width 721 height 41
click at [619, 319] on input "les échnages transverses" at bounding box center [915, 316] width 721 height 41
type input "les échanges transverses"
click at [622, 393] on input "Que pourrions-nous améliorer dans cet atelier ?" at bounding box center [915, 407] width 721 height 41
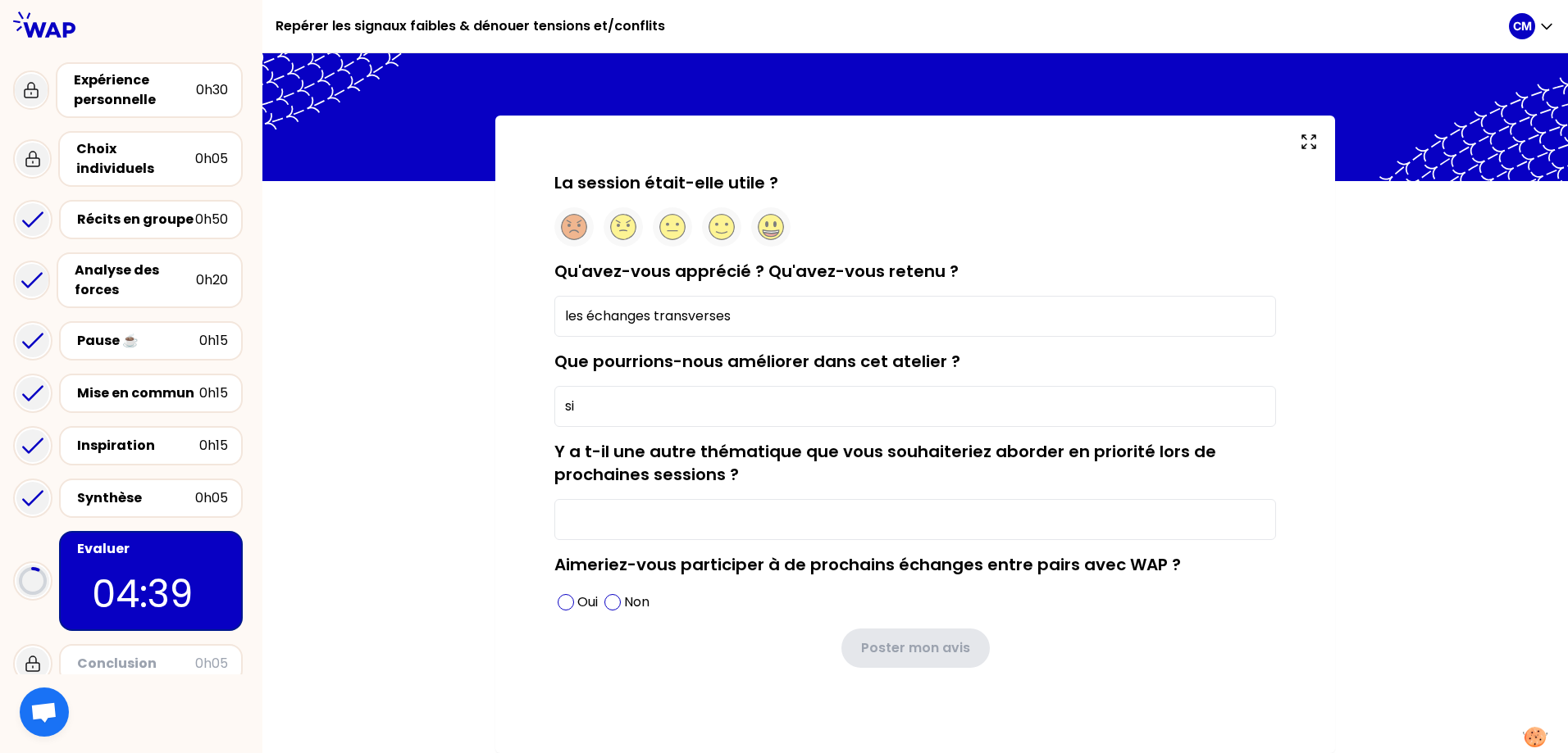
type input "s"
drag, startPoint x: 602, startPoint y: 414, endPoint x: 593, endPoint y: 403, distance: 14.2
click at [598, 409] on input "evoquer des situations qui ne sont pas résolus pour allerf à l arecherche" at bounding box center [915, 407] width 721 height 41
click at [593, 402] on input "evoquer des situations qui ne sont pas résolus pour allerf à l arecherche" at bounding box center [915, 407] width 721 height 41
click at [861, 409] on input "évoquer des situations qui ne sont pas résolus pour allerf à l arecherche" at bounding box center [915, 407] width 721 height 41
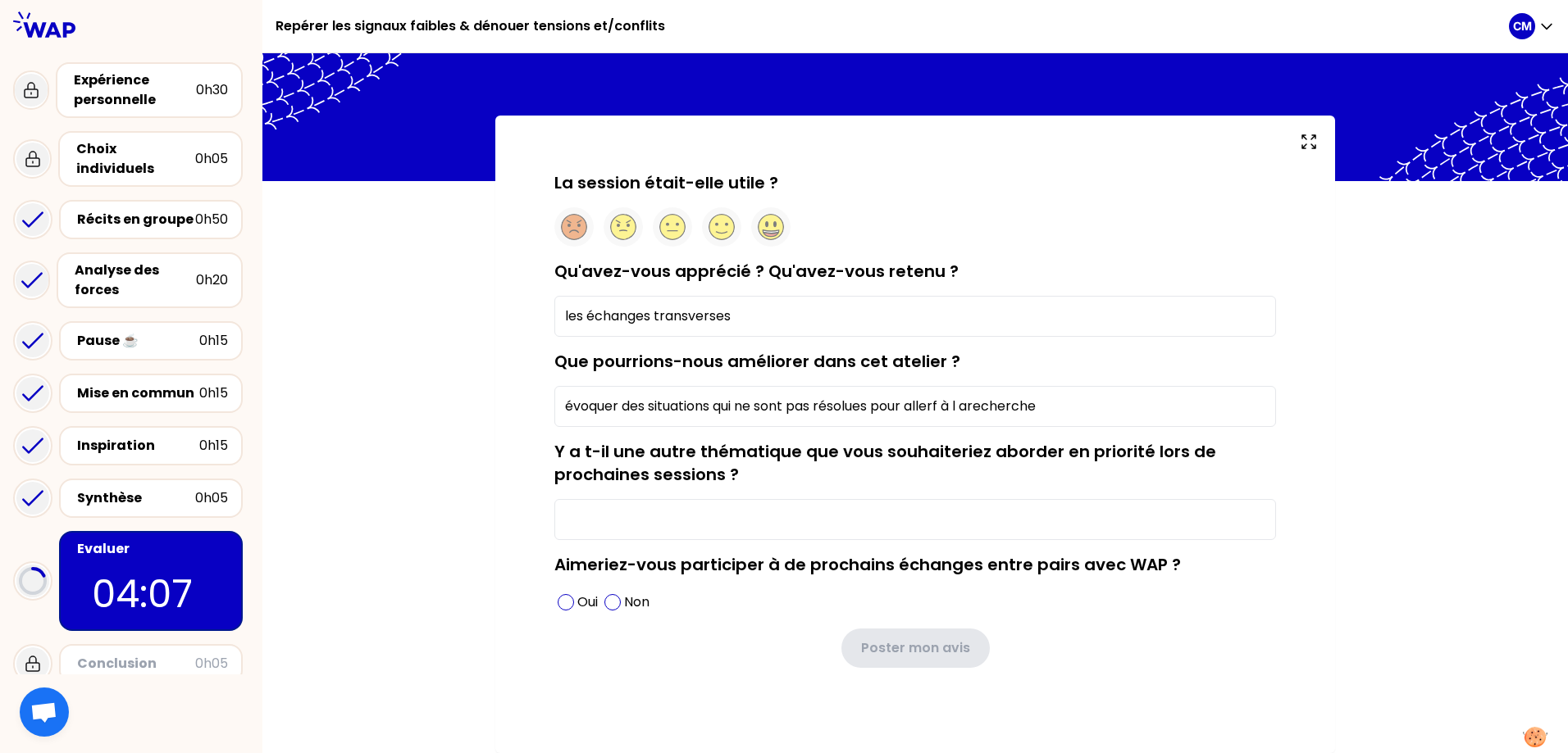
click at [948, 403] on input "évoquer des situations qui ne sont pas résolues pour allerf à l arecherche" at bounding box center [915, 407] width 721 height 41
click at [960, 402] on input "évoquer des situations qui ne sont pas résolues pour aller à l arecherche" at bounding box center [915, 407] width 721 height 41
type input "évoquer des situations qui ne sont pas résolues pour aller à la recherche de so…"
click at [768, 501] on input "Y a t-il une autre thématique que vous souhaiteriez aborder en priorité lors de…" at bounding box center [915, 520] width 721 height 41
click at [608, 517] on input "Y a t-il une autre thématique que vous souhaiteriez aborder en priorité lors de…" at bounding box center [915, 520] width 721 height 41
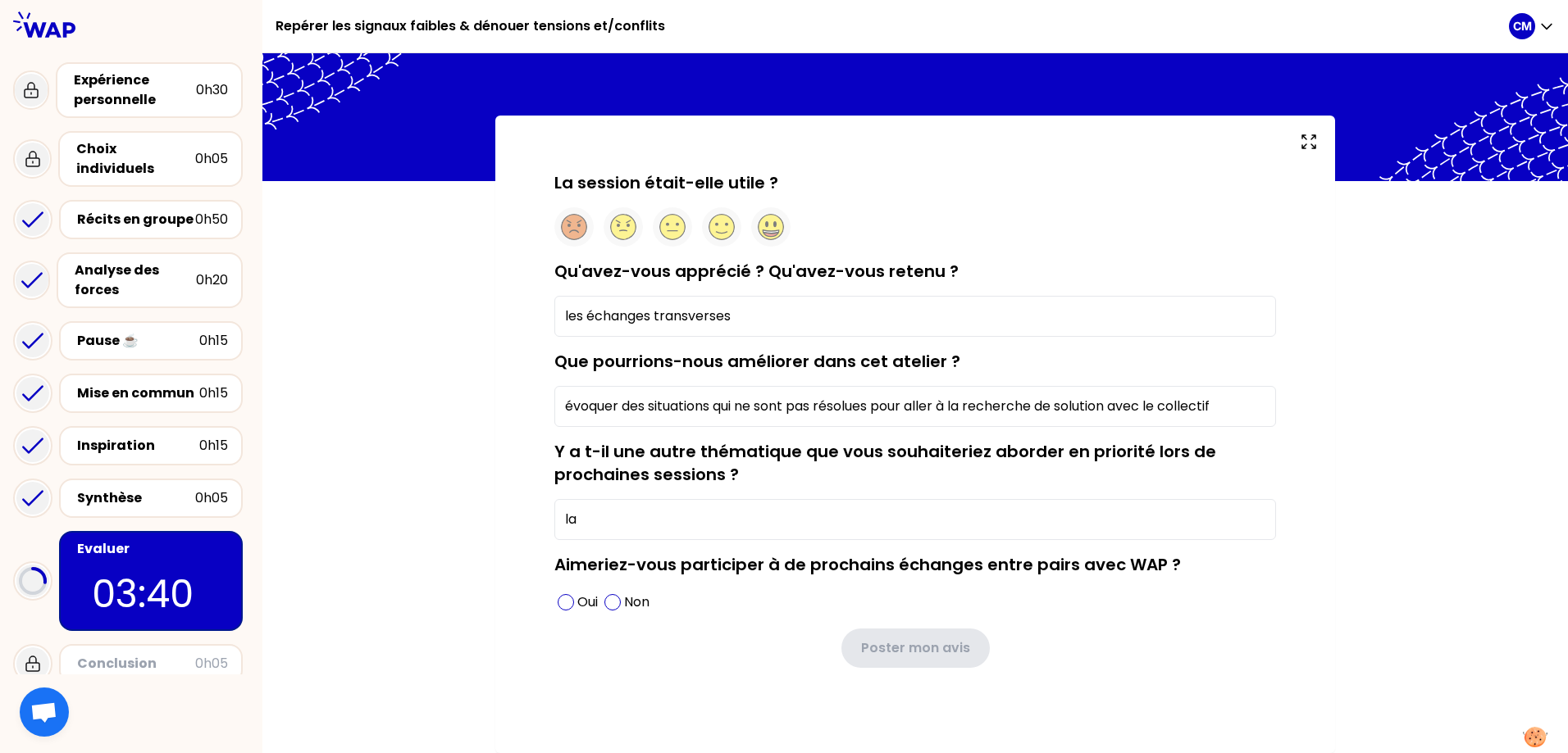
type input "l"
click at [568, 601] on span at bounding box center [565, 601] width 16 height 16
click at [668, 547] on form "La session était-elle utile ? Qu'avez-vous apprécié ? Qu'avez-vous retenu ? les…" at bounding box center [915, 420] width 721 height 497
click at [673, 530] on input "Y a t-il une autre thématique que vous souhaiteriez aborder en priorité lors de…" at bounding box center [915, 520] width 721 height 41
type input "pas de theme"
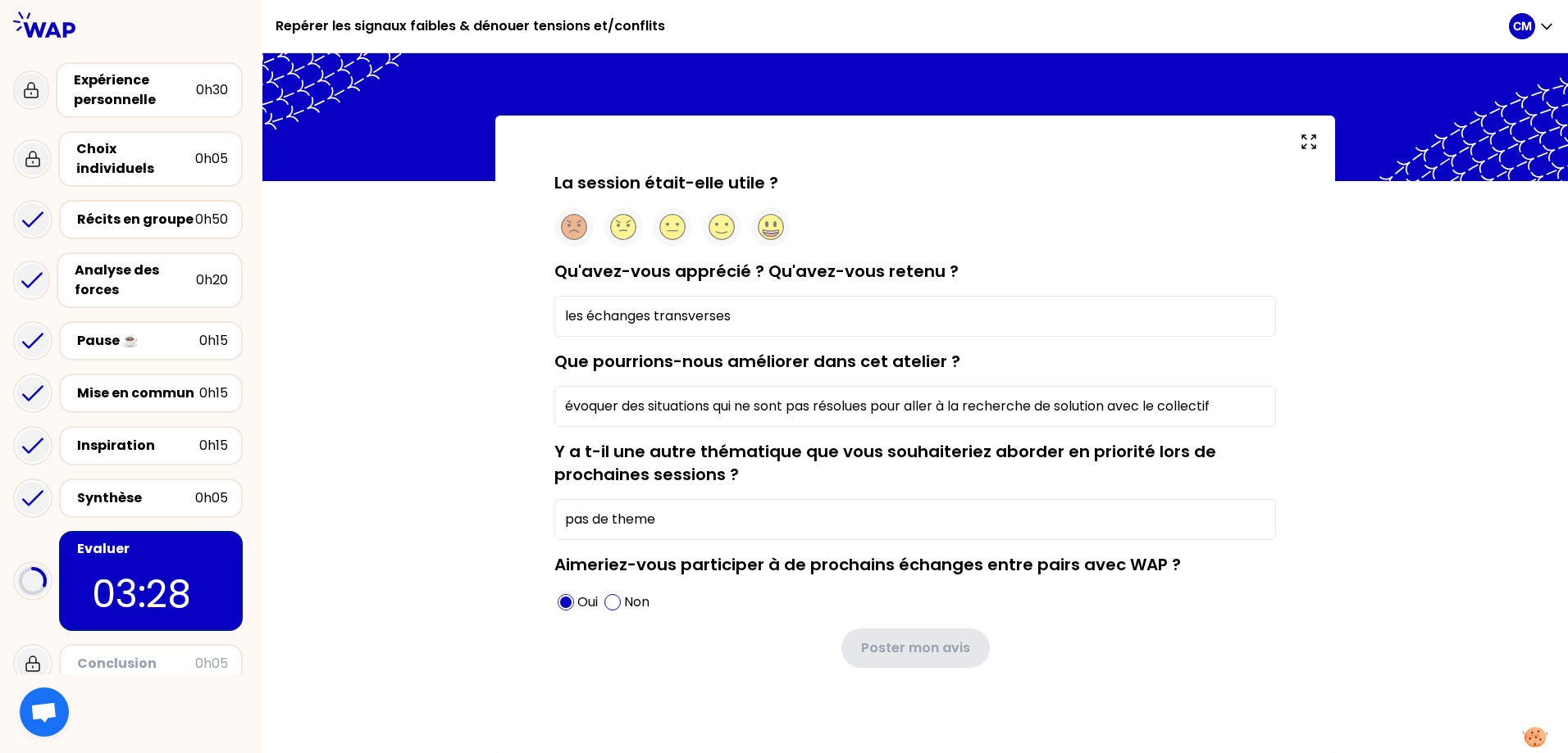
click at [751, 667] on div "La session était-elle utile ? Qu'avez-vous apprécié ? Qu'avez-vous retenu ? les…" at bounding box center [915, 445] width 774 height 549
click at [779, 230] on circle at bounding box center [771, 227] width 25 height 25
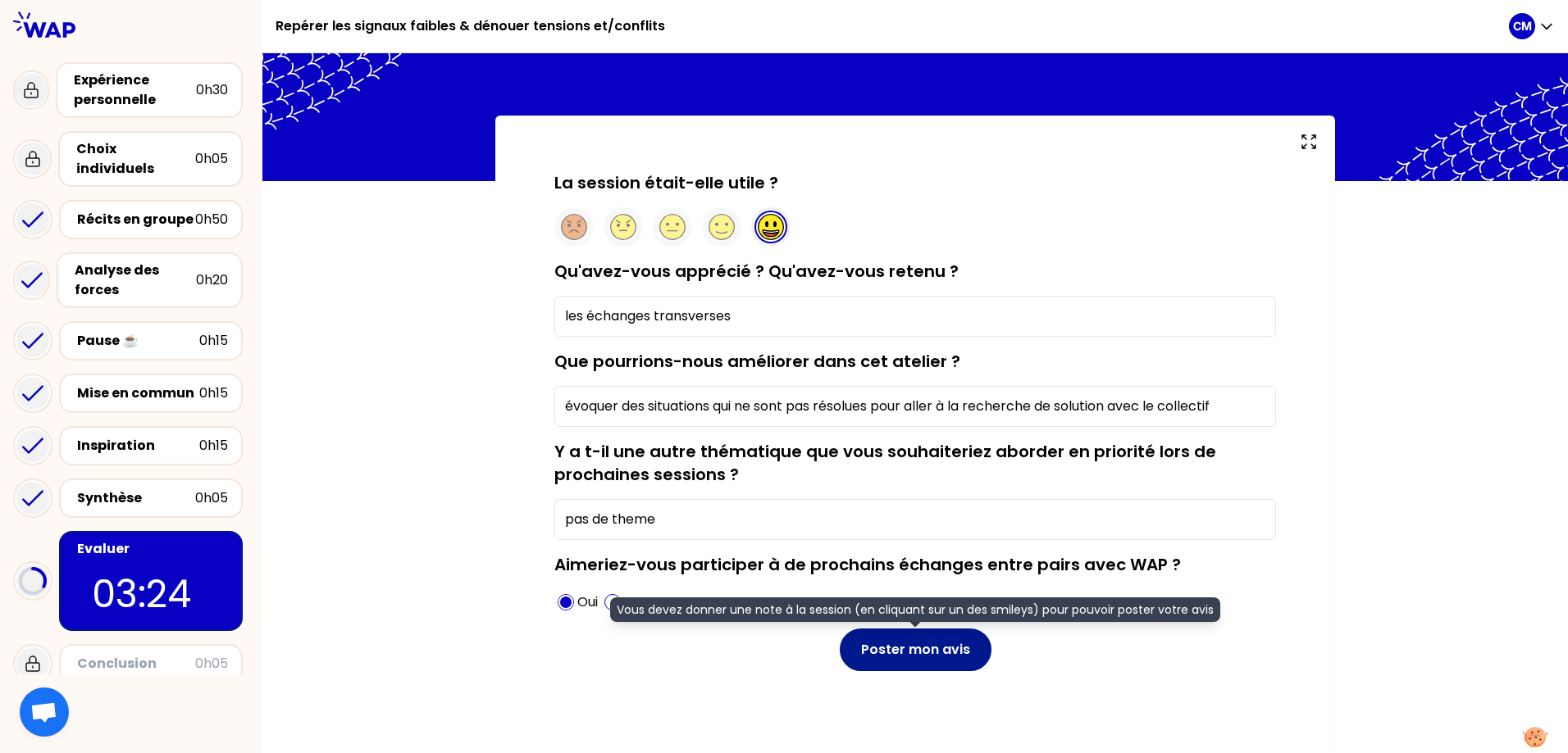
click at [927, 660] on button "Poster mon avis" at bounding box center [915, 649] width 152 height 42
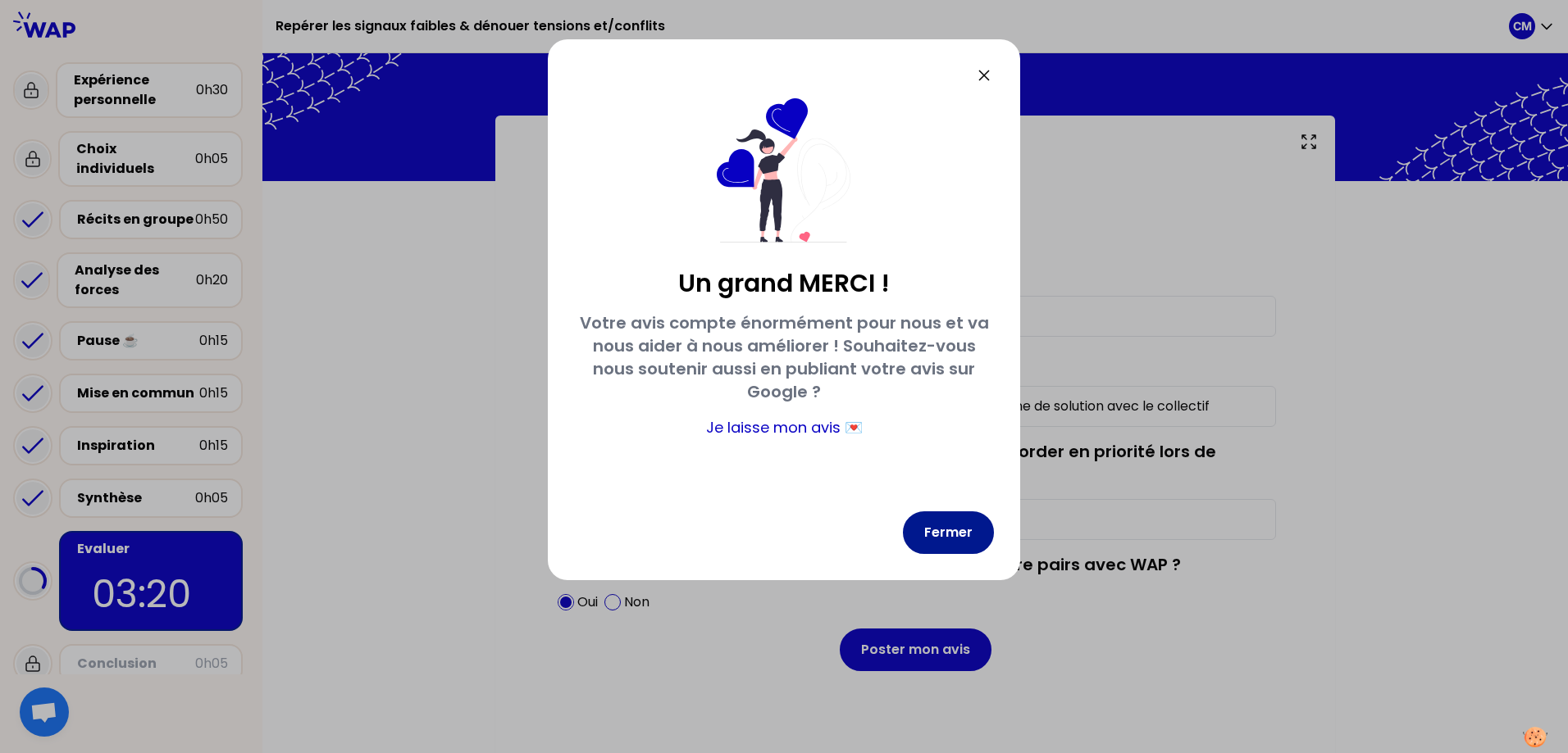
click at [978, 537] on button "Fermer" at bounding box center [948, 532] width 91 height 42
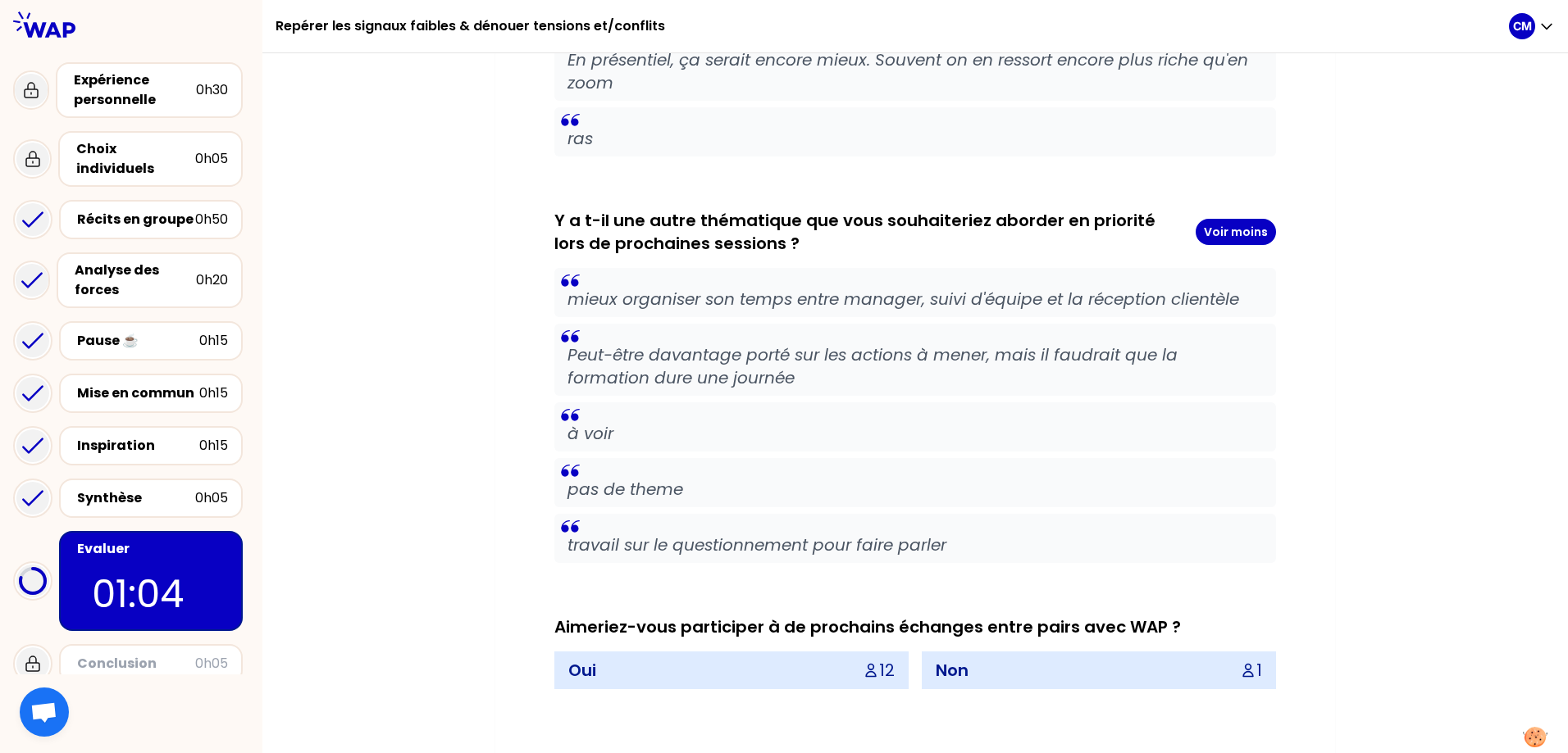
scroll to position [1875, 0]
